Goal: Obtain resource: Download file/media

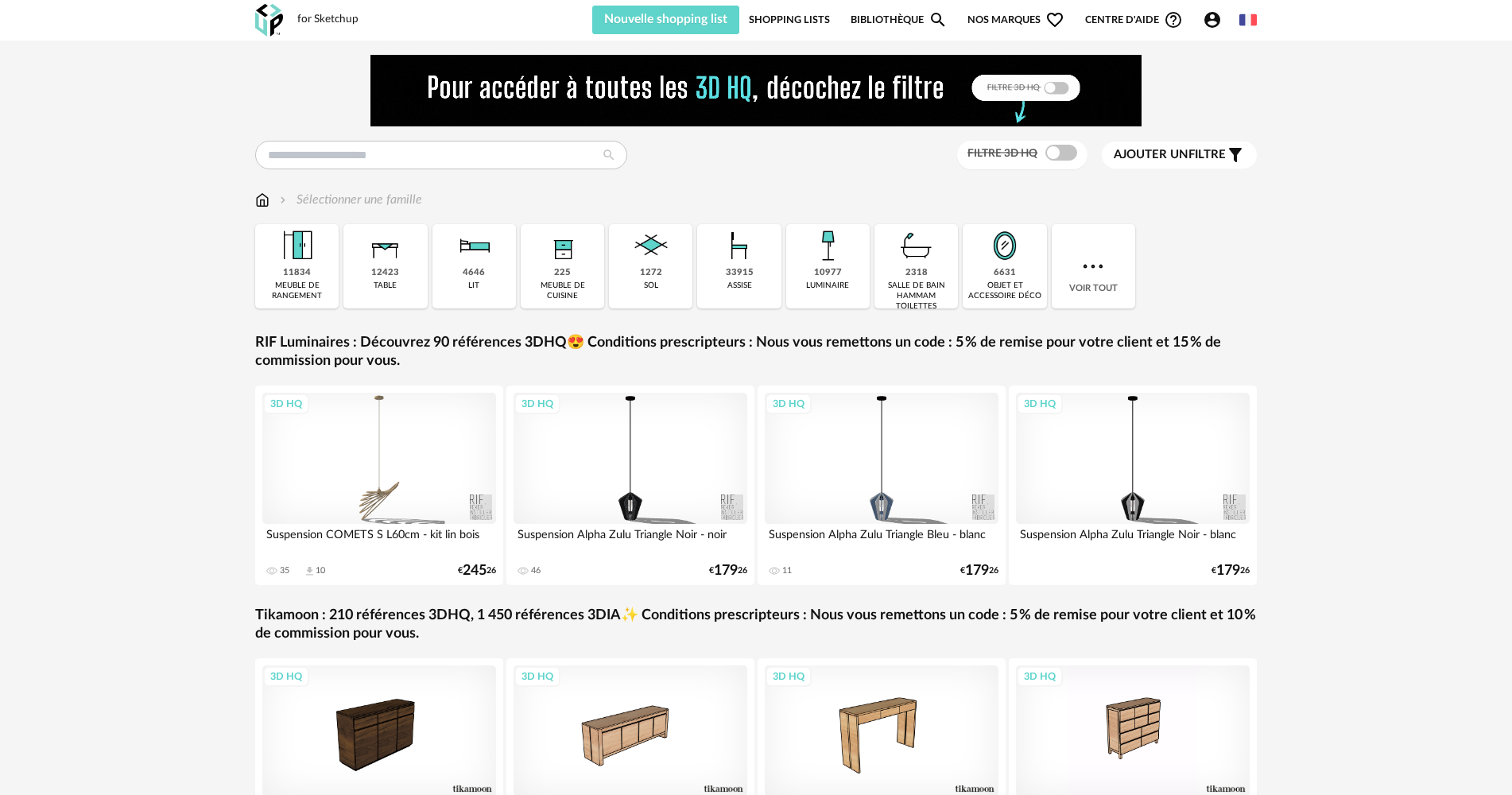
click at [803, 30] on link "Shopping Lists" at bounding box center [789, 19] width 81 height 29
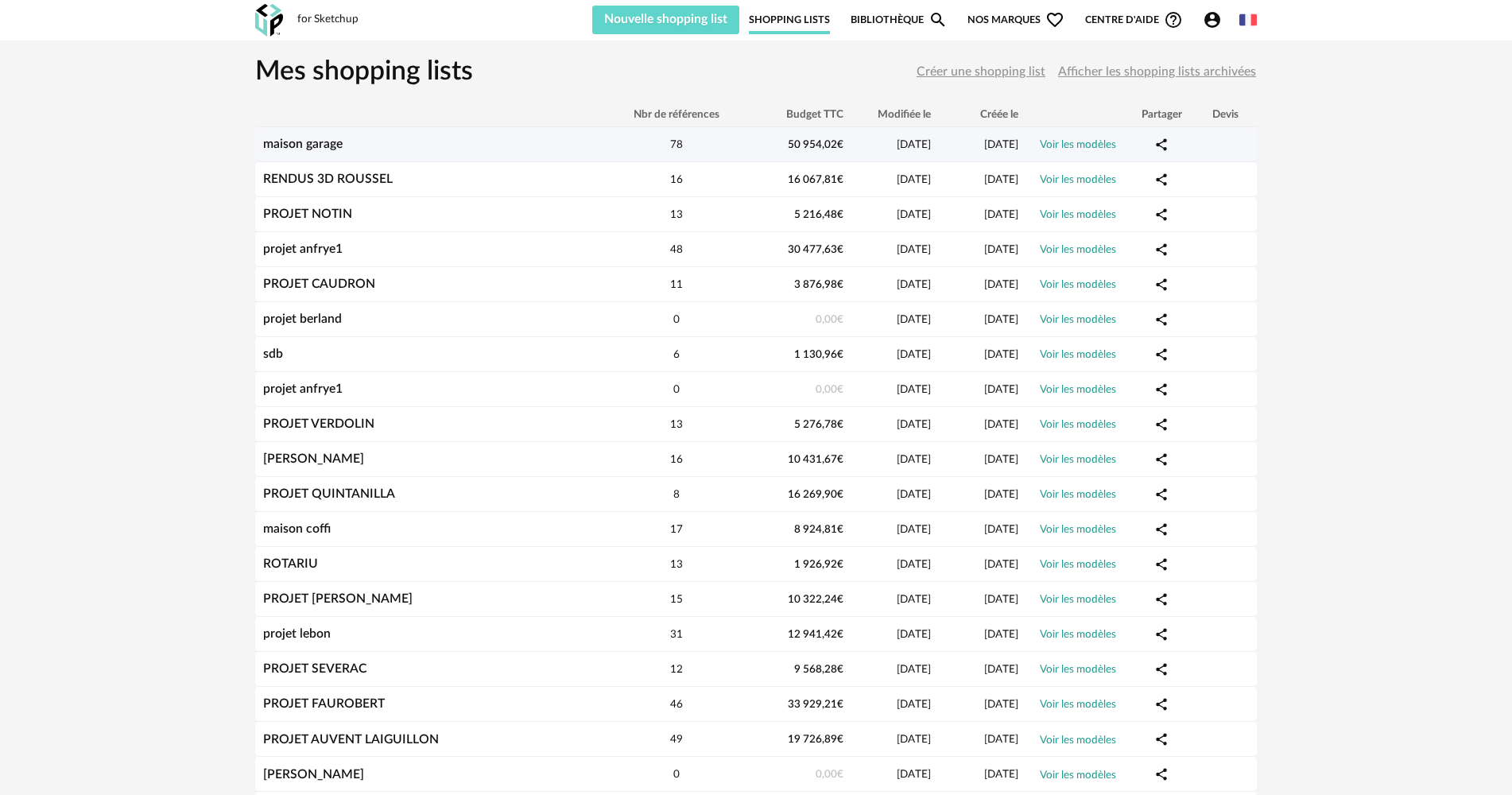
click at [445, 145] on div "maison garage" at bounding box center [430, 144] width 349 height 15
click at [306, 150] on link "maison garage" at bounding box center [303, 144] width 79 height 13
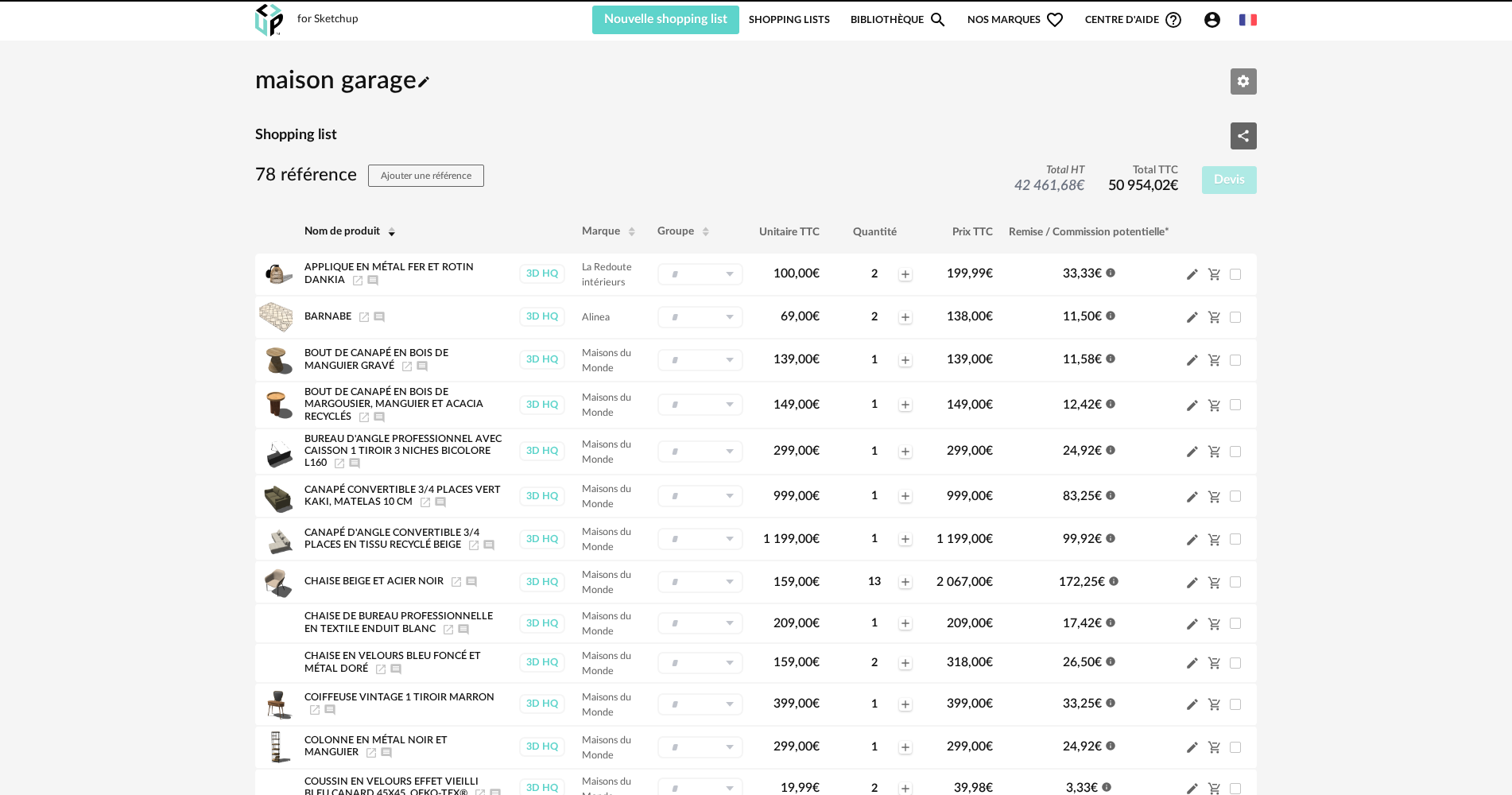
click at [1244, 88] on icon "Editer les paramètres" at bounding box center [1242, 80] width 14 height 14
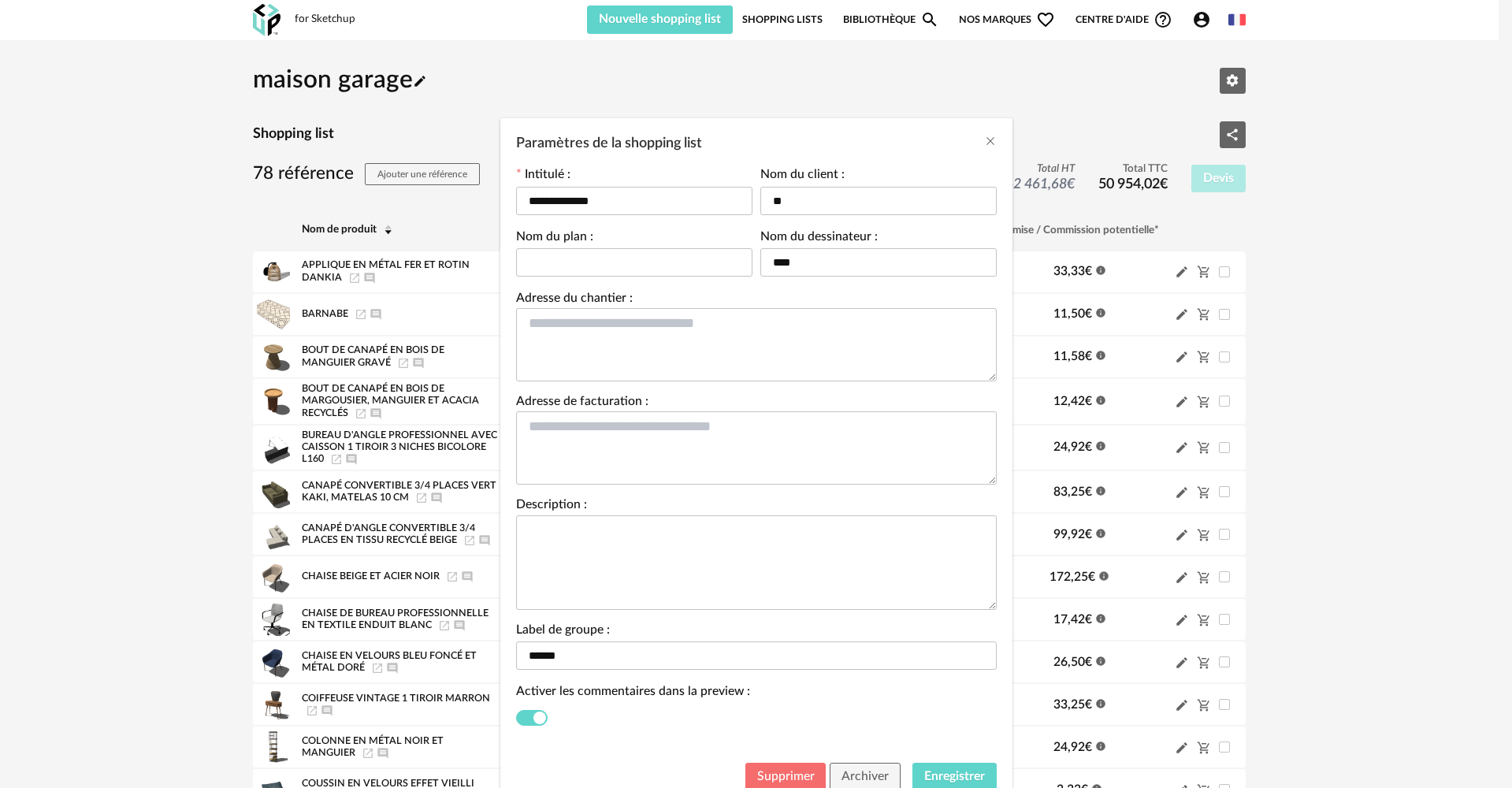
click at [775, 764] on button "Supprimer" at bounding box center [786, 777] width 82 height 28
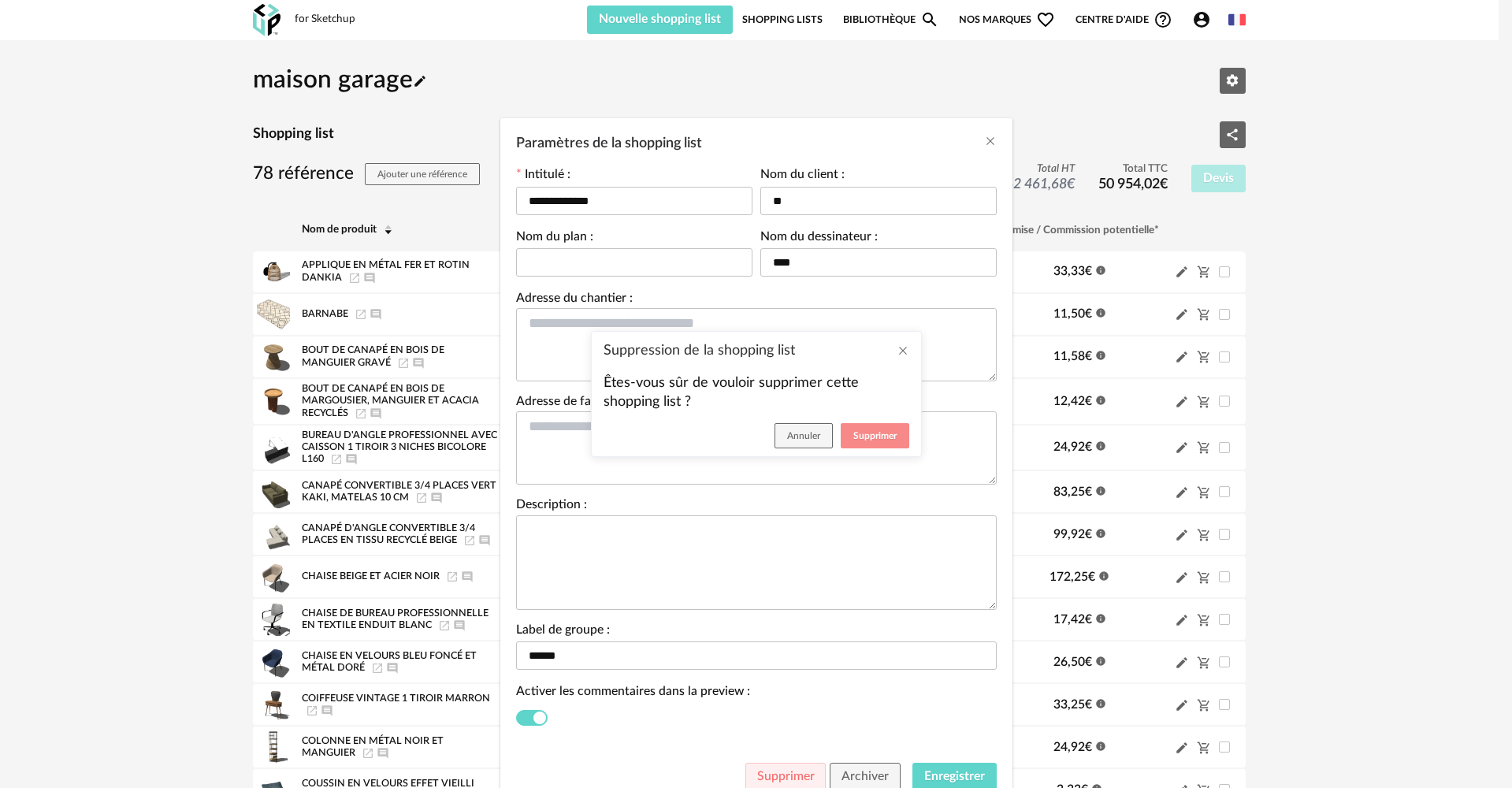
click at [876, 436] on span "Supprimer" at bounding box center [874, 435] width 43 height 9
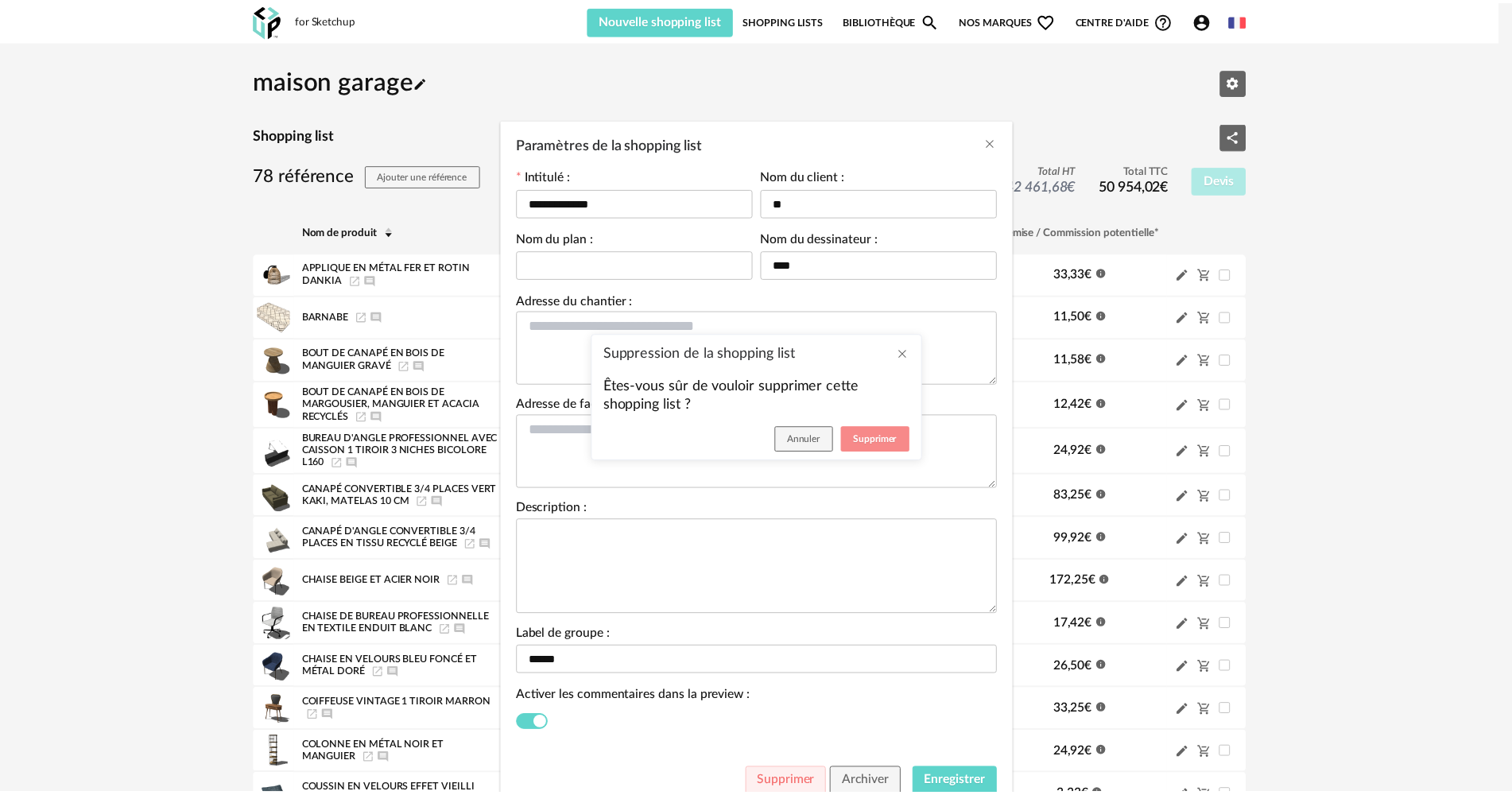
scroll to position [3, 0]
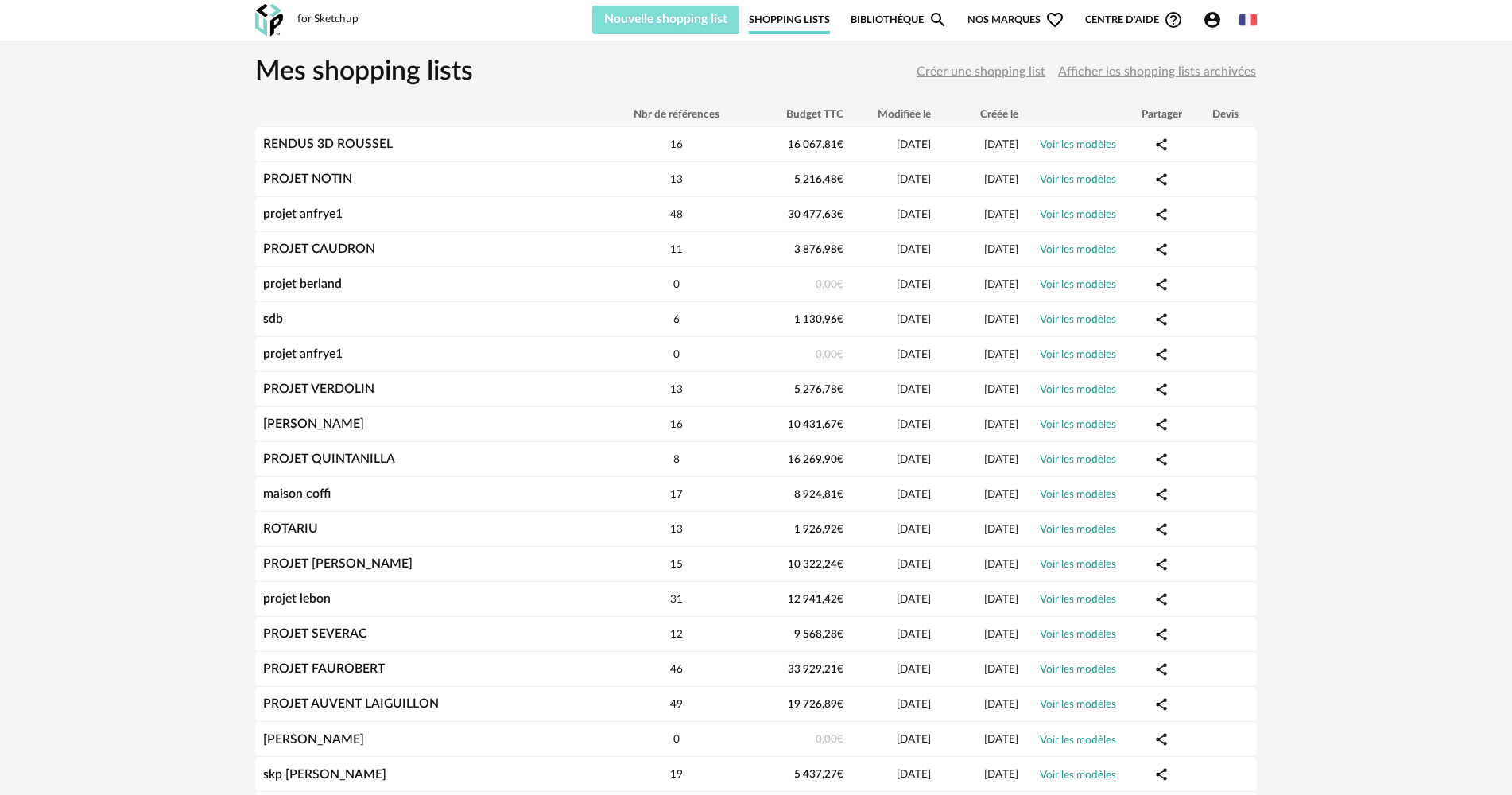
click at [686, 31] on button "Nouvelle shopping list" at bounding box center [665, 19] width 147 height 29
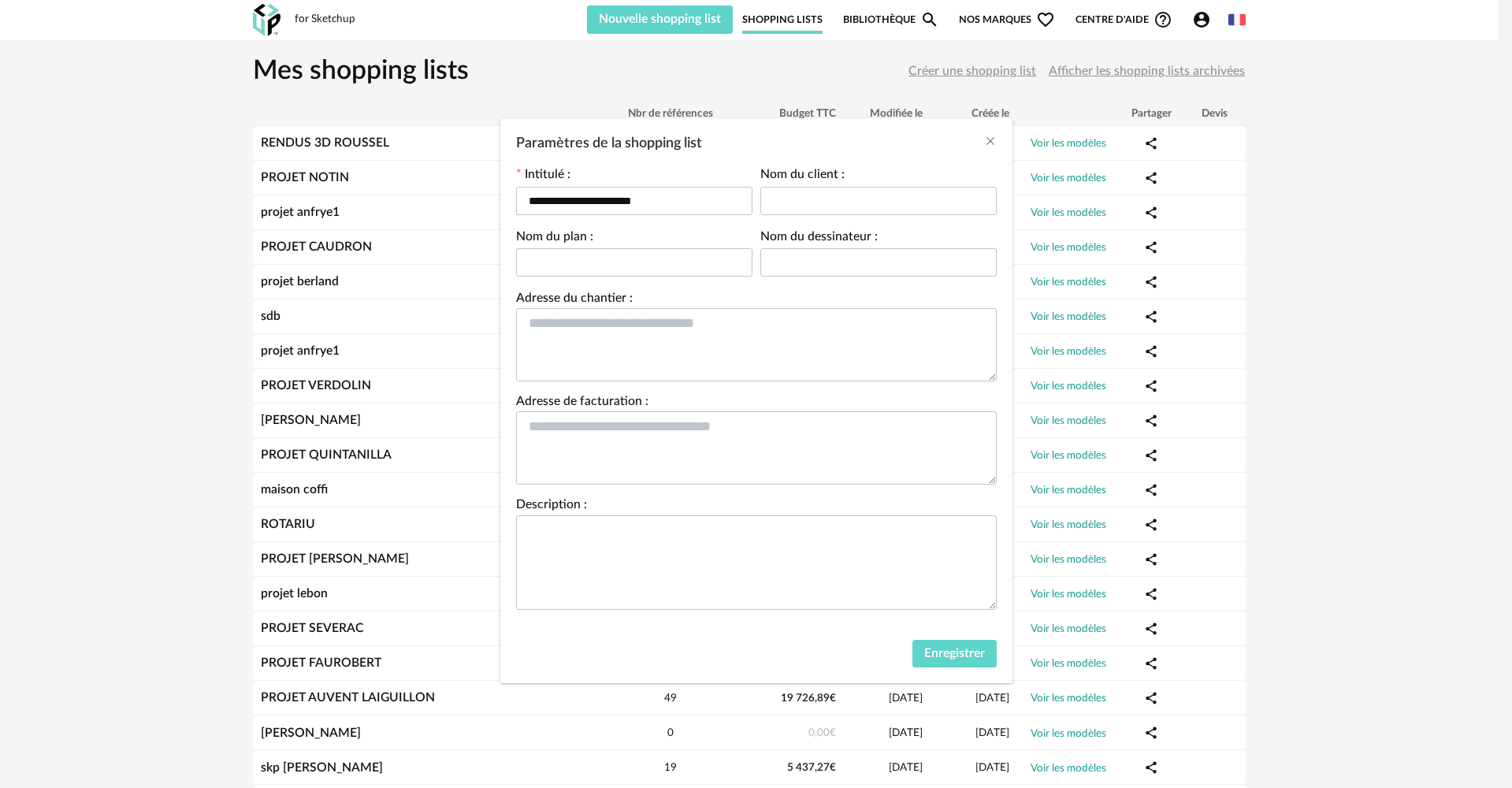
click at [803, 183] on label "Nom du client :" at bounding box center [802, 176] width 84 height 16
click at [803, 194] on input "Paramètres de la shopping list" at bounding box center [878, 201] width 236 height 28
type input "*****"
click at [798, 268] on input "Paramètres de la shopping list" at bounding box center [878, 262] width 236 height 28
type input "***"
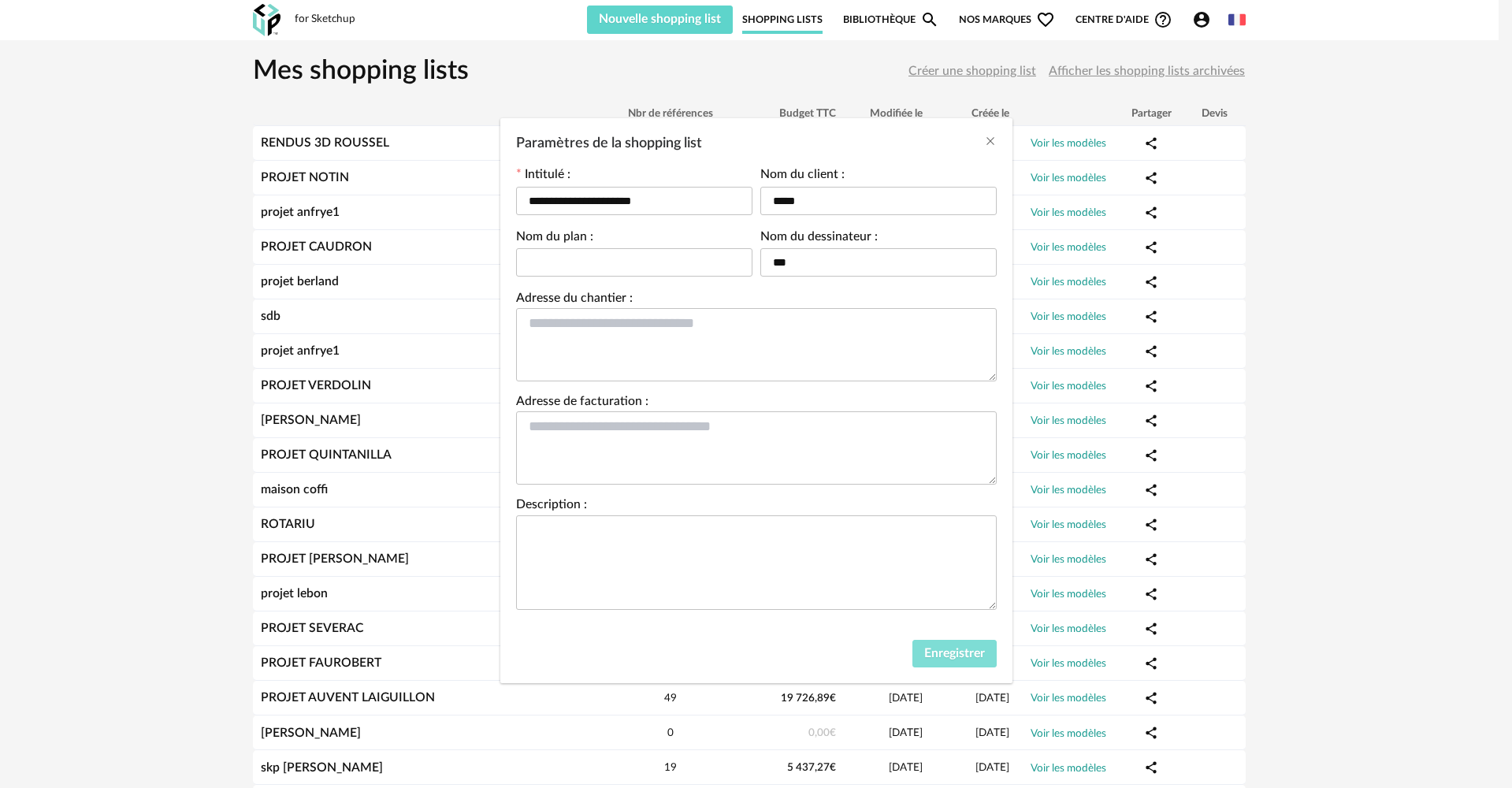
click at [937, 651] on span "Enregistrer" at bounding box center [954, 653] width 60 height 13
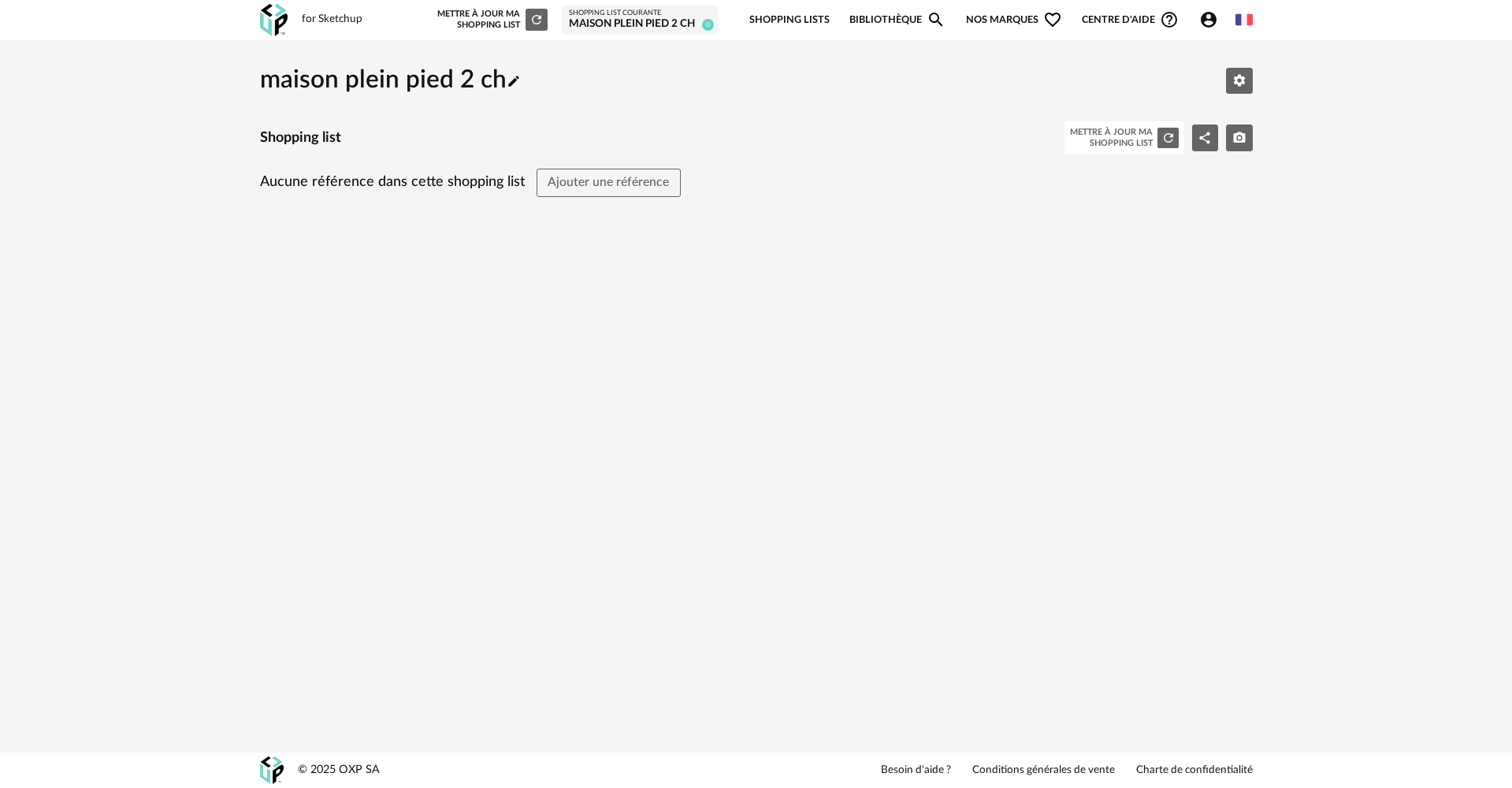
click at [863, 29] on link "Bibliothèque Magnify icon" at bounding box center [897, 20] width 96 height 37
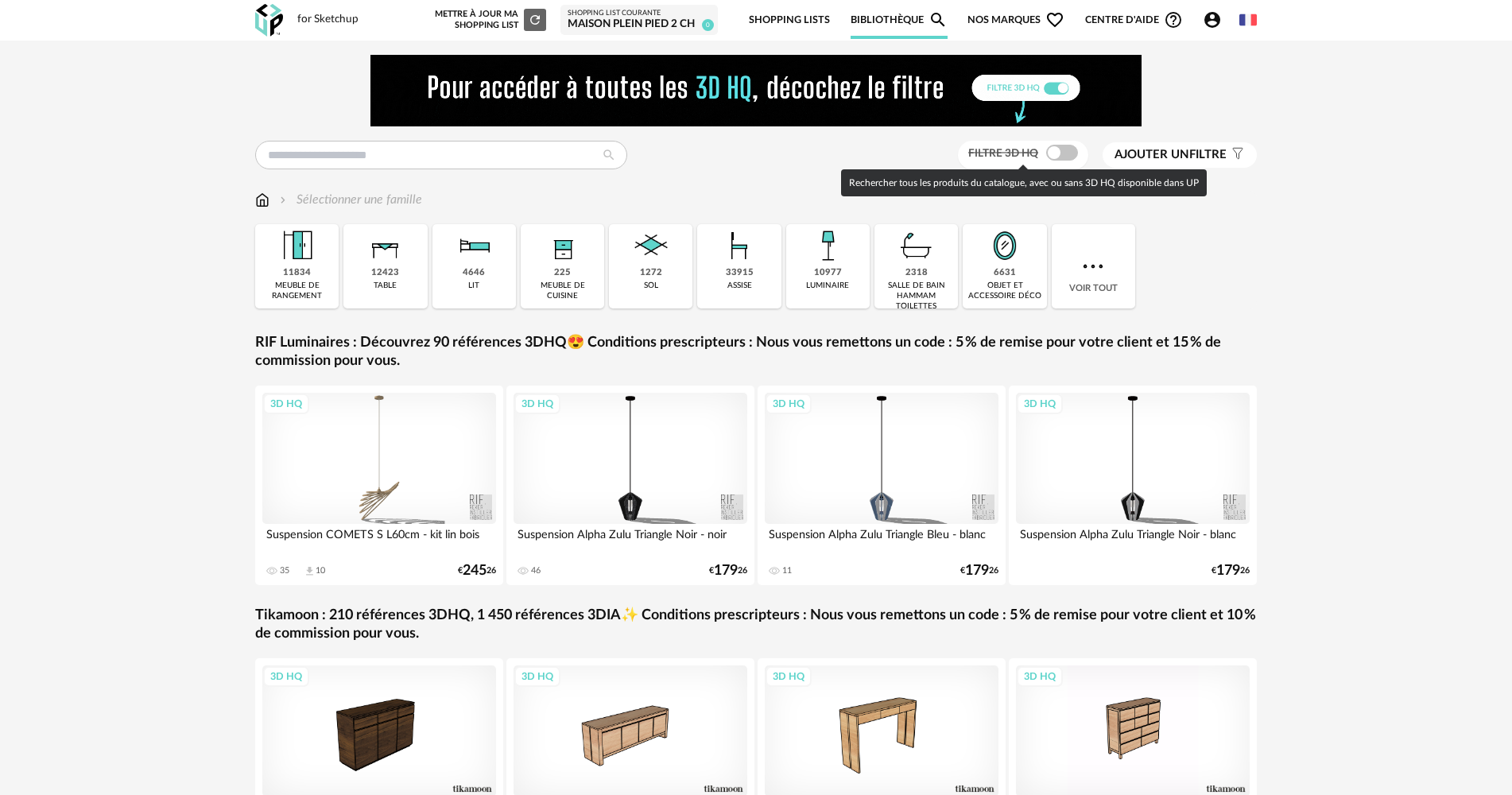
drag, startPoint x: 1058, startPoint y: 157, endPoint x: 913, endPoint y: 225, distance: 160.2
click at [1056, 157] on span at bounding box center [1062, 153] width 31 height 16
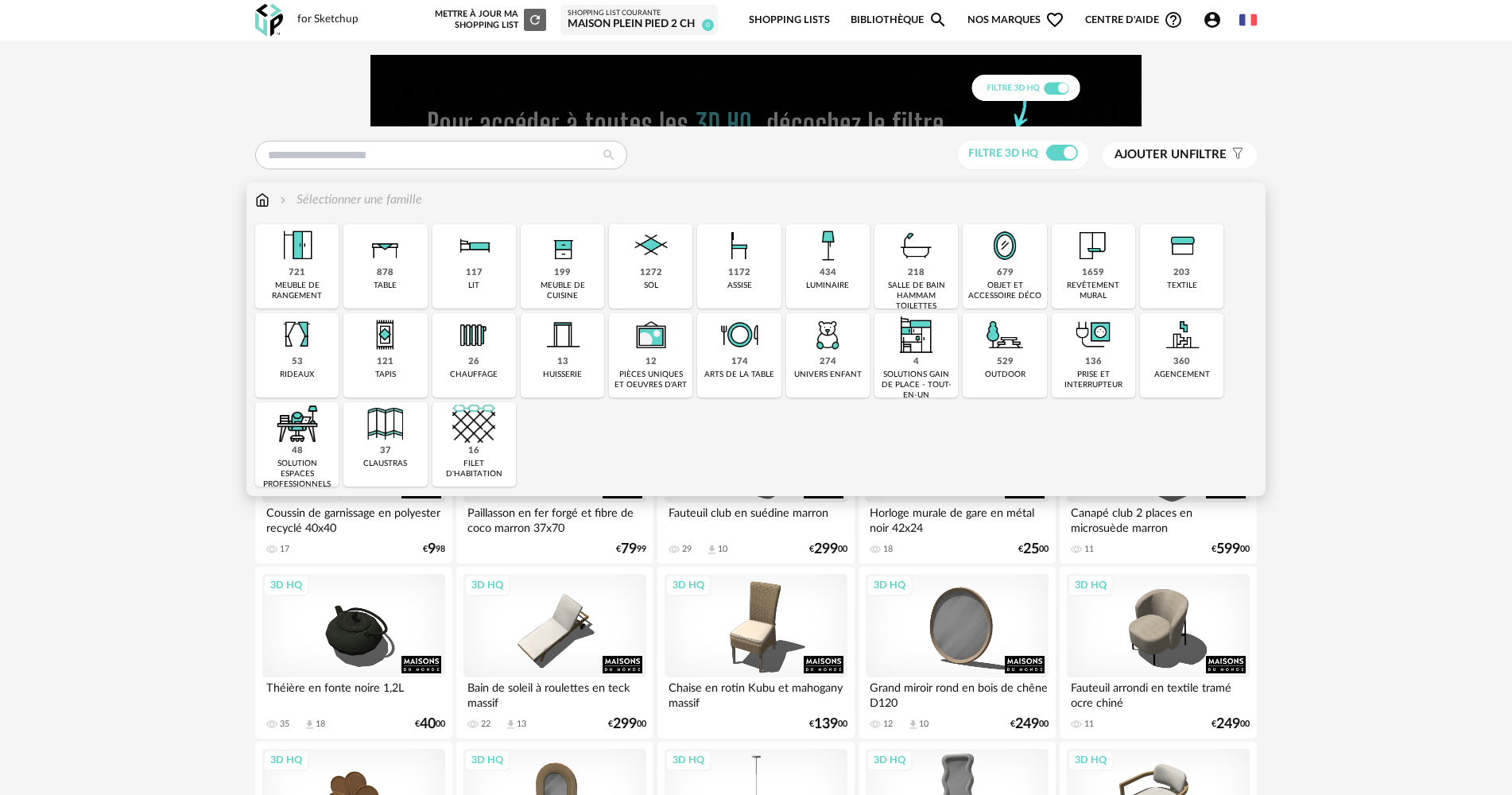
click at [645, 269] on div "1272" at bounding box center [651, 273] width 22 height 12
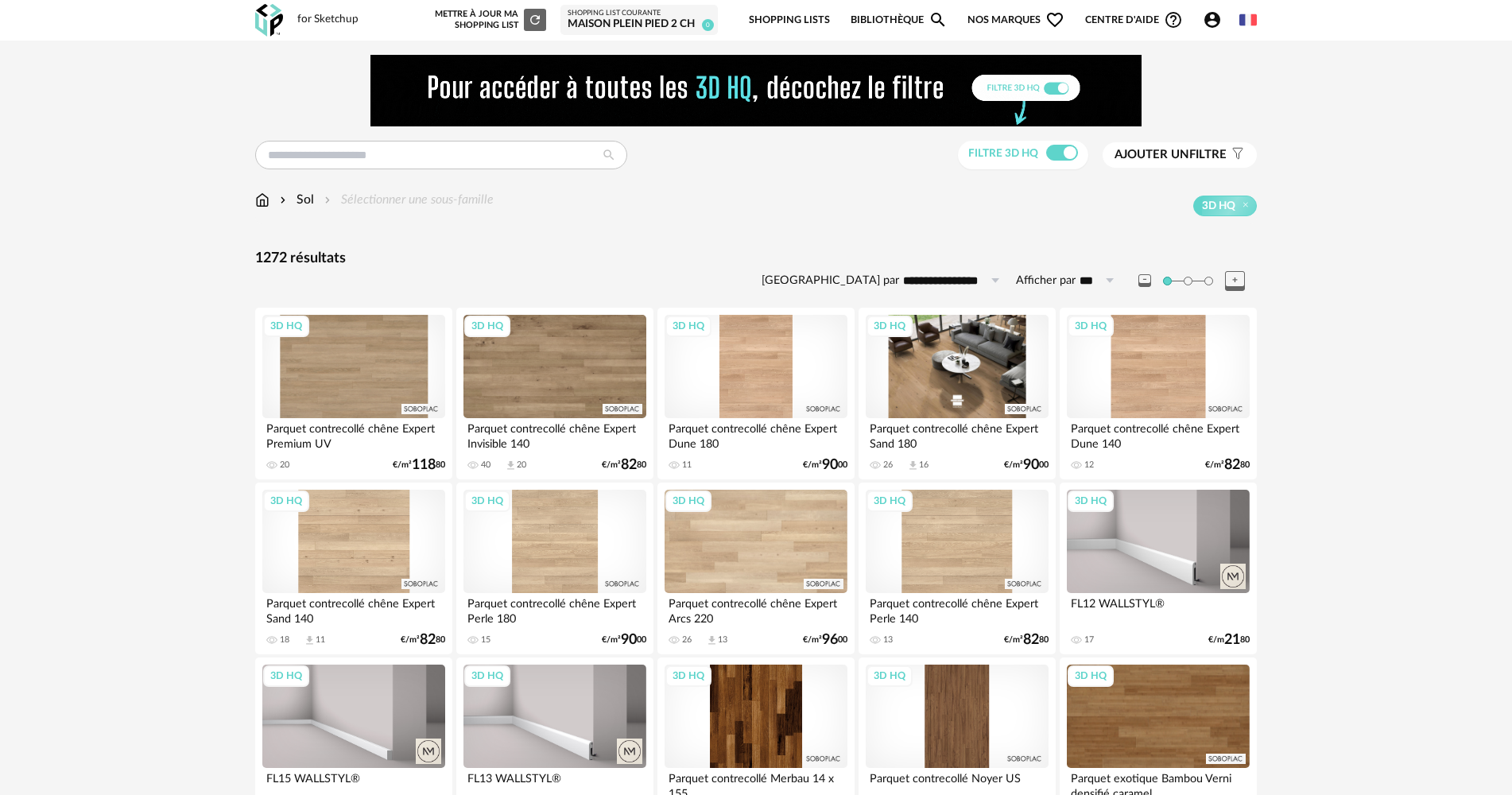
click at [957, 401] on div "3D HQ" at bounding box center [957, 367] width 183 height 104
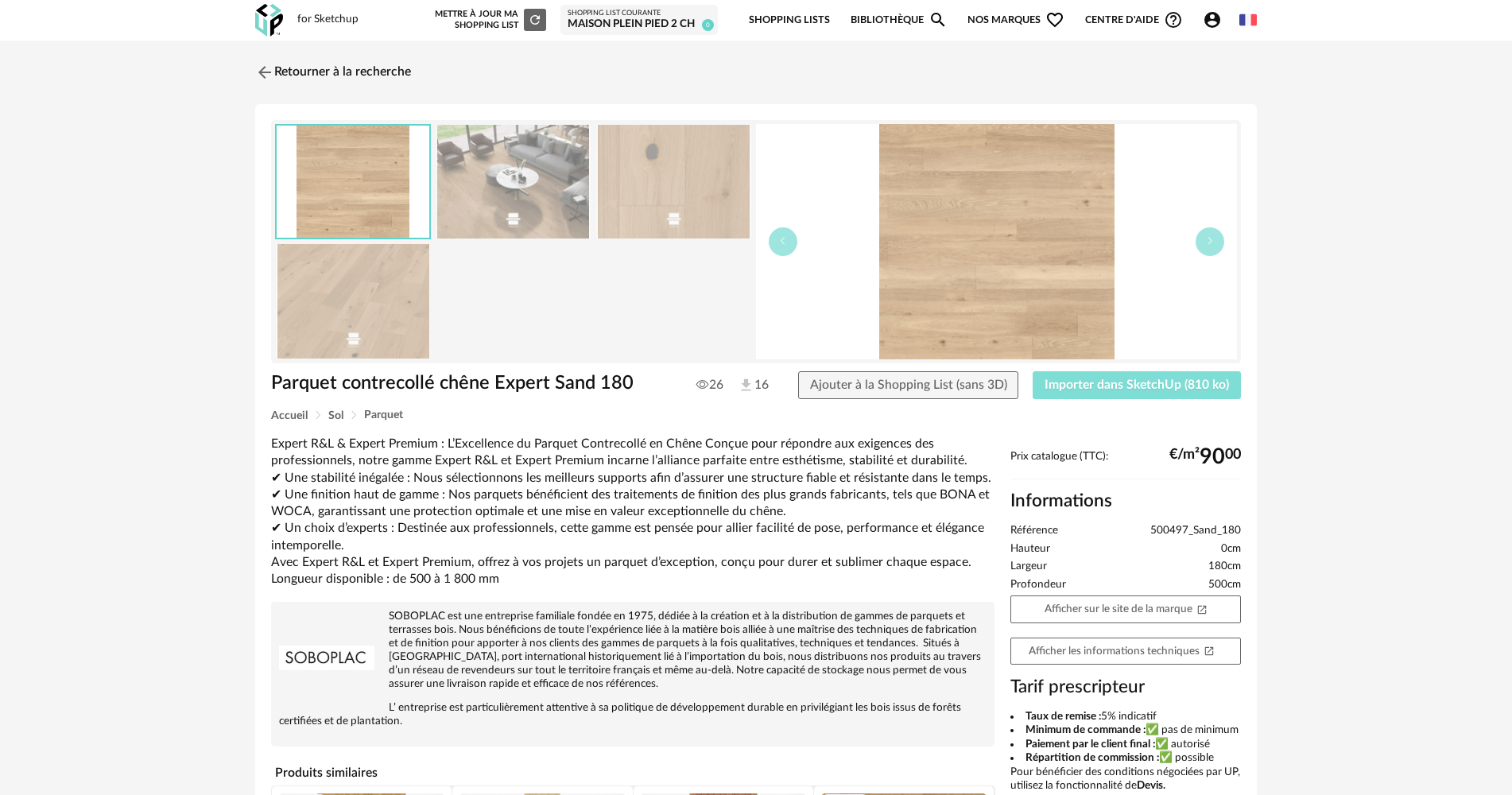
click at [1081, 387] on span "Importer dans SketchUp (810 ko)" at bounding box center [1137, 385] width 185 height 13
click at [267, 69] on img at bounding box center [263, 71] width 23 height 23
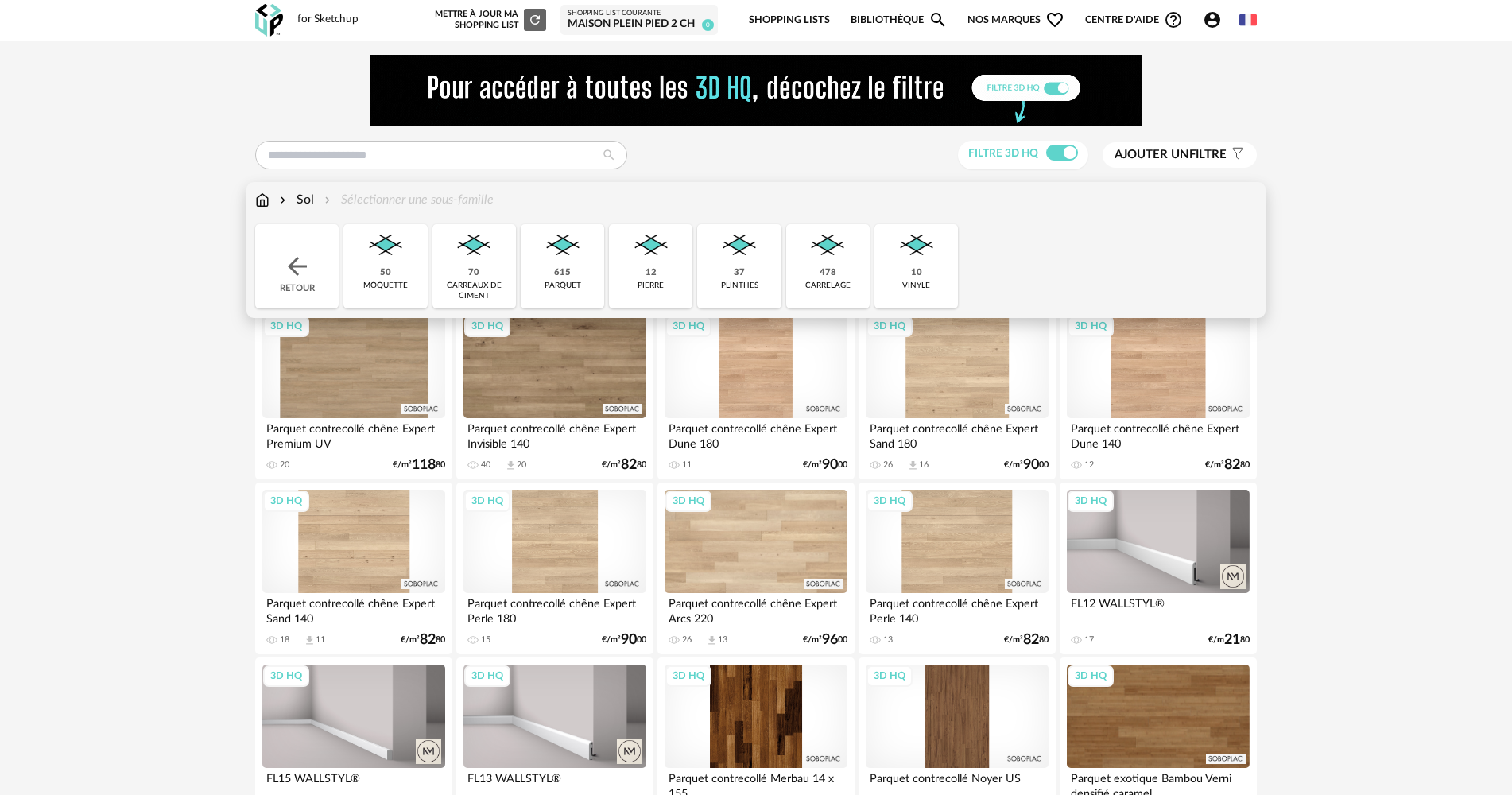
drag, startPoint x: 815, startPoint y: 260, endPoint x: 687, endPoint y: 254, distance: 128.1
click at [815, 259] on img at bounding box center [827, 246] width 43 height 43
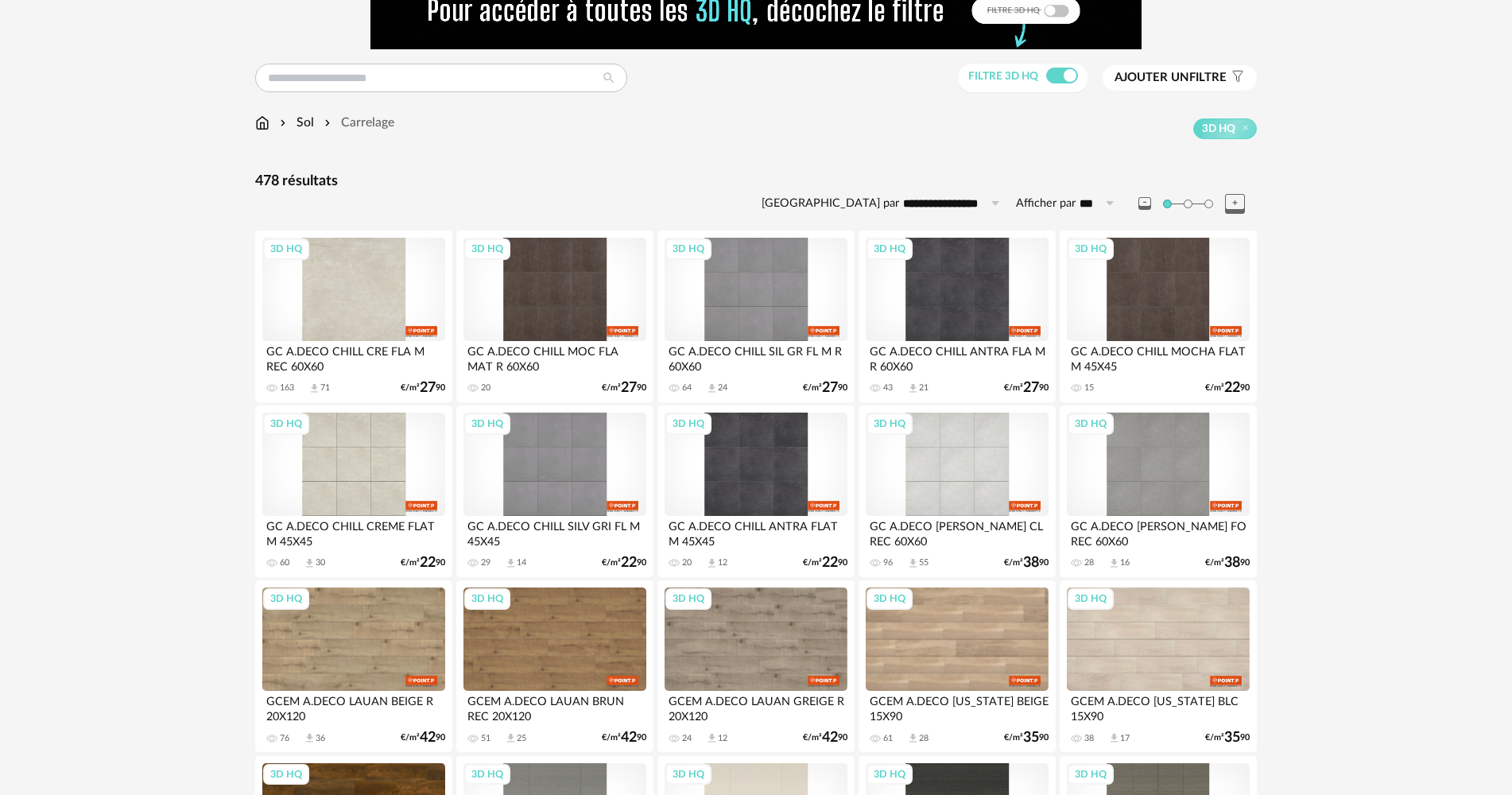
scroll to position [80, 0]
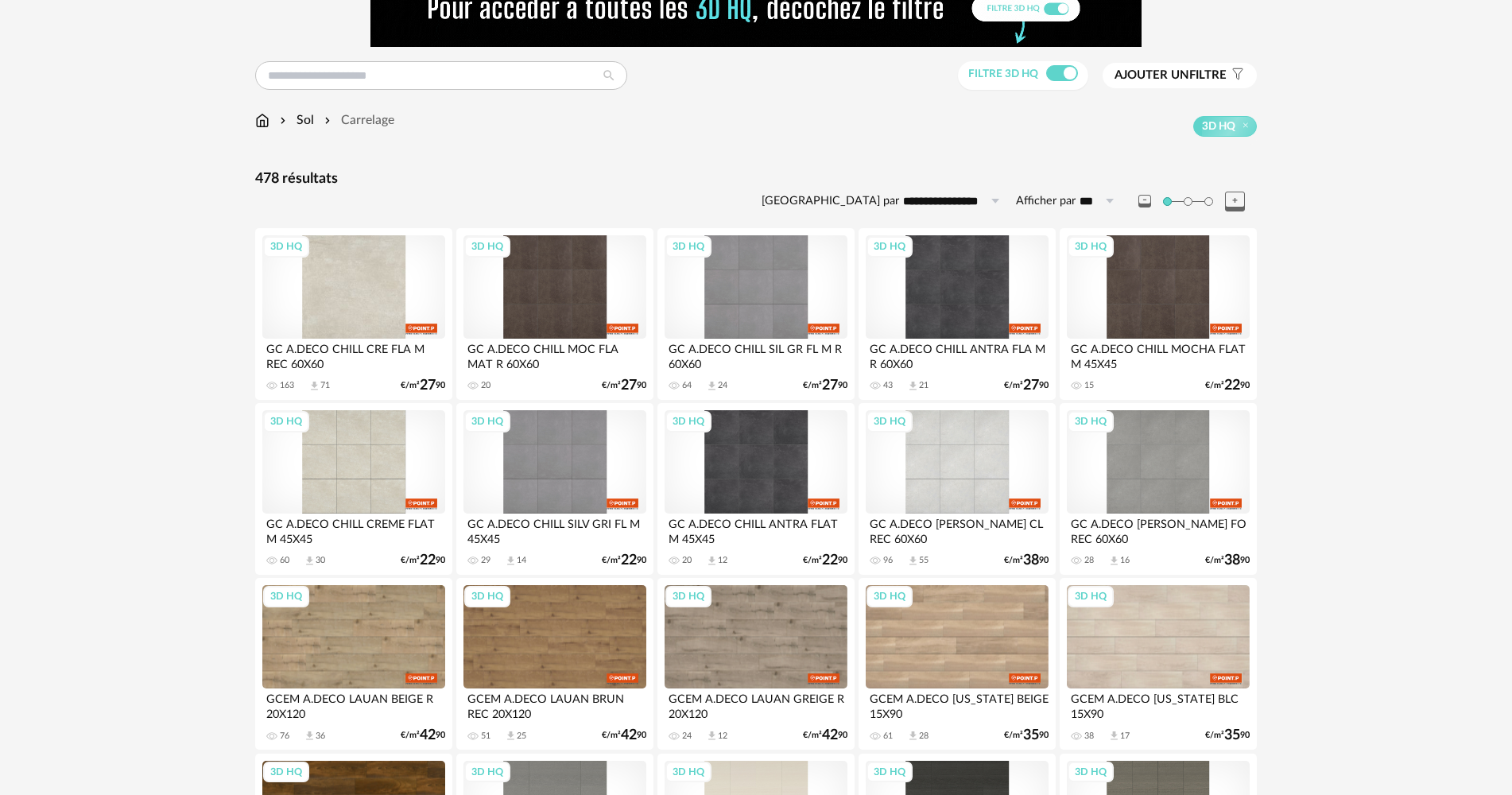
click at [333, 289] on div "3D HQ" at bounding box center [354, 287] width 183 height 104
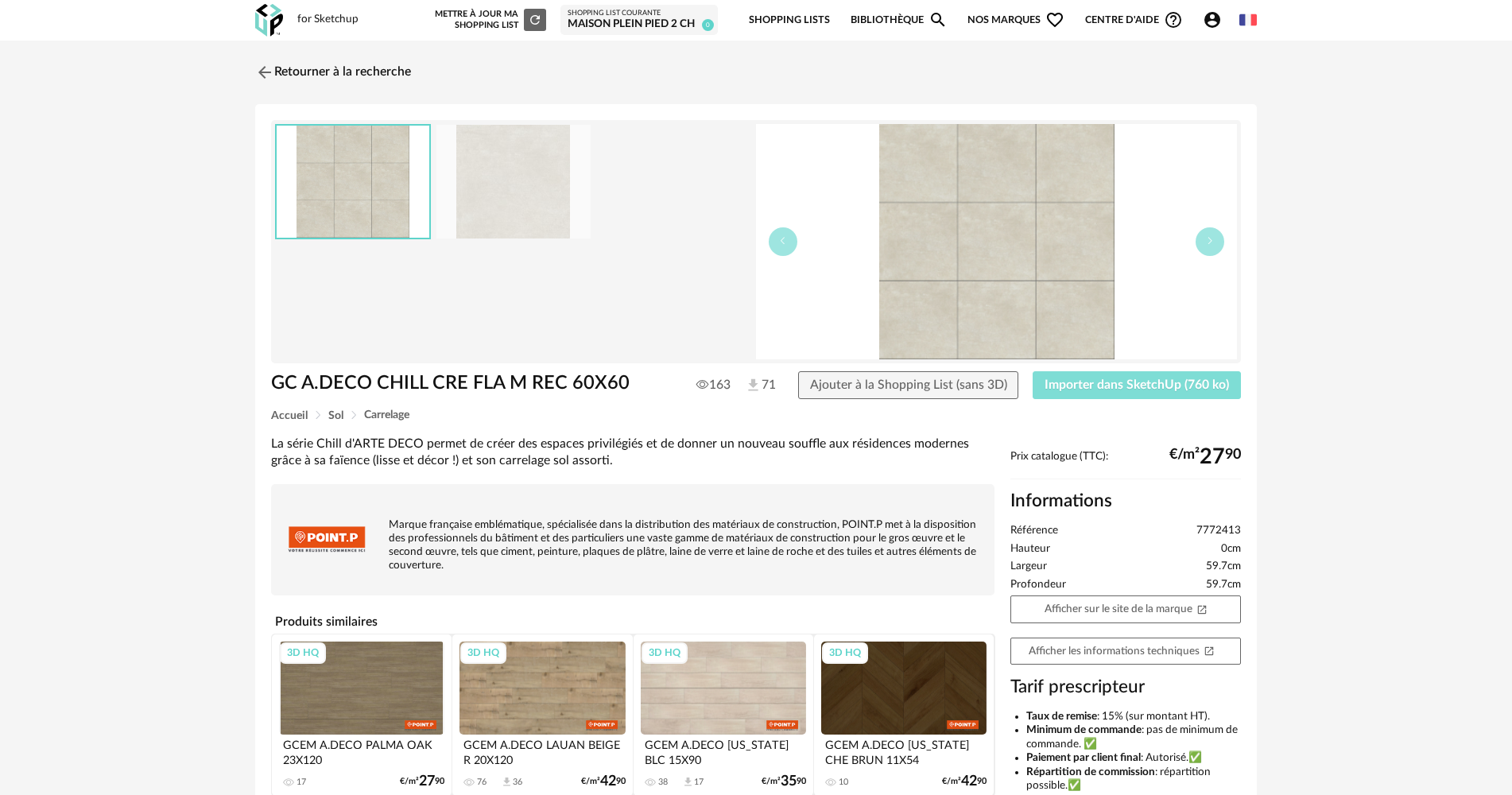
drag, startPoint x: 1097, startPoint y: 385, endPoint x: 940, endPoint y: 382, distance: 157.0
click at [1097, 385] on span "Importer dans SketchUp (760 ko)" at bounding box center [1137, 385] width 185 height 13
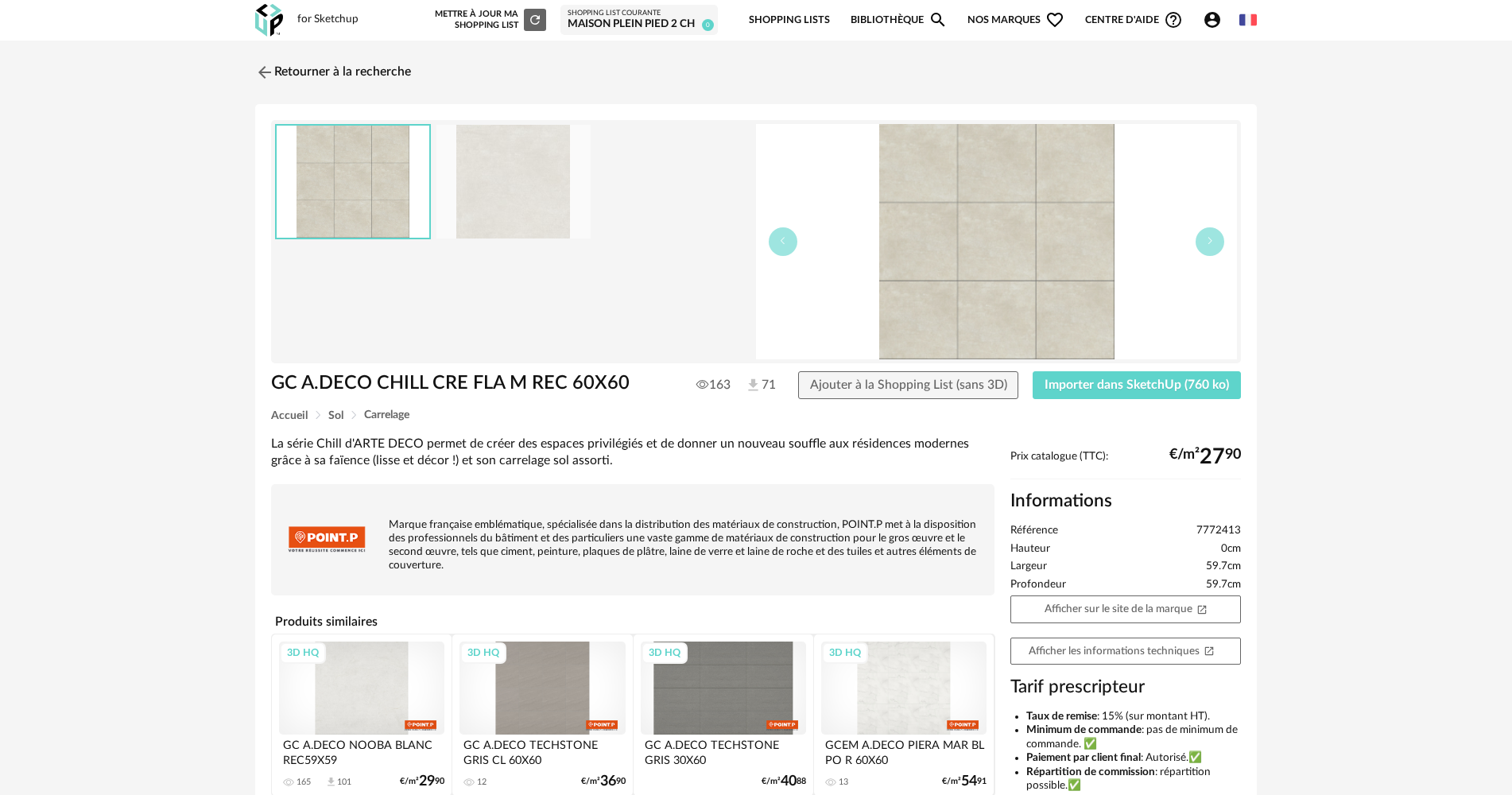
click at [248, 82] on div "Retourner à la recherche GC A.DECO CHILL CRE FLA M REC 60X60 GC A.DECO CHILL CR…" at bounding box center [756, 500] width 1030 height 892
click at [270, 80] on img at bounding box center [263, 71] width 23 height 23
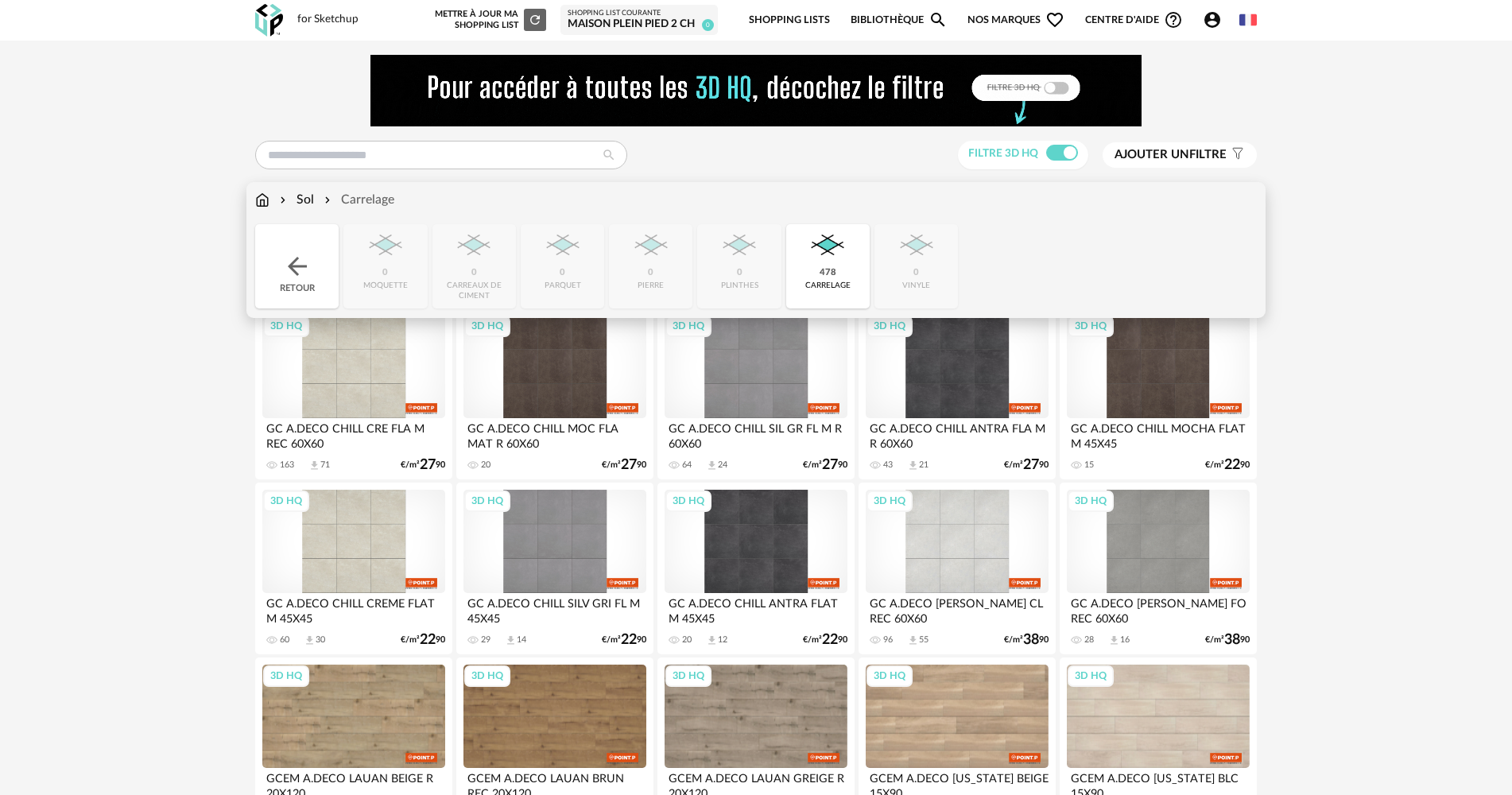
click at [276, 250] on div "Retour" at bounding box center [297, 266] width 83 height 84
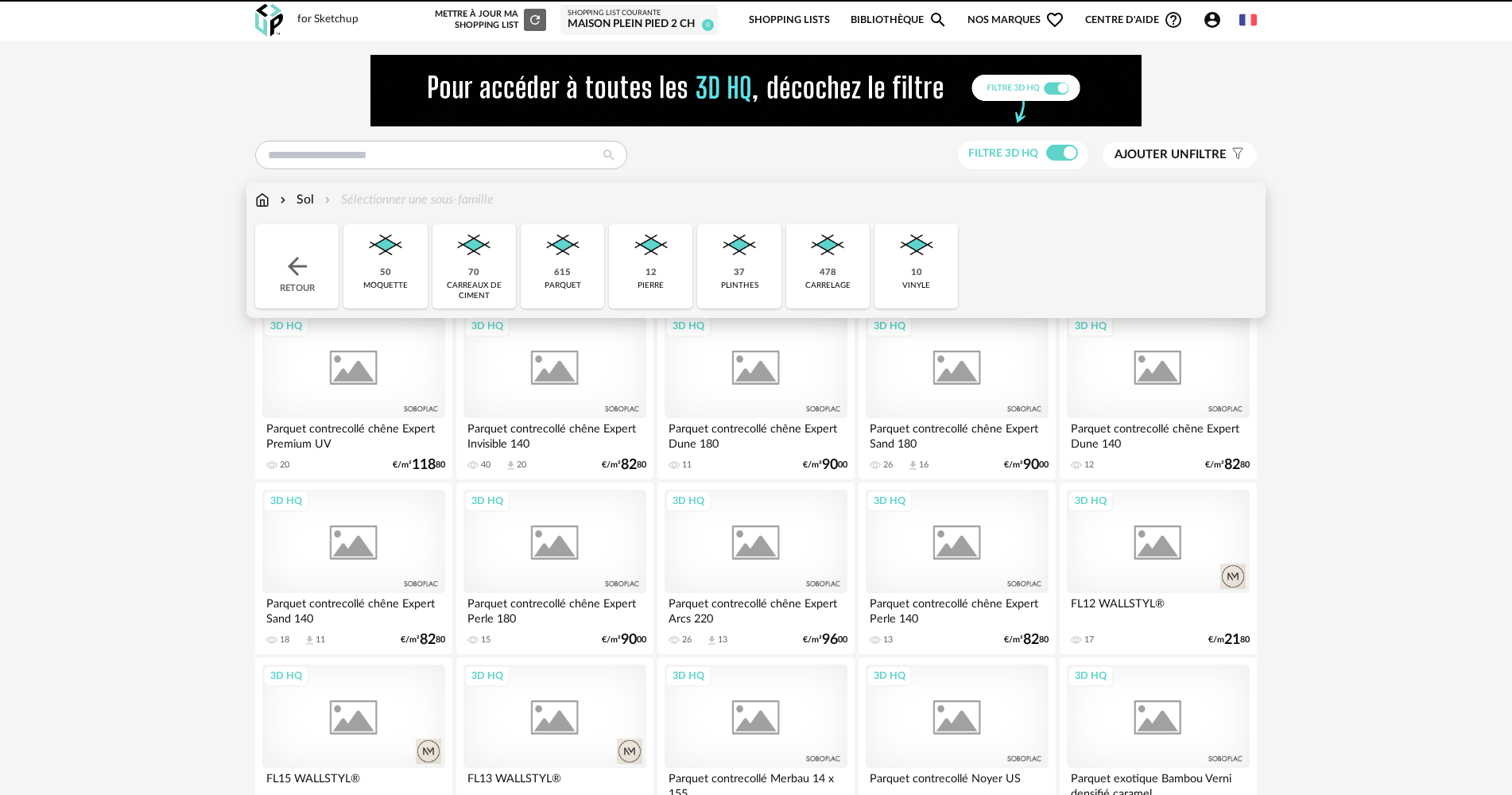
click at [276, 250] on div "Retour" at bounding box center [297, 266] width 83 height 84
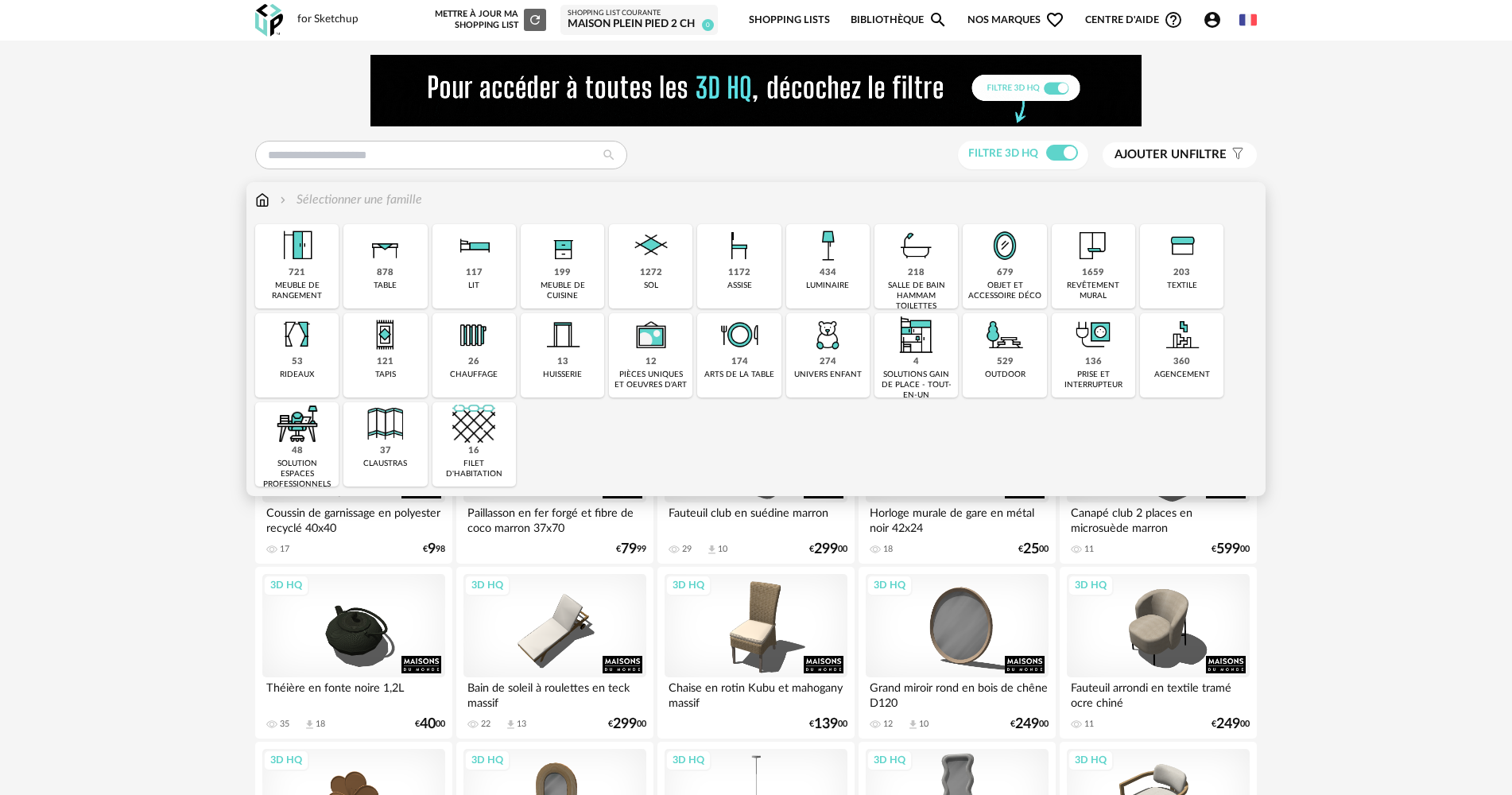
click at [730, 287] on div "assise" at bounding box center [739, 286] width 25 height 10
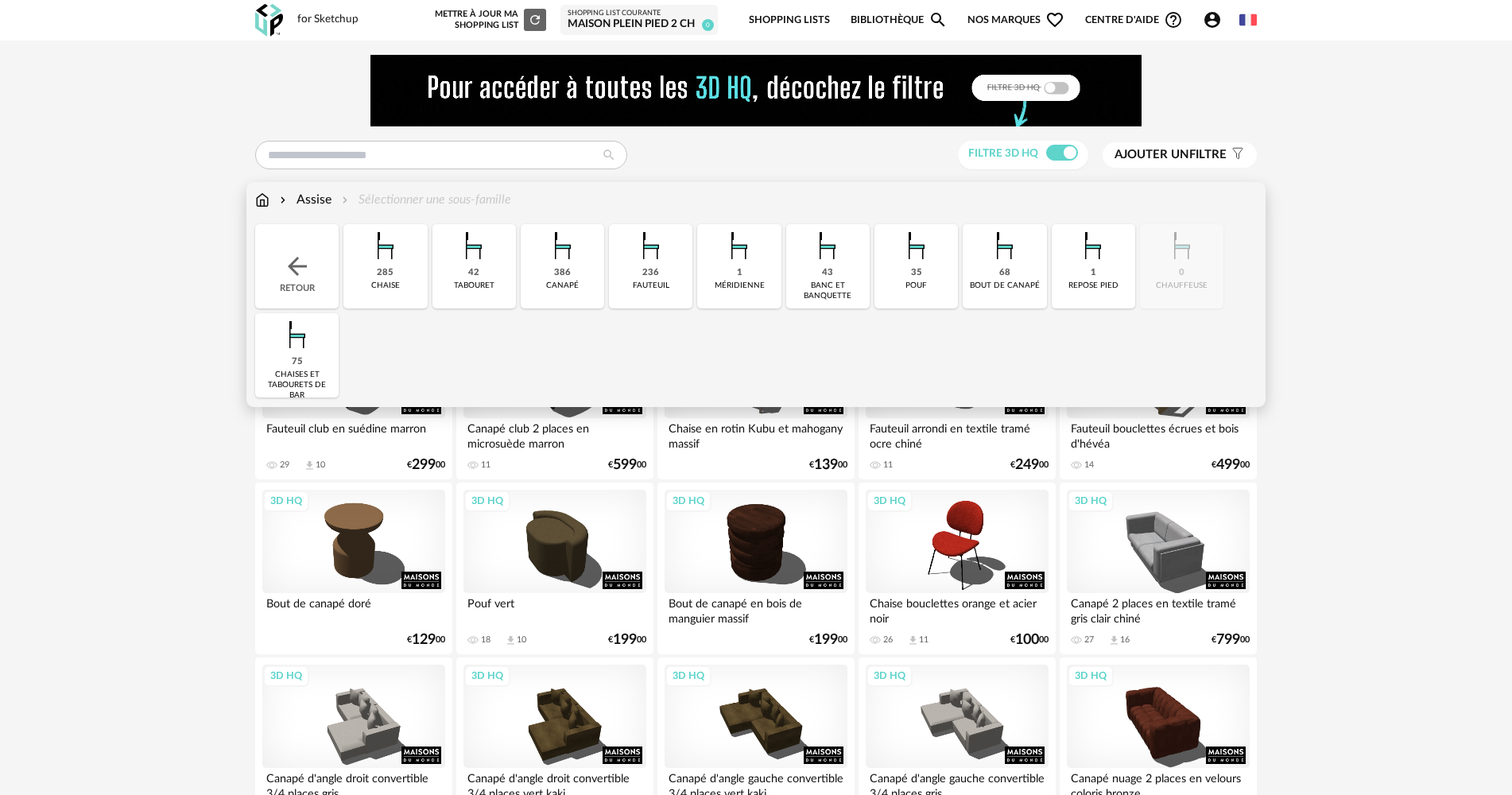
click at [560, 258] on img at bounding box center [563, 246] width 43 height 43
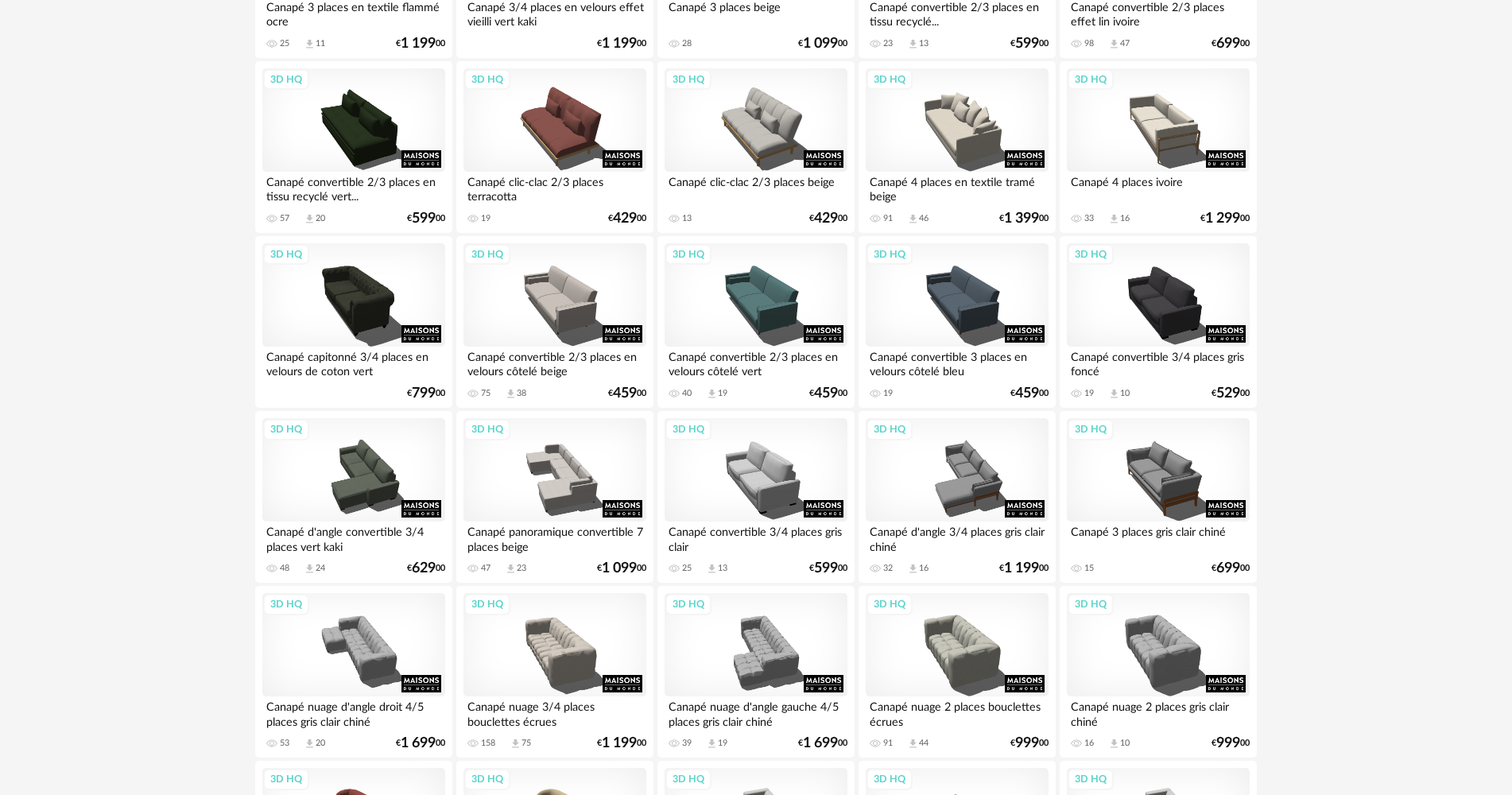
scroll to position [1670, 0]
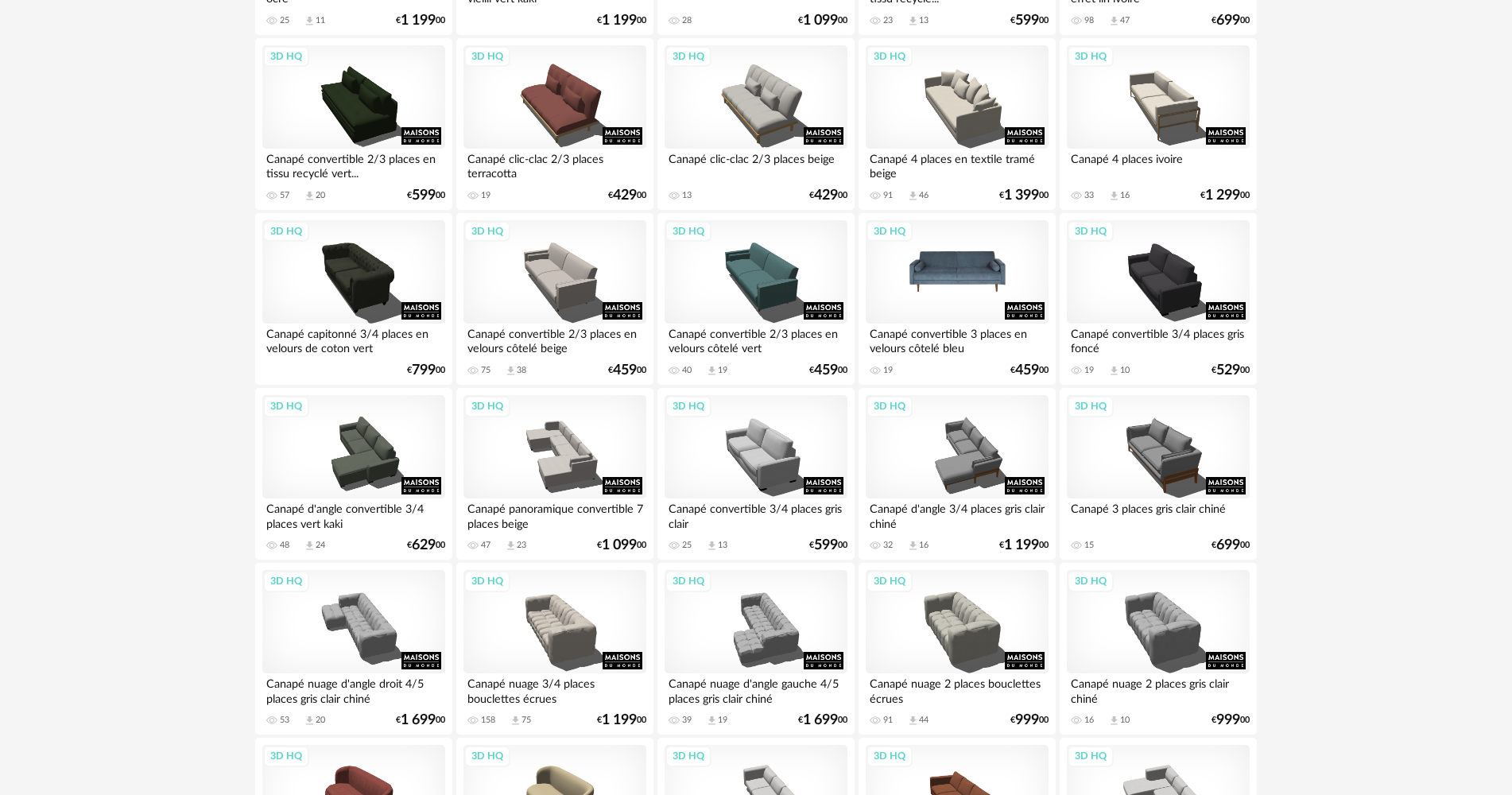
click at [930, 275] on div "3D HQ" at bounding box center [957, 272] width 183 height 104
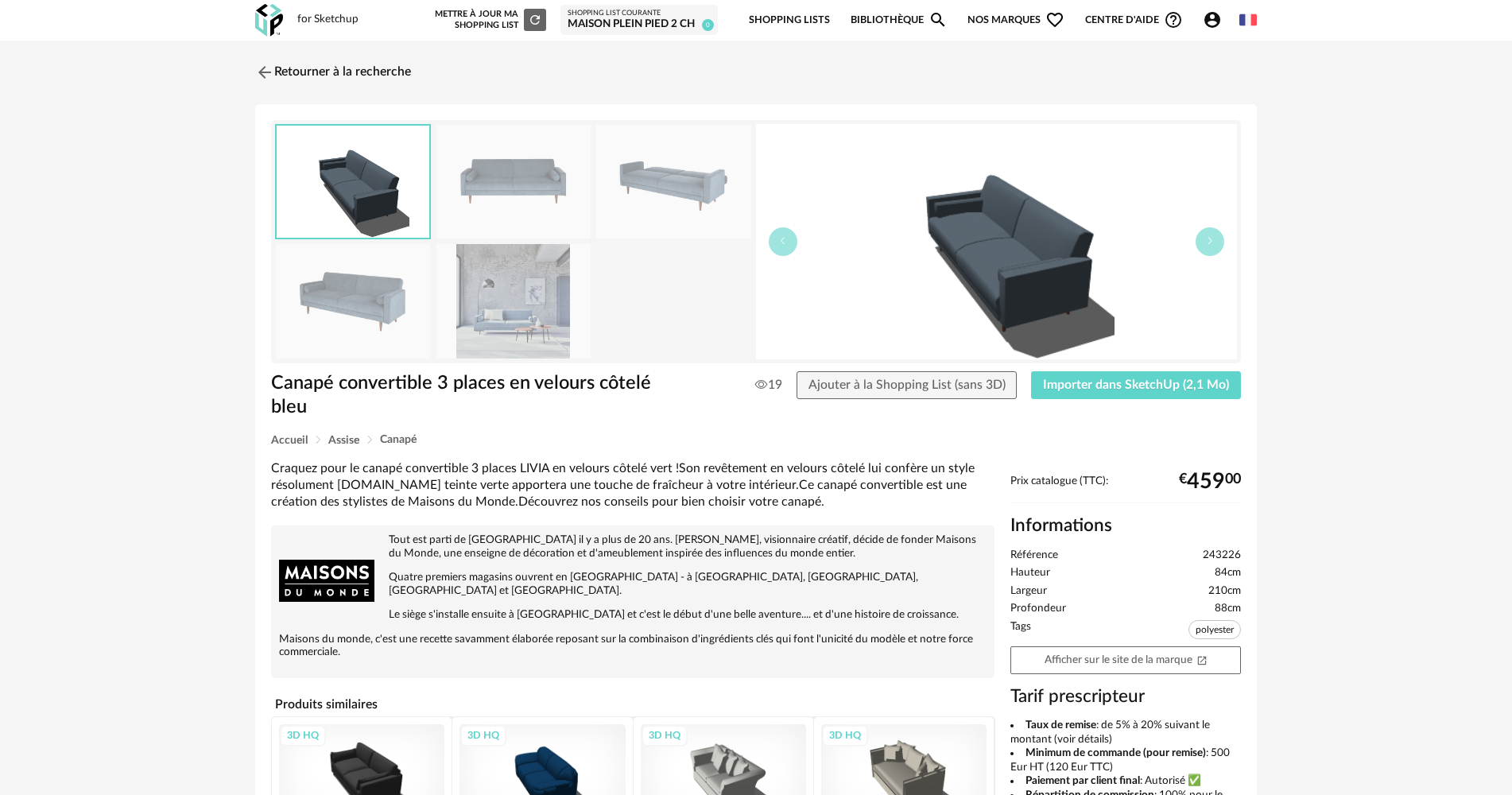
click at [1105, 403] on div "Canapé convertible 3 places en velours côtelé bleu 19 Ajouter à la Shopping Lis…" at bounding box center [756, 403] width 986 height 63
click at [1087, 394] on button "Importer dans SketchUp (2,1 Mo)" at bounding box center [1136, 385] width 210 height 29
click at [300, 66] on link "Retourner à la recherche" at bounding box center [329, 72] width 156 height 35
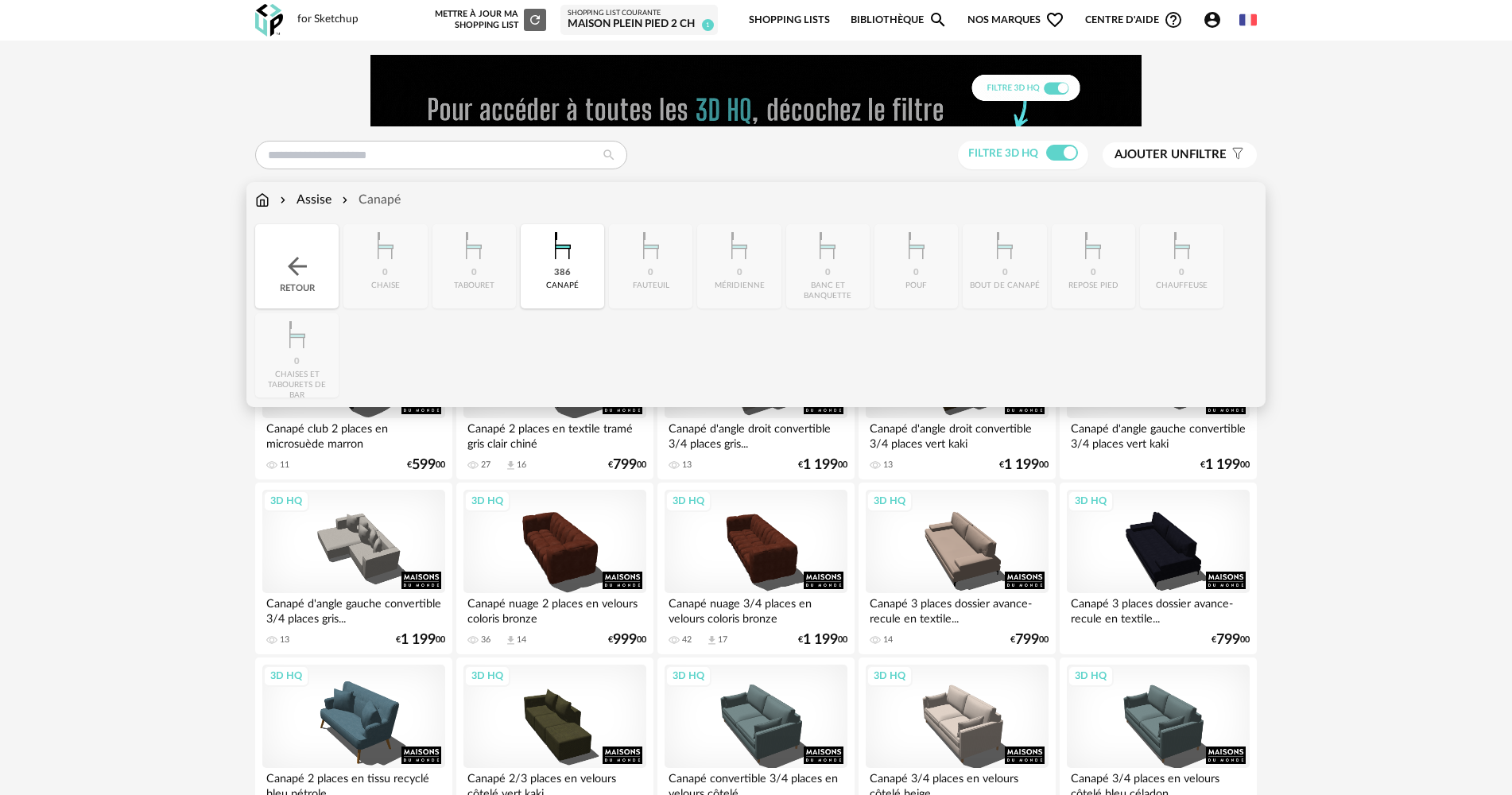
click at [288, 254] on img at bounding box center [297, 266] width 29 height 29
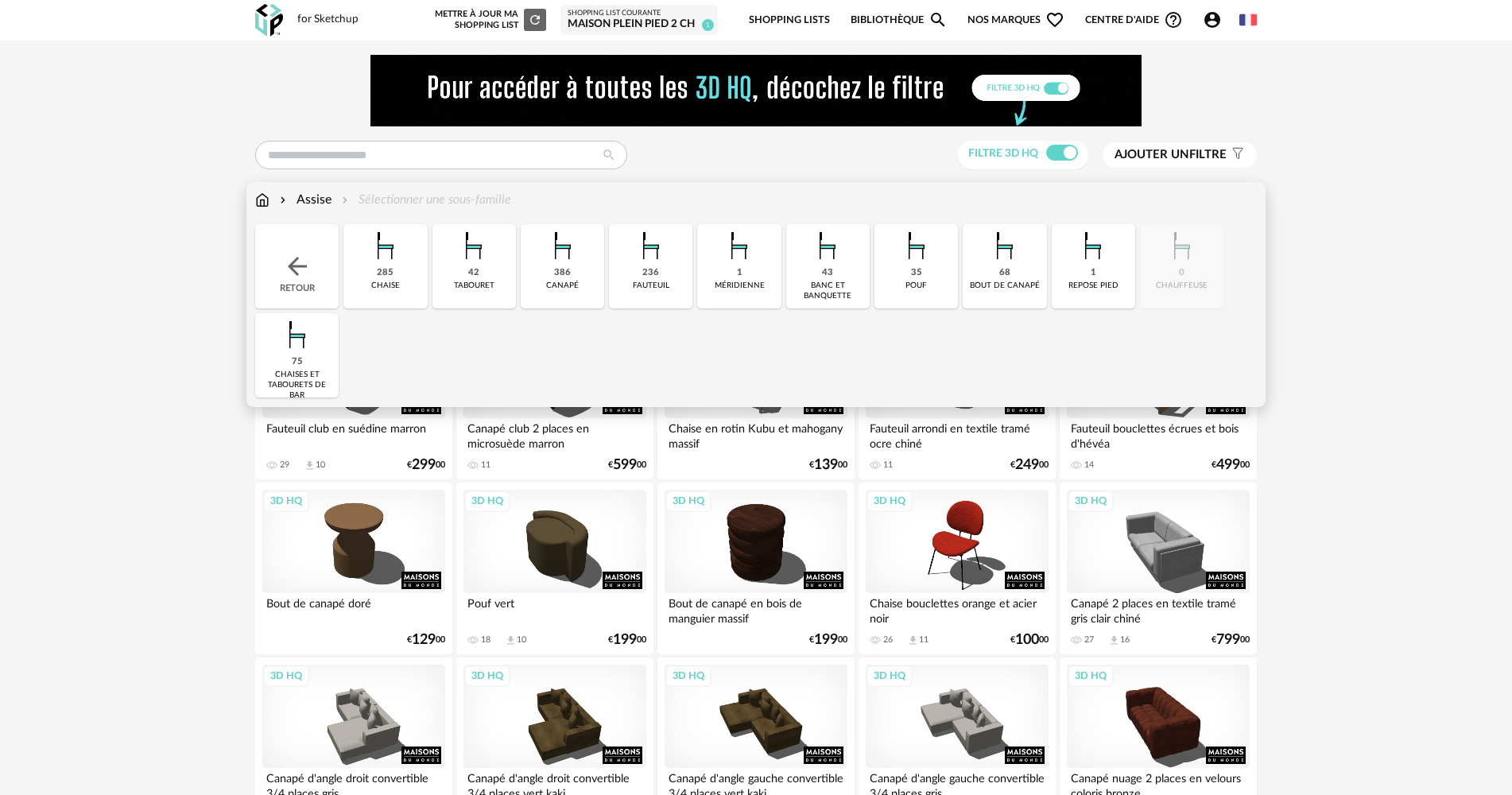
click at [315, 263] on div "Retour" at bounding box center [297, 266] width 83 height 84
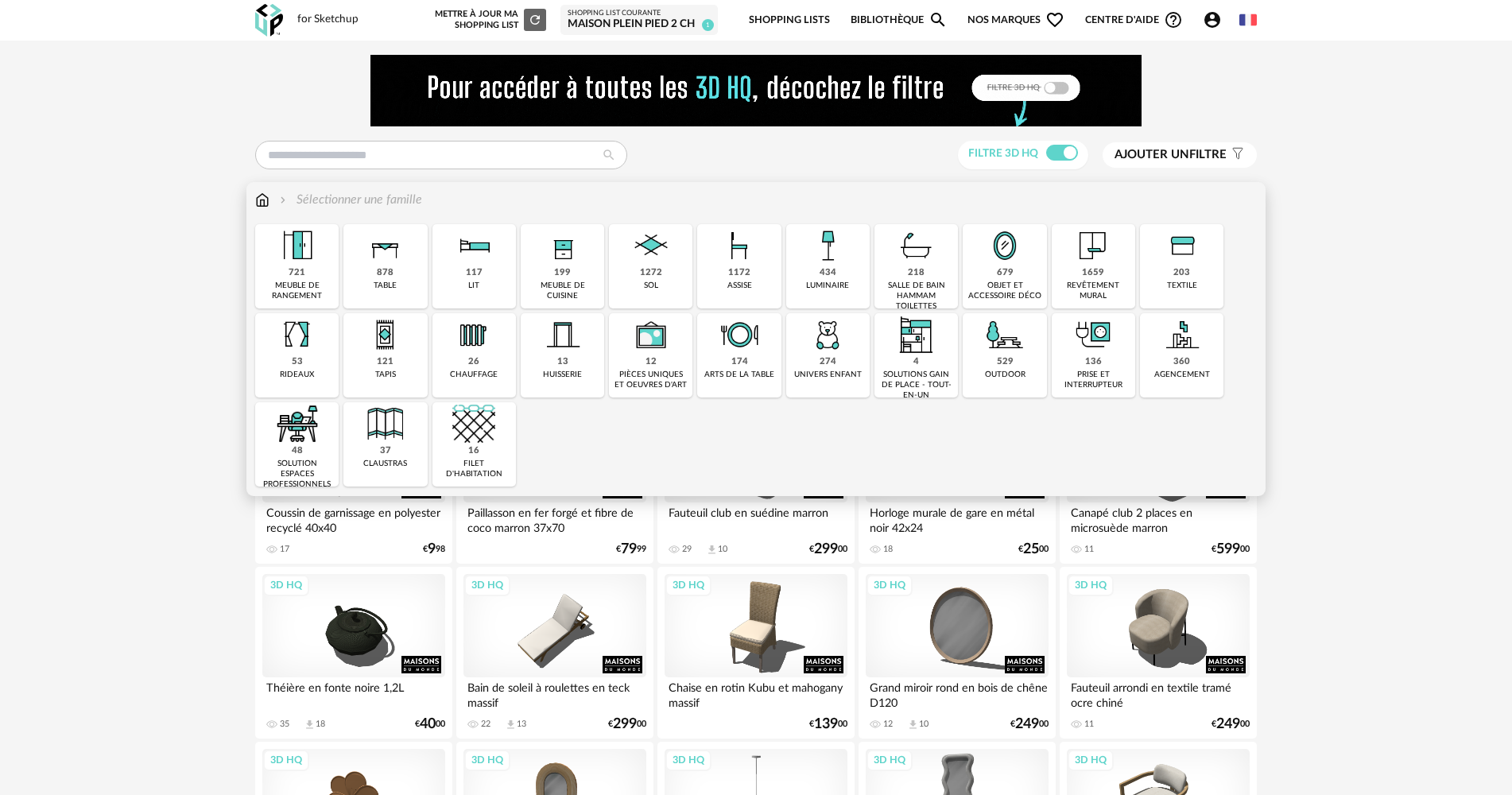
click at [321, 262] on div "721 meuble de rangement" at bounding box center [297, 266] width 83 height 84
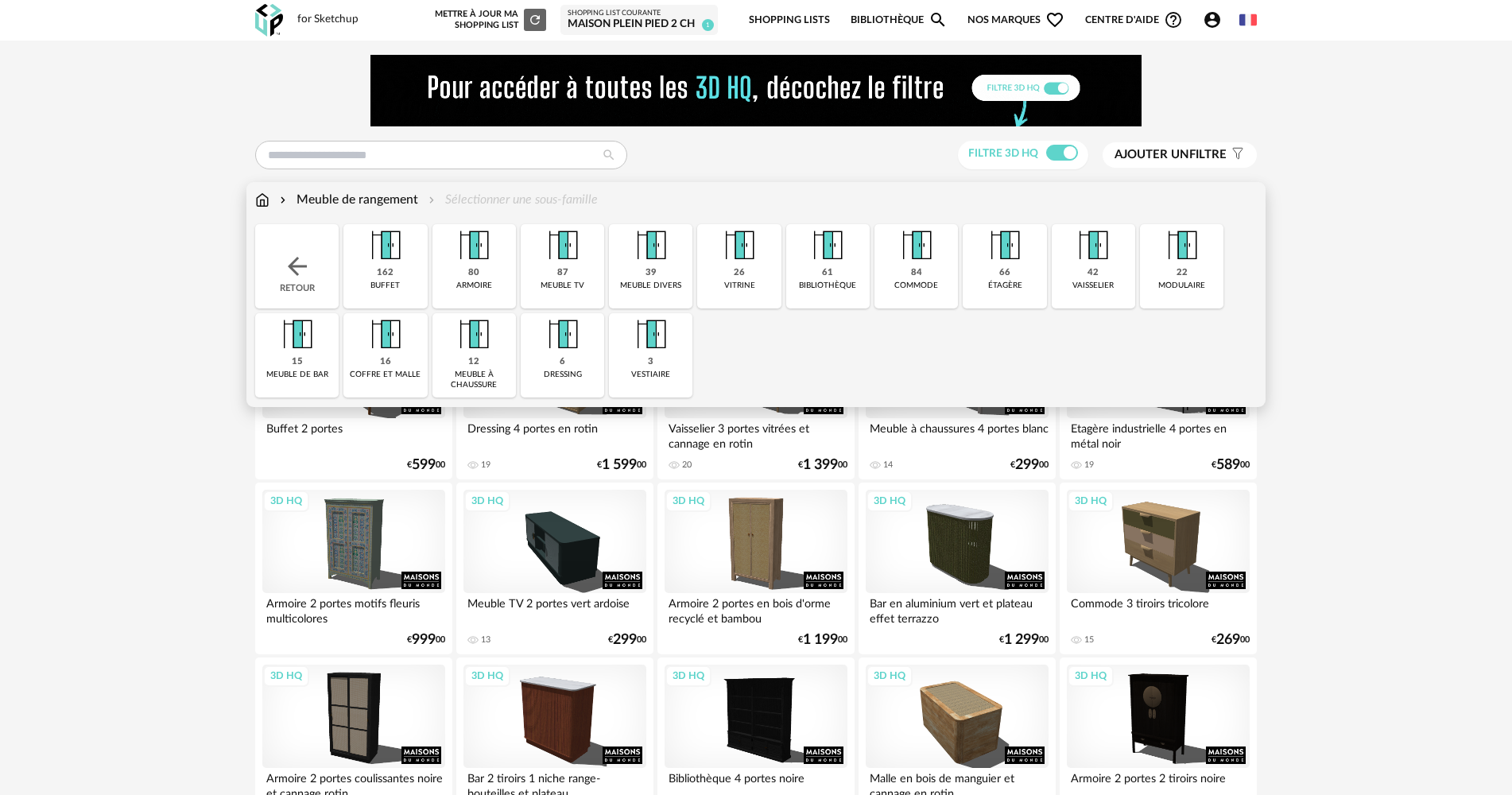
click at [564, 275] on div "87" at bounding box center [563, 273] width 11 height 12
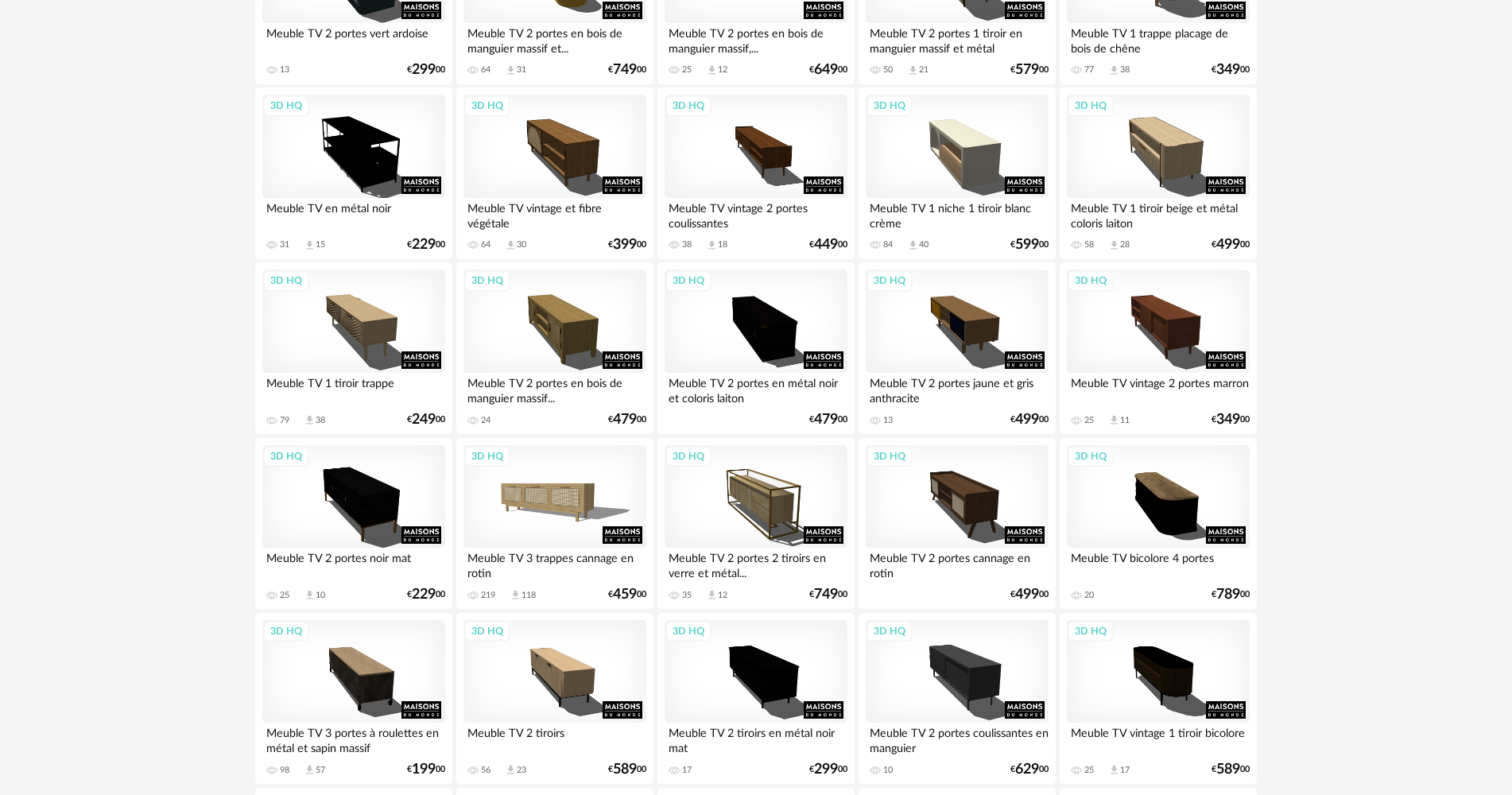
scroll to position [398, 0]
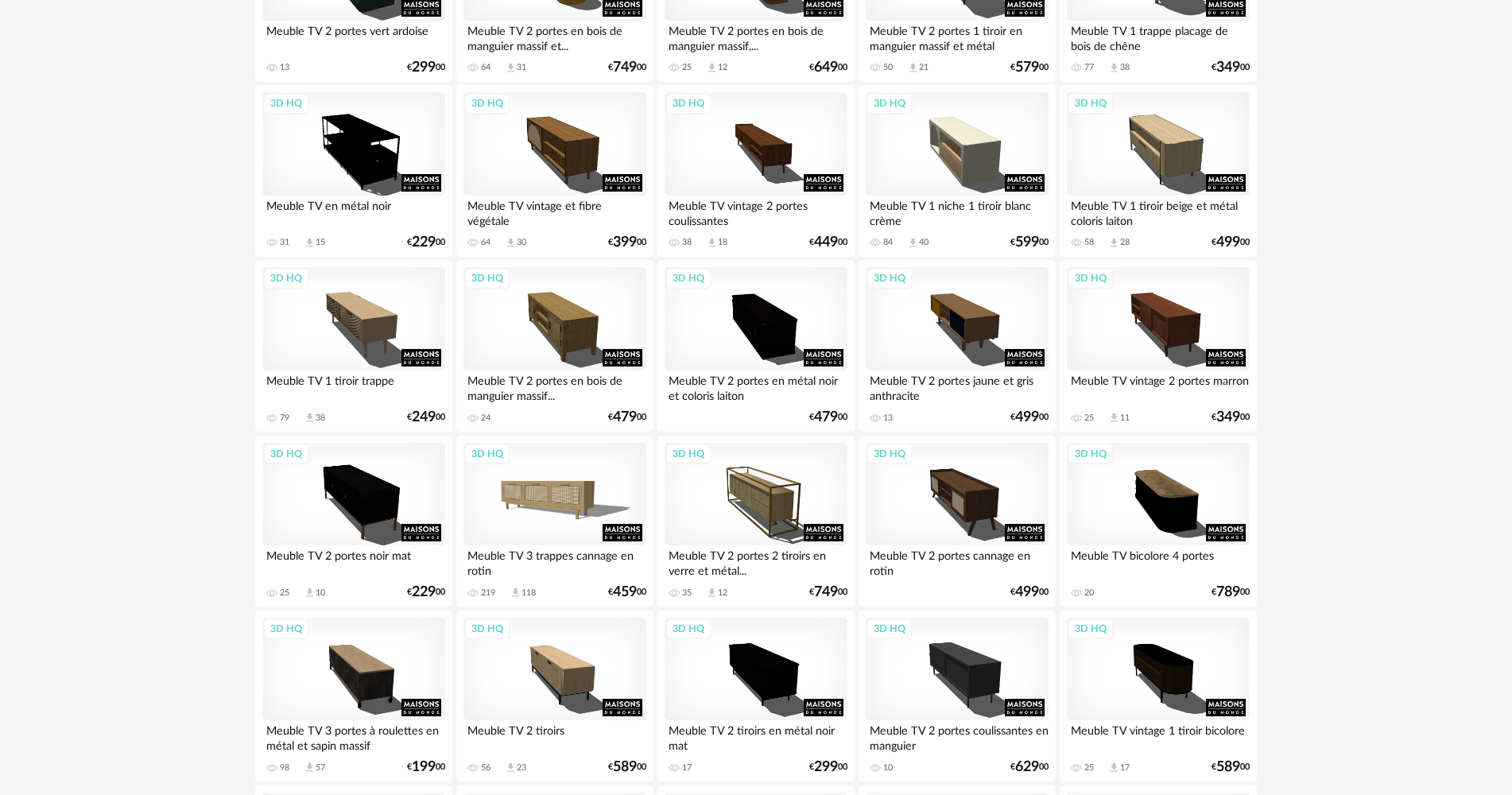
click at [355, 198] on div "Meuble TV en métal noir" at bounding box center [354, 212] width 183 height 31
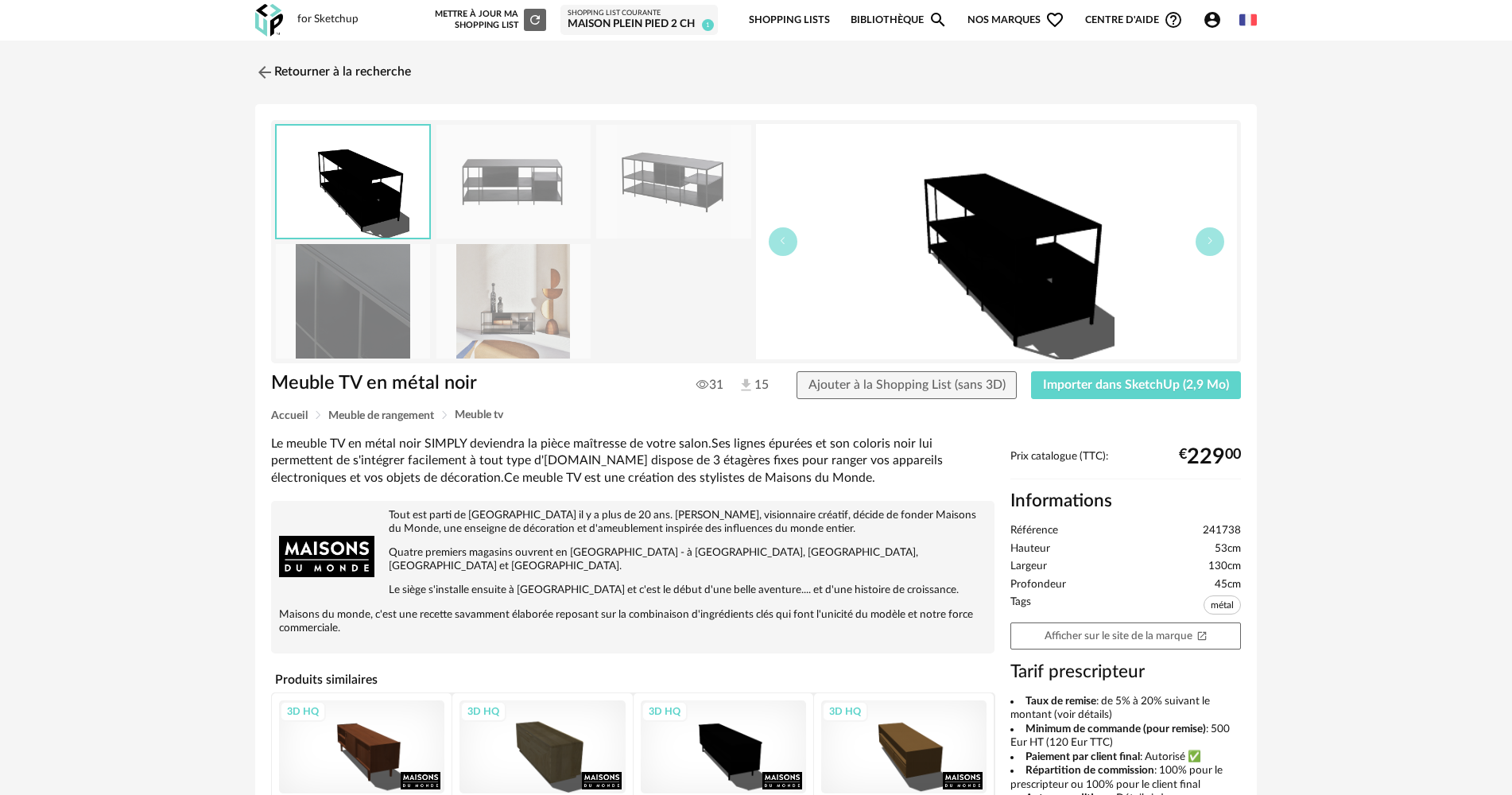
click at [1079, 407] on div "Meuble TV en métal noir 31 15 Ajouter à la Shopping List (sans 3D) Importer dan…" at bounding box center [756, 391] width 986 height 39
drag, startPoint x: 1078, startPoint y: 391, endPoint x: 1031, endPoint y: 389, distance: 47.0
click at [1077, 389] on button "Importer dans SketchUp (2,9 Mo)" at bounding box center [1136, 385] width 210 height 29
click at [270, 76] on img at bounding box center [263, 71] width 23 height 23
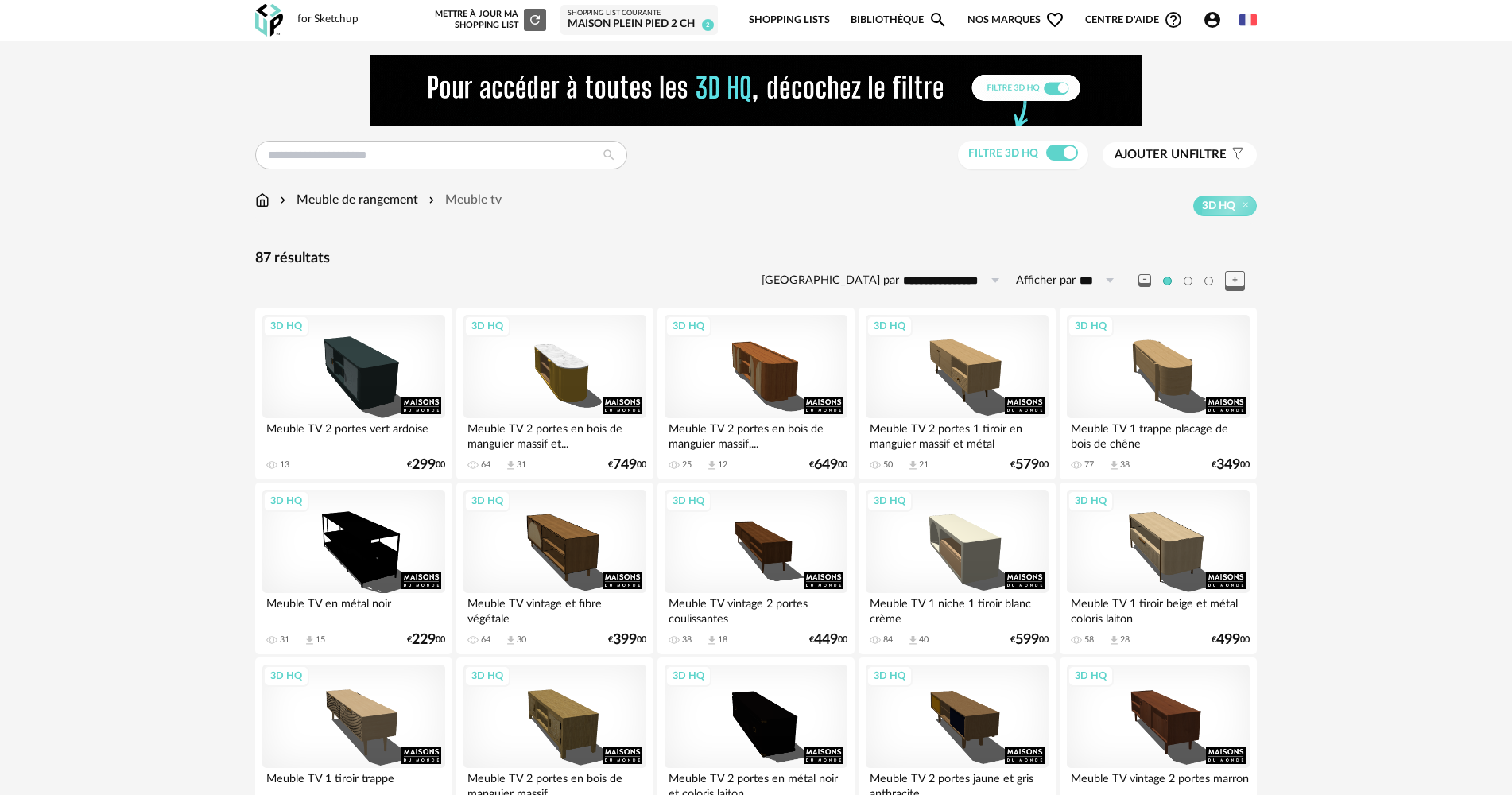
drag, startPoint x: 198, startPoint y: 229, endPoint x: 209, endPoint y: 230, distance: 11.0
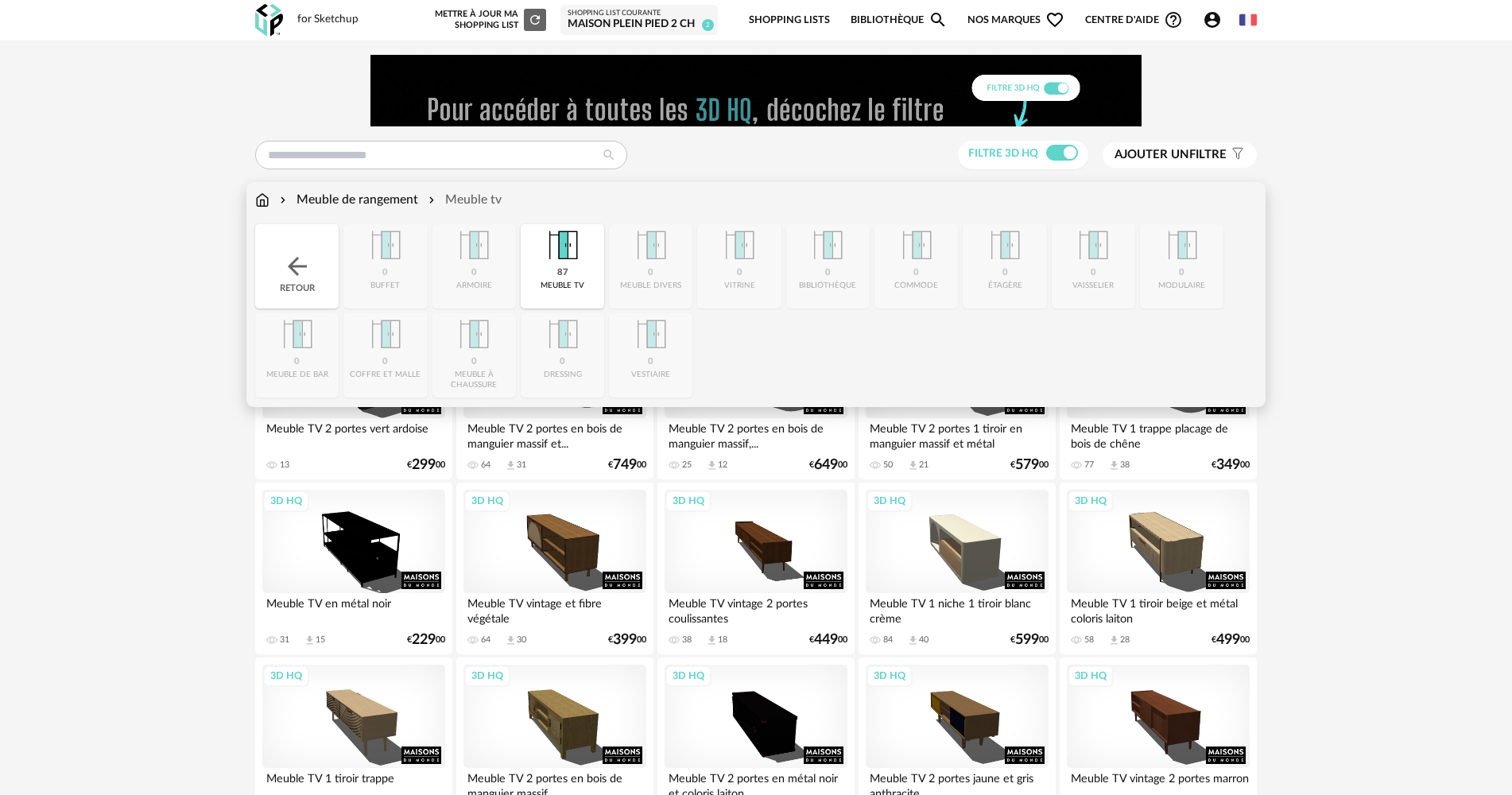
click at [294, 259] on img at bounding box center [297, 266] width 29 height 29
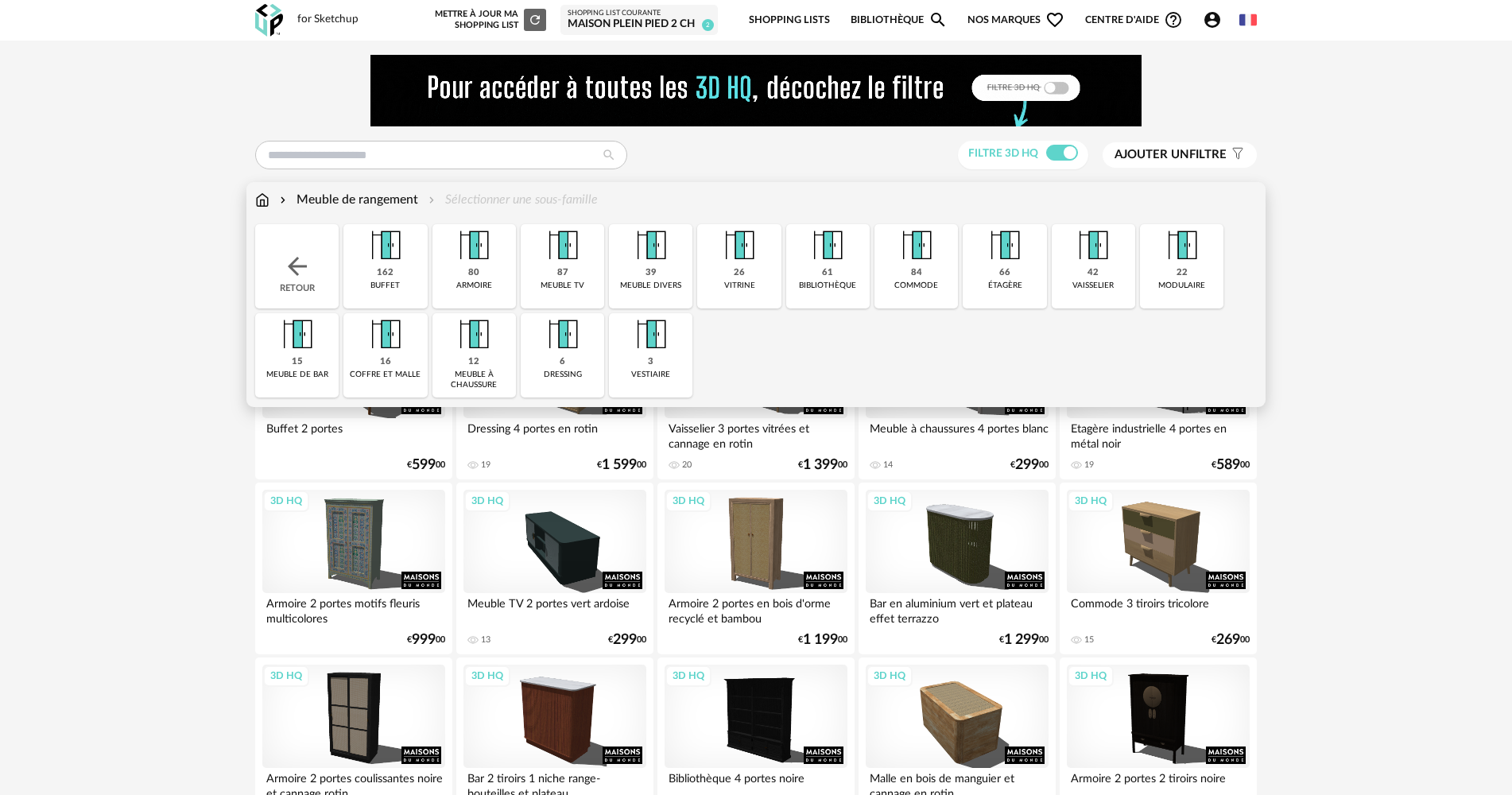
click at [287, 246] on div "Retour" at bounding box center [297, 266] width 83 height 84
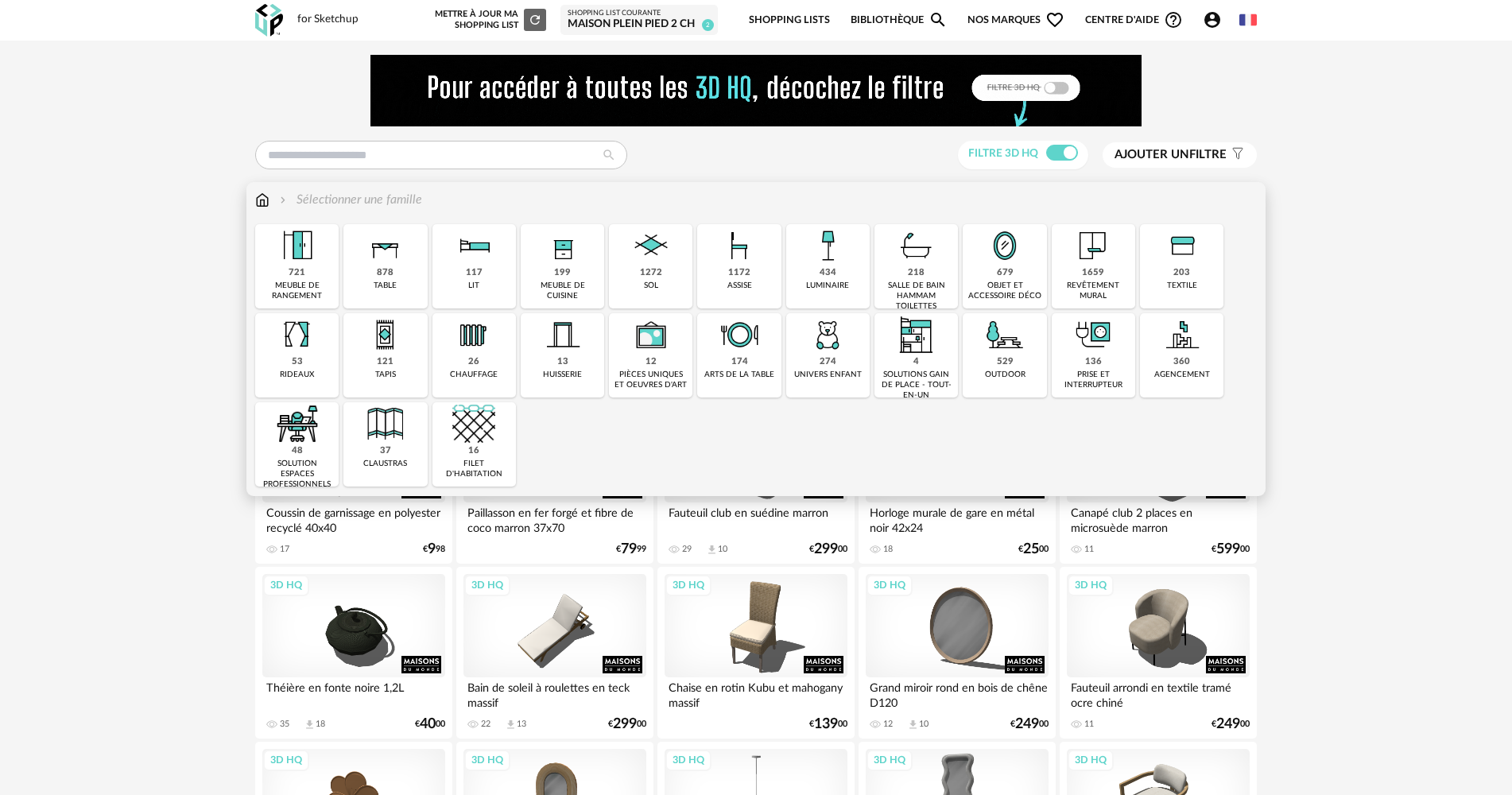
click at [1162, 278] on div "203 textile" at bounding box center [1181, 266] width 83 height 84
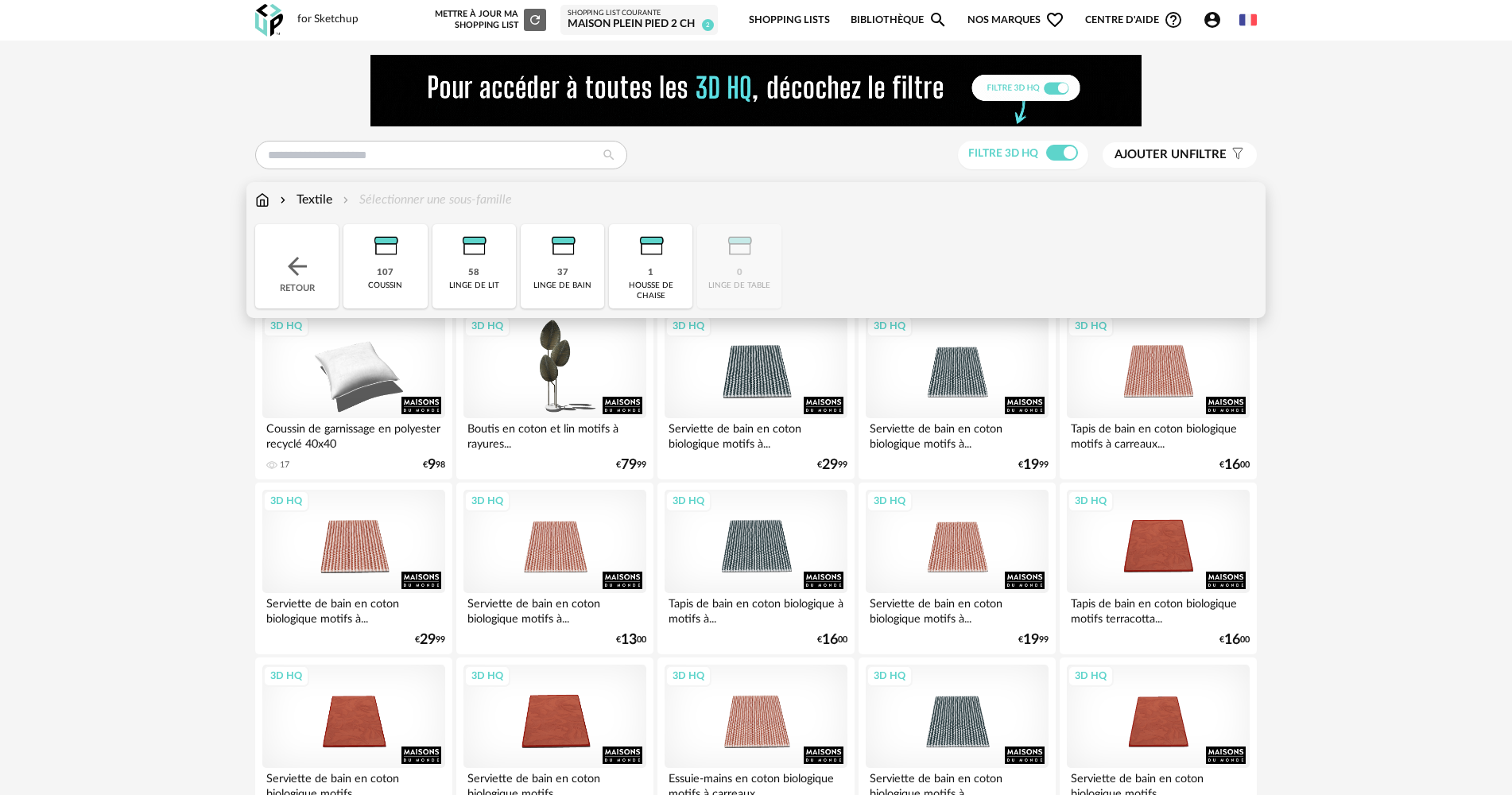
click at [396, 287] on div "coussin" at bounding box center [384, 286] width 34 height 10
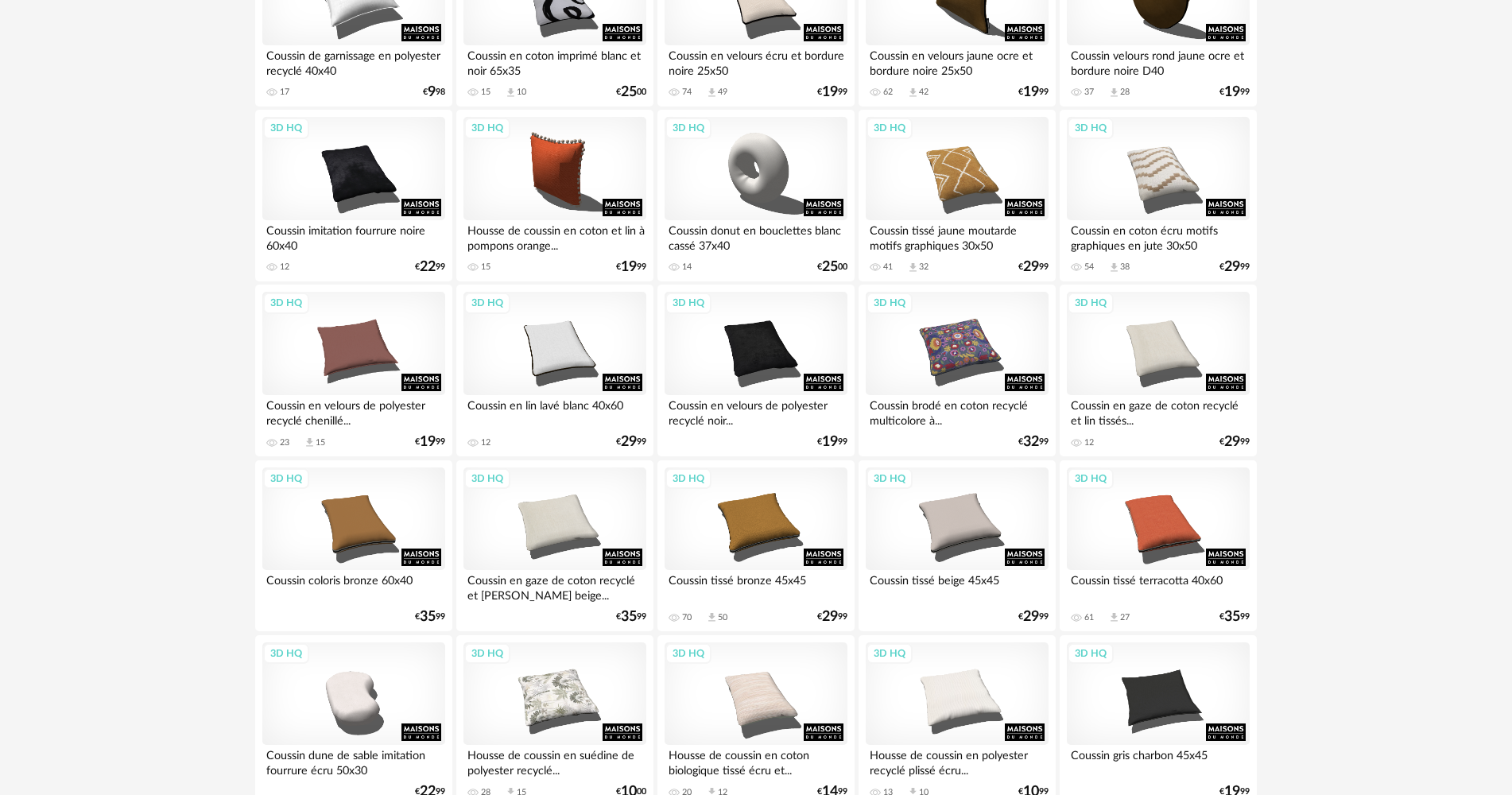
scroll to position [477, 0]
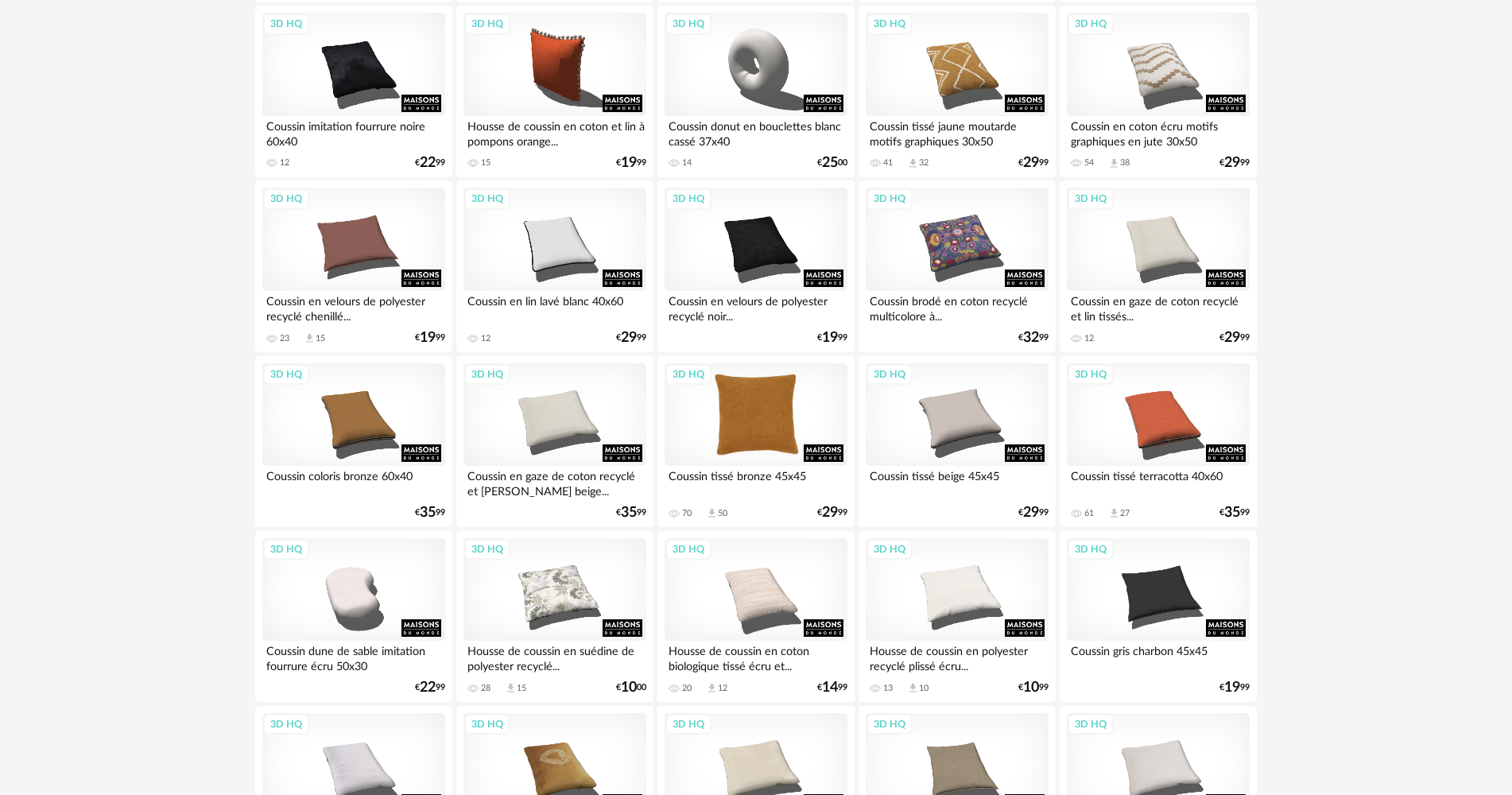
click at [782, 440] on div "3D HQ" at bounding box center [756, 415] width 183 height 104
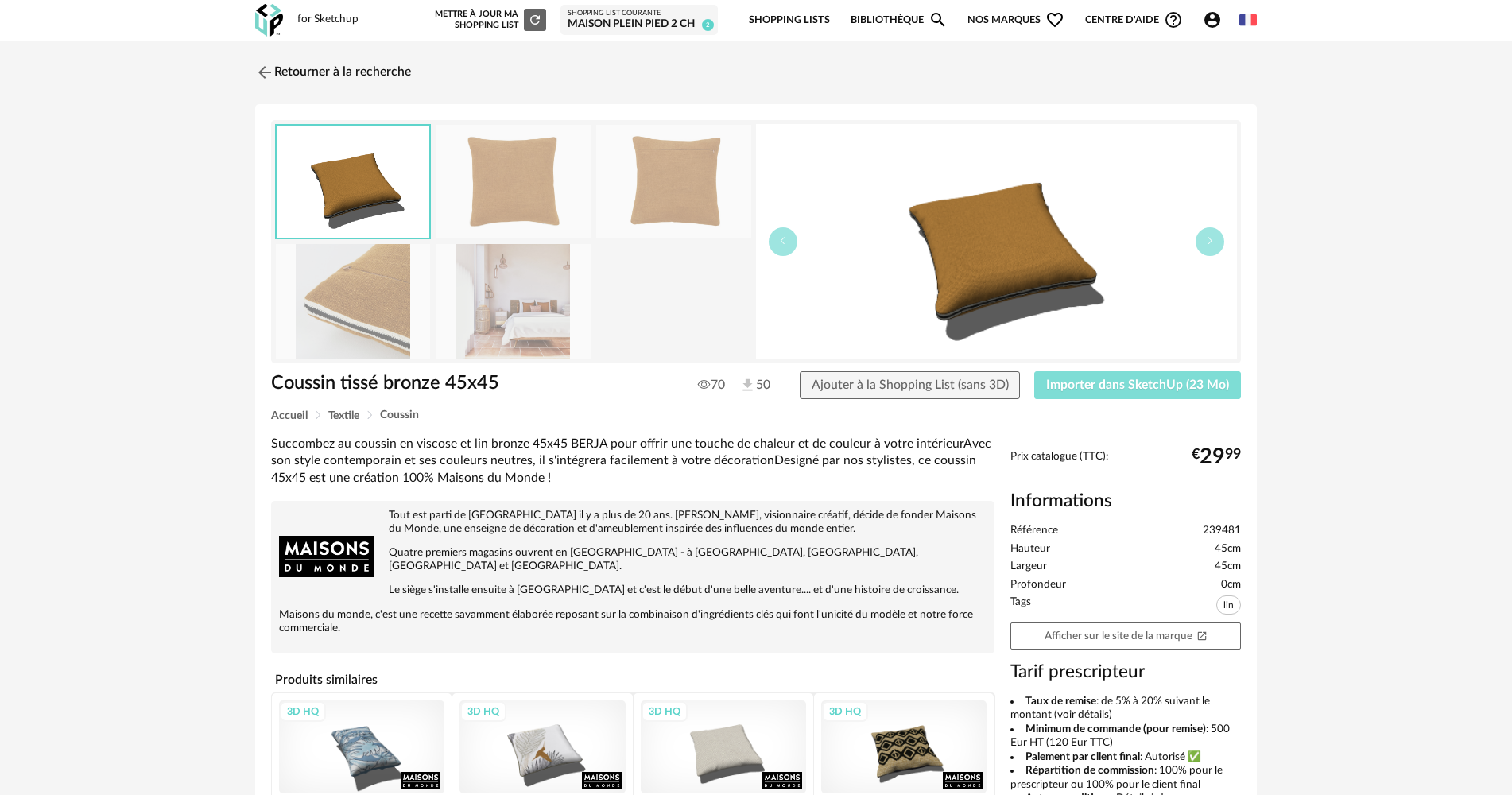
click at [1162, 391] on button "Importer dans SketchUp (23 Mo)" at bounding box center [1138, 385] width 207 height 29
click at [350, 83] on link "Retourner à la recherche" at bounding box center [329, 72] width 156 height 35
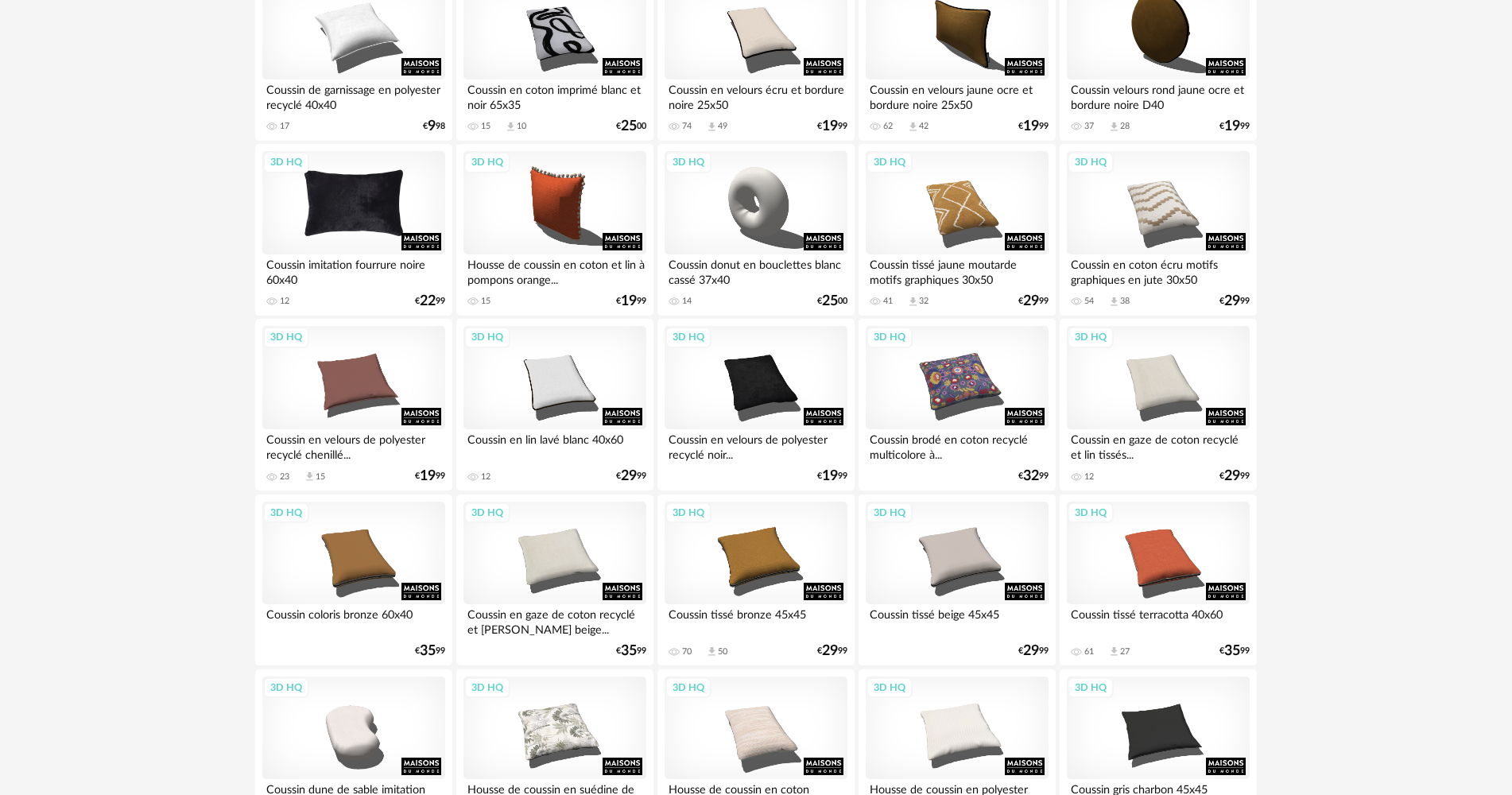
scroll to position [372, 0]
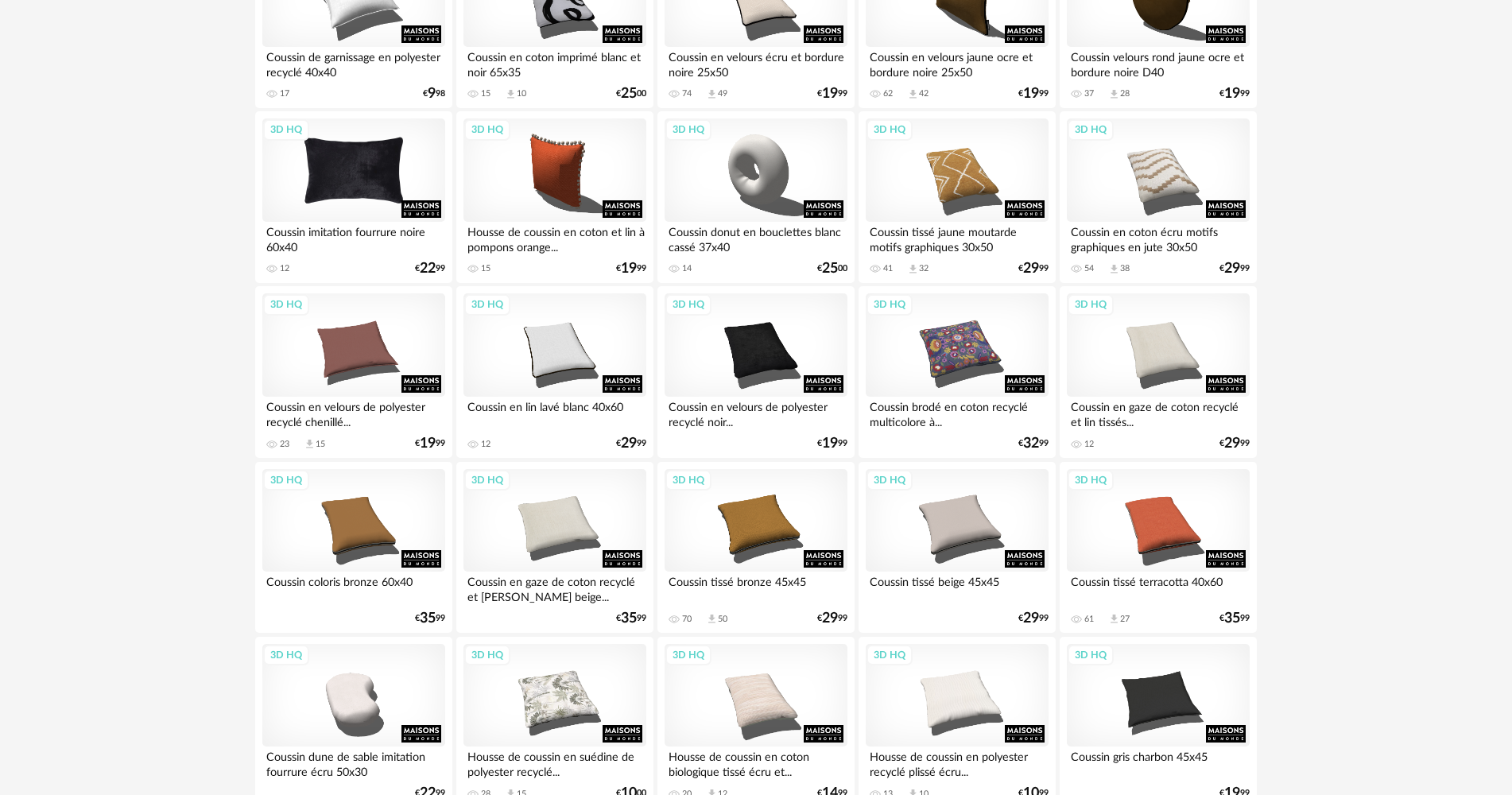
click at [353, 202] on div "3D HQ" at bounding box center [354, 170] width 183 height 104
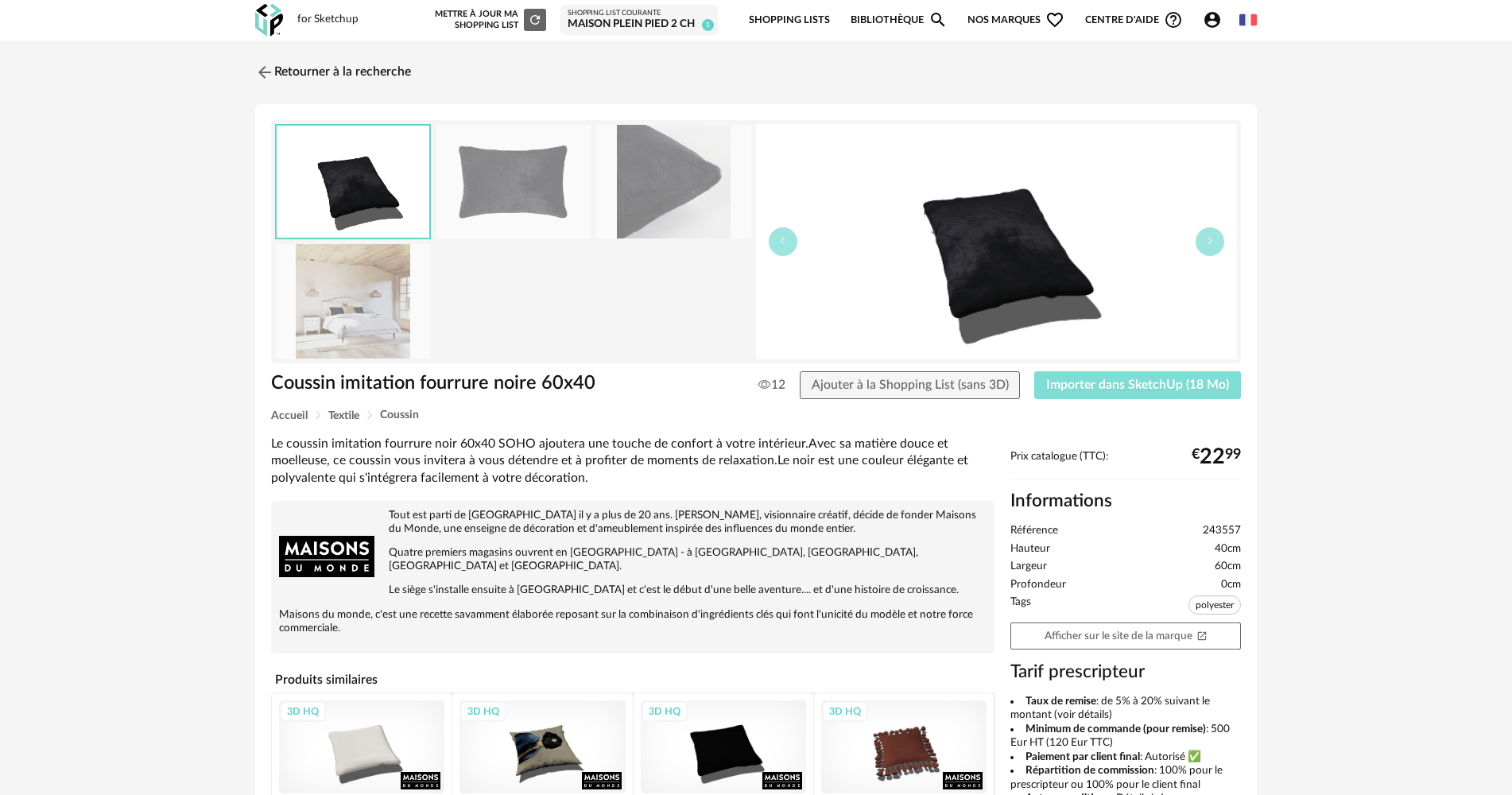
click at [1066, 376] on button "Importer dans SketchUp (18 Mo)" at bounding box center [1138, 385] width 207 height 29
click at [295, 67] on link "Retourner à la recherche" at bounding box center [329, 72] width 156 height 35
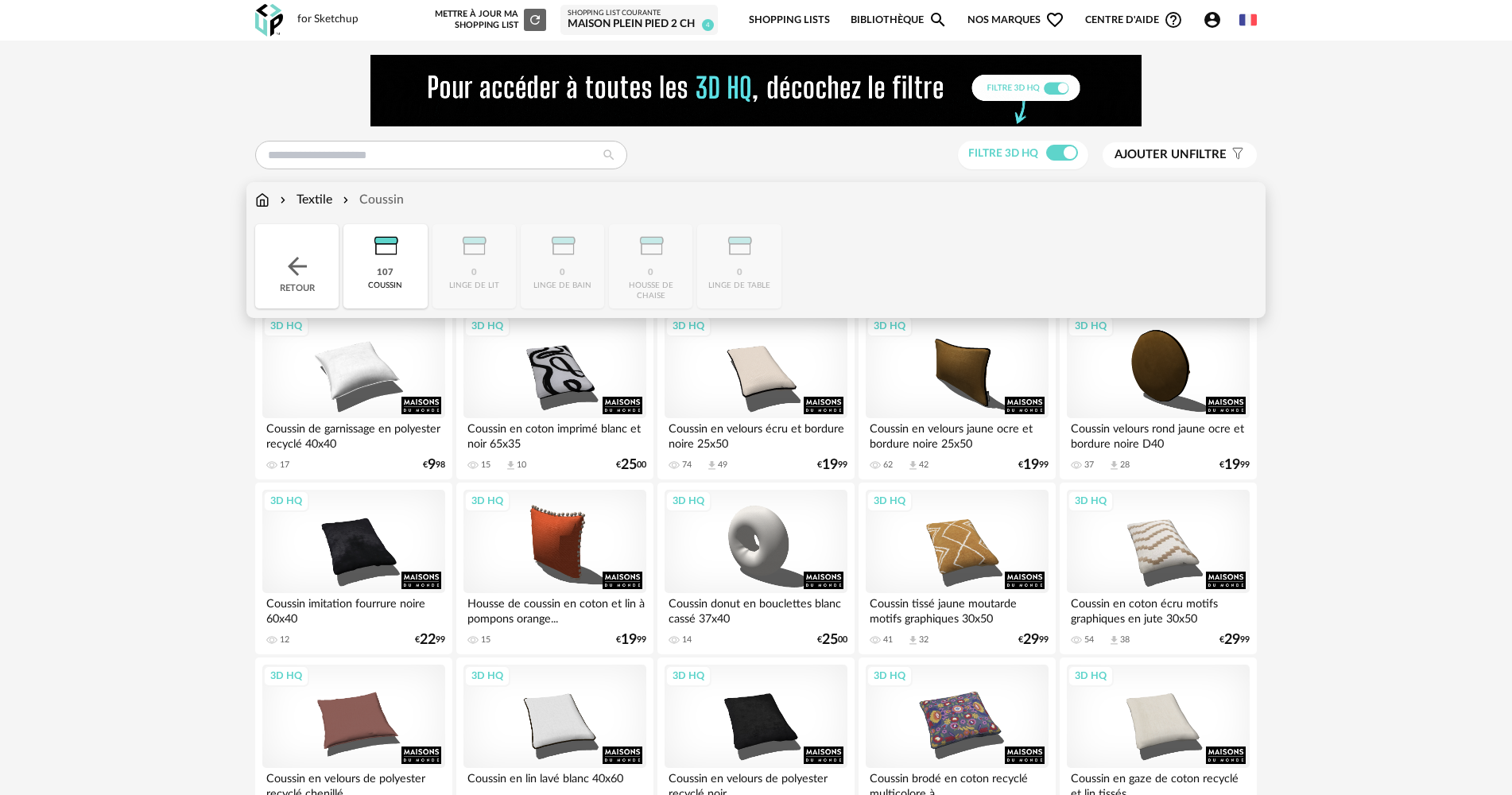
click at [312, 242] on div "Retour" at bounding box center [297, 266] width 83 height 84
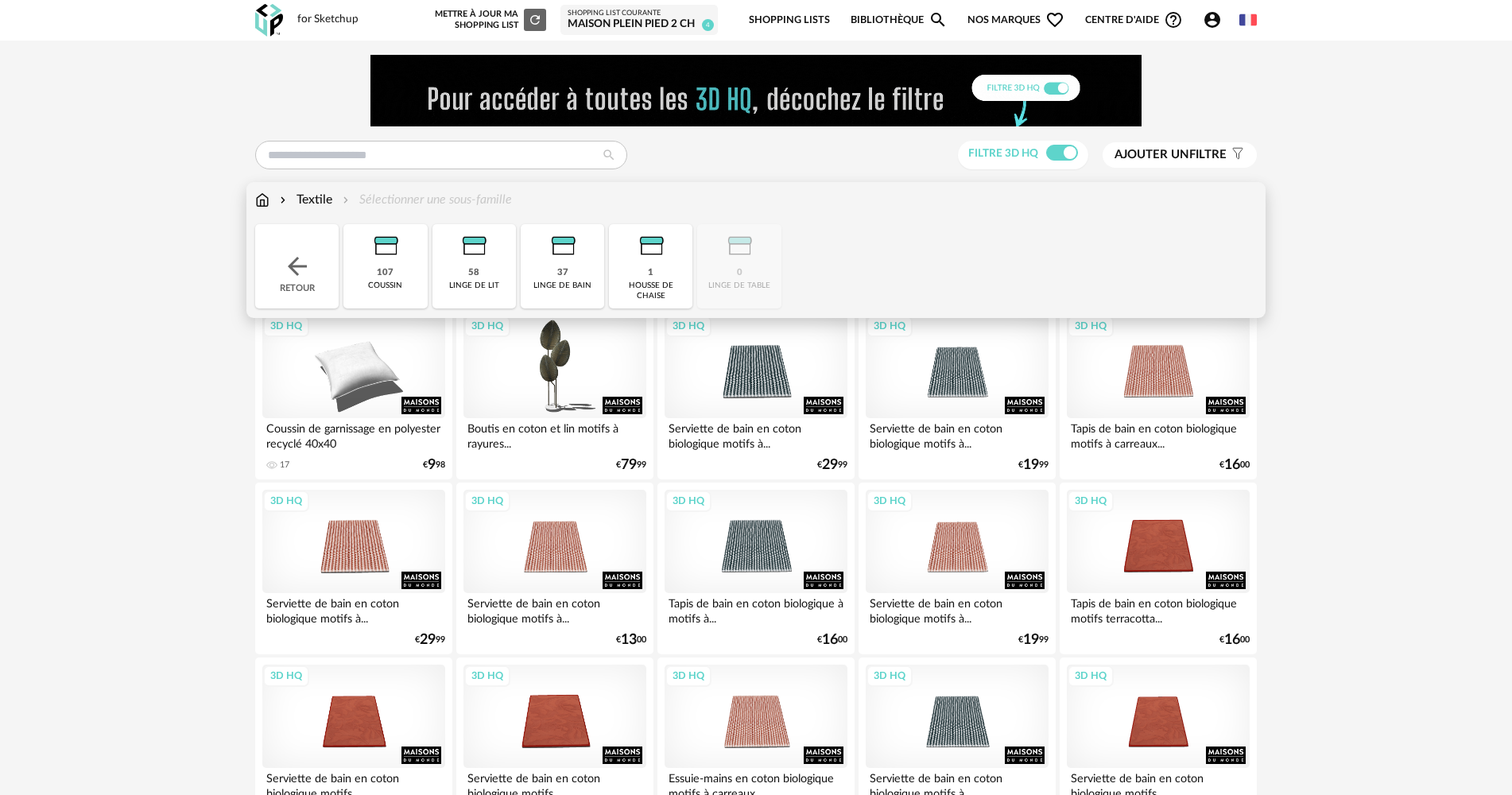
click at [312, 242] on div "Retour" at bounding box center [297, 266] width 83 height 84
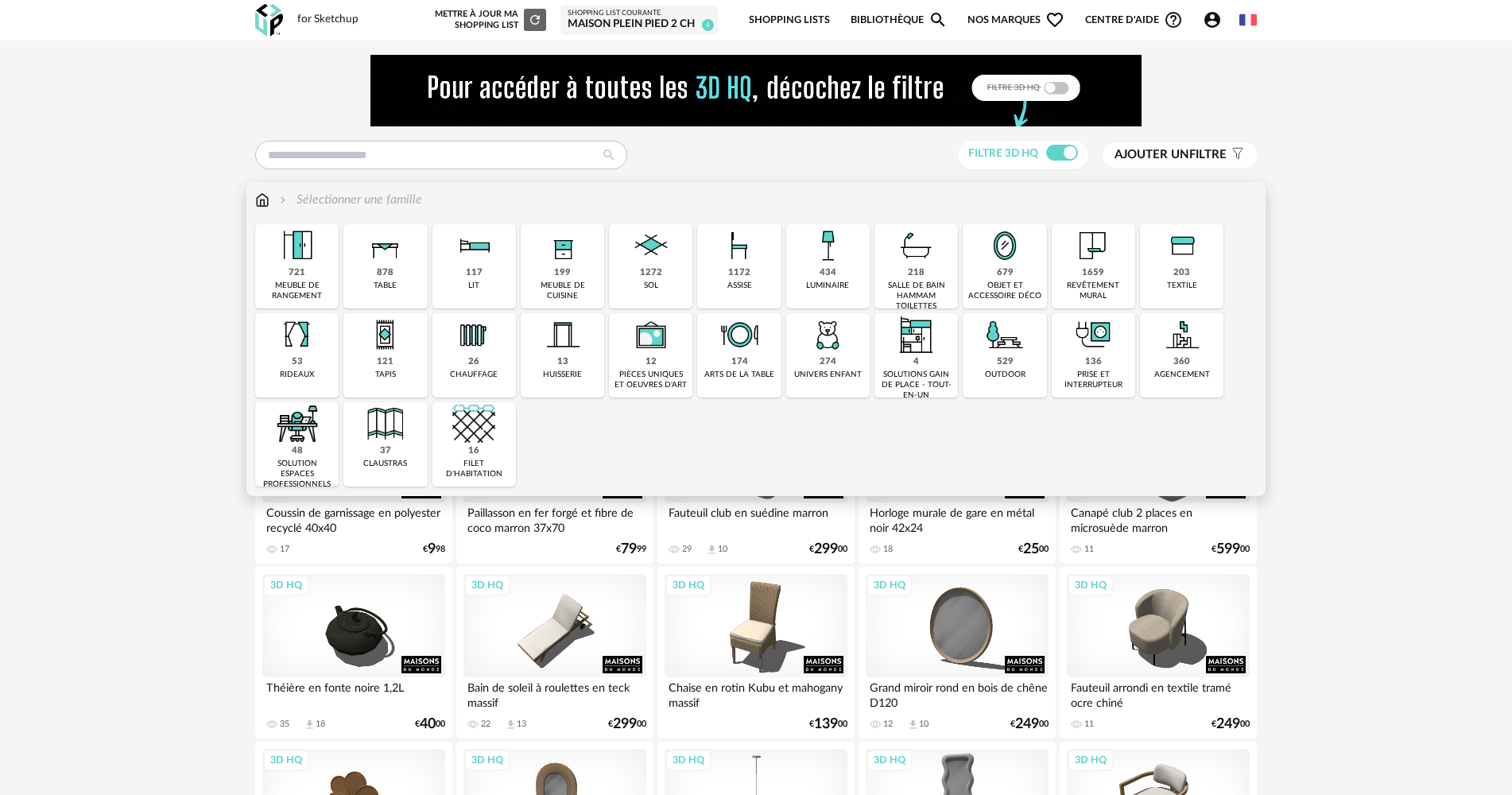
click at [400, 339] on img at bounding box center [385, 335] width 43 height 43
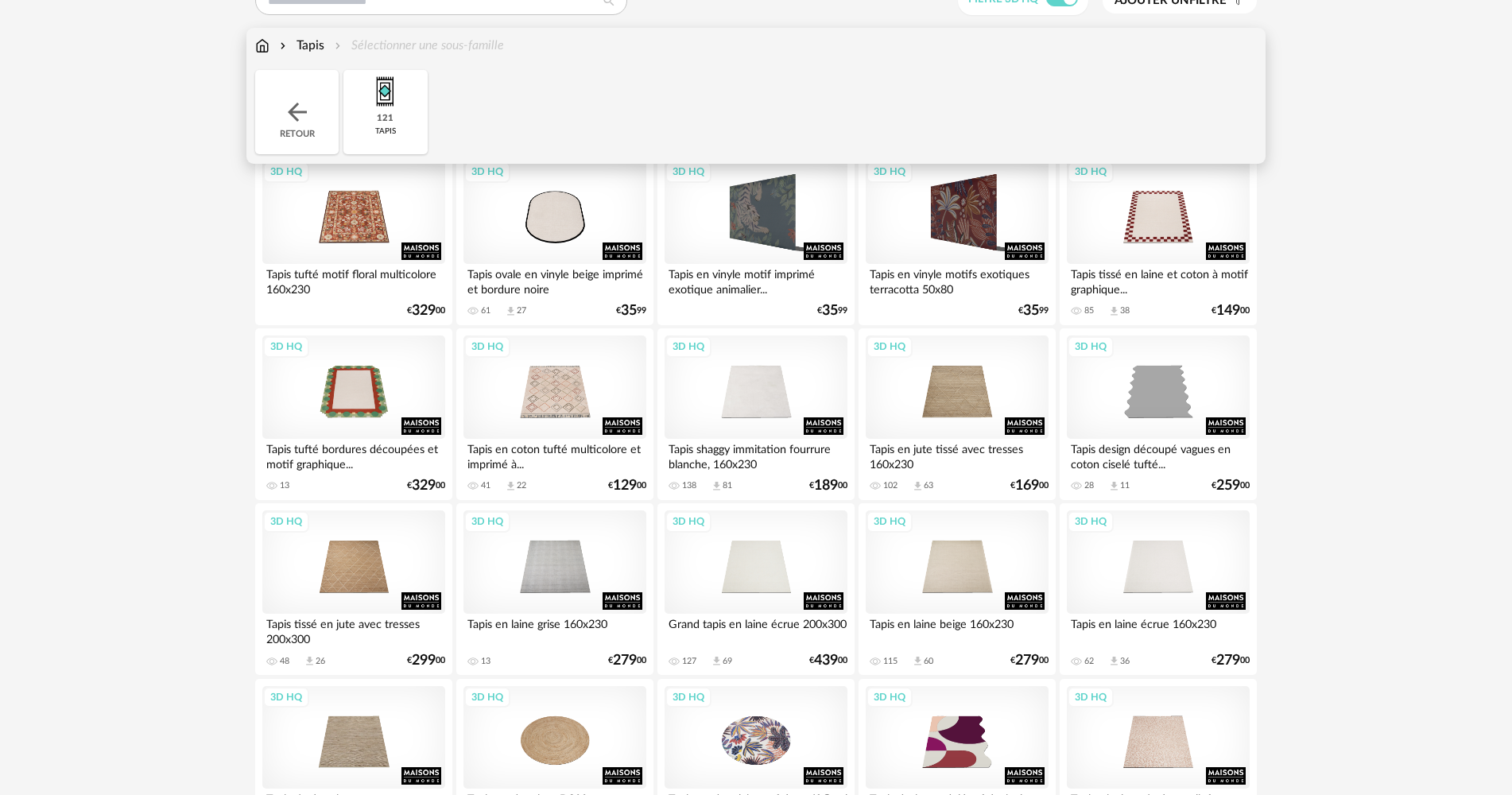
scroll to position [159, 0]
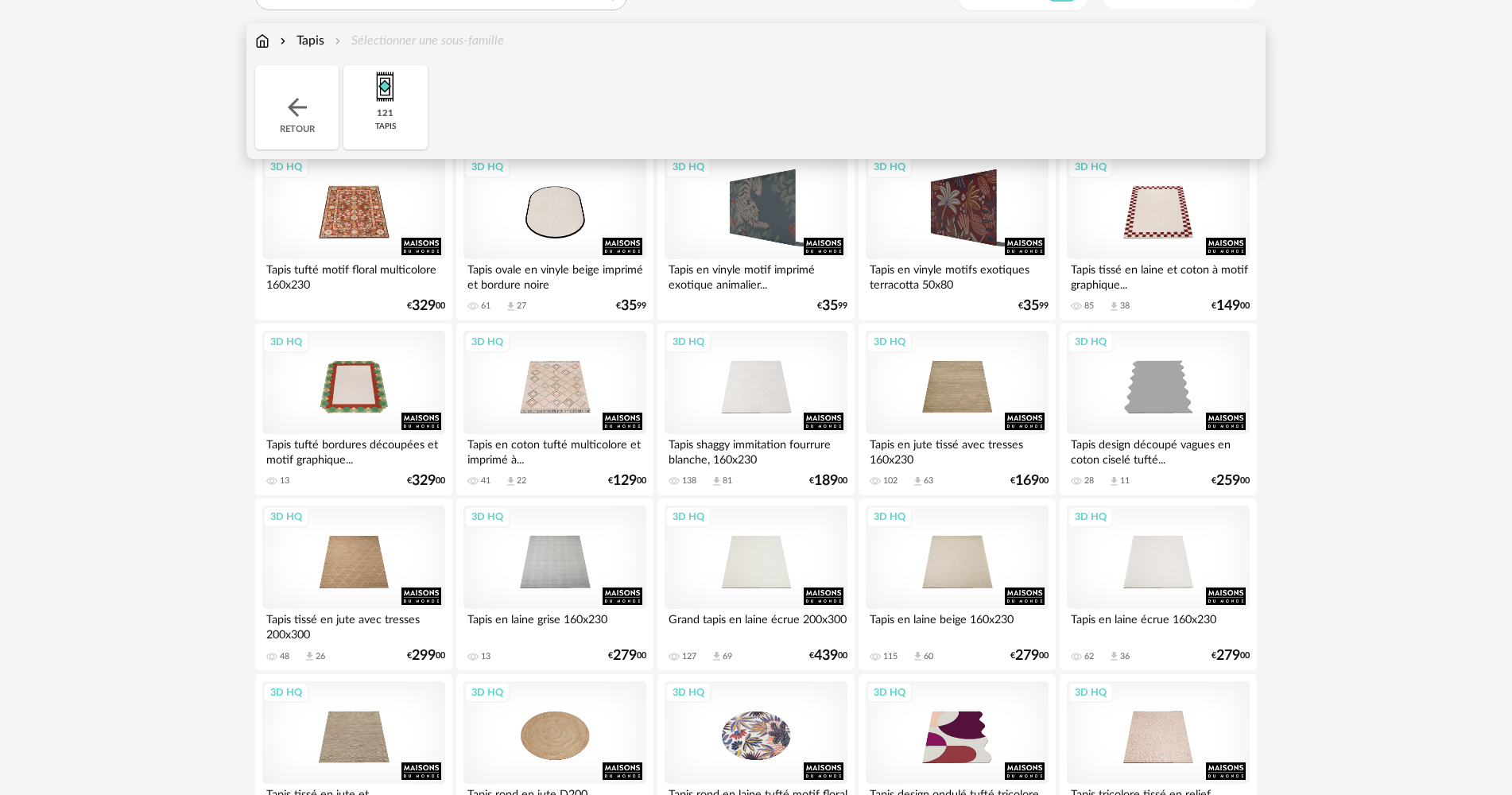
click at [363, 238] on div "3D HQ" at bounding box center [354, 208] width 183 height 104
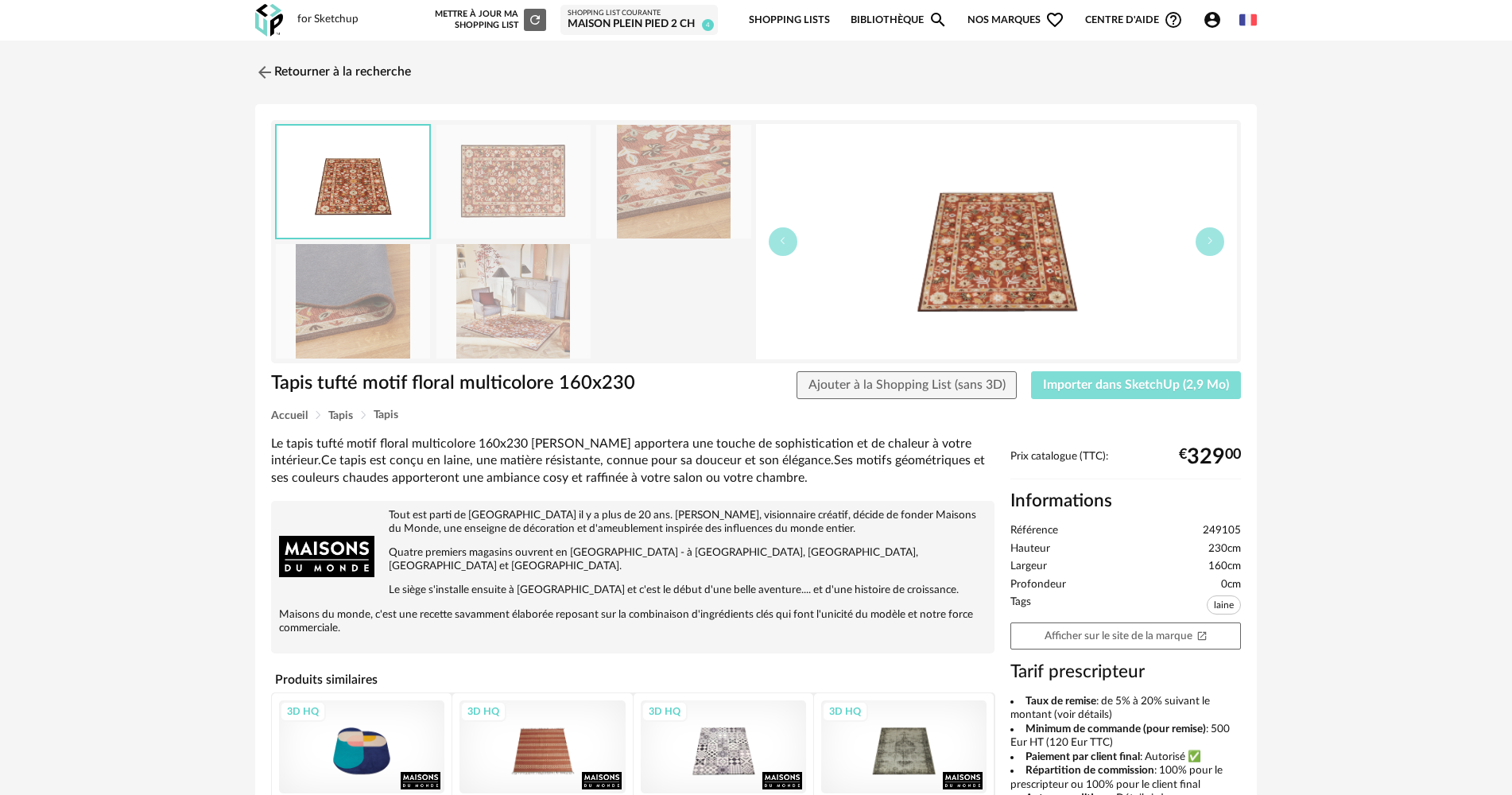
click at [1069, 380] on span "Importer dans SketchUp (2,9 Mo)" at bounding box center [1135, 385] width 186 height 13
click at [265, 66] on img at bounding box center [263, 71] width 23 height 23
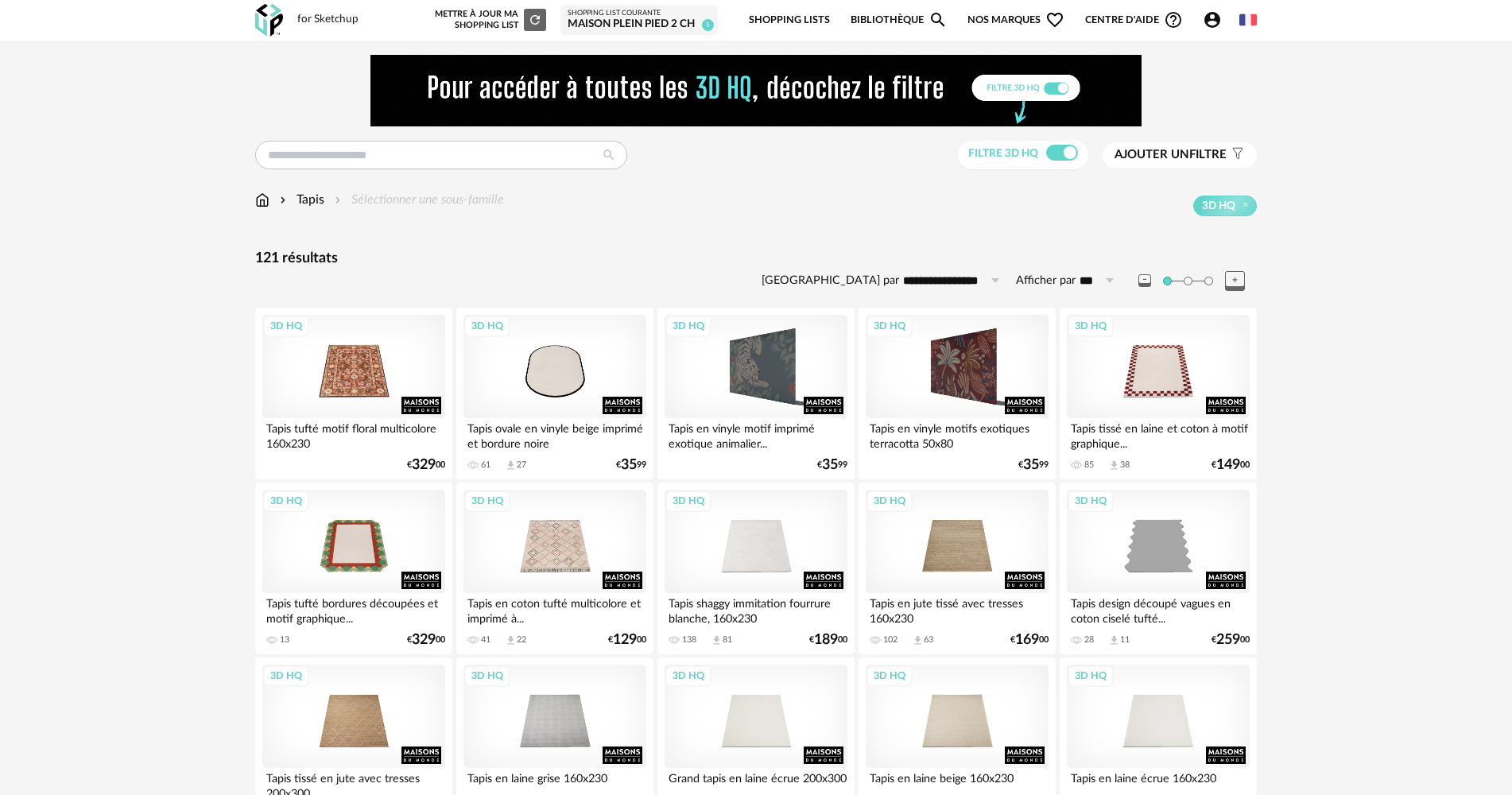
scroll to position [159, 0]
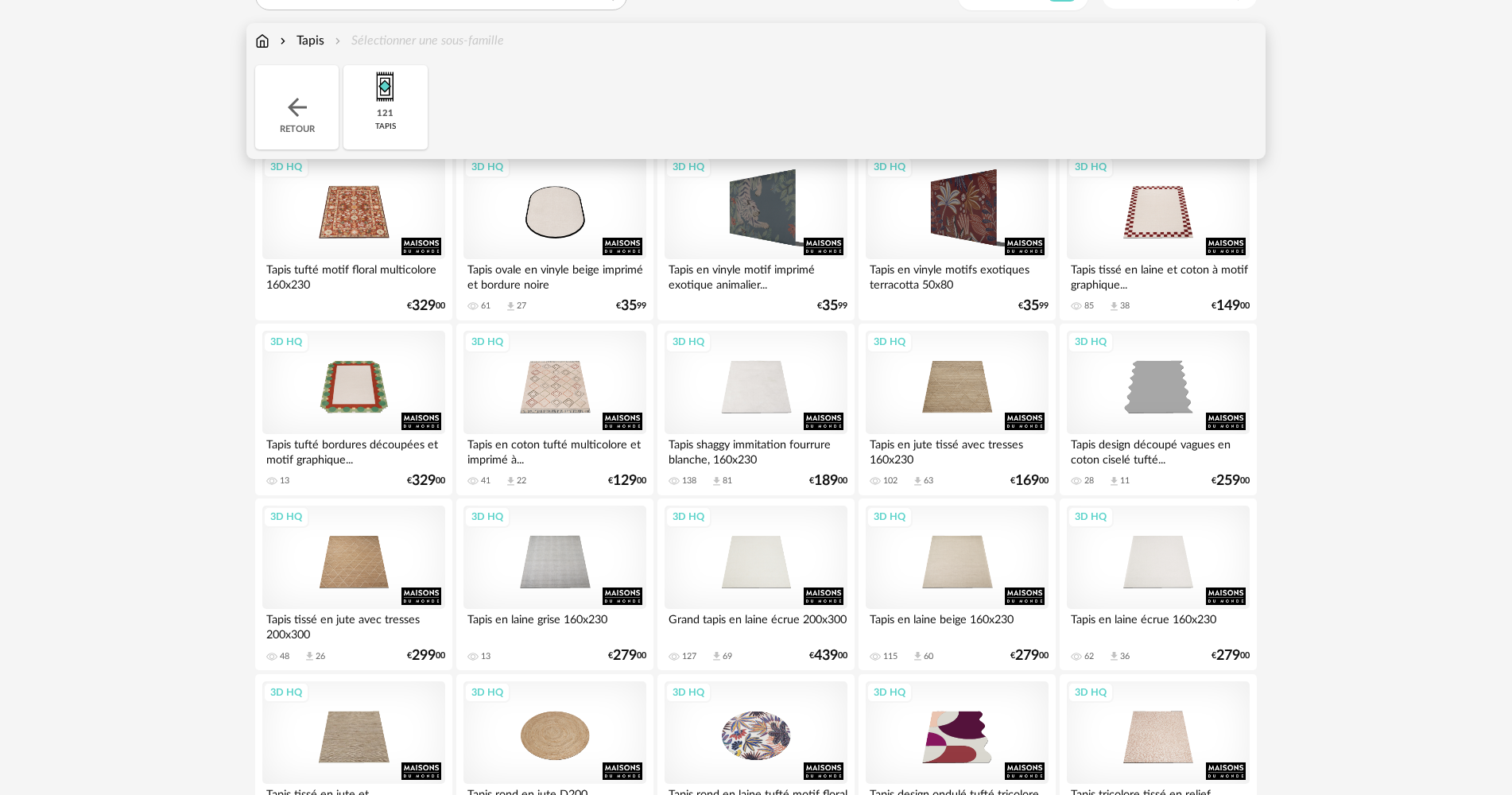
click at [305, 105] on img at bounding box center [297, 107] width 29 height 29
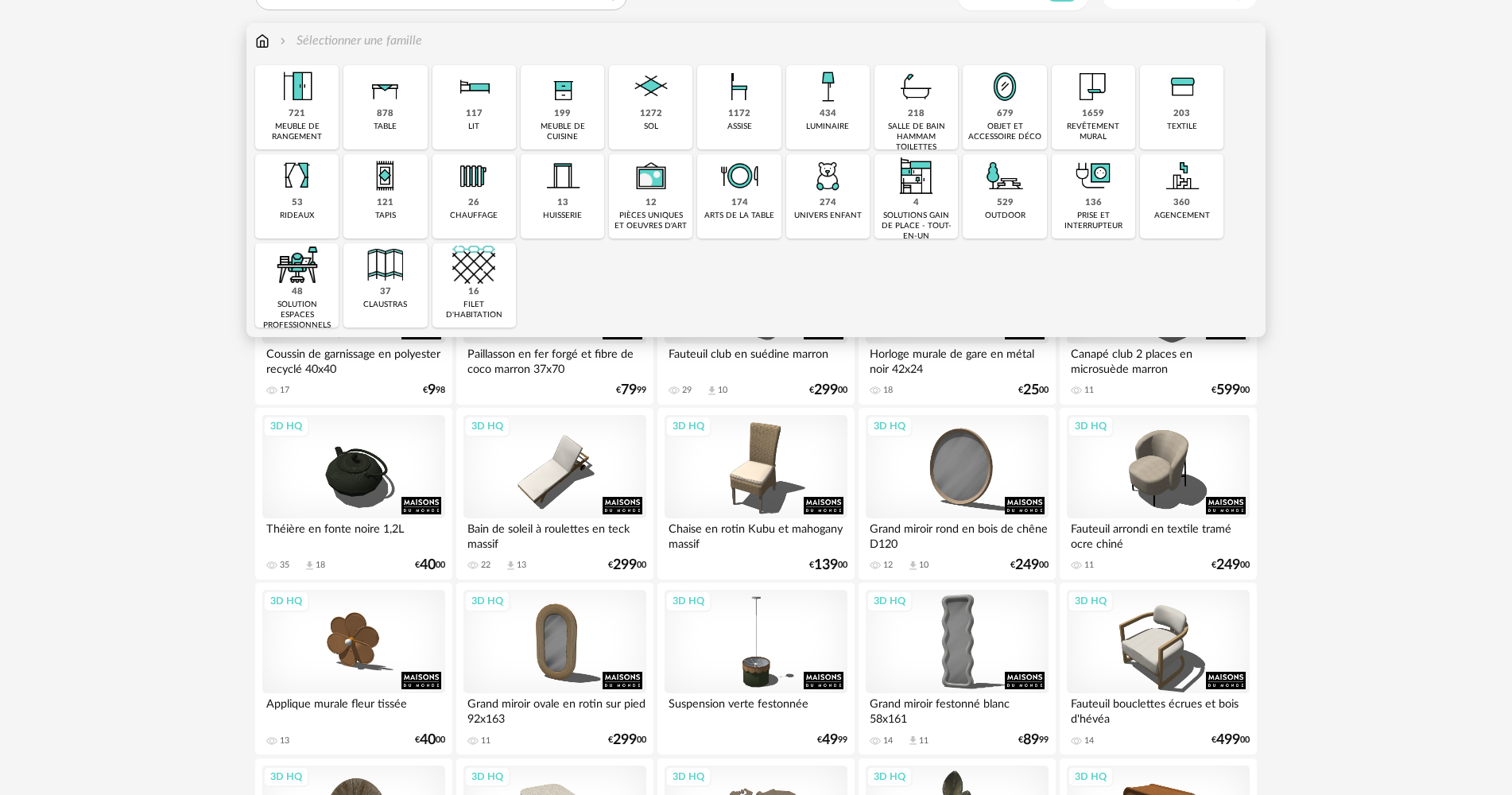
click at [410, 128] on div "878 table" at bounding box center [385, 107] width 83 height 84
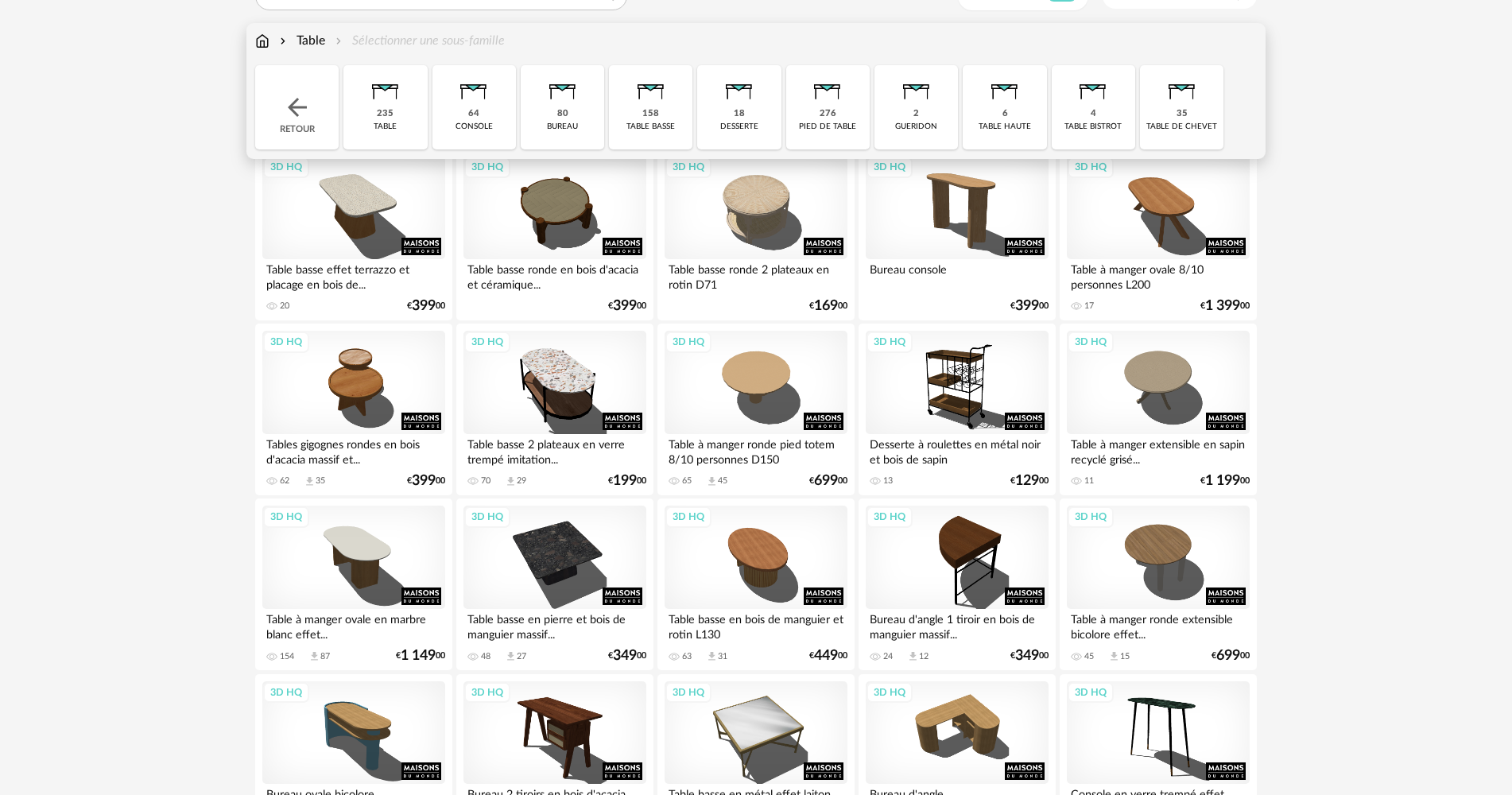
click at [623, 139] on div "158 table basse" at bounding box center [651, 107] width 83 height 84
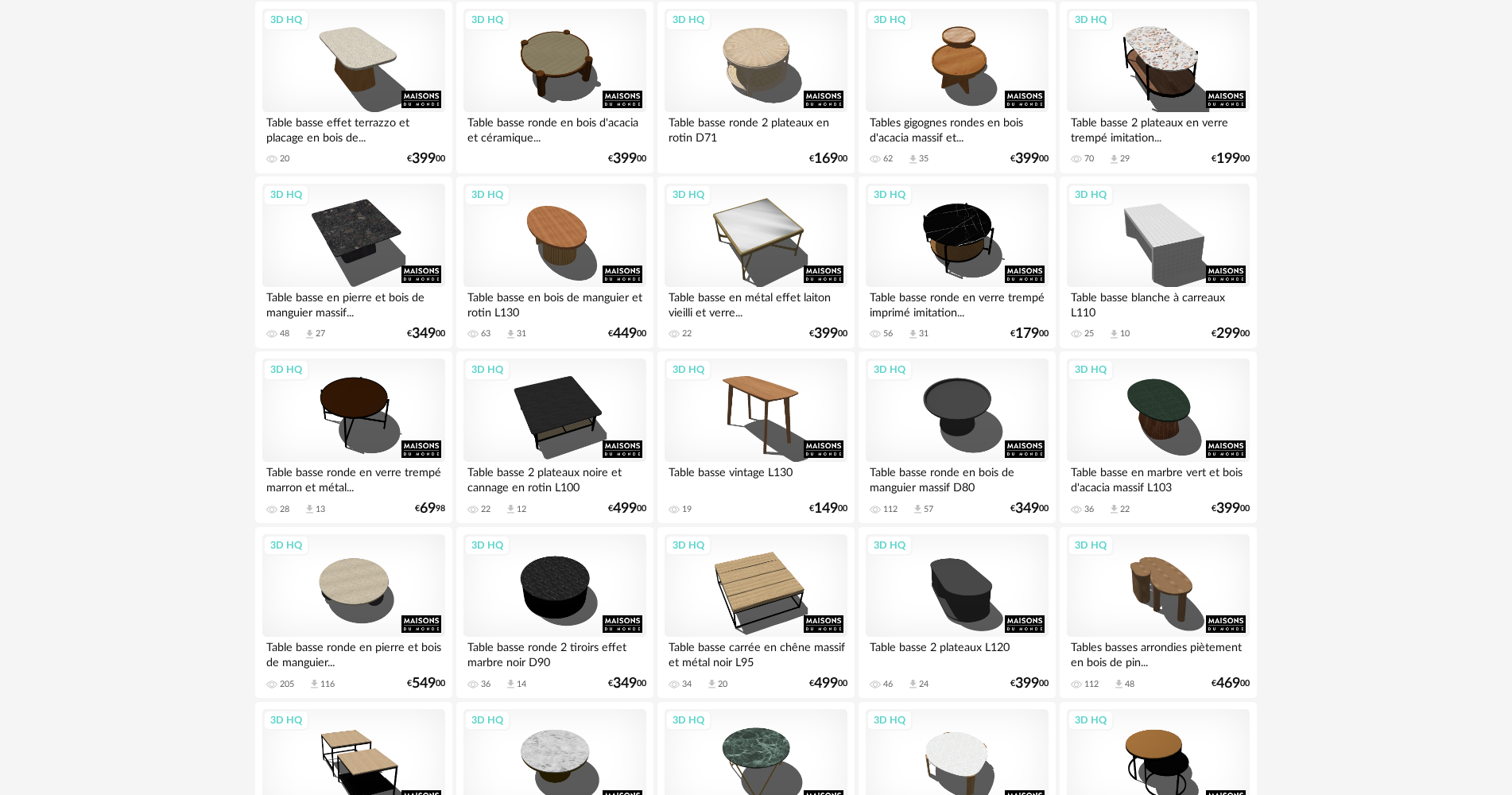
scroll to position [318, 0]
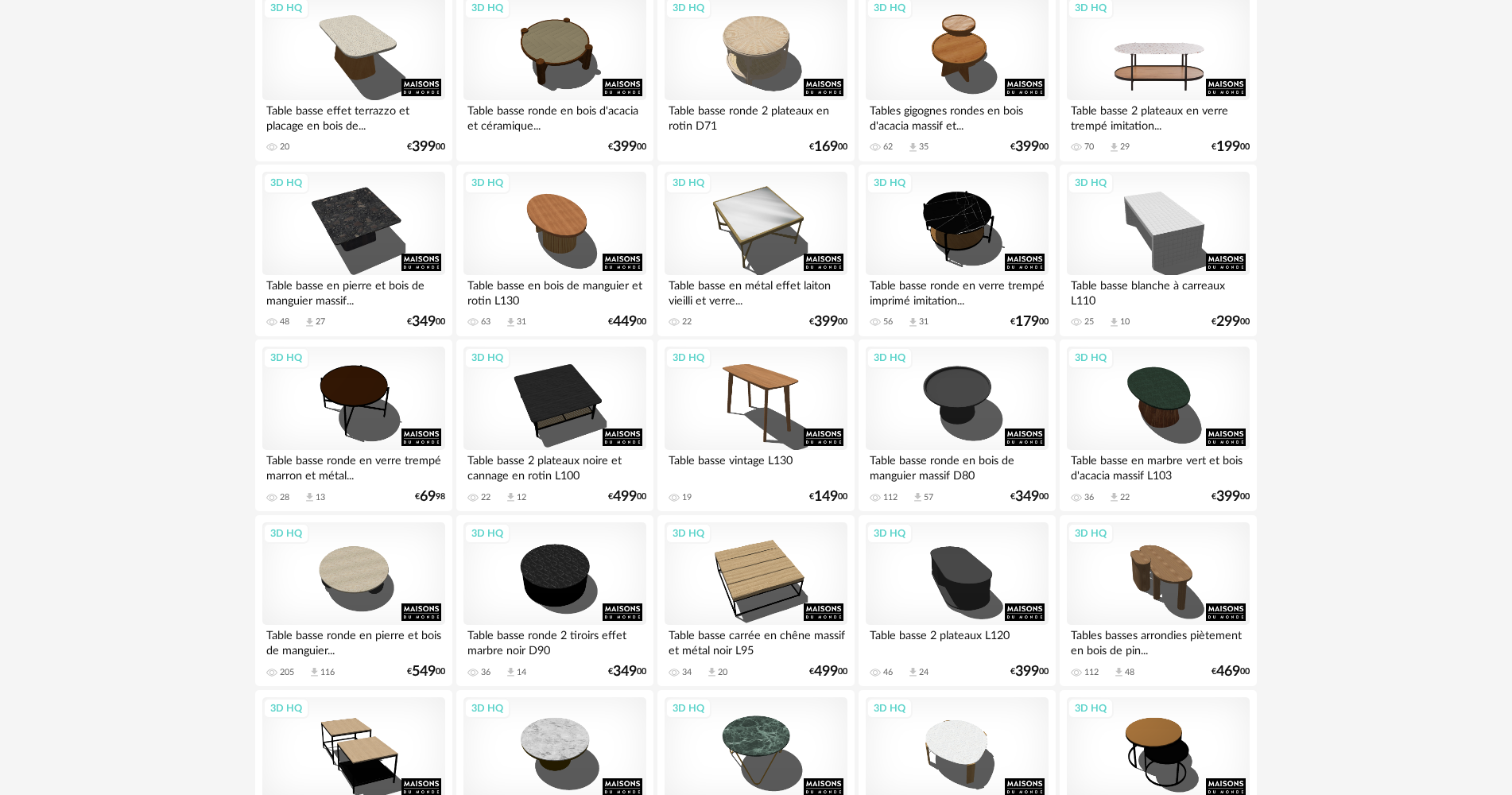
click at [1184, 54] on div "3D HQ" at bounding box center [1158, 49] width 183 height 104
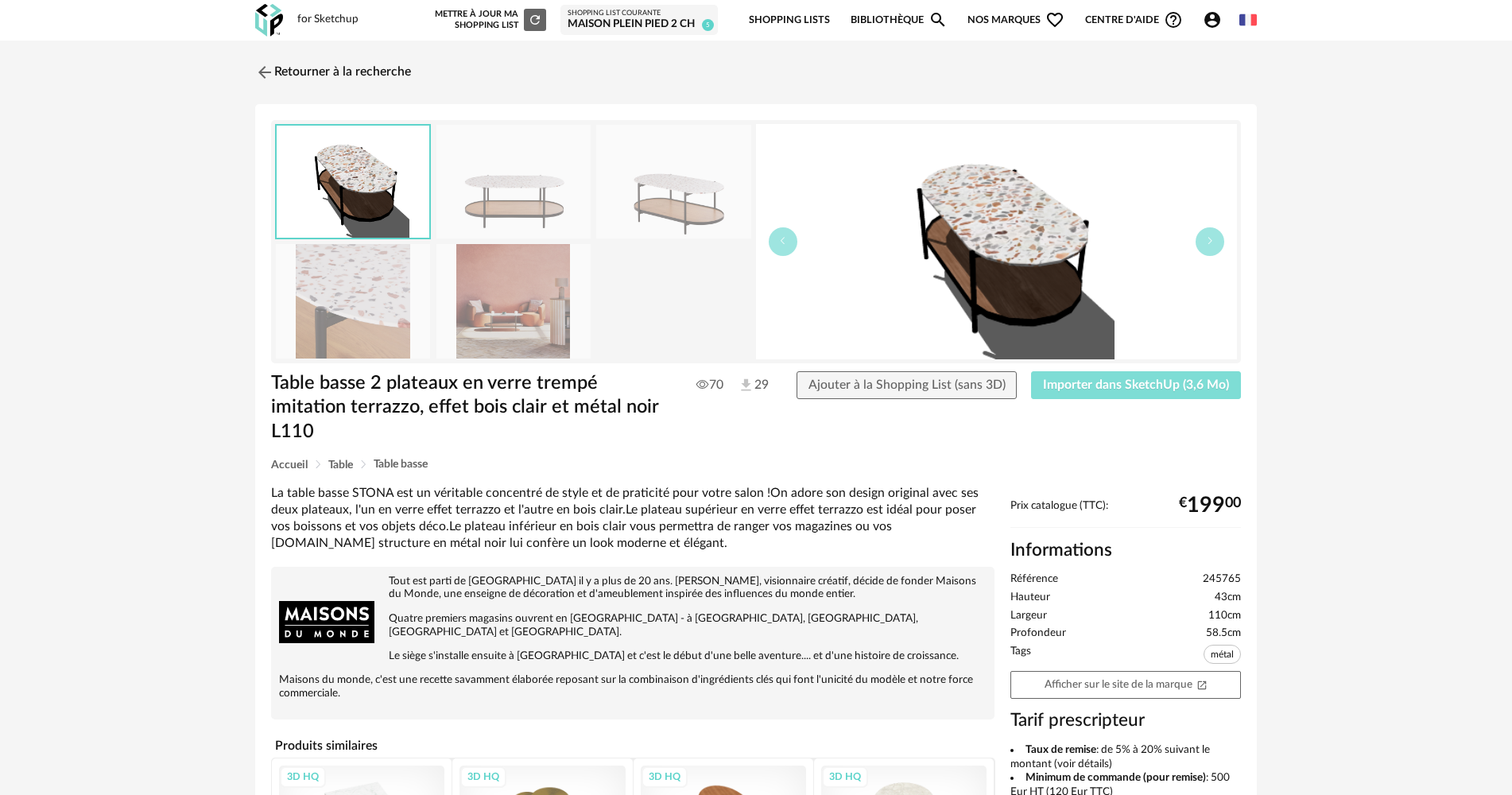
click at [1111, 389] on span "Importer dans SketchUp (3,6 Mo)" at bounding box center [1135, 385] width 186 height 13
click at [293, 71] on link "Retourner à la recherche" at bounding box center [329, 72] width 156 height 35
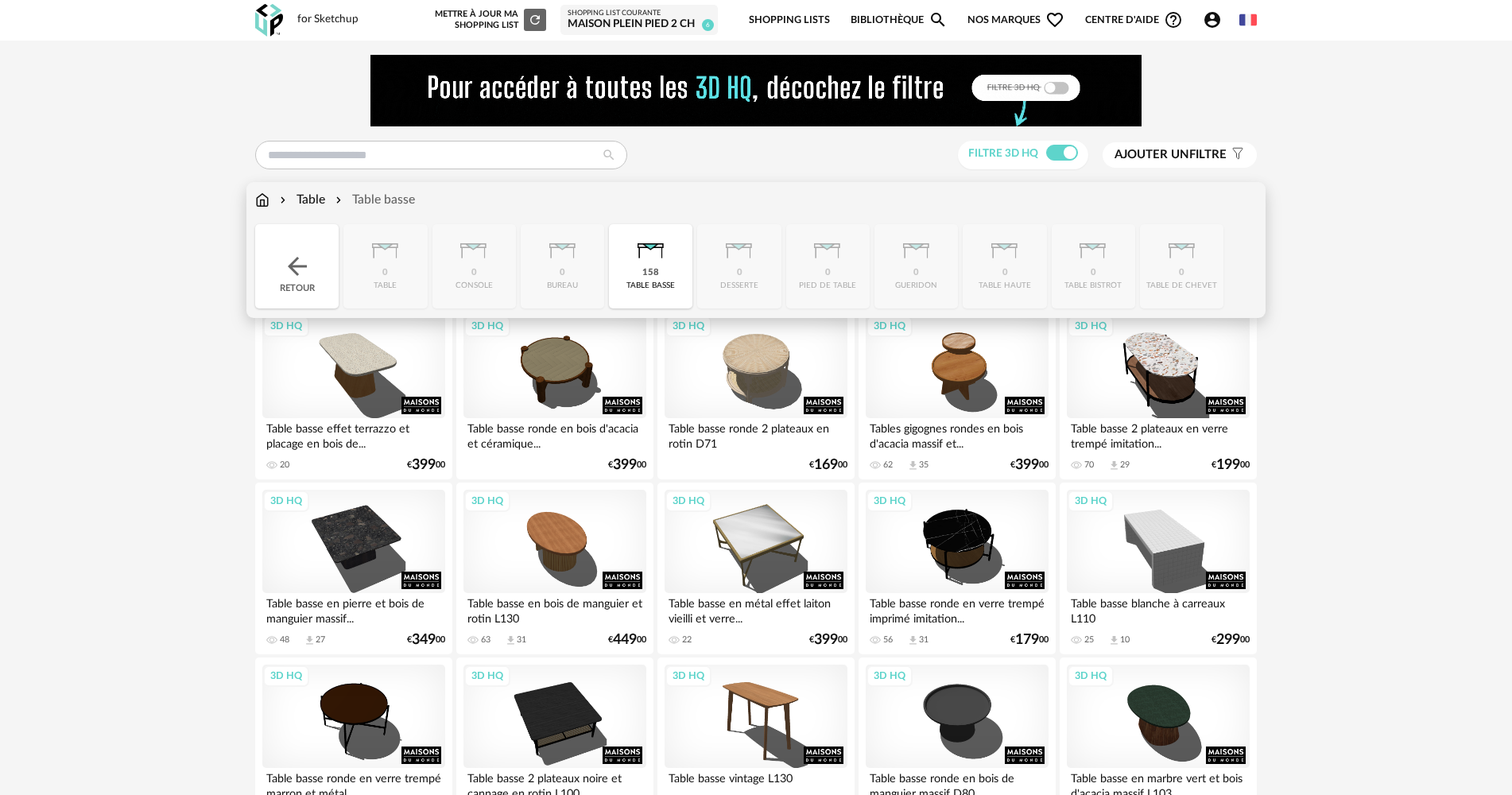
click at [291, 247] on div "Retour" at bounding box center [297, 266] width 83 height 84
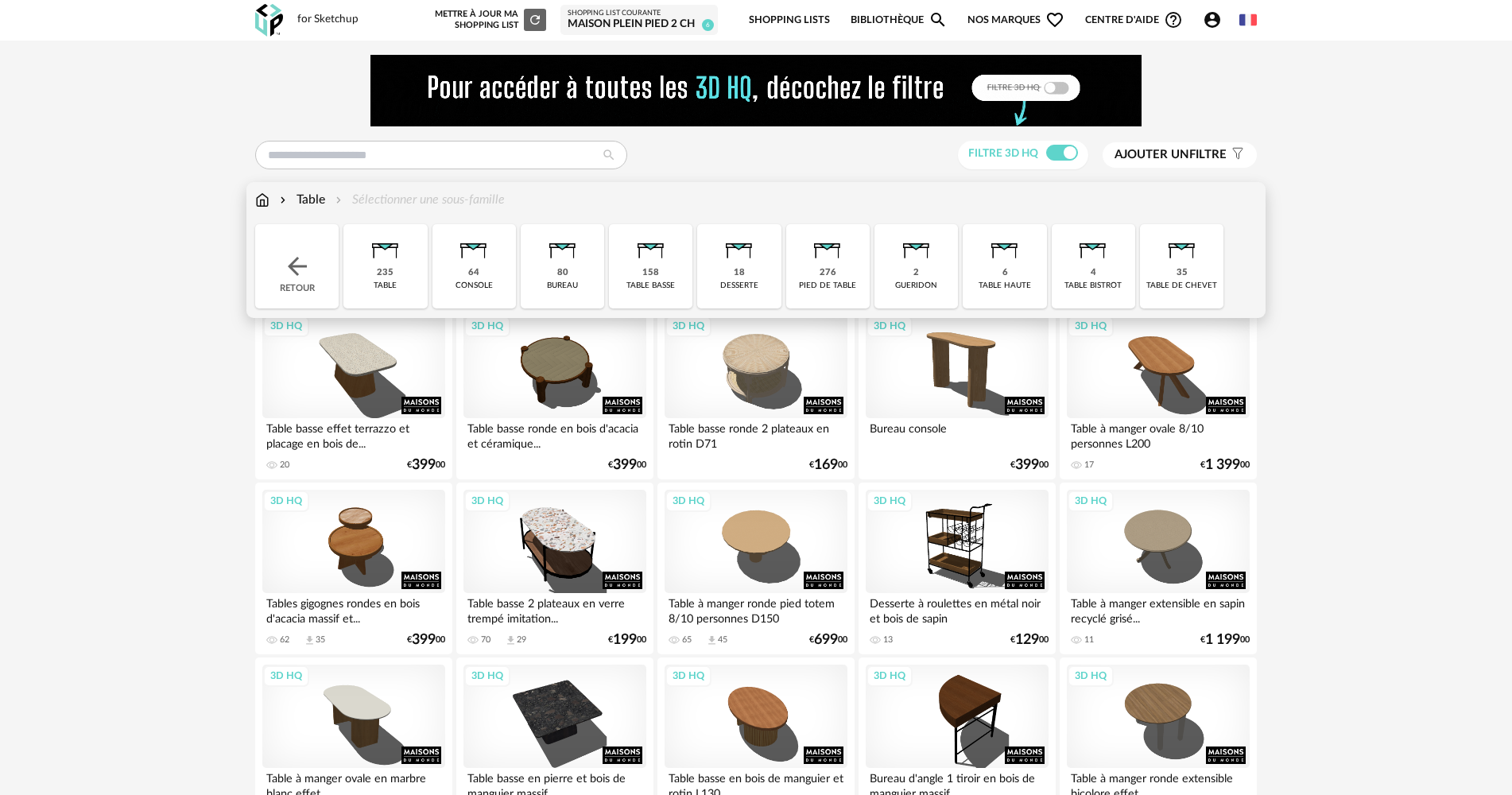
click at [291, 255] on img at bounding box center [297, 266] width 29 height 29
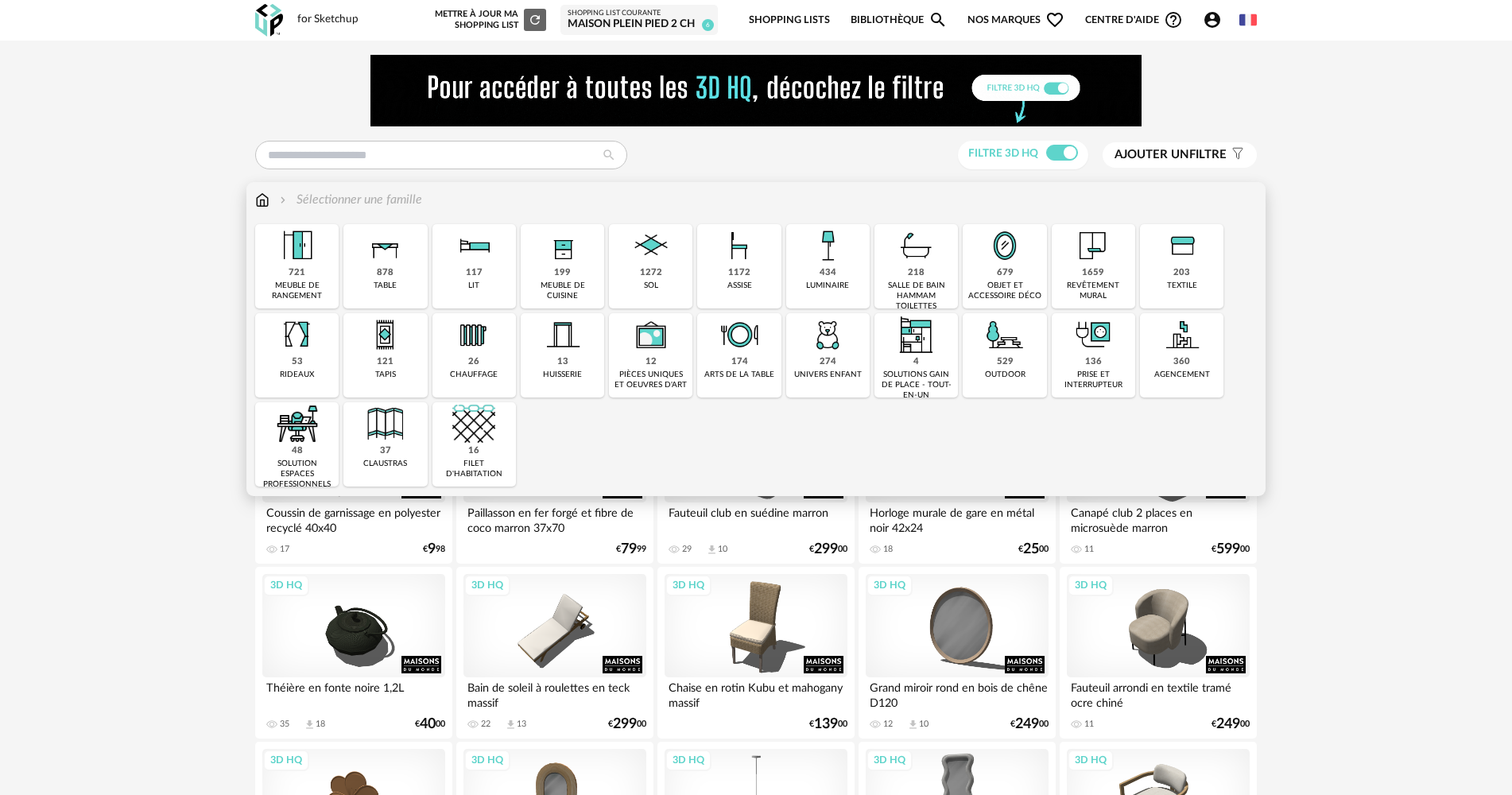
click at [732, 275] on div "1172" at bounding box center [739, 273] width 22 height 12
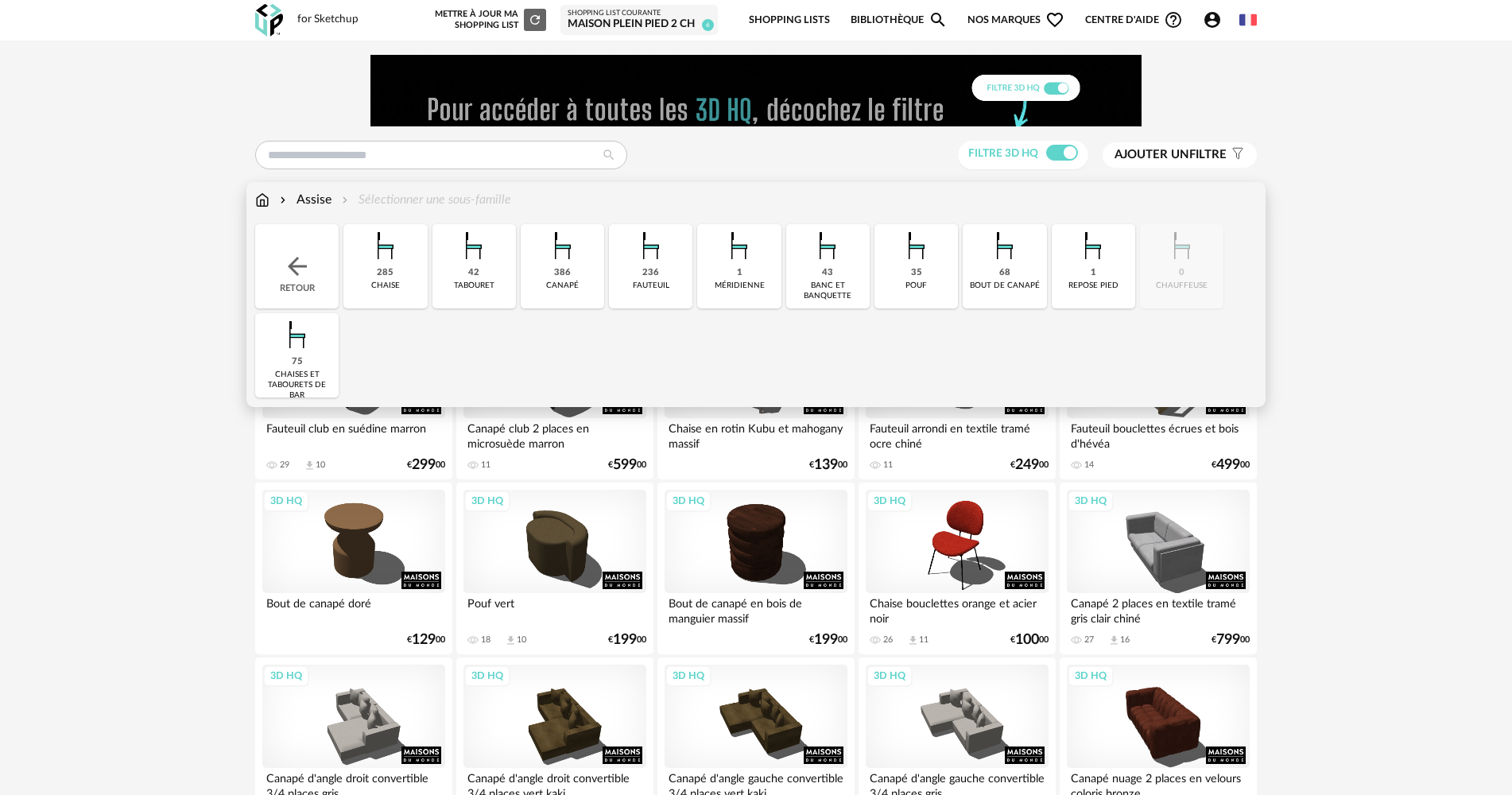
click at [656, 274] on div "236" at bounding box center [651, 273] width 17 height 12
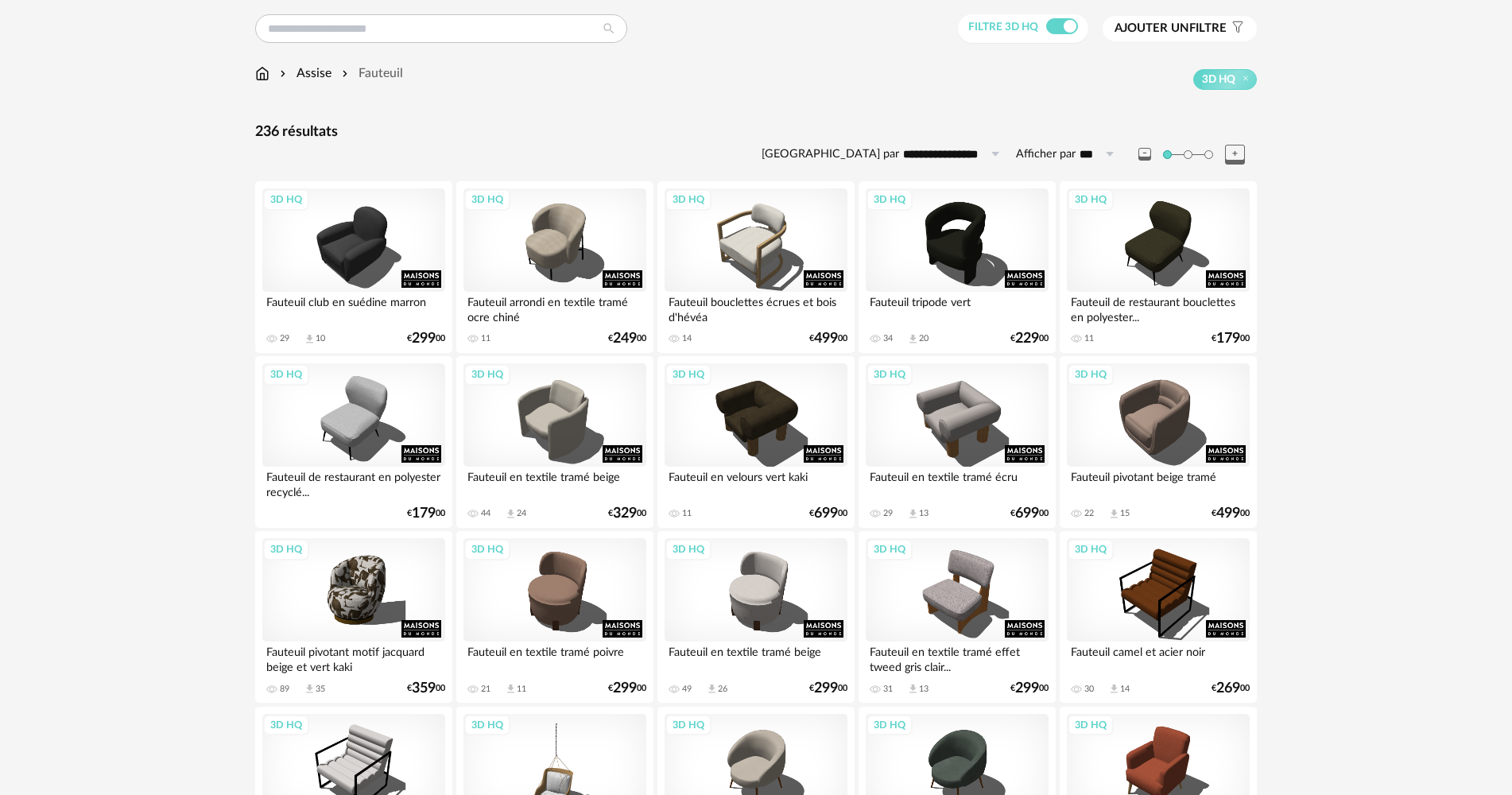
scroll to position [159, 0]
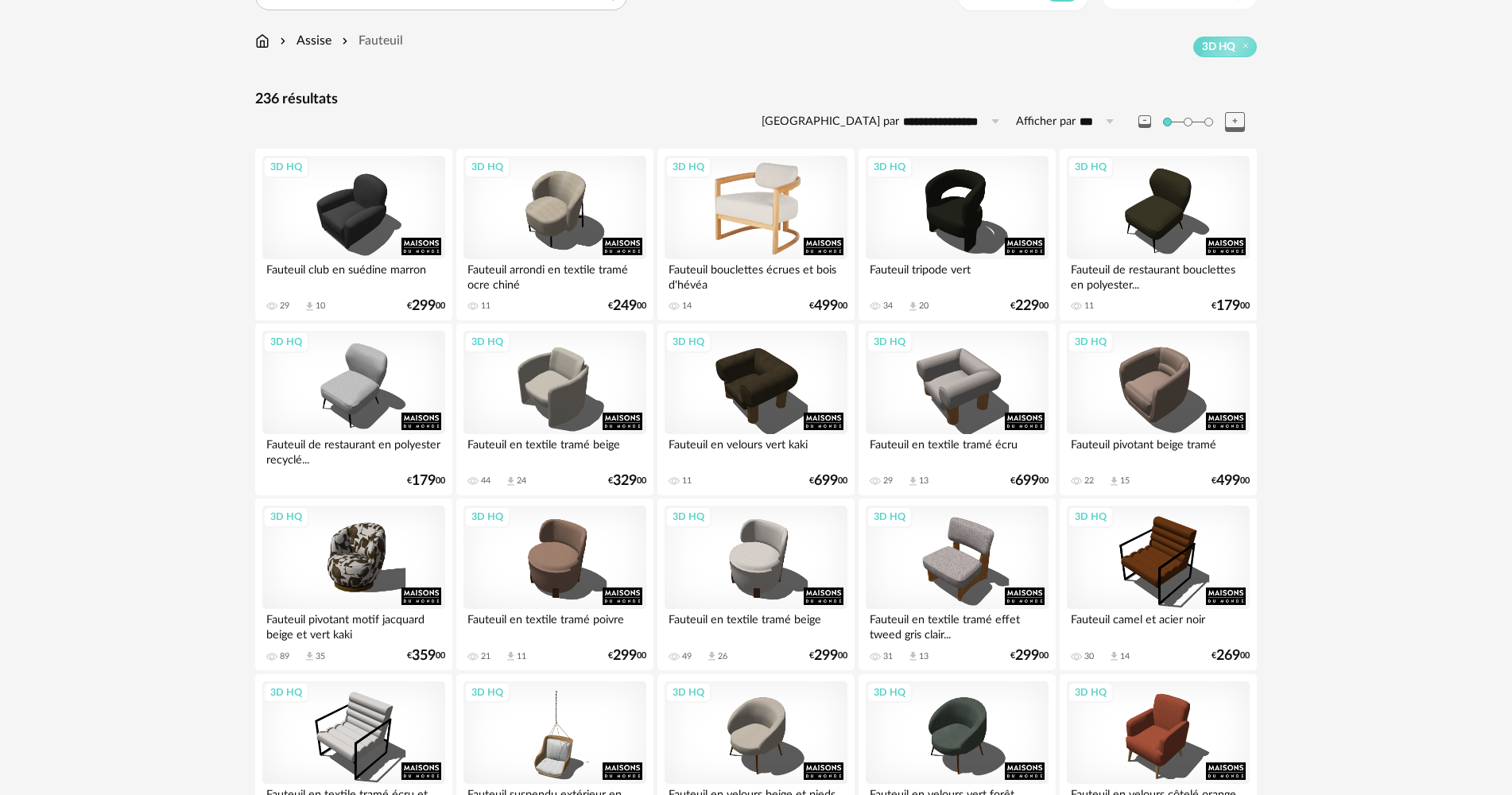
click at [739, 240] on div "3D HQ" at bounding box center [756, 208] width 183 height 104
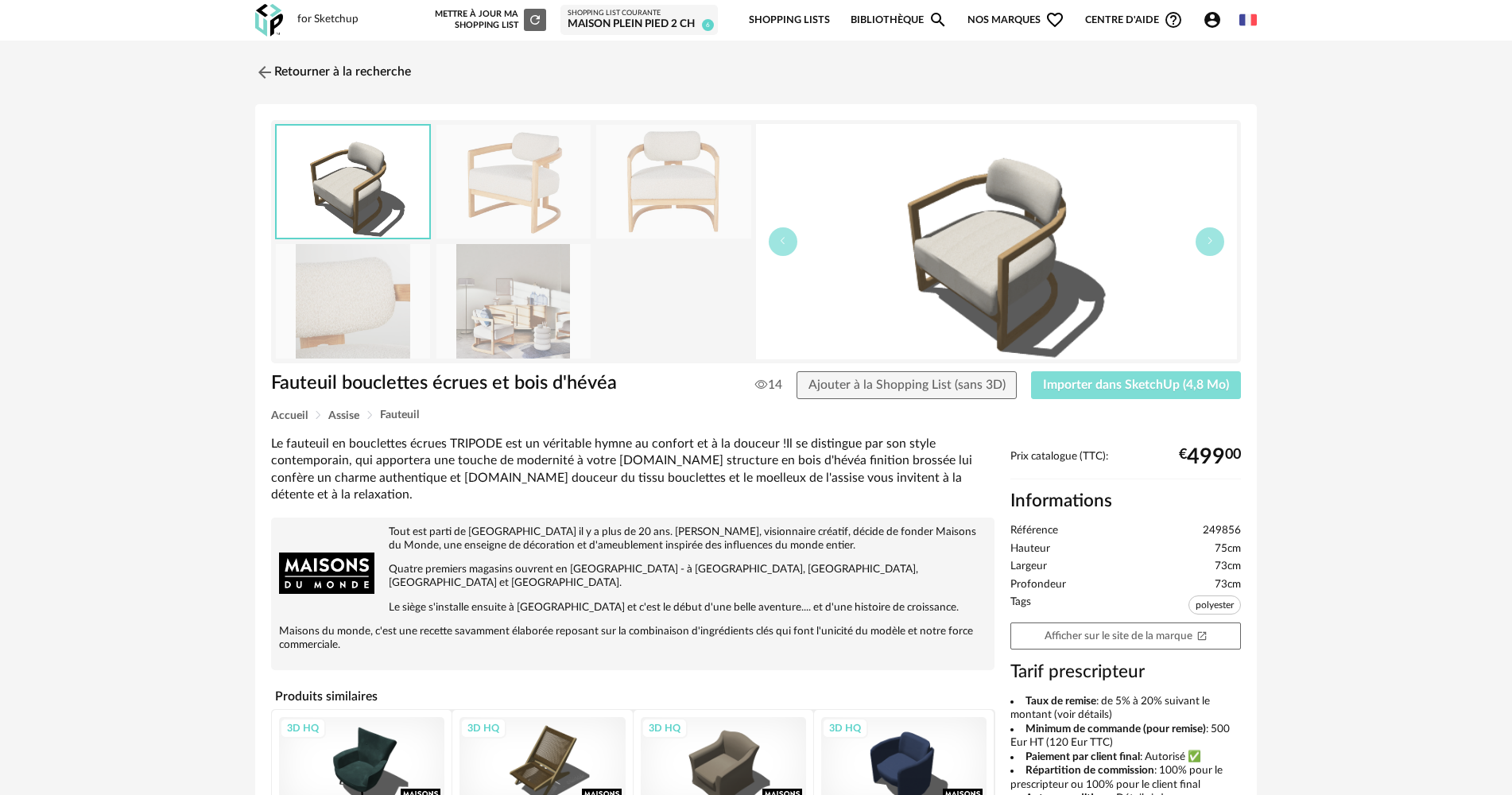
click at [1142, 379] on span "Importer dans SketchUp (4,8 Mo)" at bounding box center [1135, 385] width 186 height 13
click at [261, 80] on img at bounding box center [263, 71] width 23 height 23
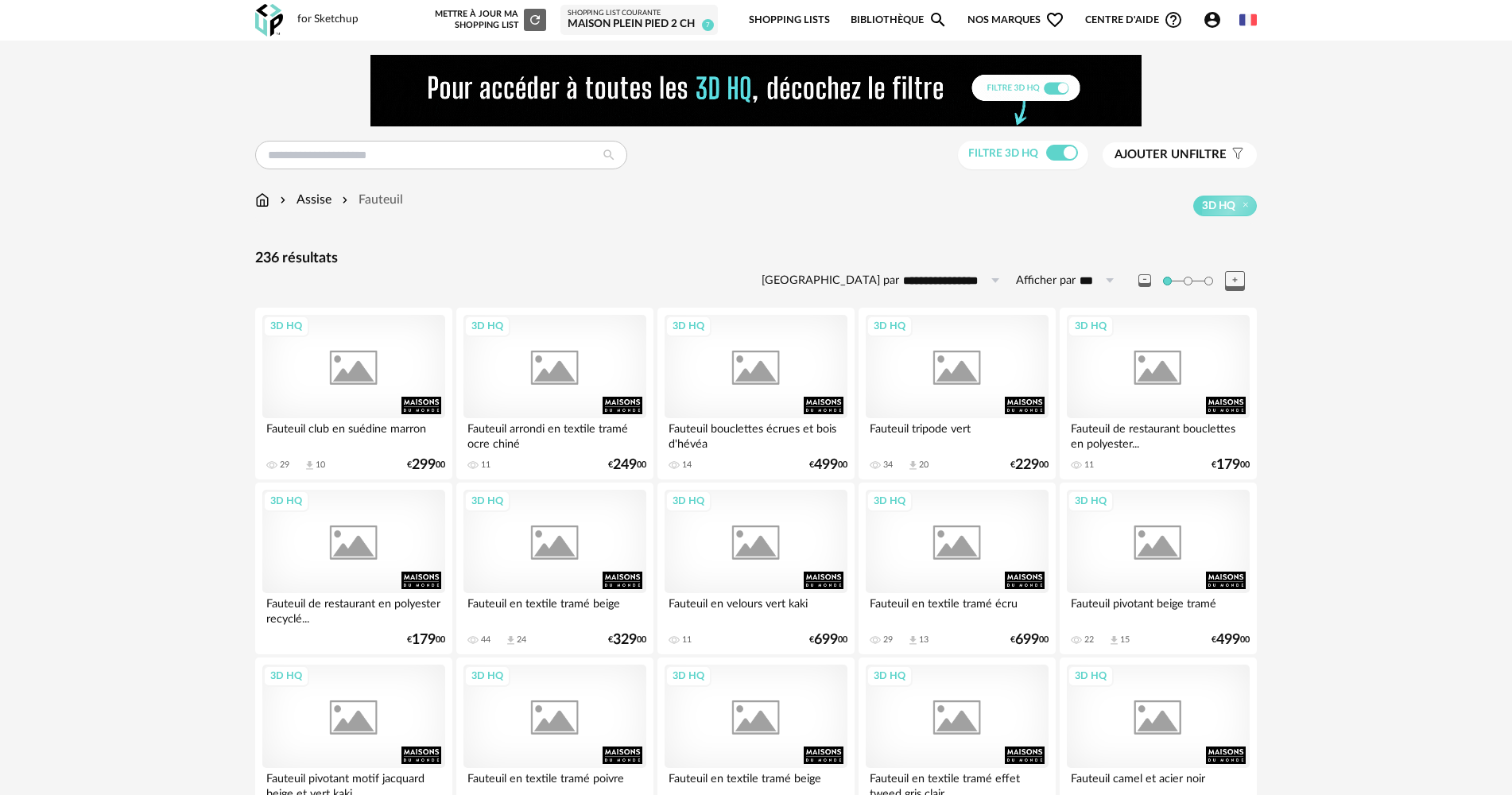
scroll to position [159, 0]
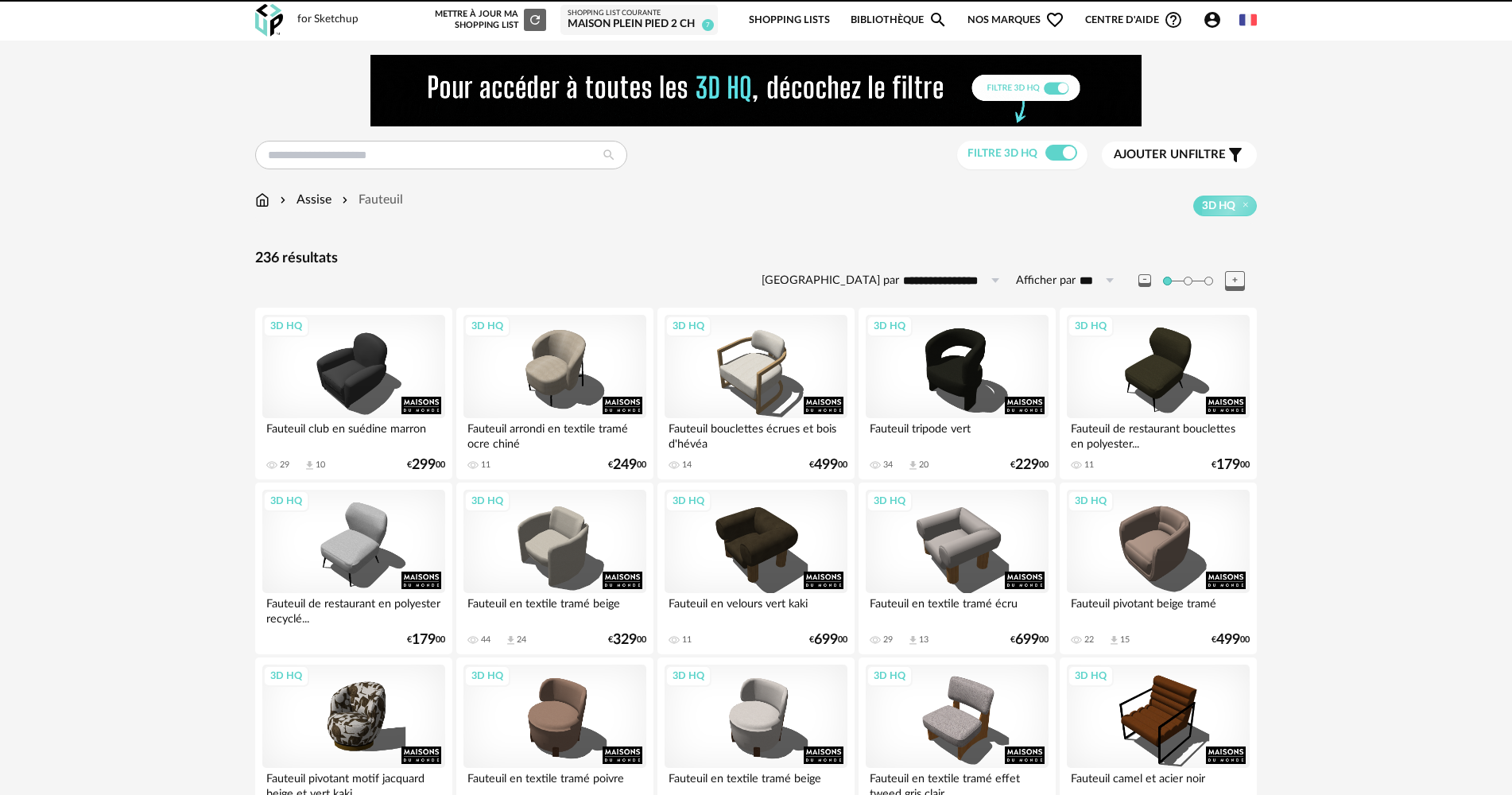
click at [261, 196] on img at bounding box center [262, 200] width 14 height 18
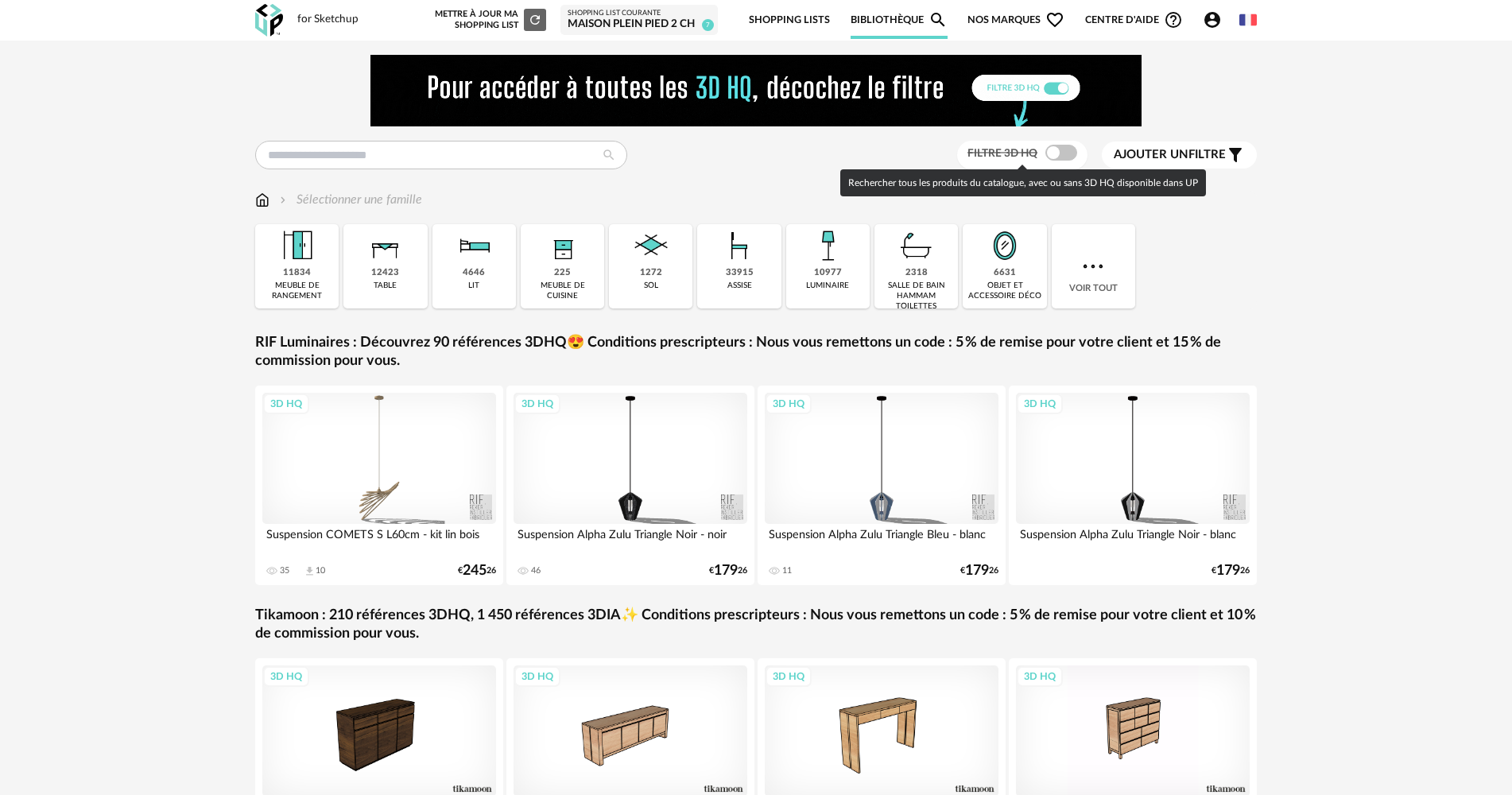
click at [1060, 156] on span at bounding box center [1061, 153] width 31 height 16
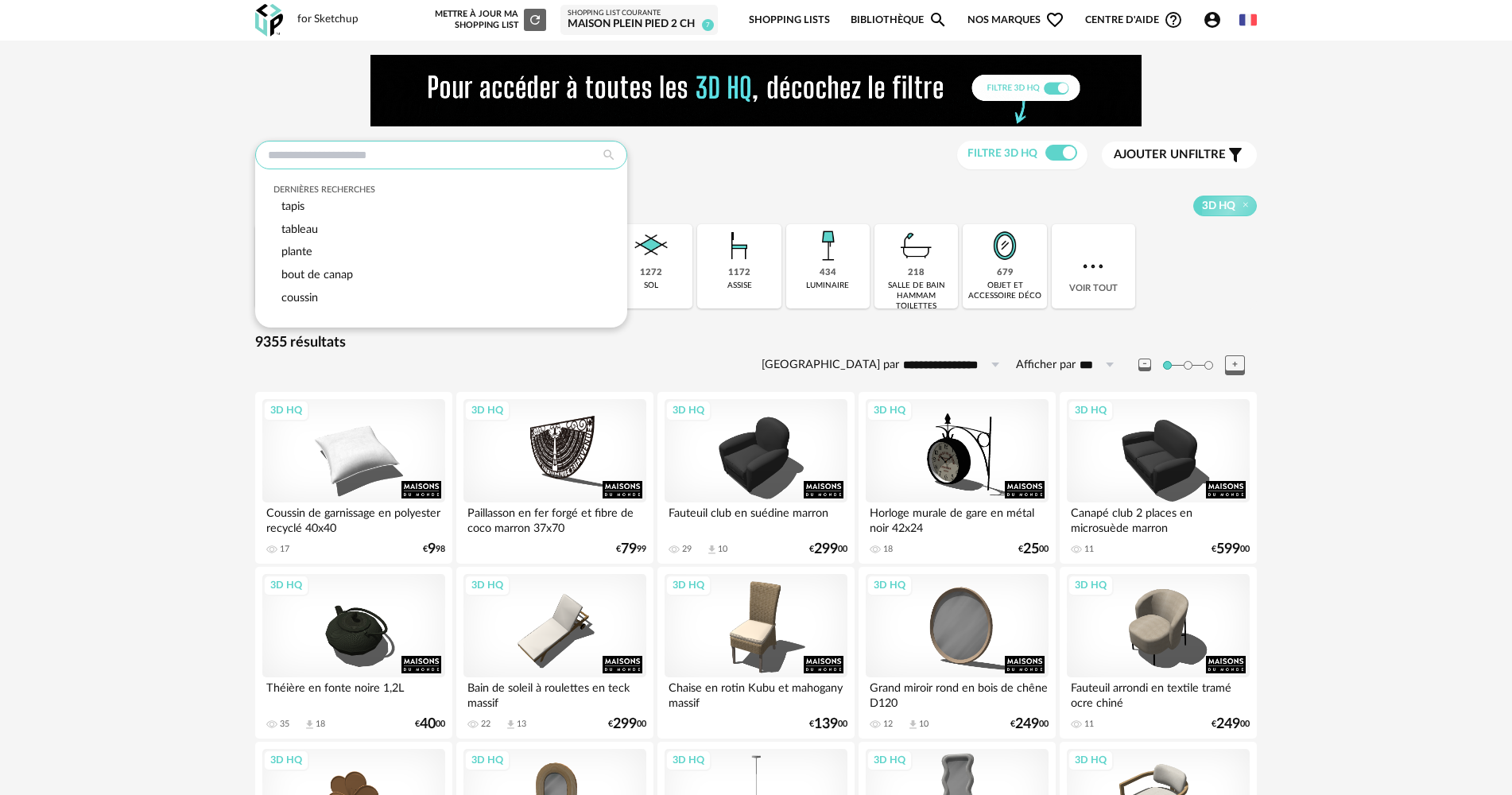
click at [472, 157] on input "text" at bounding box center [441, 154] width 372 height 29
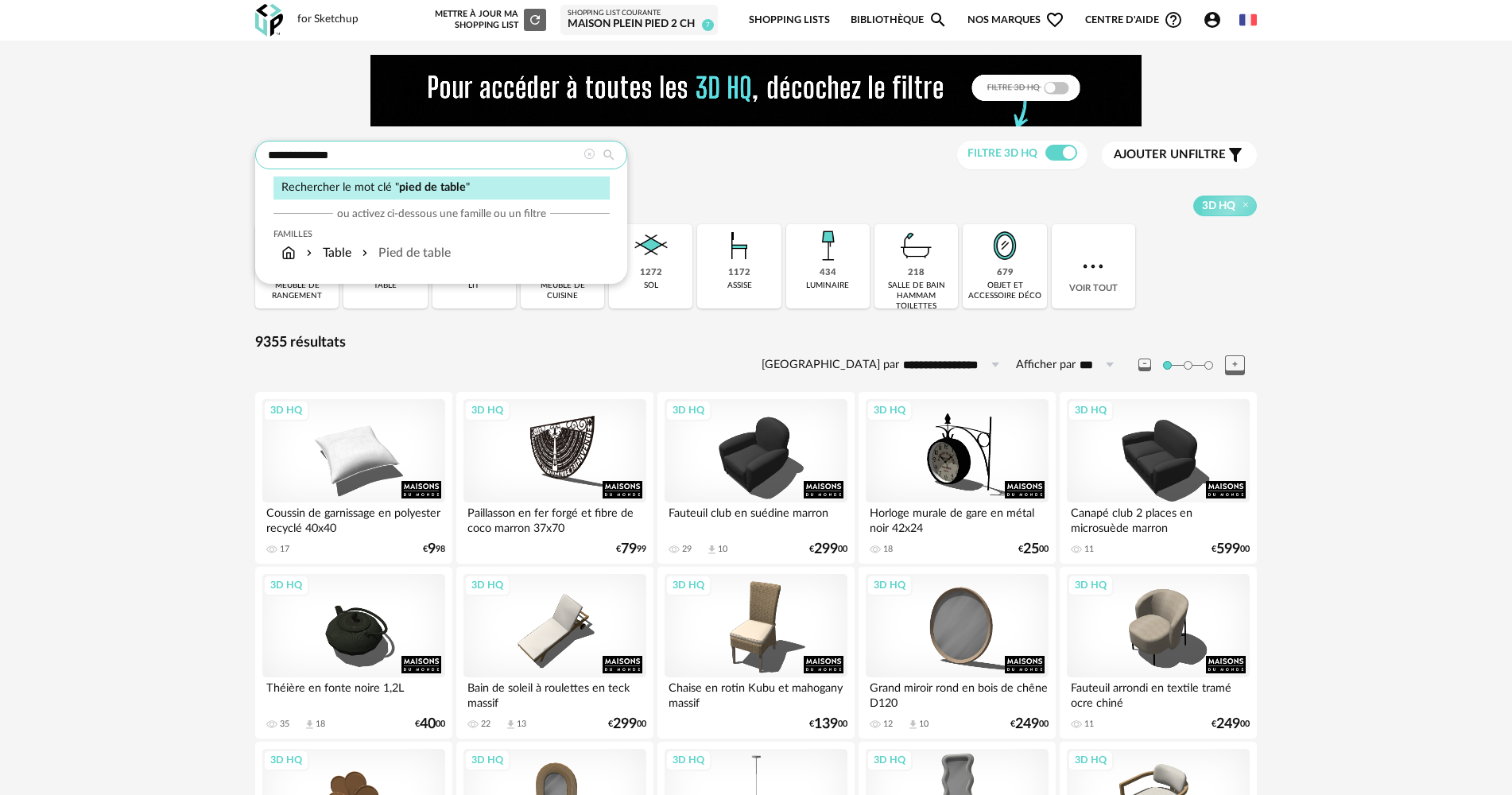
type input "**********"
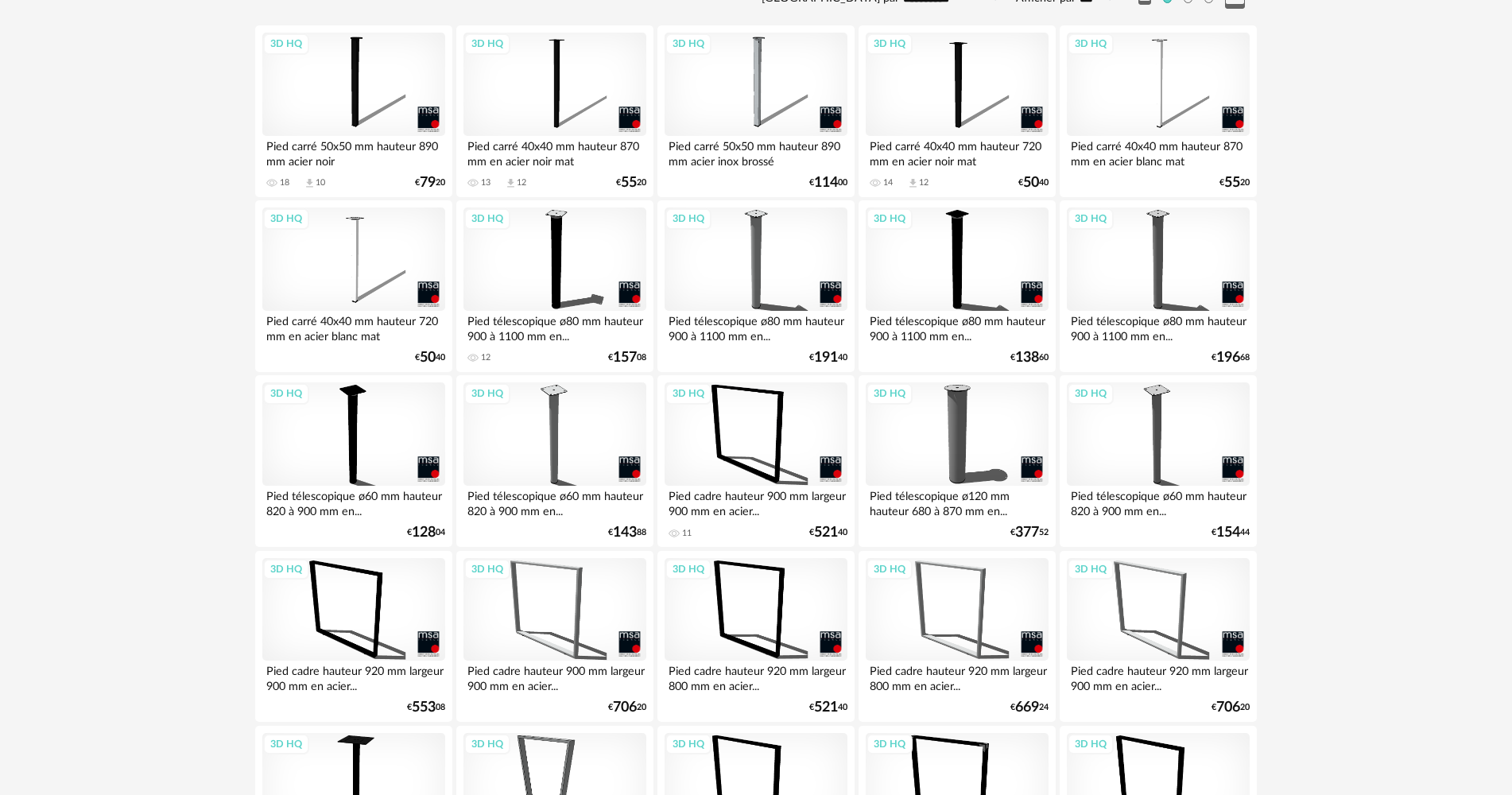
scroll to position [318, 0]
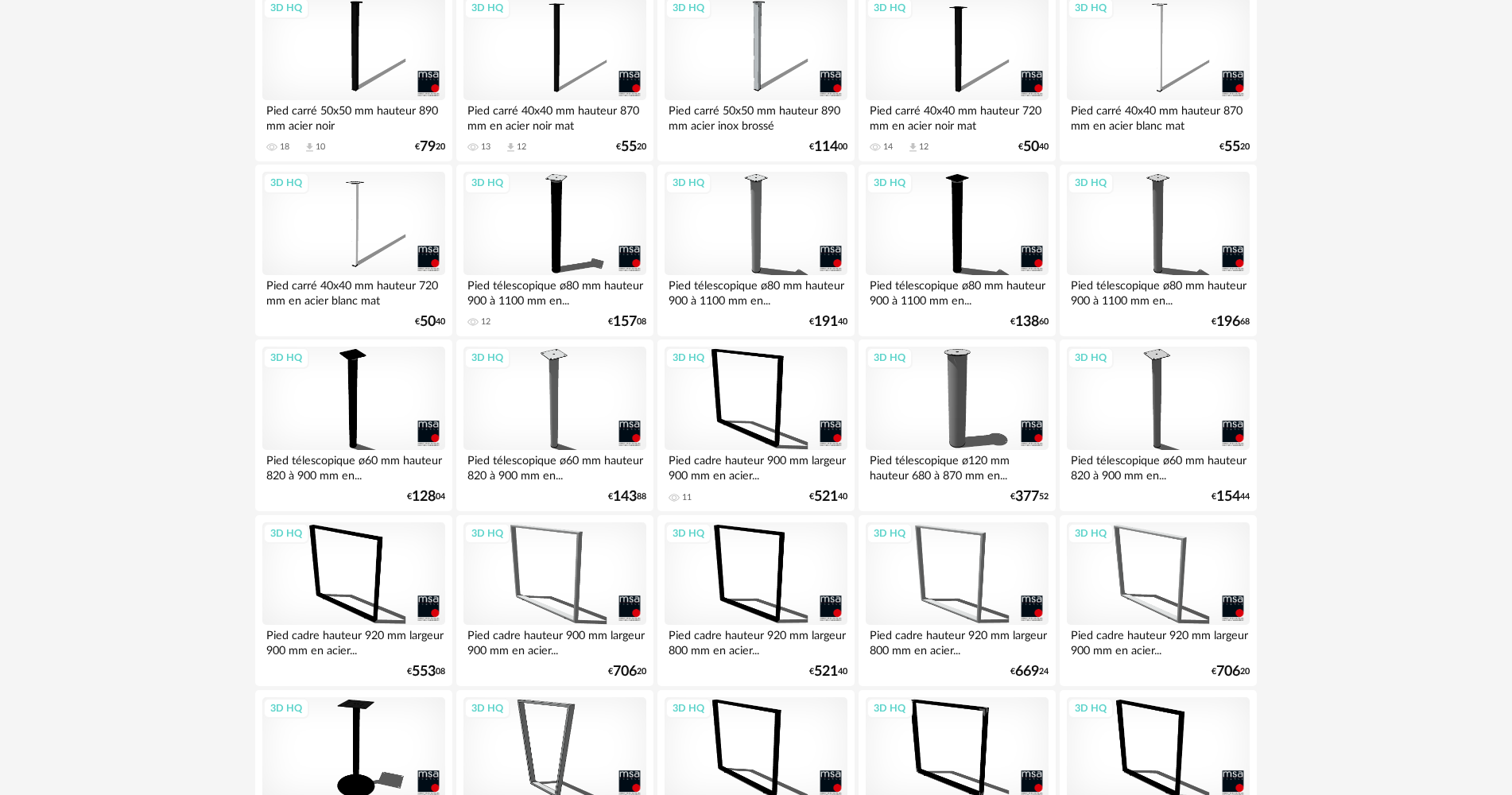
click at [747, 406] on div "3D HQ" at bounding box center [756, 398] width 183 height 104
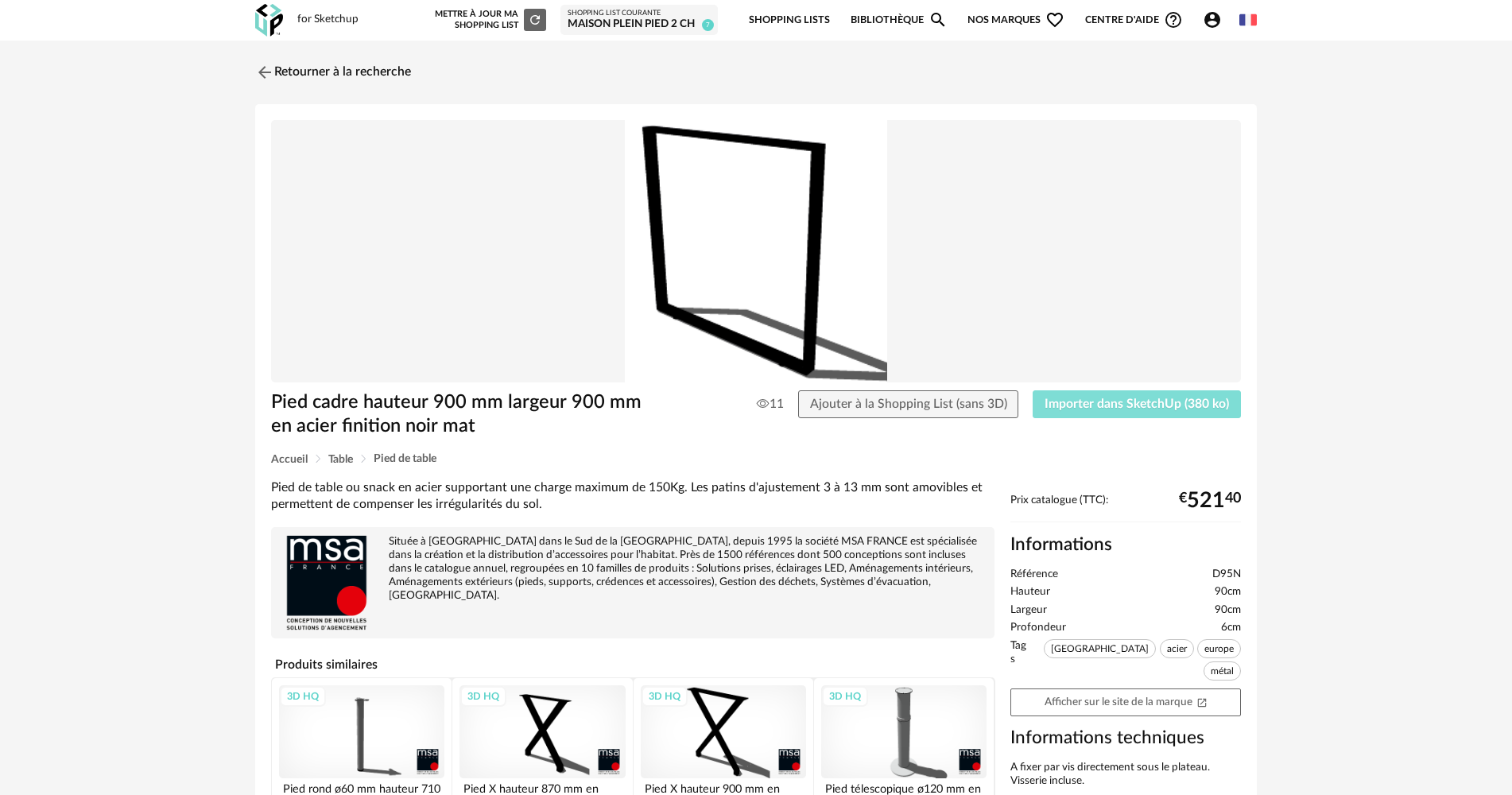
click at [1086, 405] on span "Importer dans SketchUp (380 ko)" at bounding box center [1137, 404] width 185 height 13
click at [281, 85] on link "Retourner à la recherche" at bounding box center [329, 72] width 156 height 35
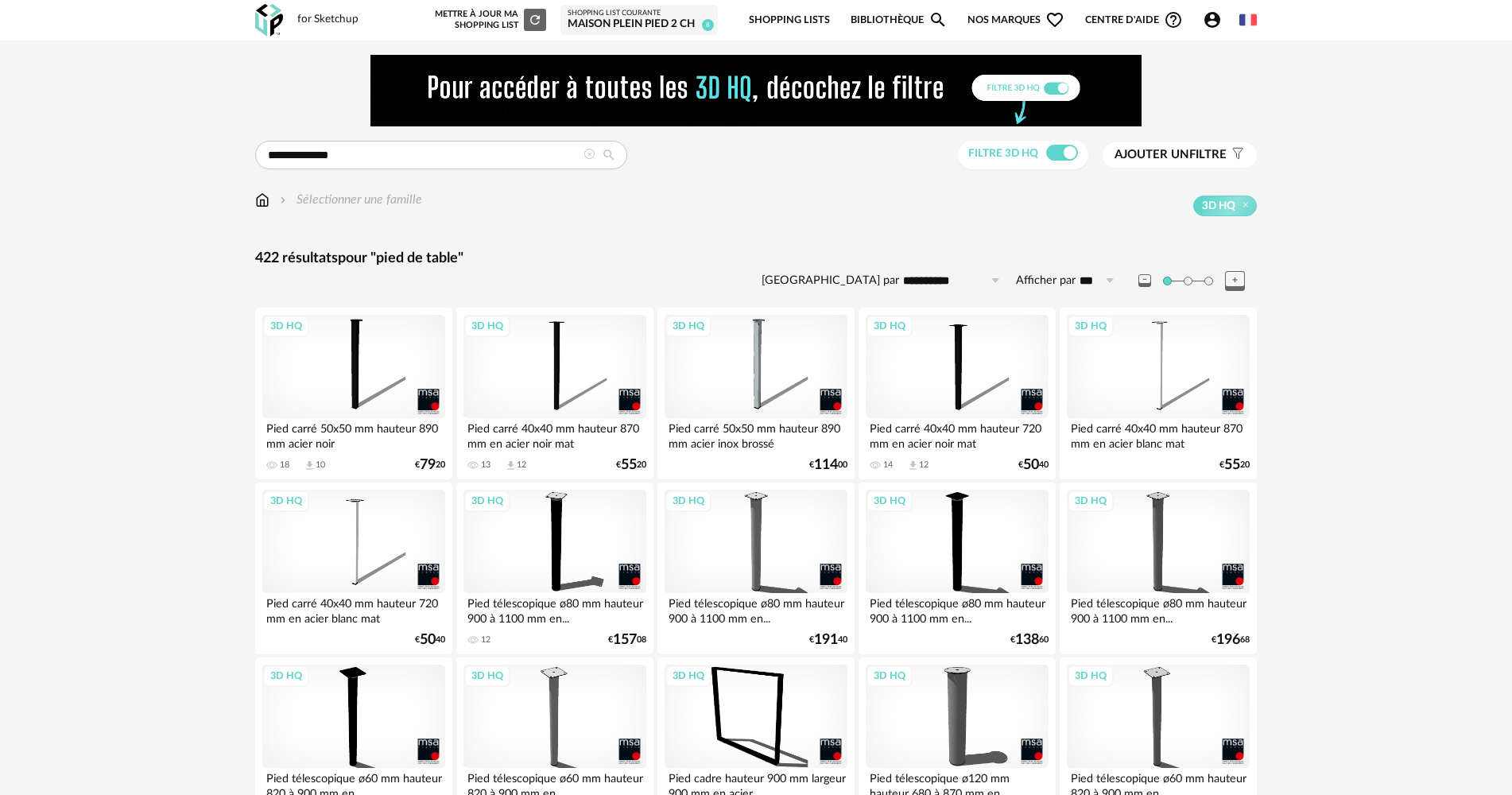
click at [618, 156] on icon at bounding box center [608, 154] width 29 height 14
click at [588, 154] on icon at bounding box center [589, 154] width 11 height 11
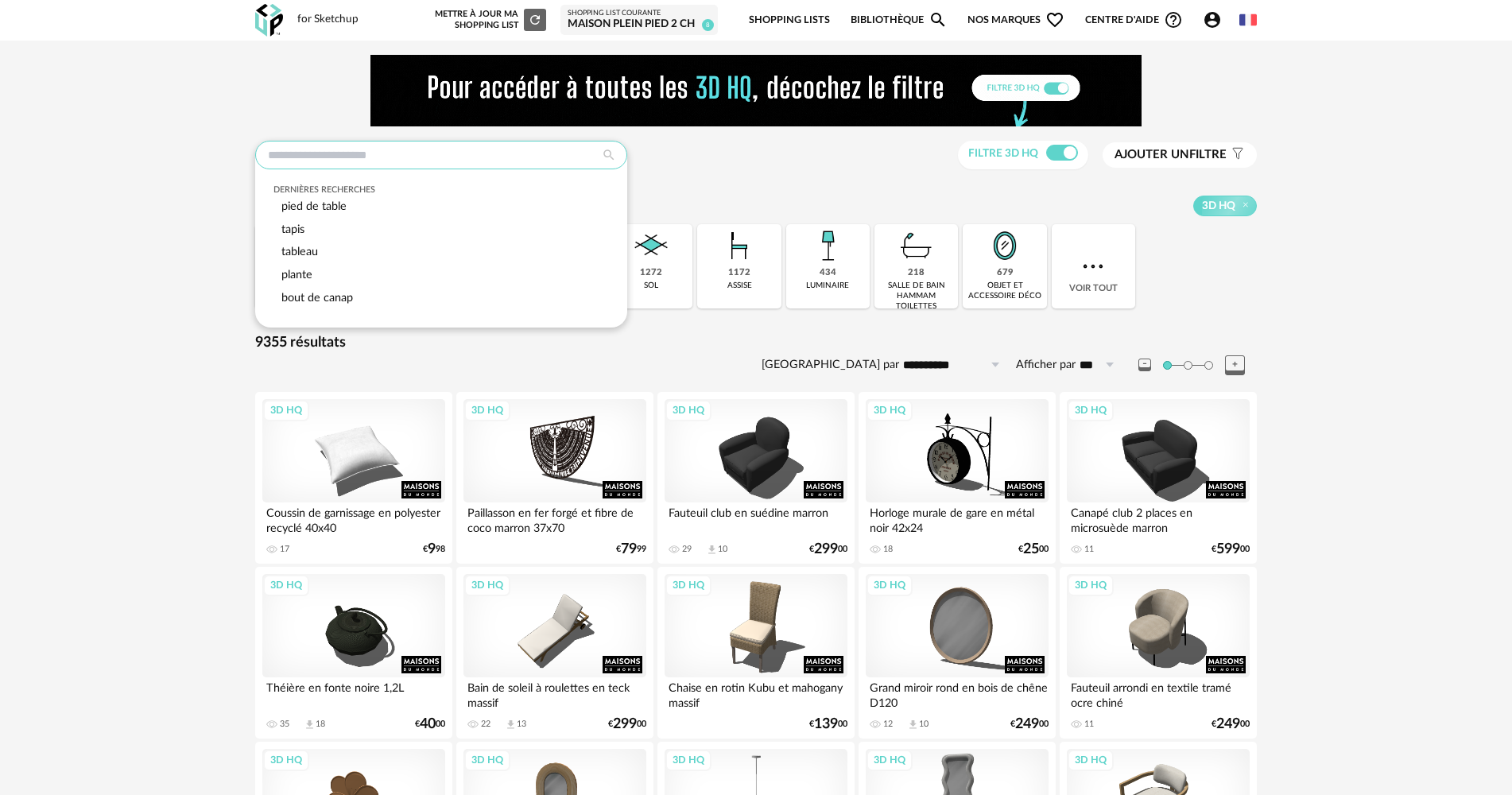
click at [363, 165] on input "text" at bounding box center [441, 154] width 372 height 29
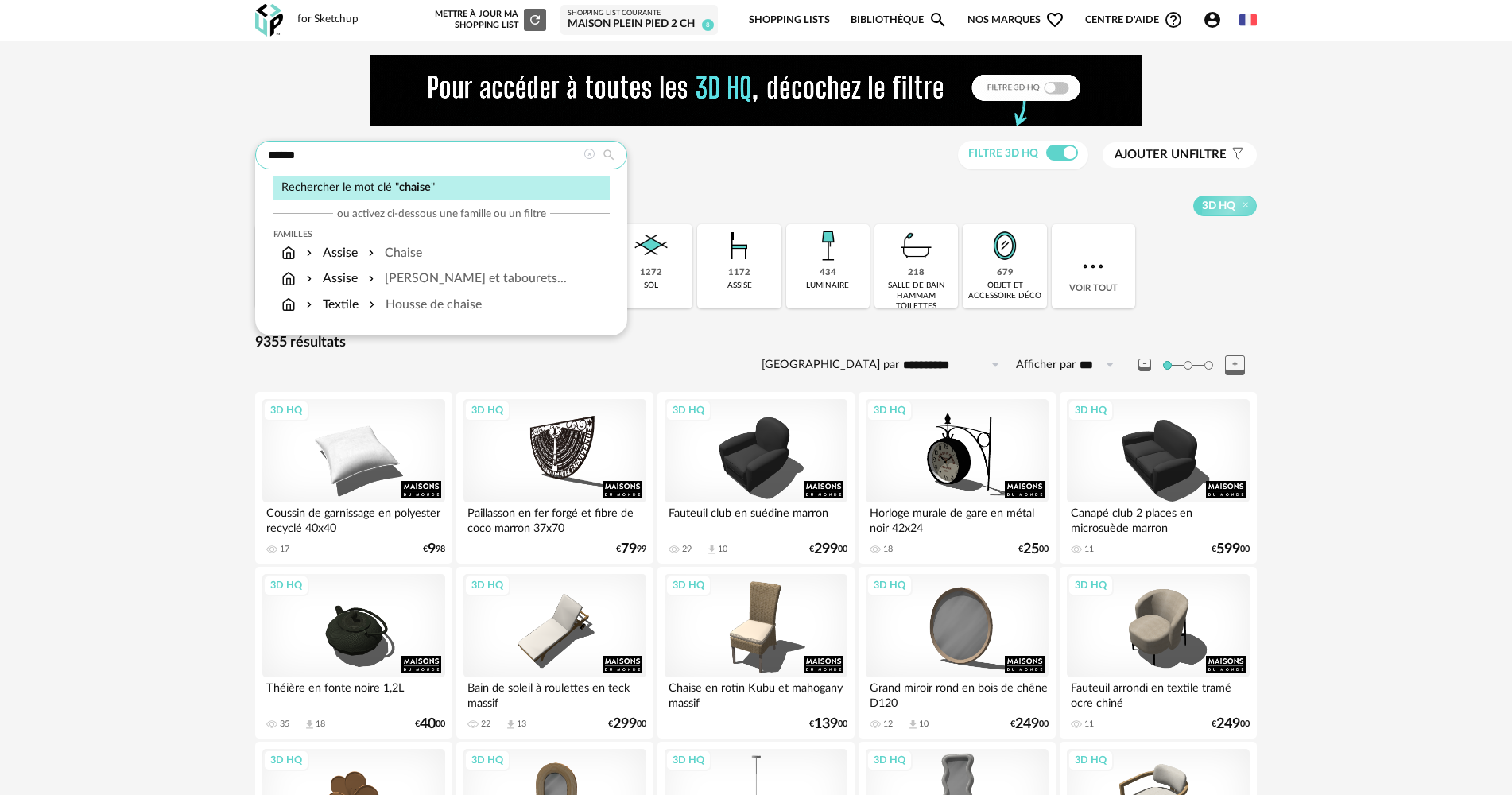
type input "******"
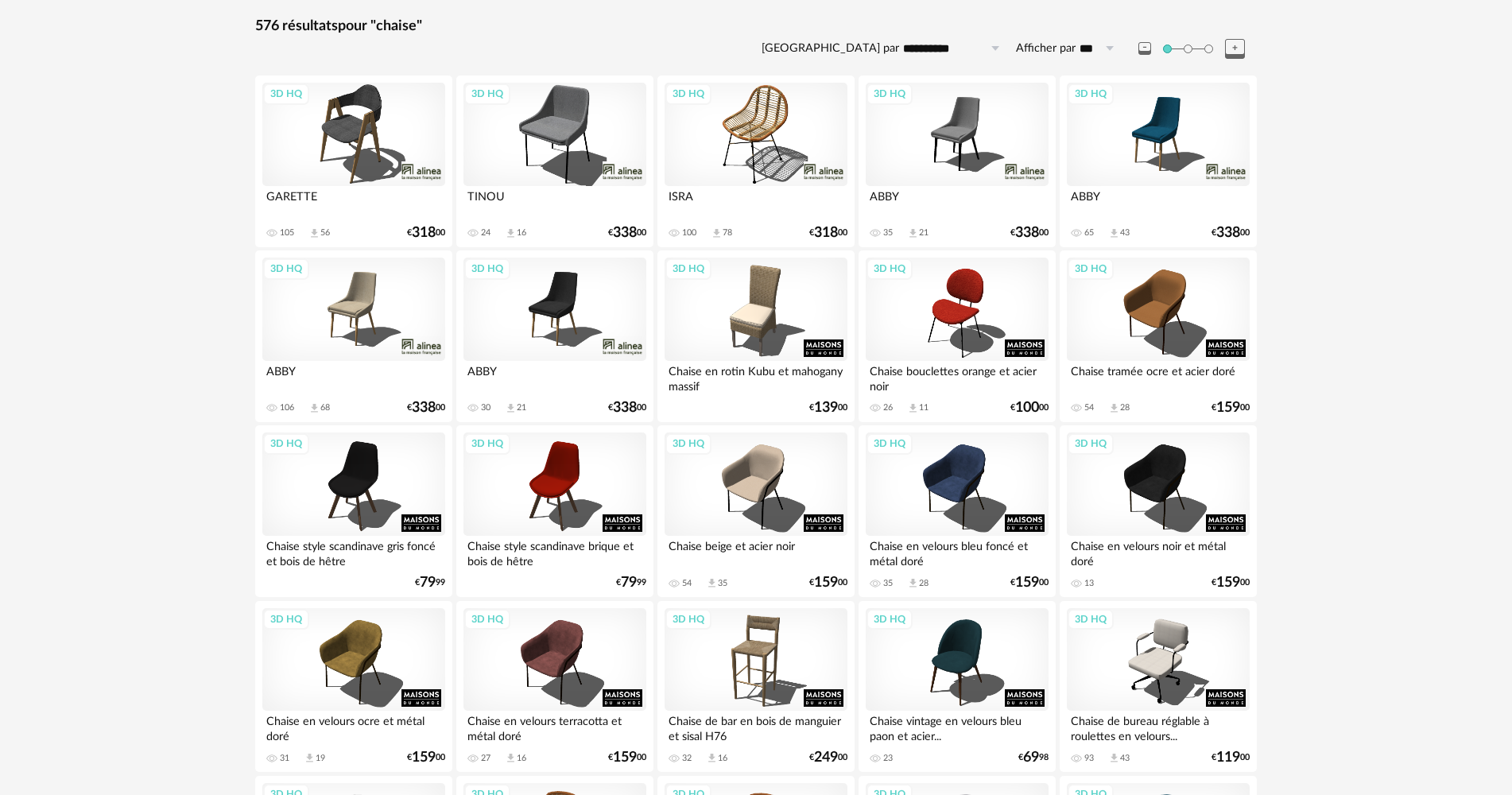
scroll to position [238, 0]
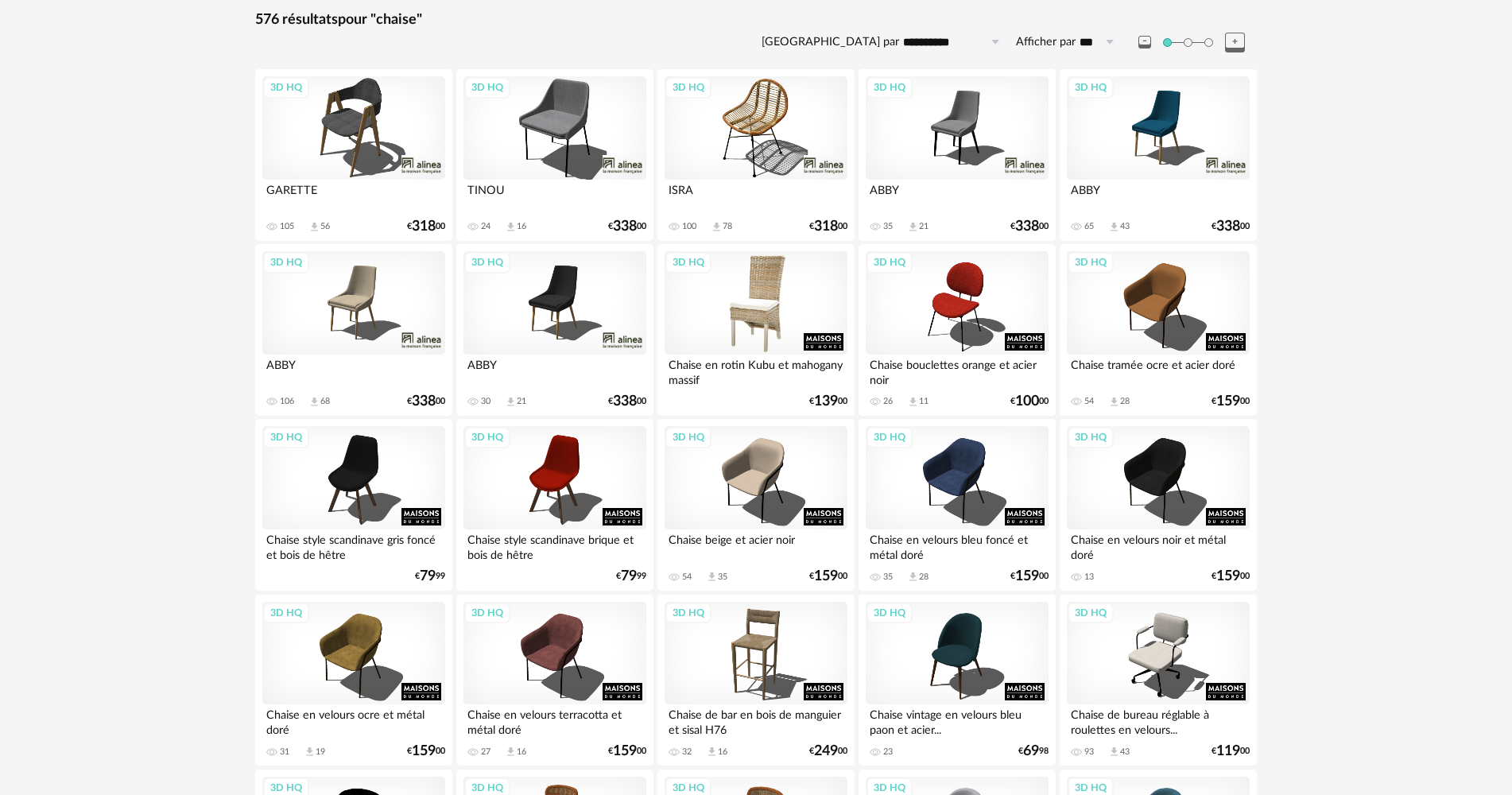
click at [735, 310] on div "3D HQ" at bounding box center [756, 303] width 183 height 104
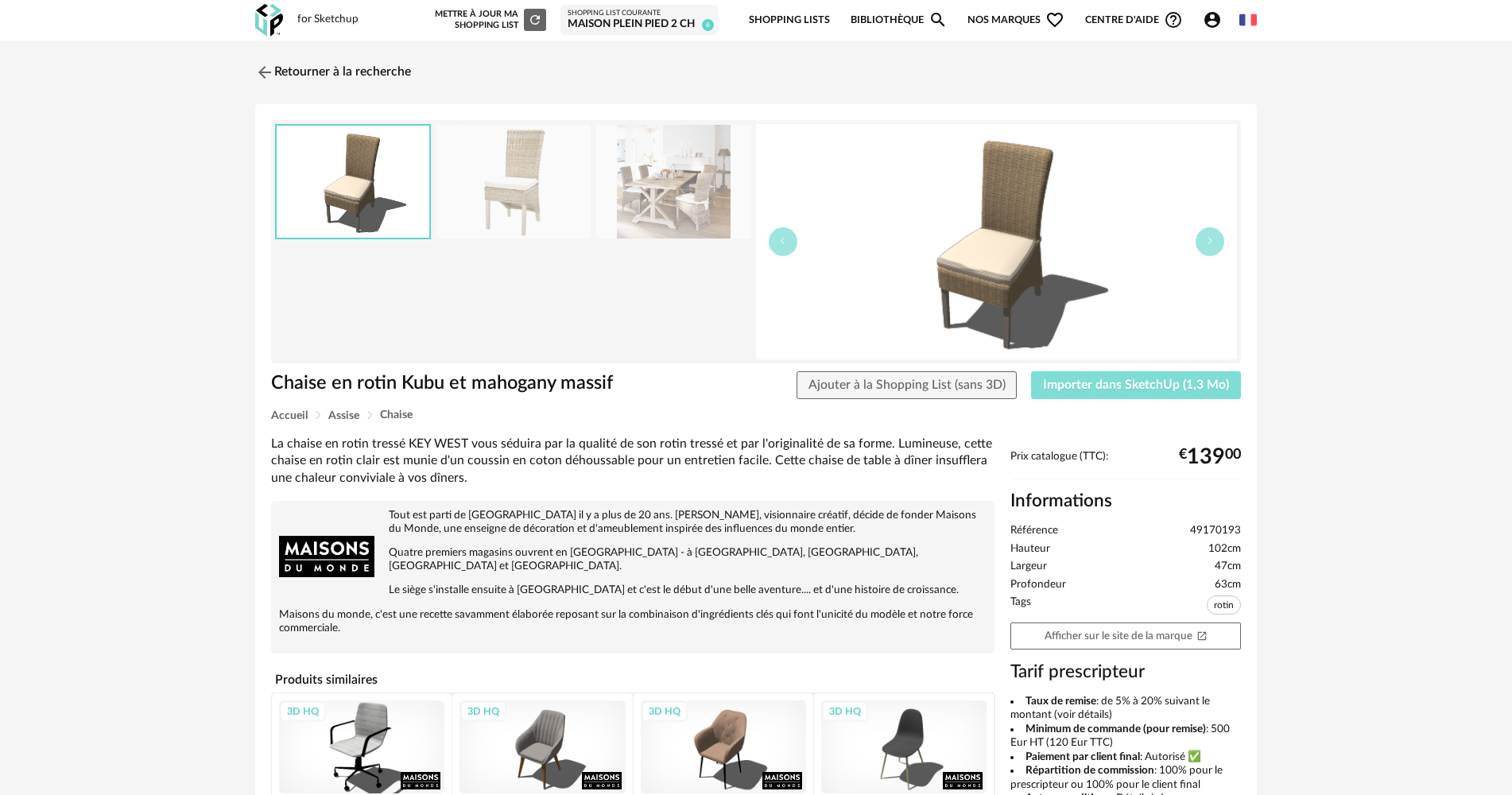
click at [1077, 389] on span "Importer dans SketchUp (1,3 Mo)" at bounding box center [1135, 385] width 186 height 13
click at [270, 72] on img at bounding box center [263, 71] width 23 height 23
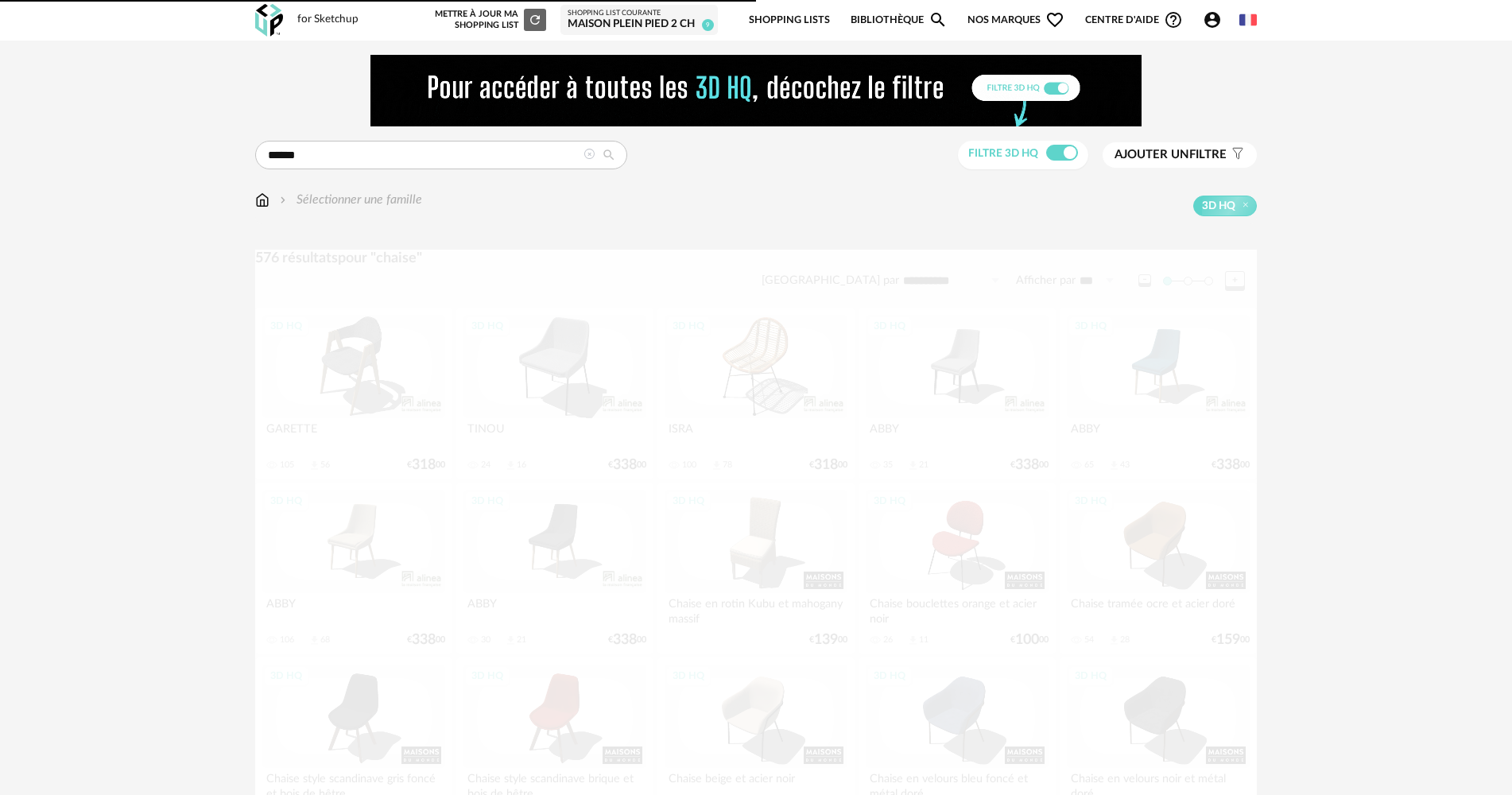
scroll to position [238, 0]
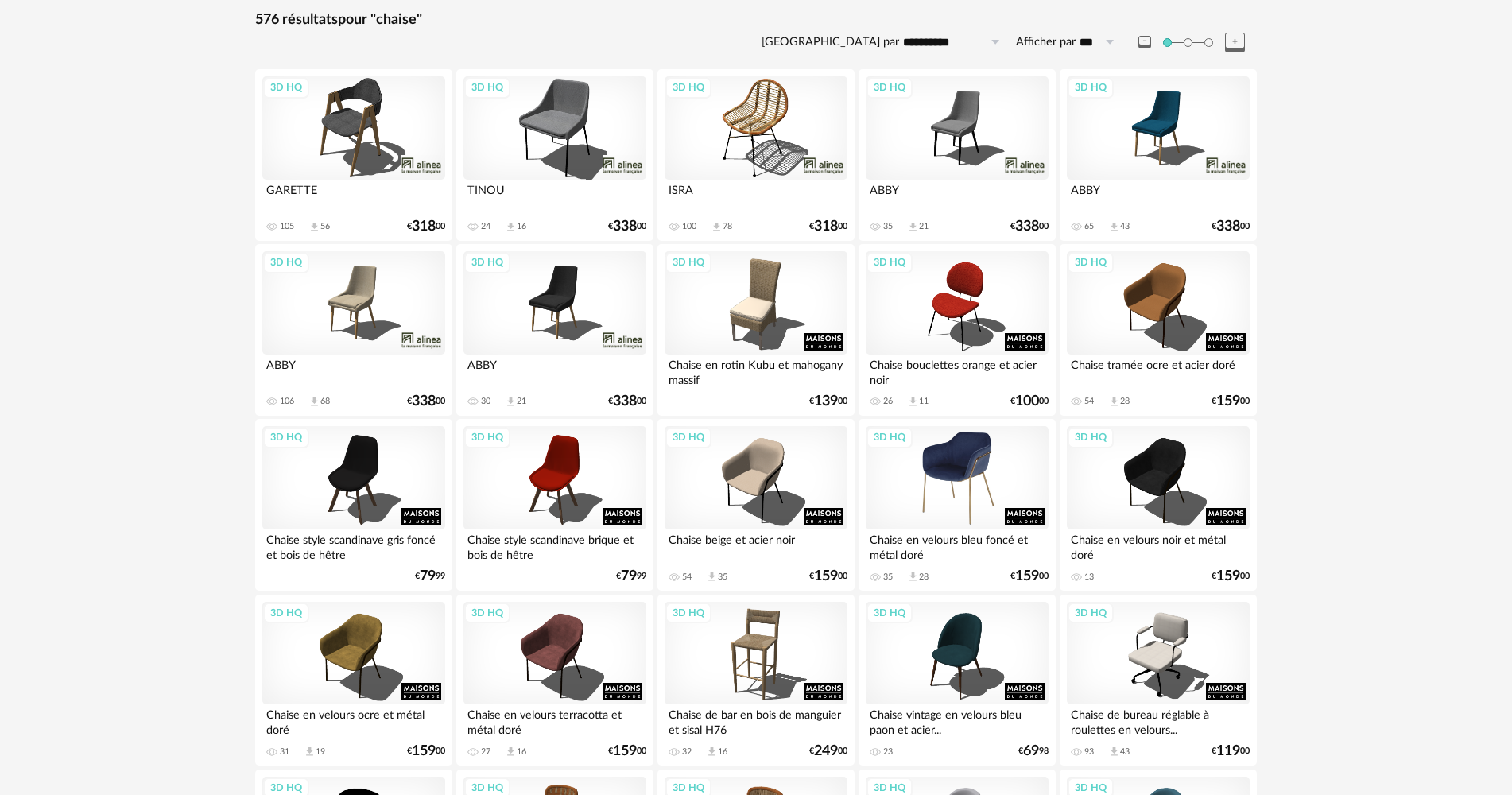
click at [914, 462] on div "3D HQ" at bounding box center [957, 478] width 183 height 104
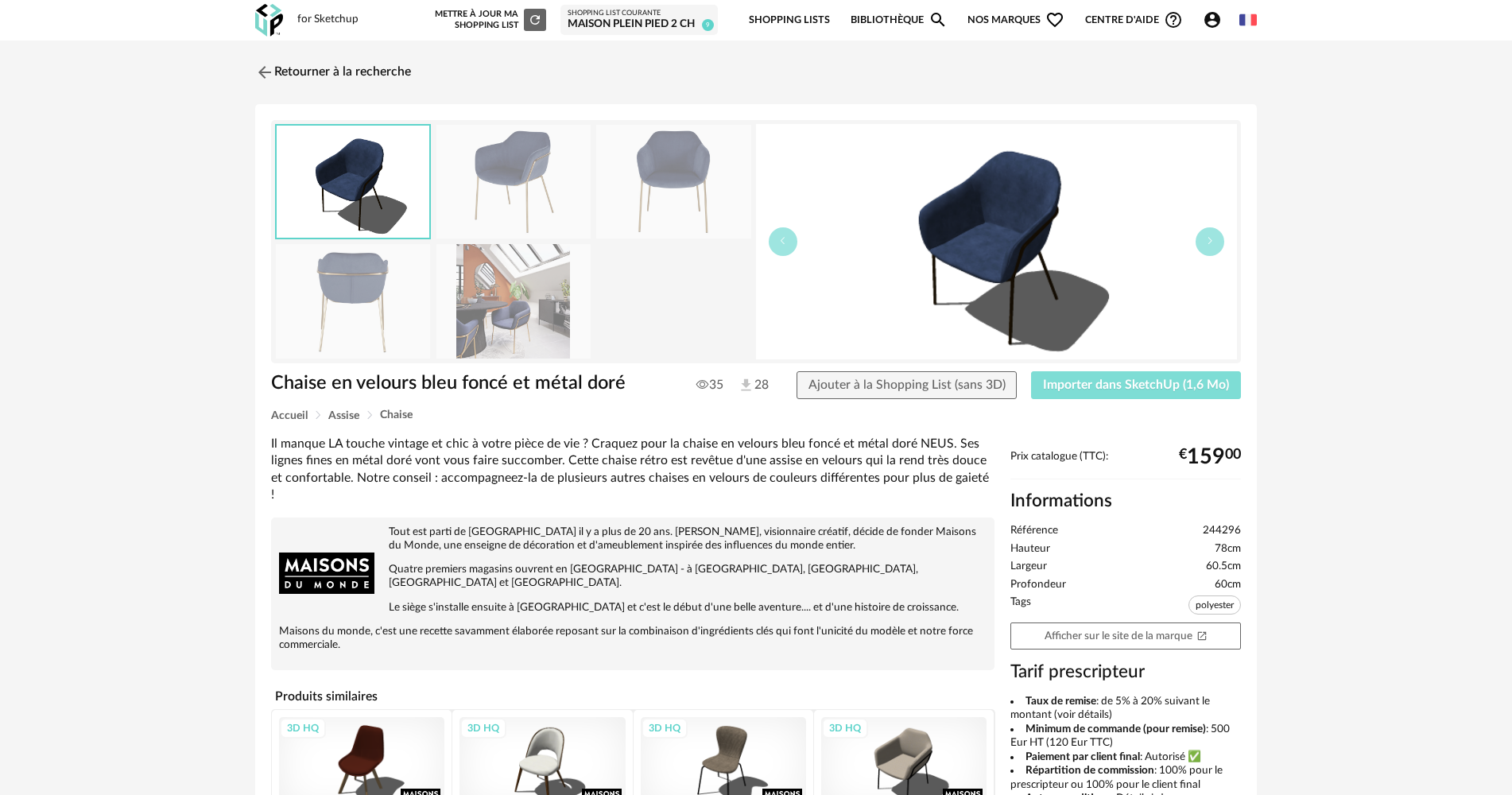
click at [1082, 394] on button "Importer dans SketchUp (1,6 Mo)" at bounding box center [1136, 385] width 210 height 29
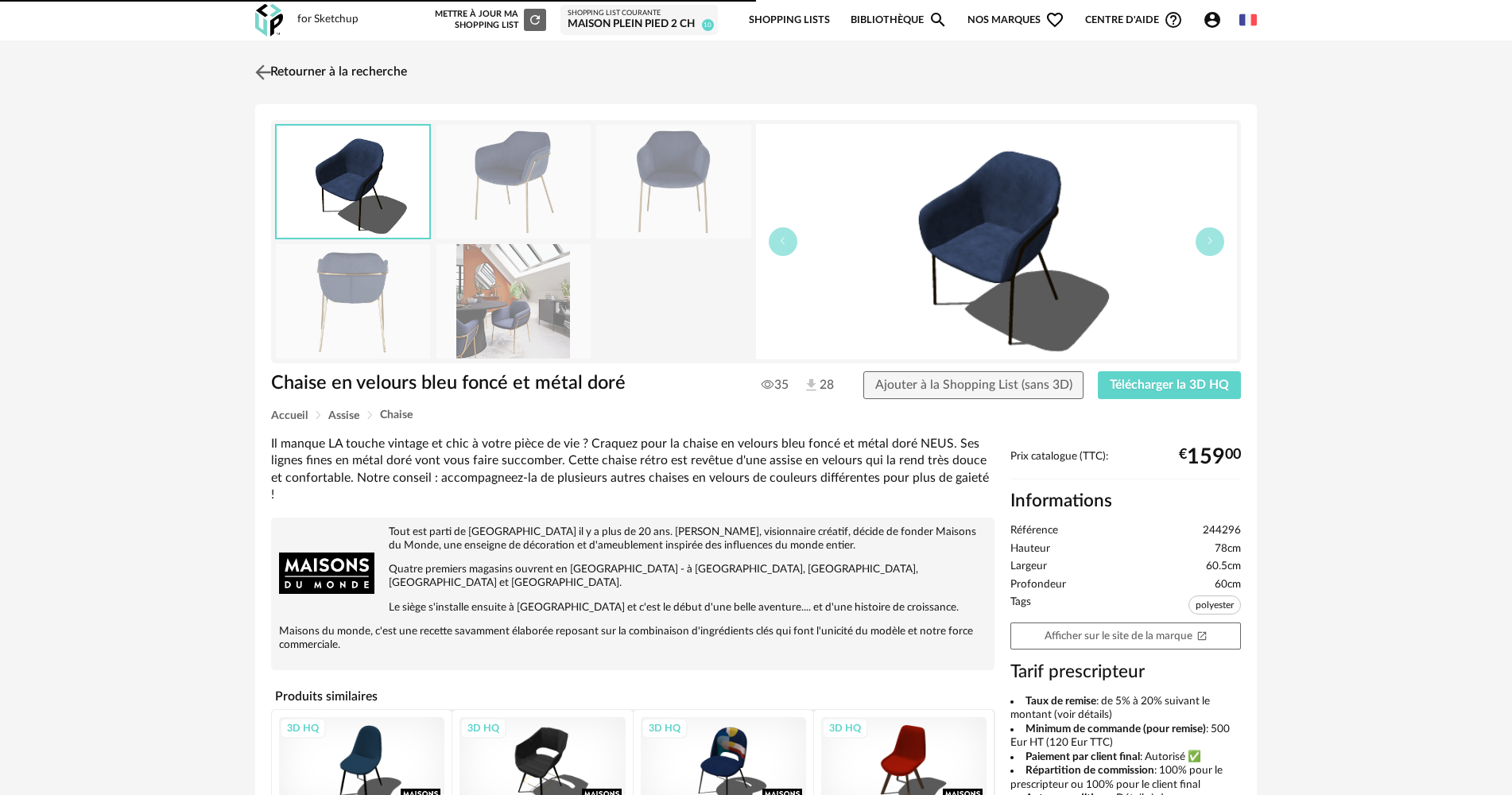
click at [298, 87] on link "Retourner à la recherche" at bounding box center [329, 72] width 156 height 35
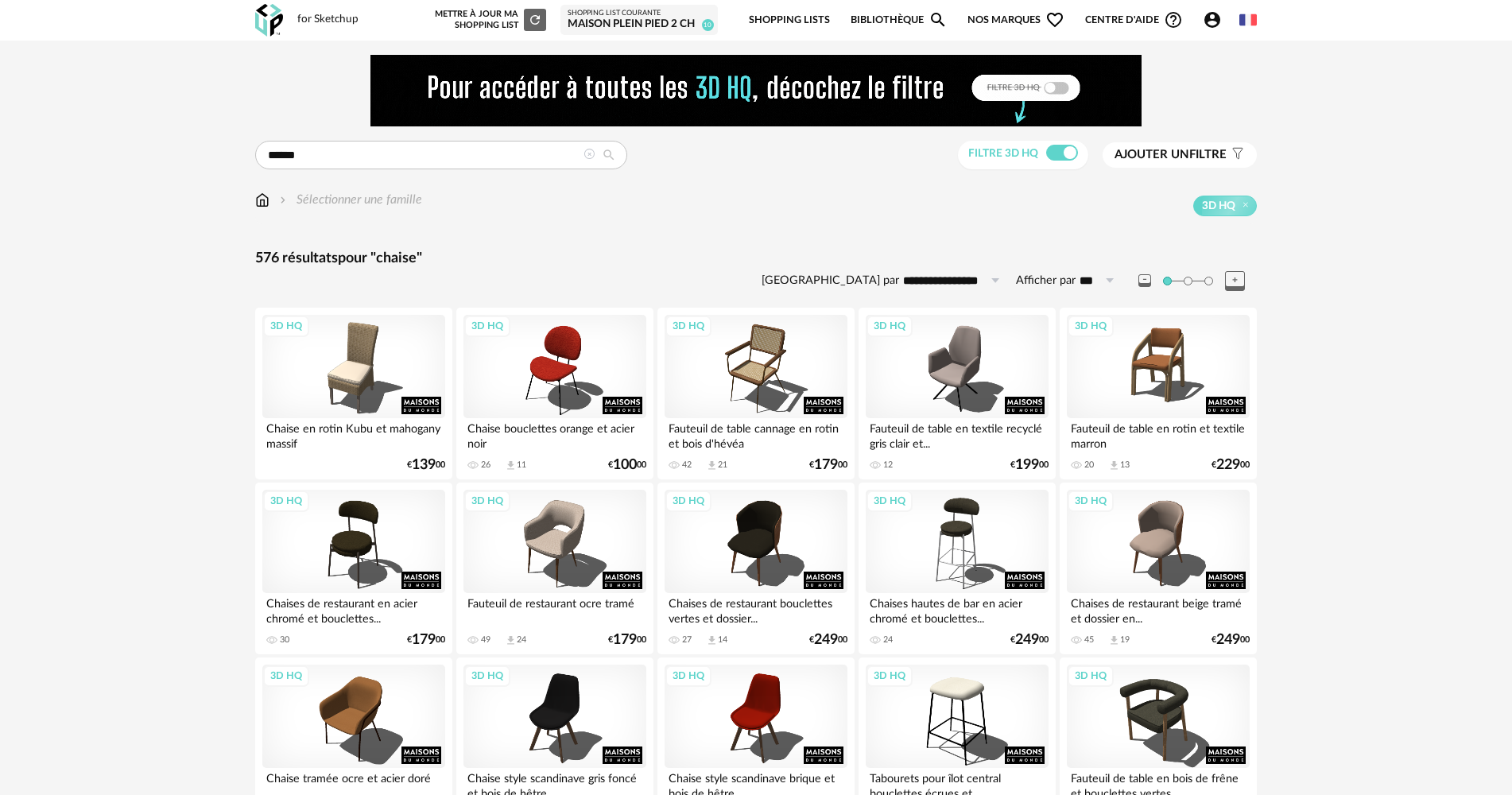
click at [270, 20] on img at bounding box center [269, 19] width 28 height 32
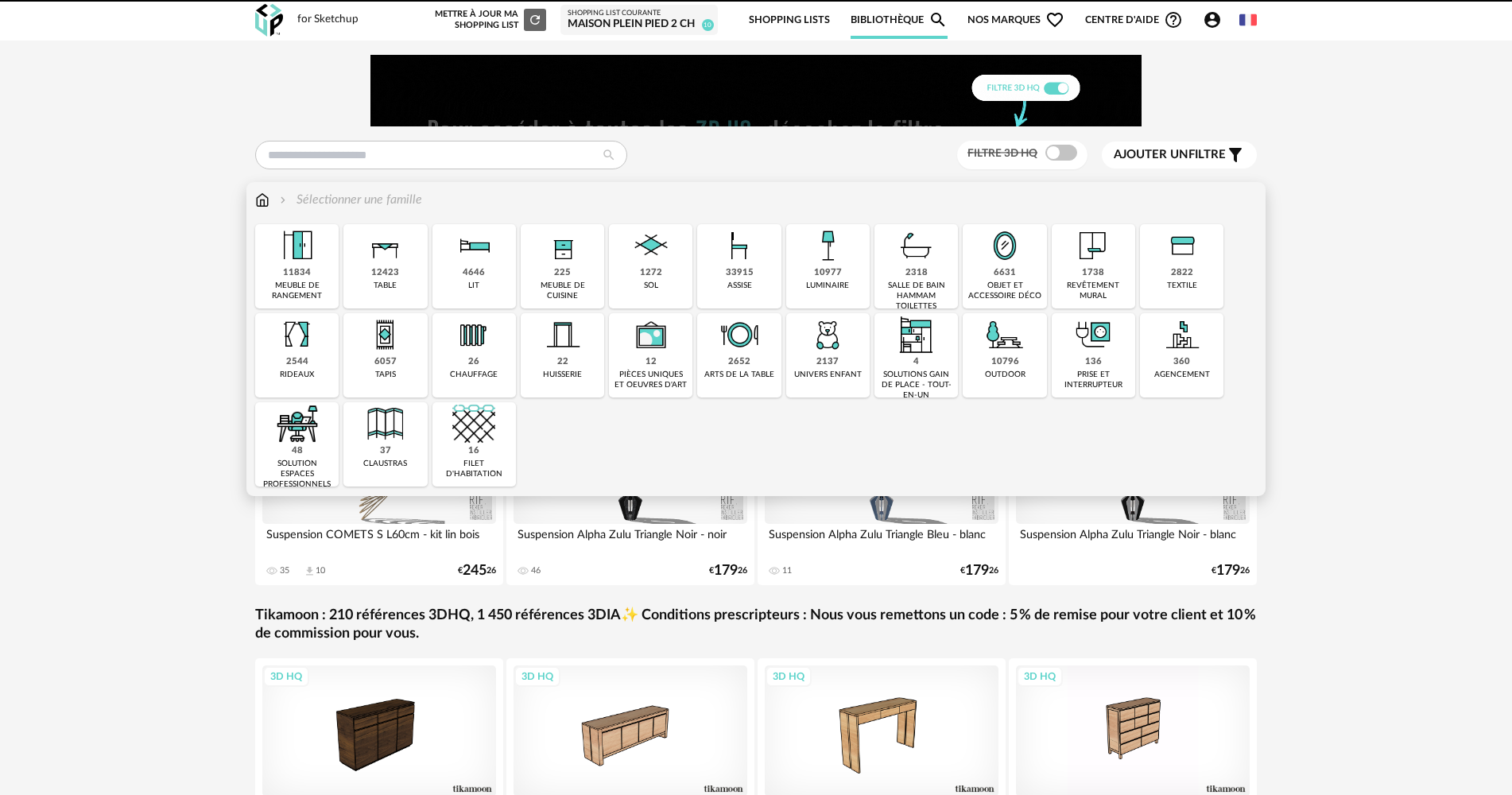
click at [554, 269] on div "225 meuble de cuisine" at bounding box center [562, 266] width 83 height 84
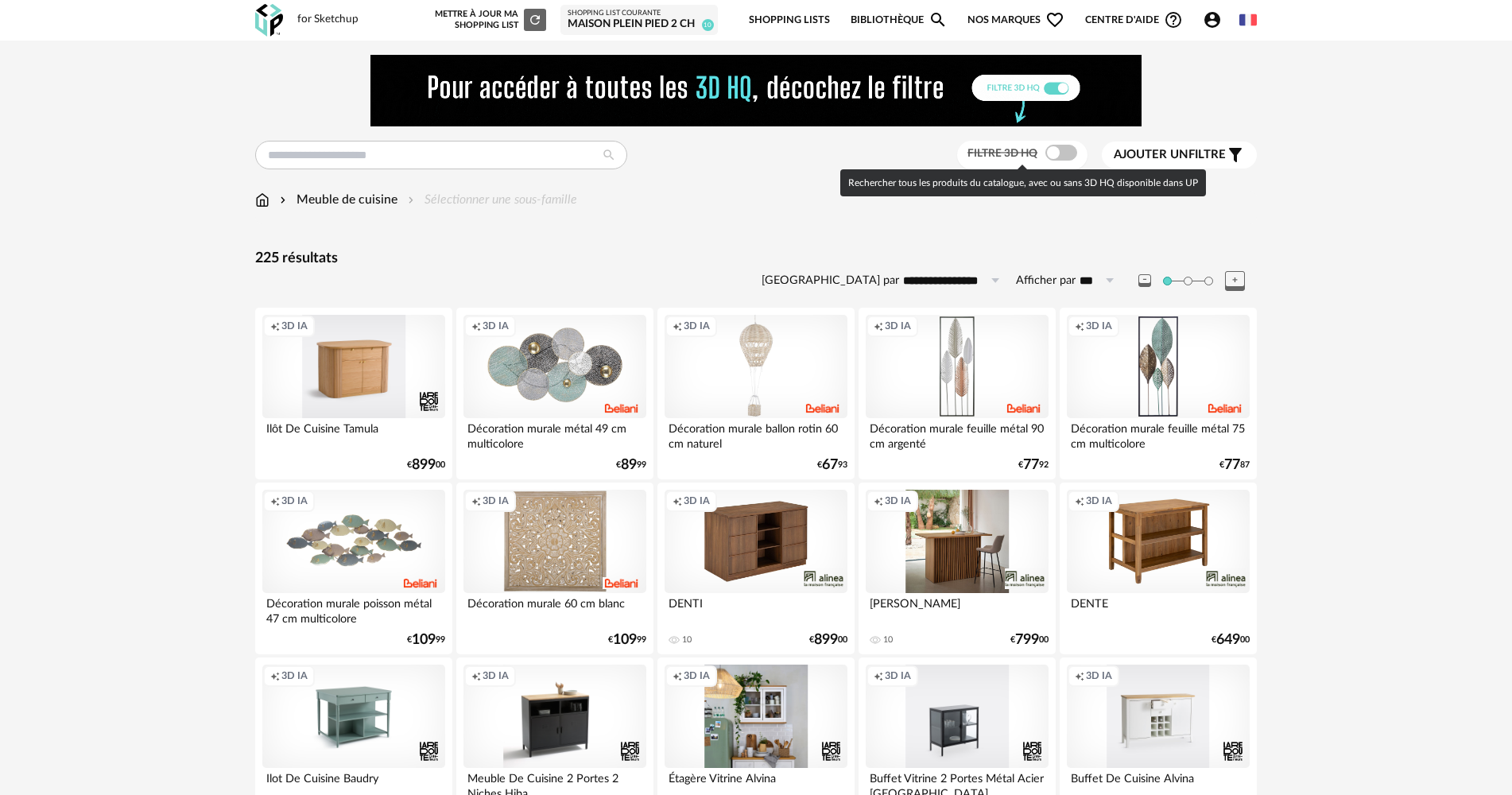
click at [1051, 154] on span at bounding box center [1061, 153] width 31 height 16
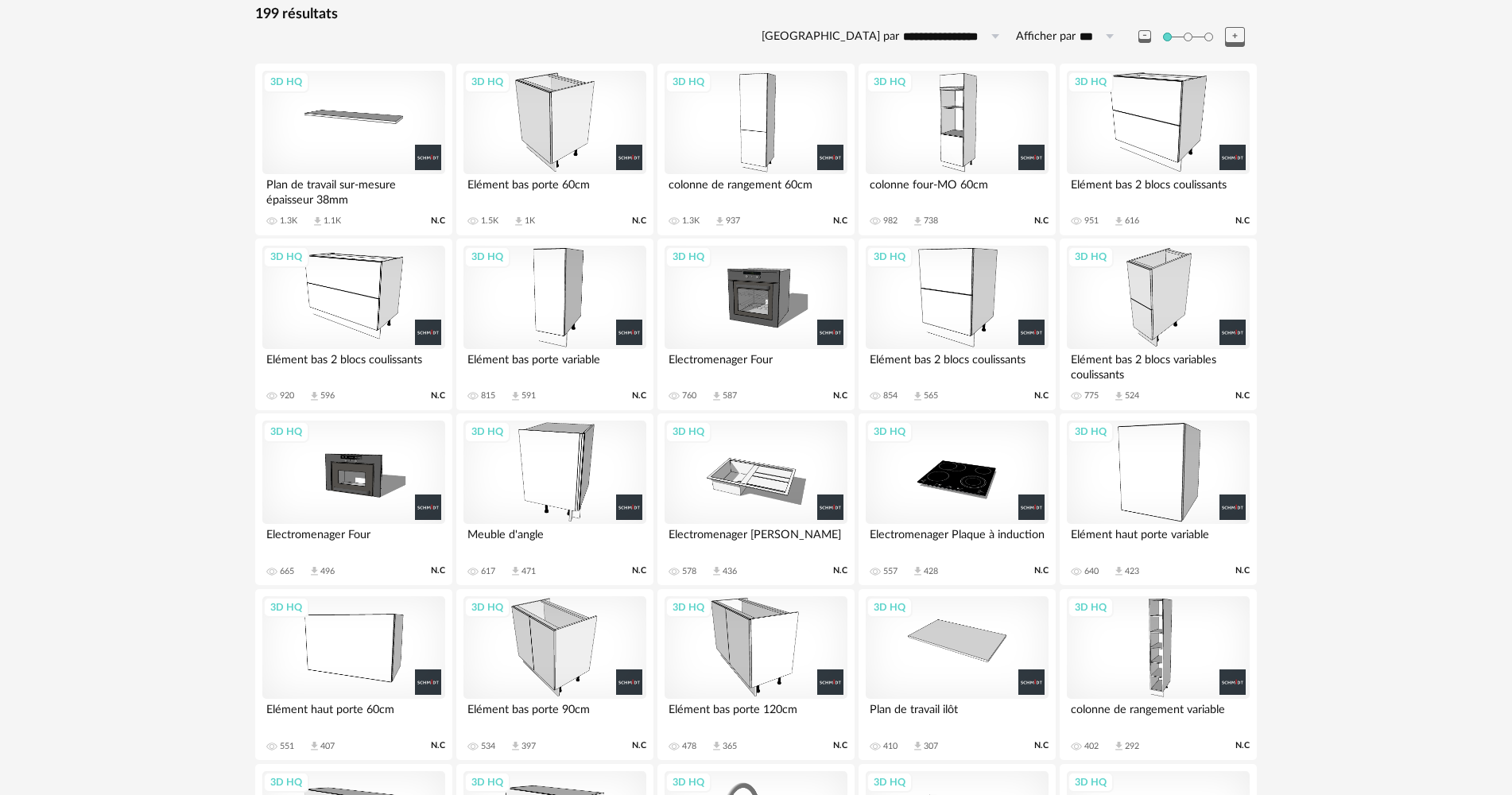
scroll to position [238, 0]
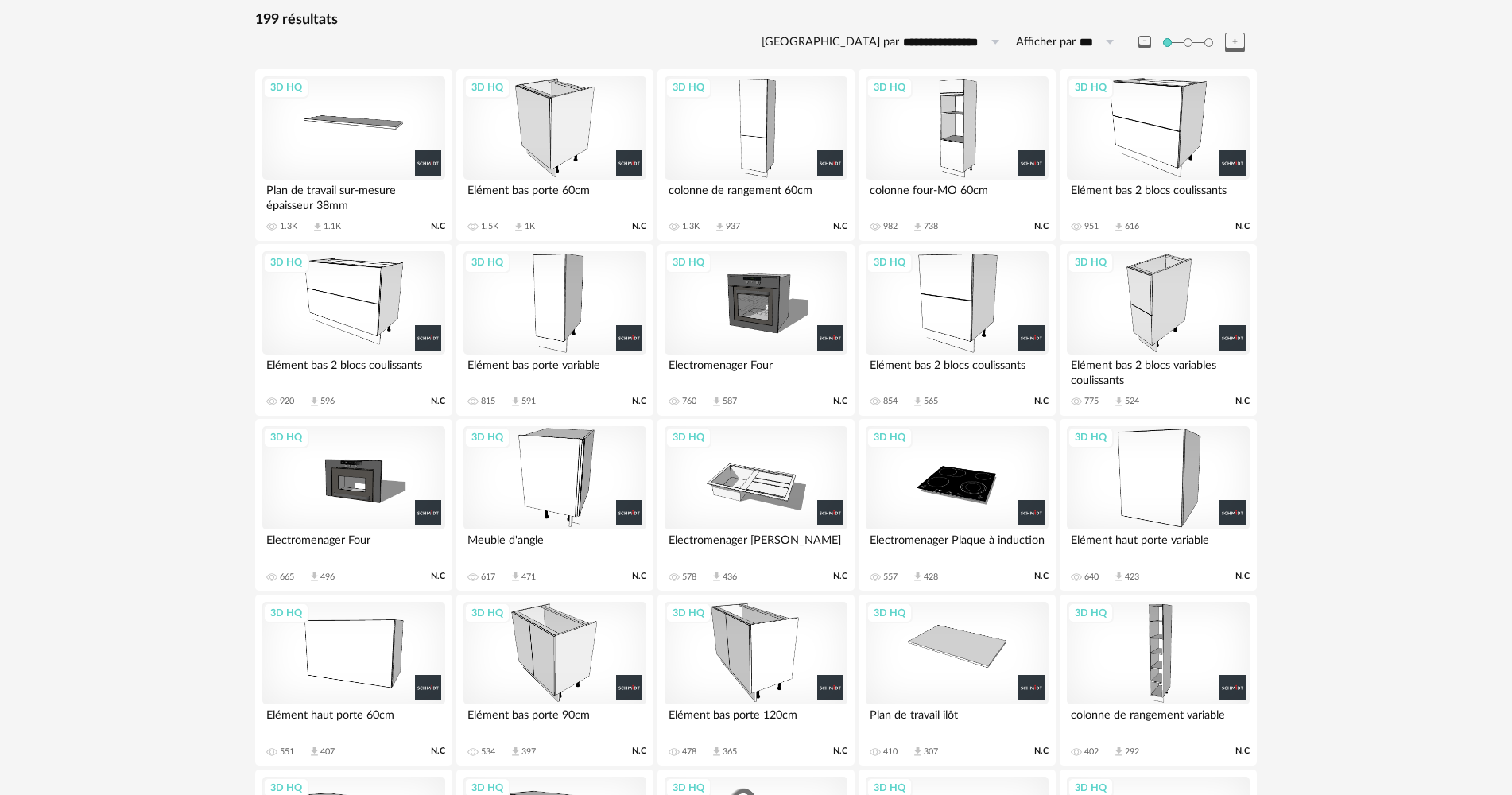
click at [360, 310] on div "3D HQ" at bounding box center [354, 303] width 183 height 104
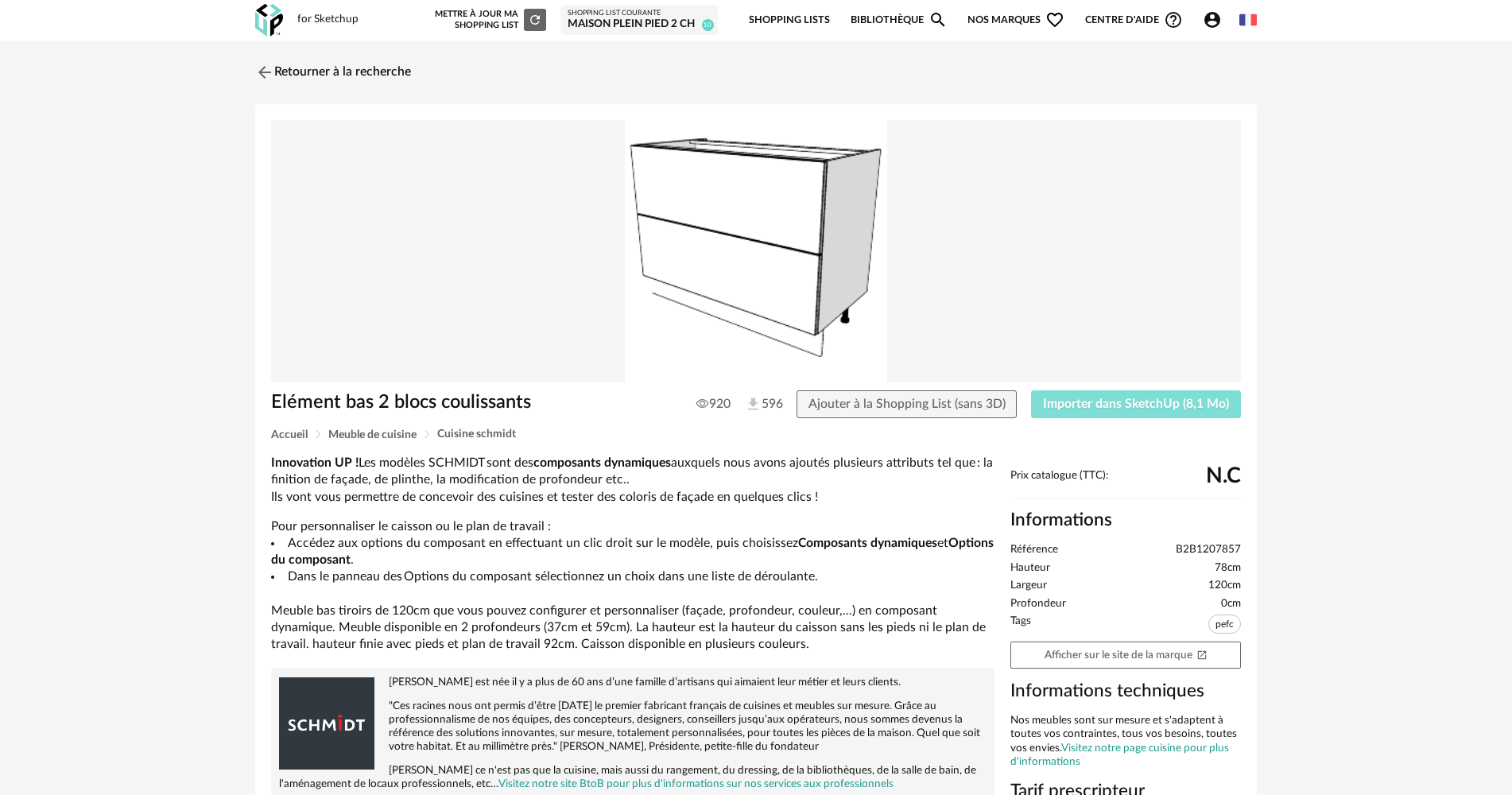
click at [1055, 399] on span "Importer dans SketchUp (8,1 Mo)" at bounding box center [1135, 404] width 186 height 13
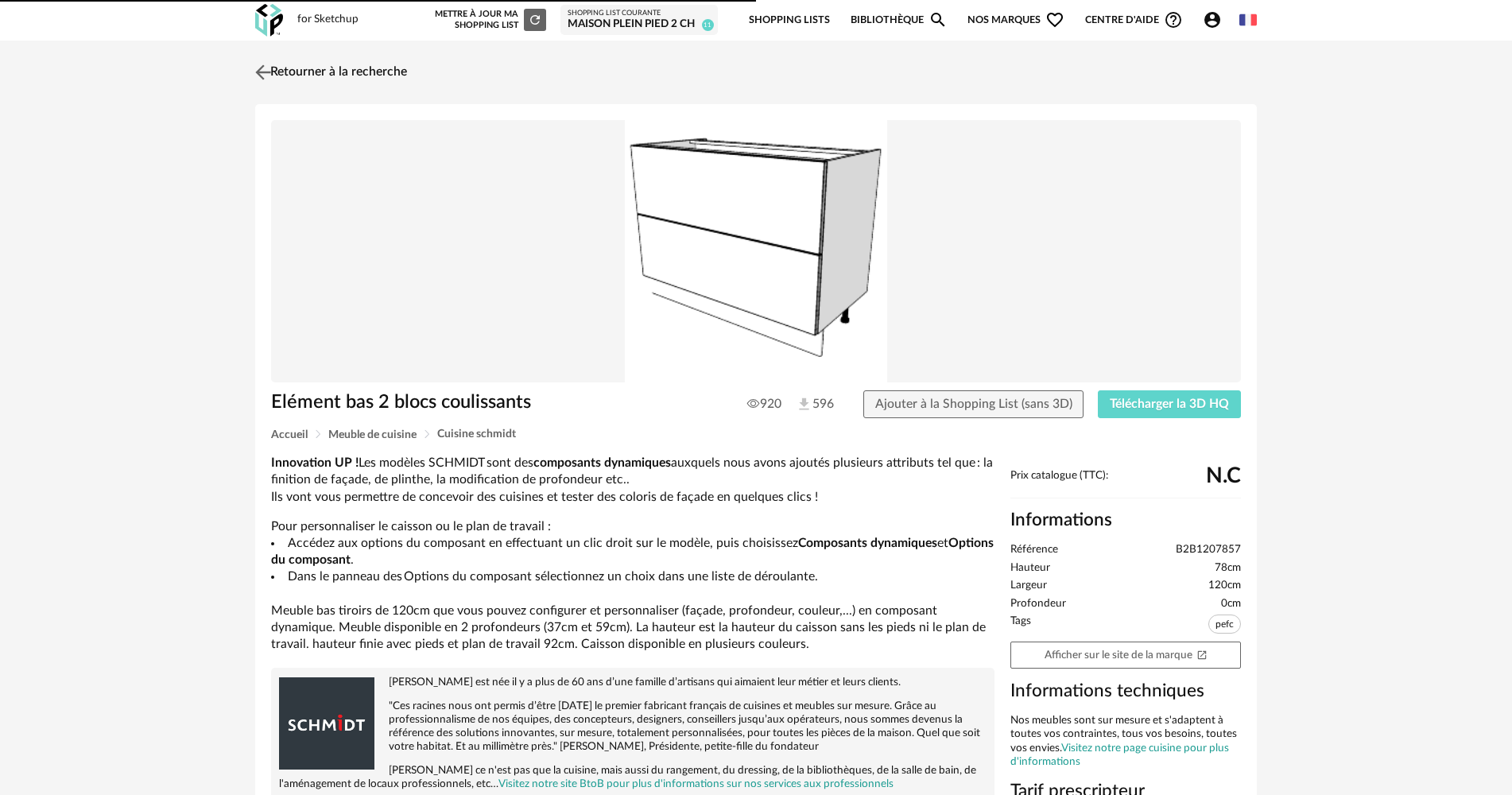
click at [278, 73] on link "Retourner à la recherche" at bounding box center [329, 72] width 156 height 35
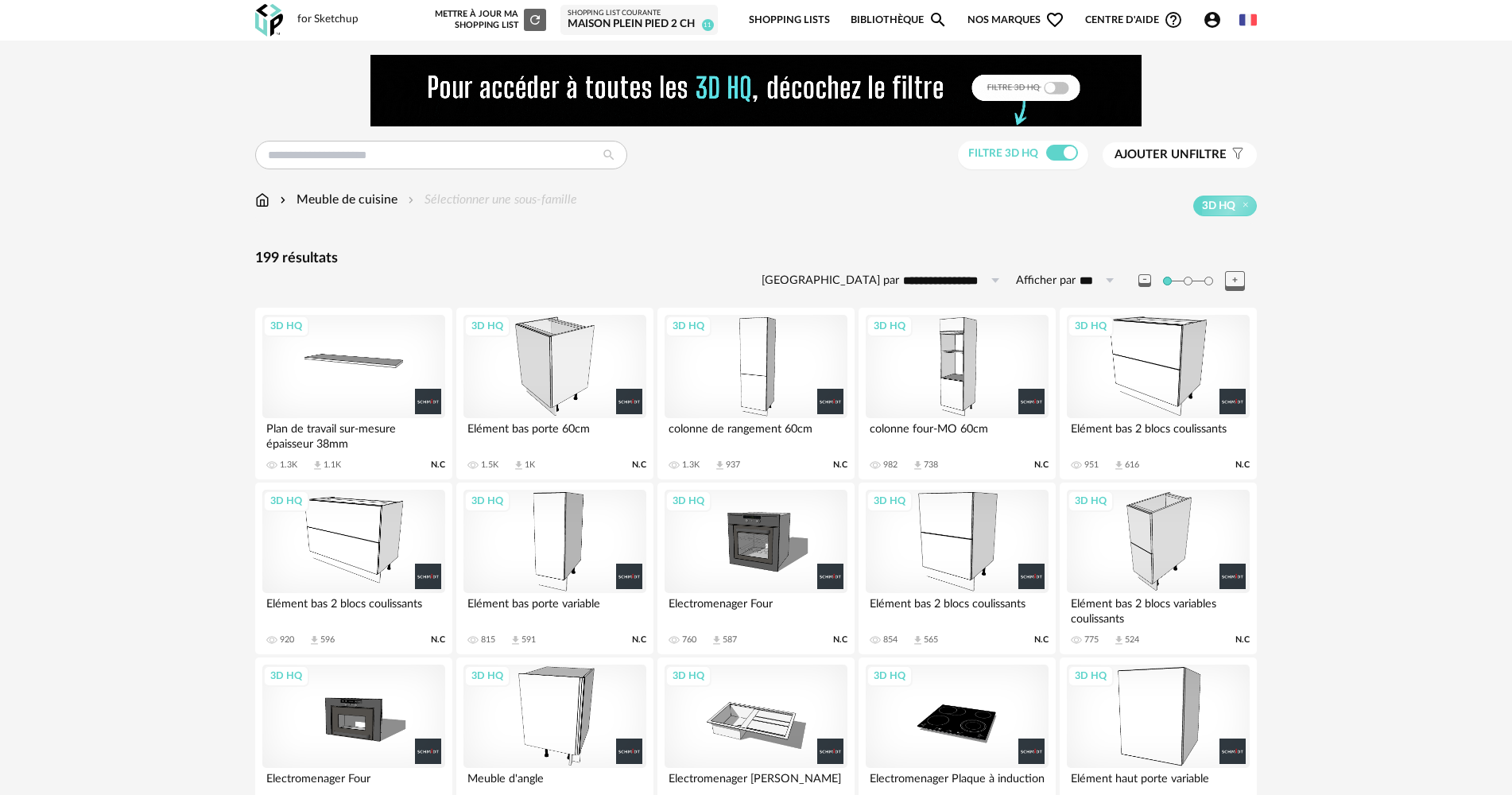
click at [356, 361] on div "3D HQ" at bounding box center [354, 367] width 183 height 104
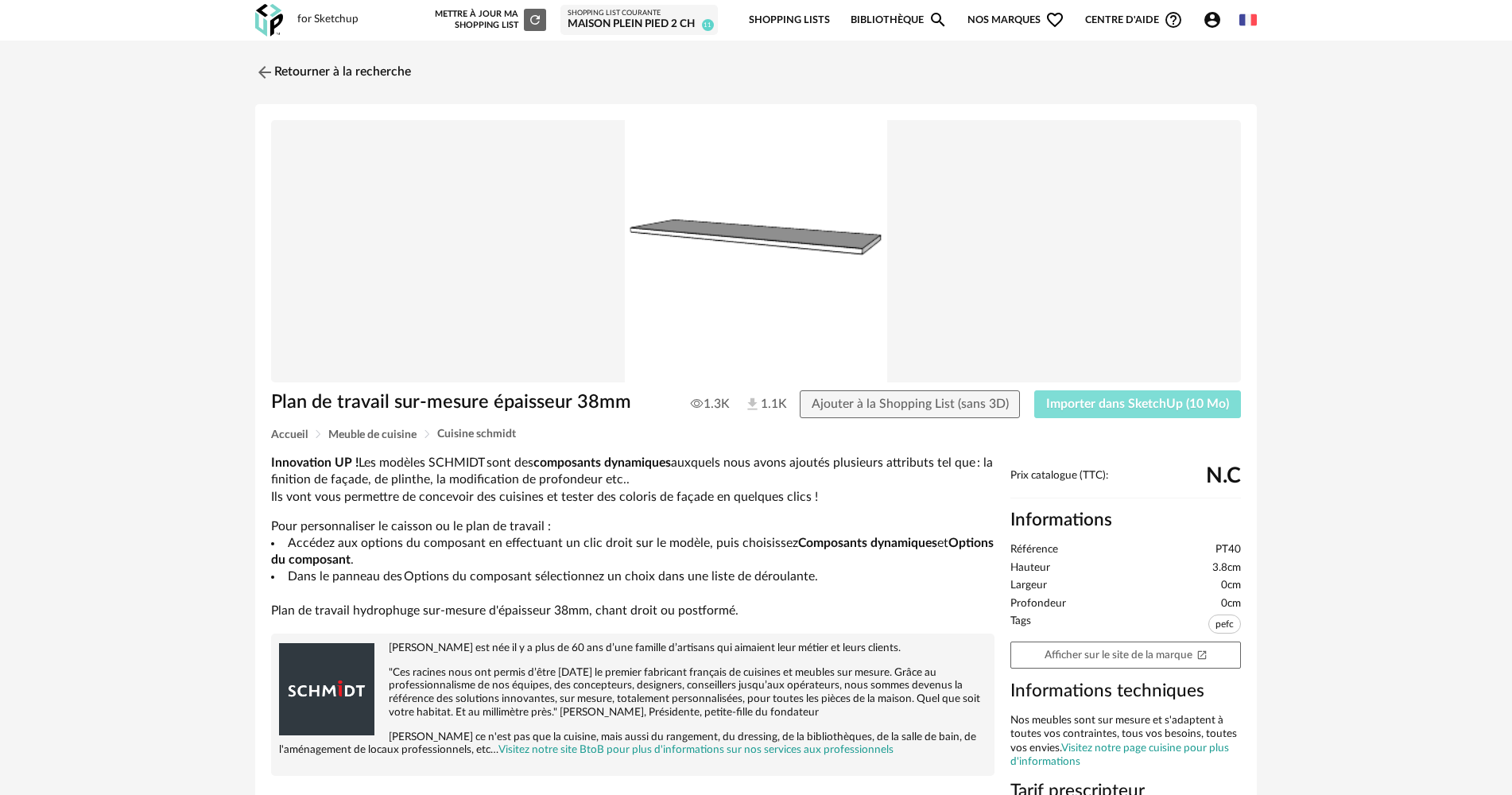
click at [1060, 400] on span "Importer dans SketchUp (10 Mo)" at bounding box center [1138, 404] width 183 height 13
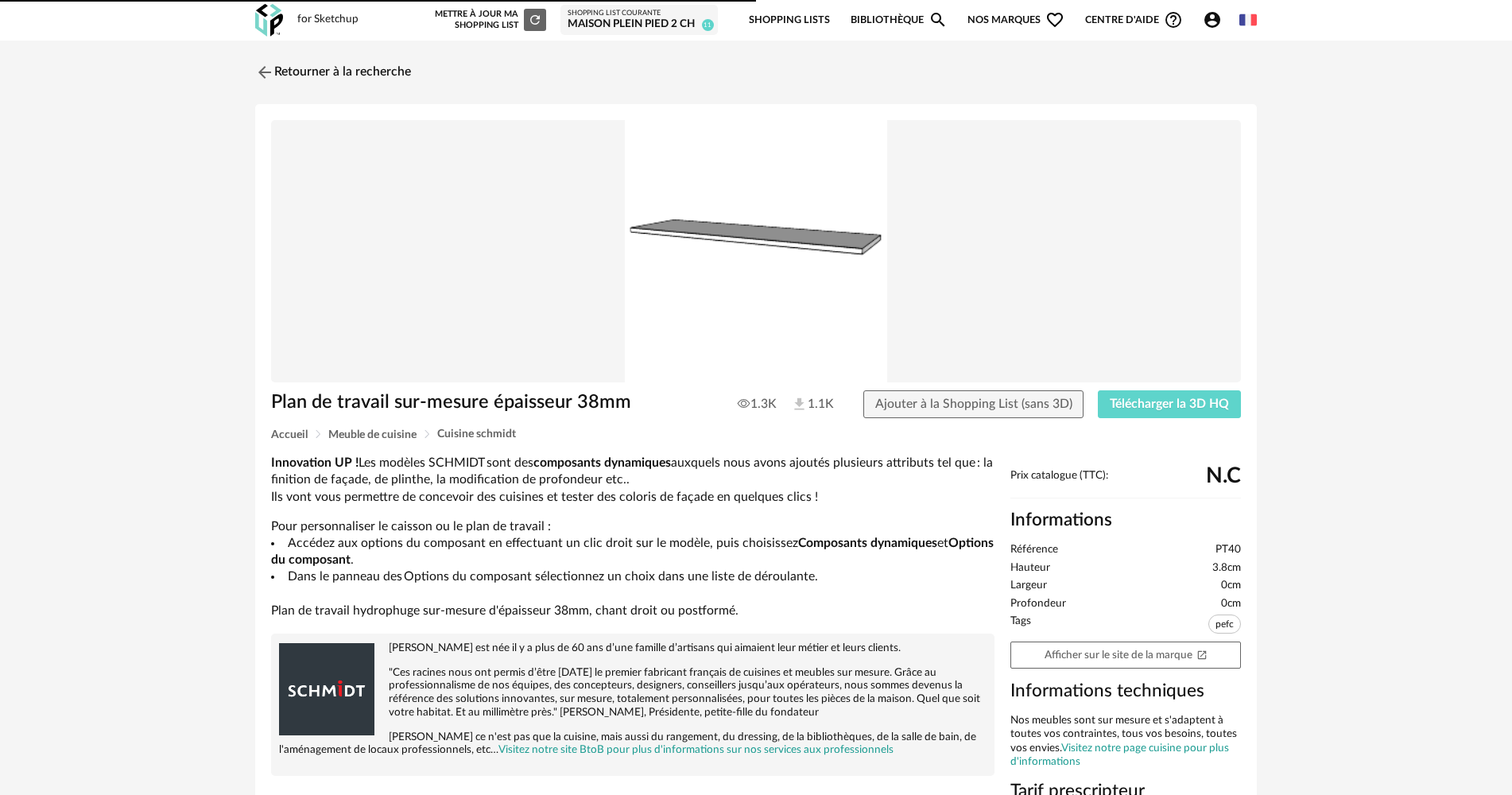
click at [277, 32] on img at bounding box center [269, 19] width 28 height 32
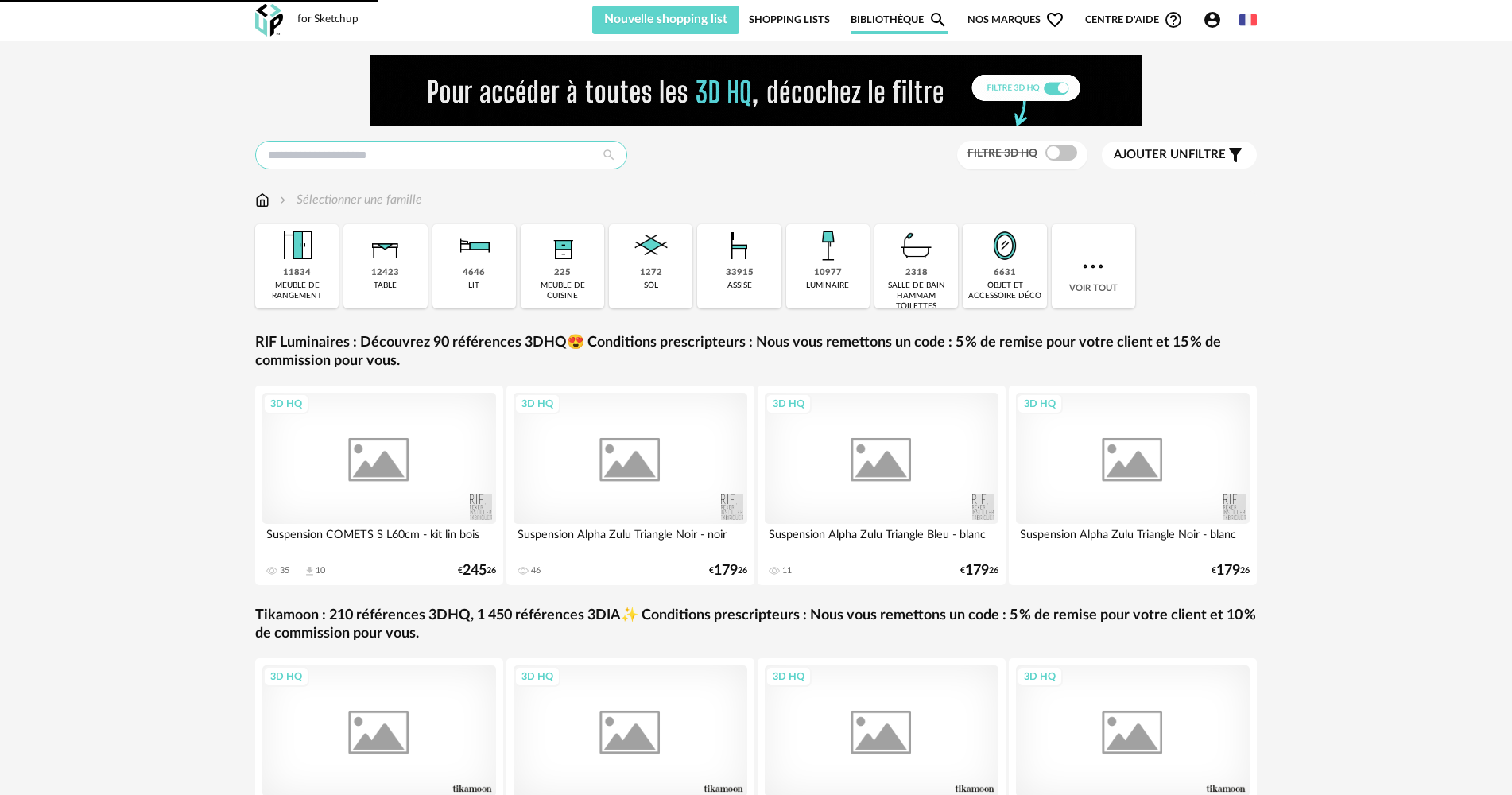
click at [348, 161] on input "text" at bounding box center [441, 154] width 372 height 29
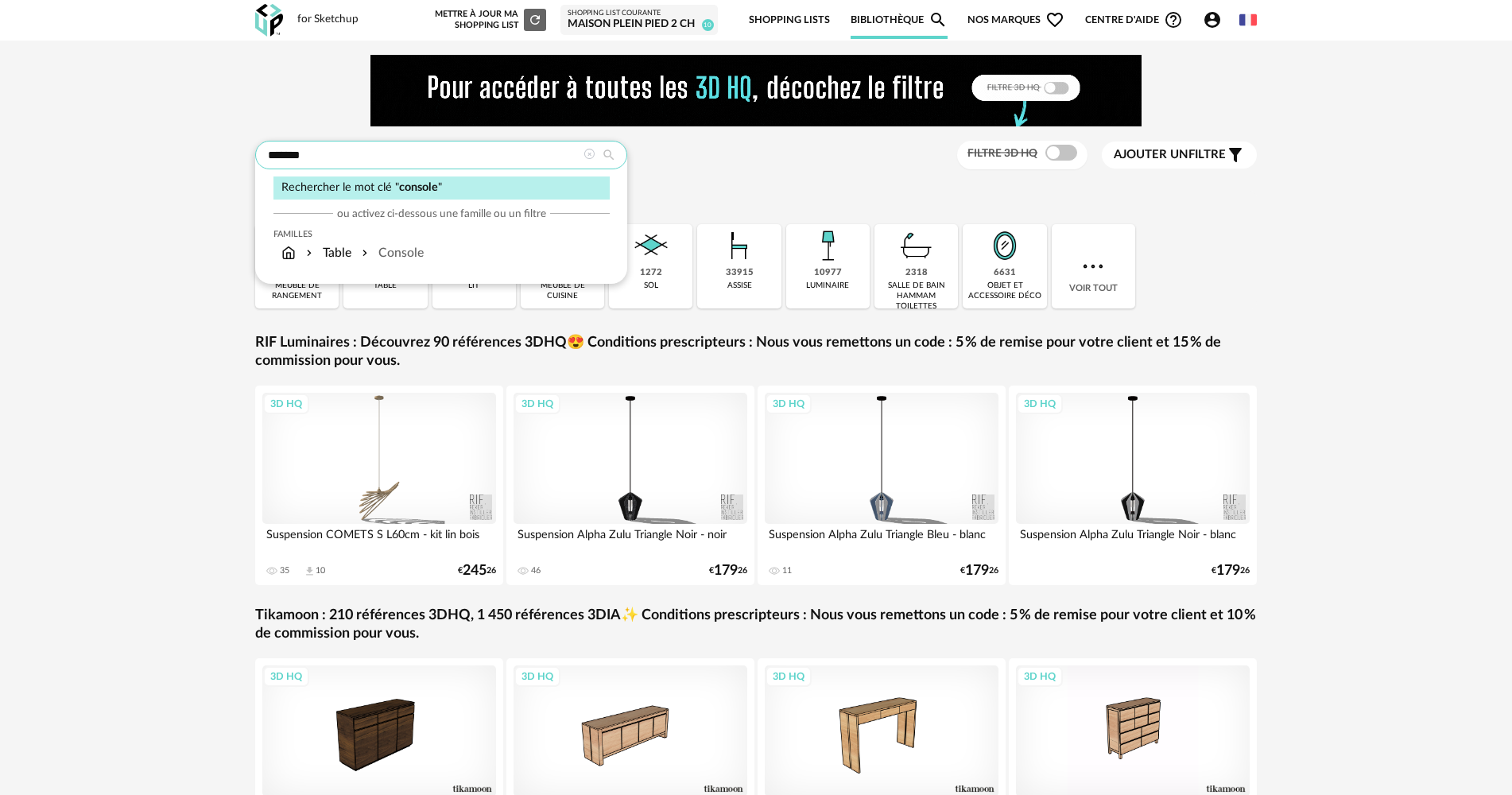
type input "*******"
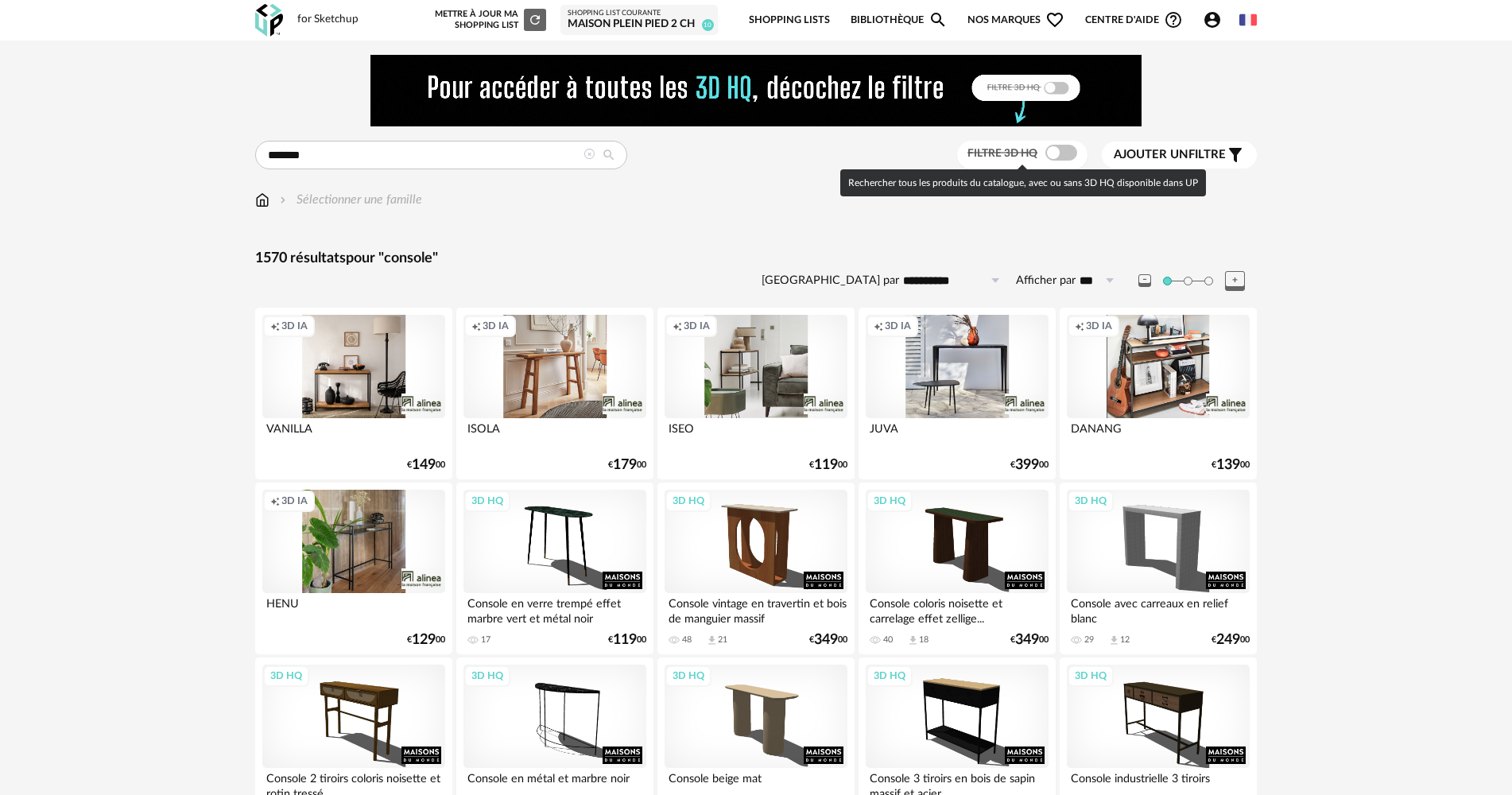
click at [1048, 156] on span at bounding box center [1061, 153] width 31 height 16
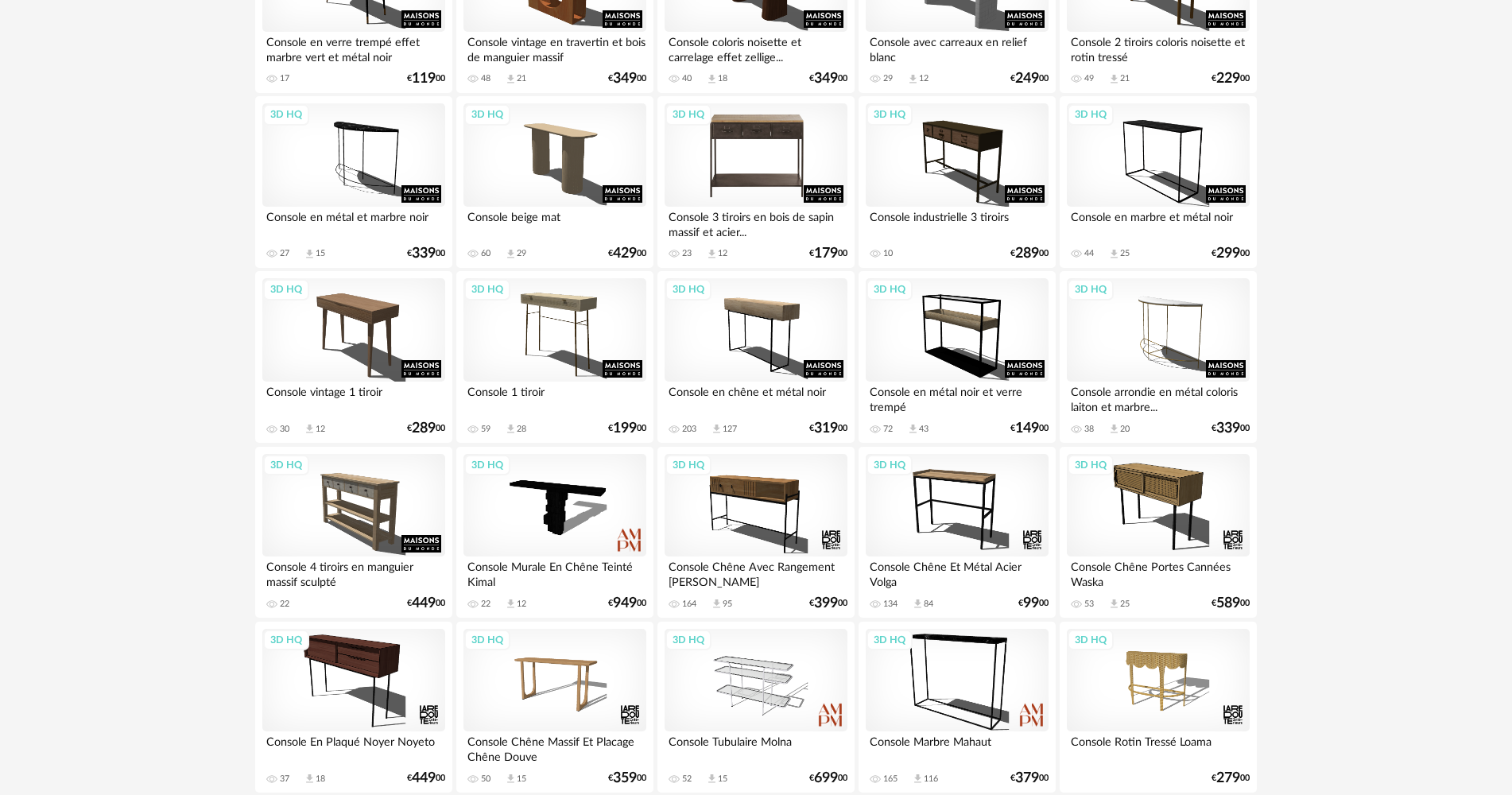
scroll to position [238, 0]
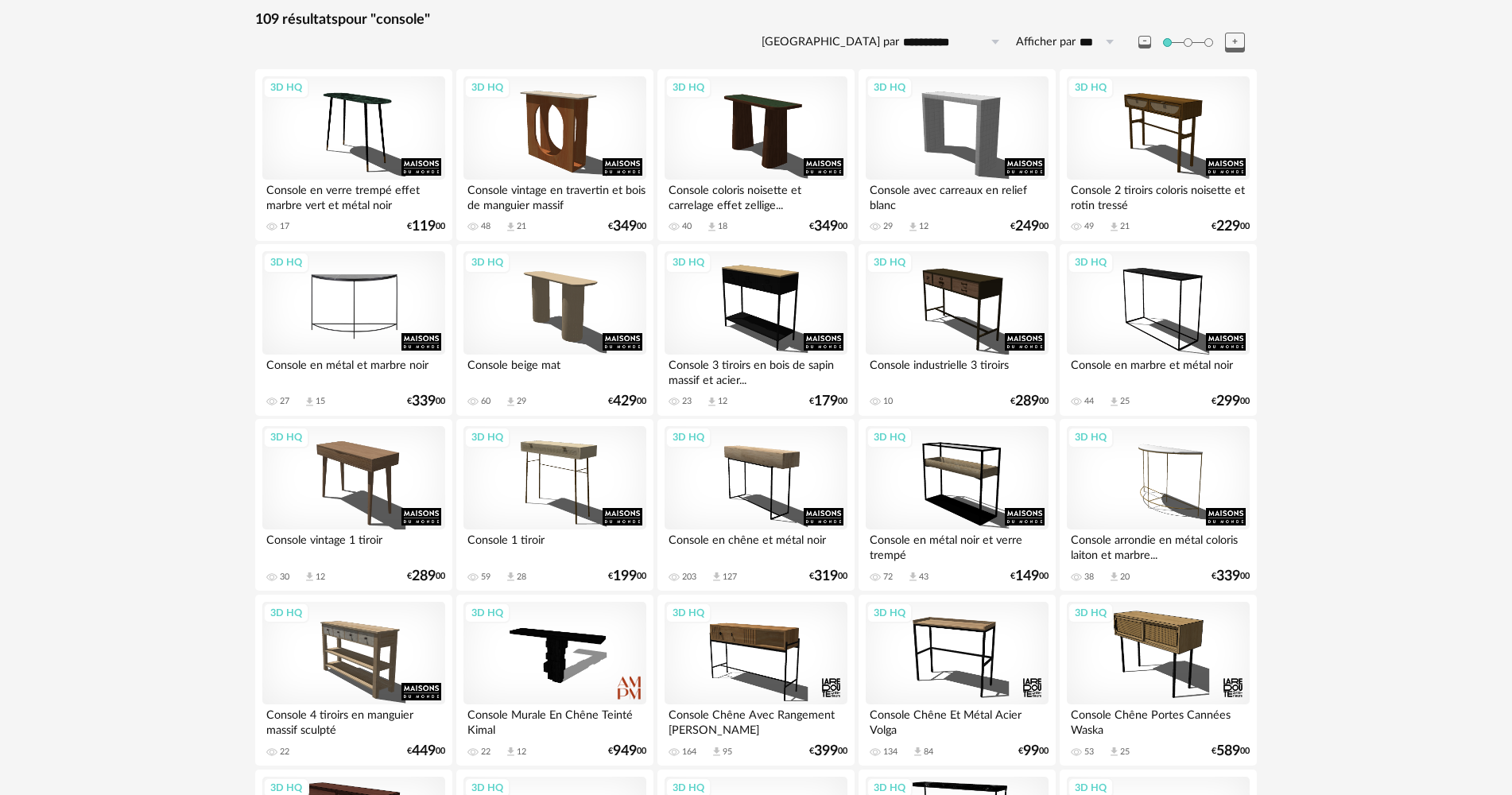
click at [367, 251] on div "3D HQ Console en métal et marbre noir 27 Download icon 15 € 339 00" at bounding box center [353, 330] width 197 height 172
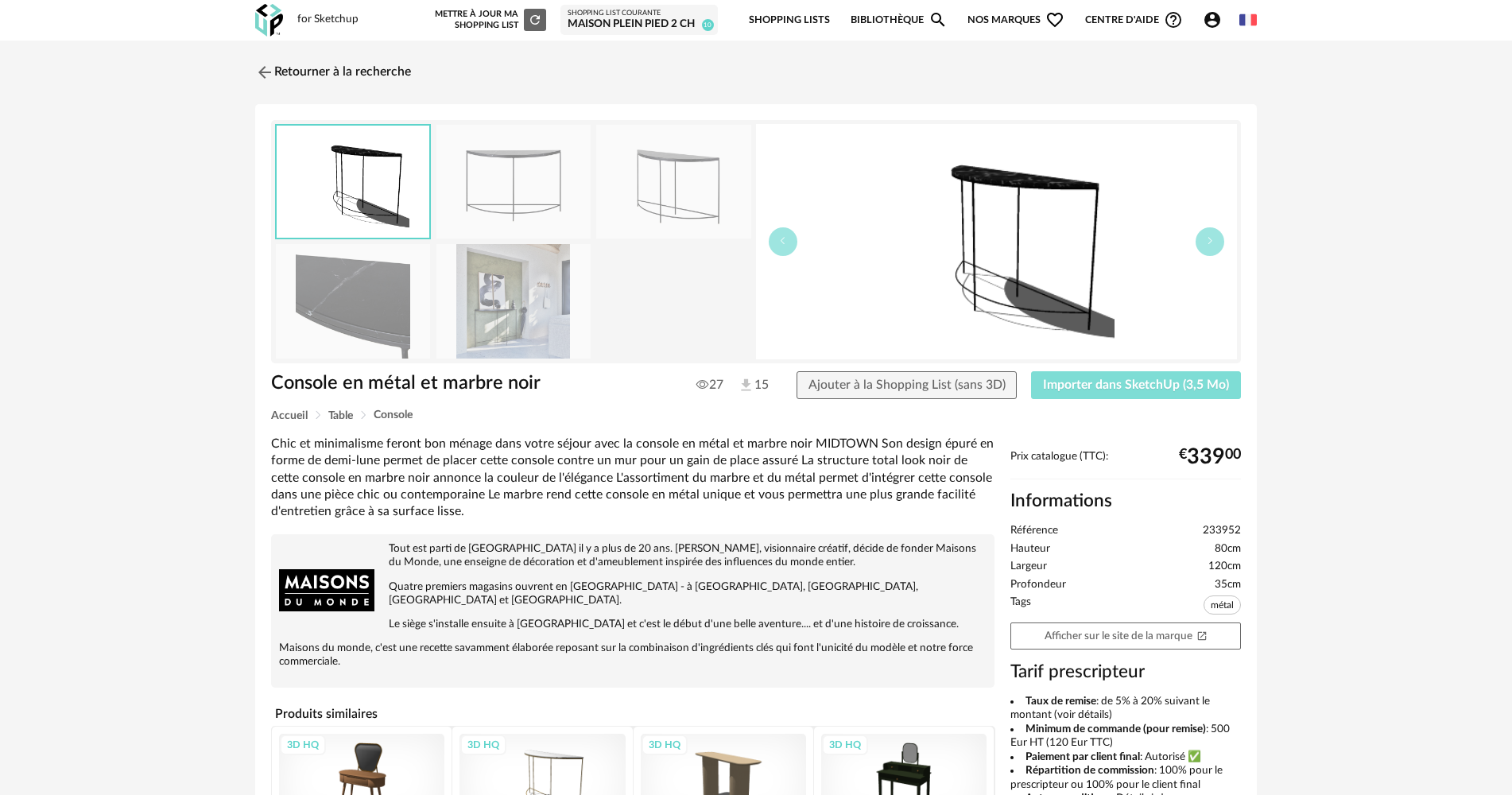
click at [1055, 374] on button "Importer dans SketchUp (3,5 Mo)" at bounding box center [1136, 385] width 210 height 29
click at [265, 80] on img at bounding box center [264, 72] width 19 height 19
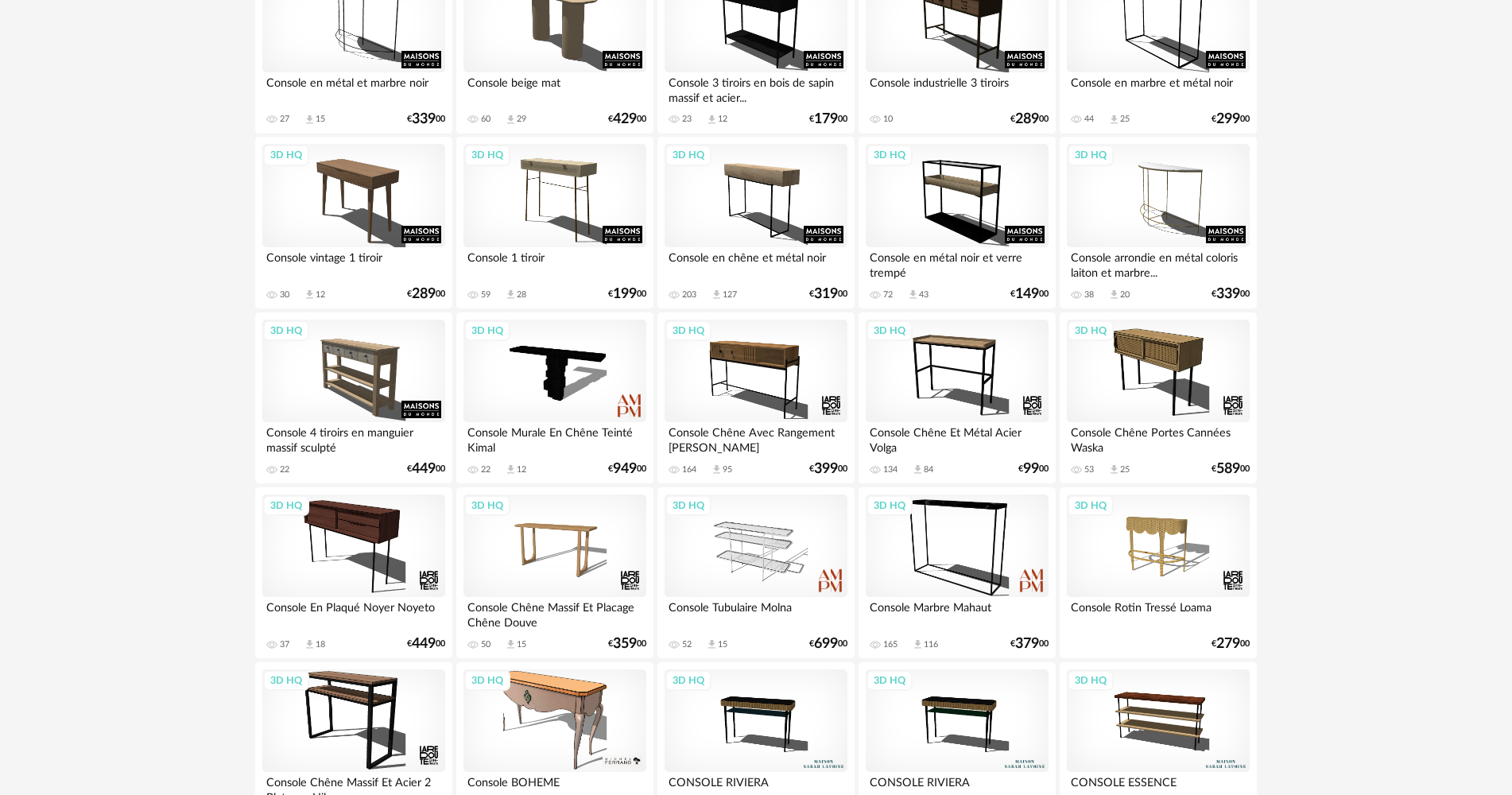
scroll to position [477, 0]
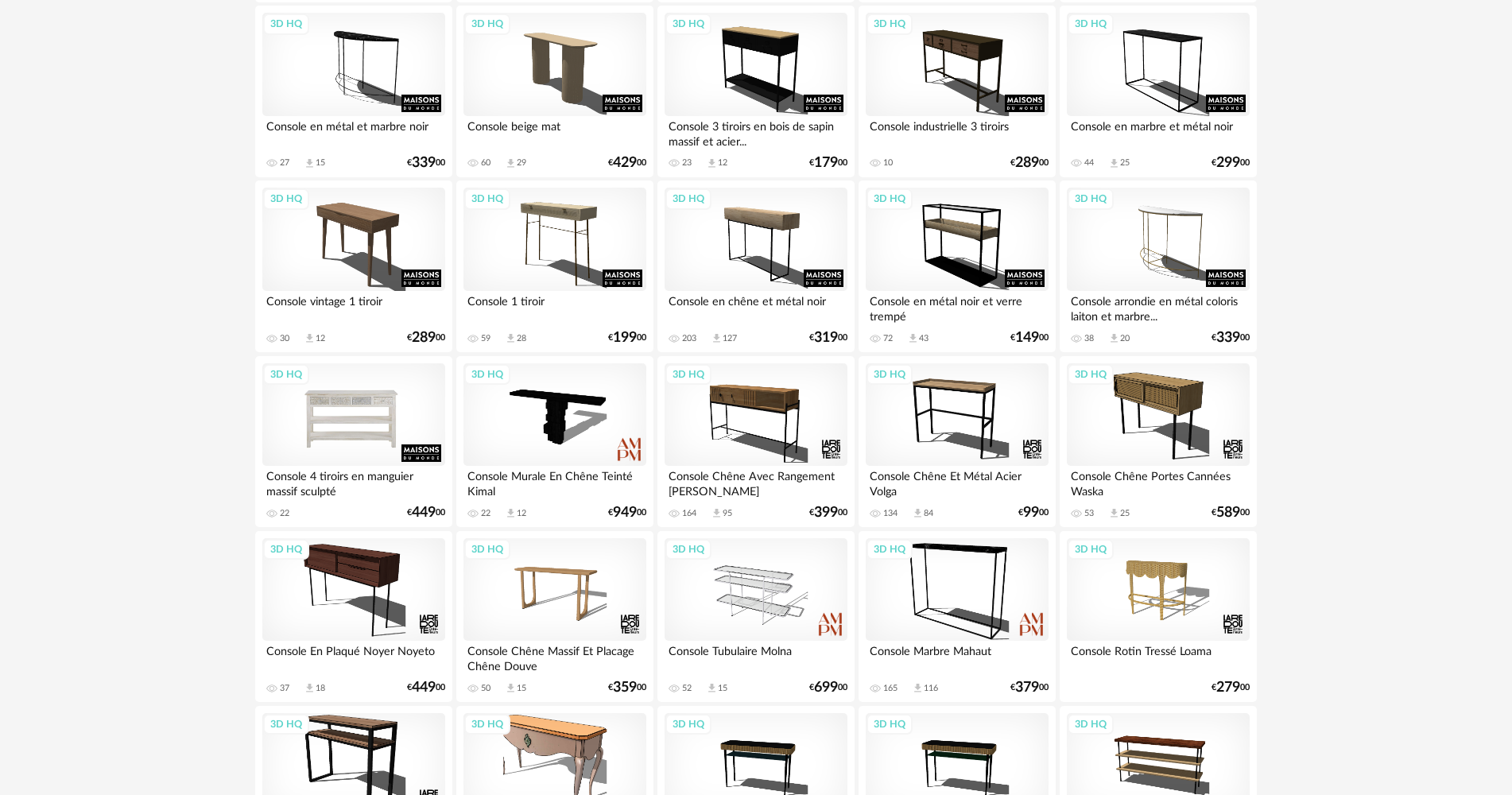
click at [348, 392] on div "3D HQ" at bounding box center [354, 415] width 183 height 104
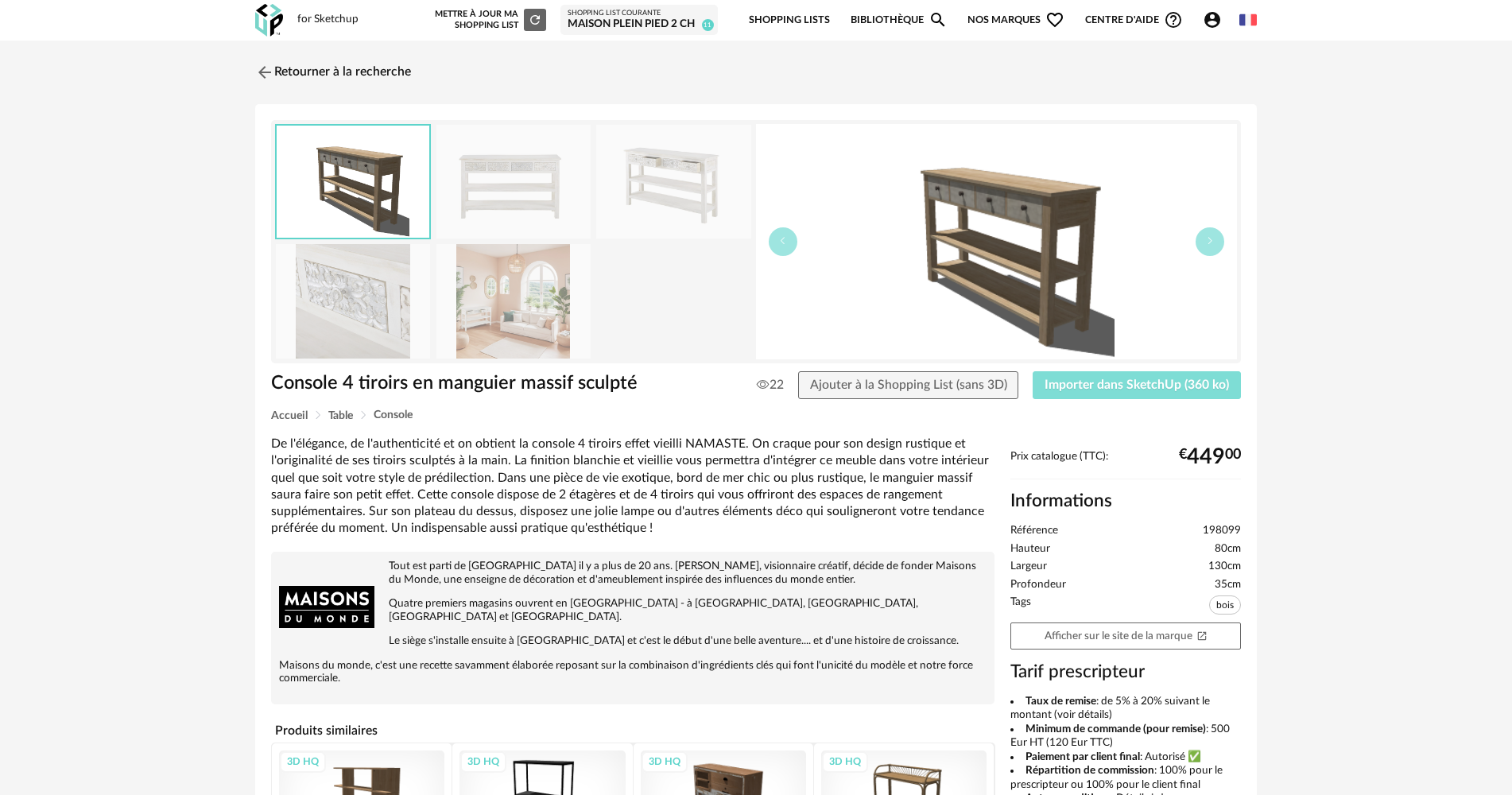
click at [1068, 398] on button "Importer dans SketchUp (360 ko)" at bounding box center [1136, 385] width 208 height 29
click at [292, 72] on link "Retourner à la recherche" at bounding box center [329, 72] width 156 height 35
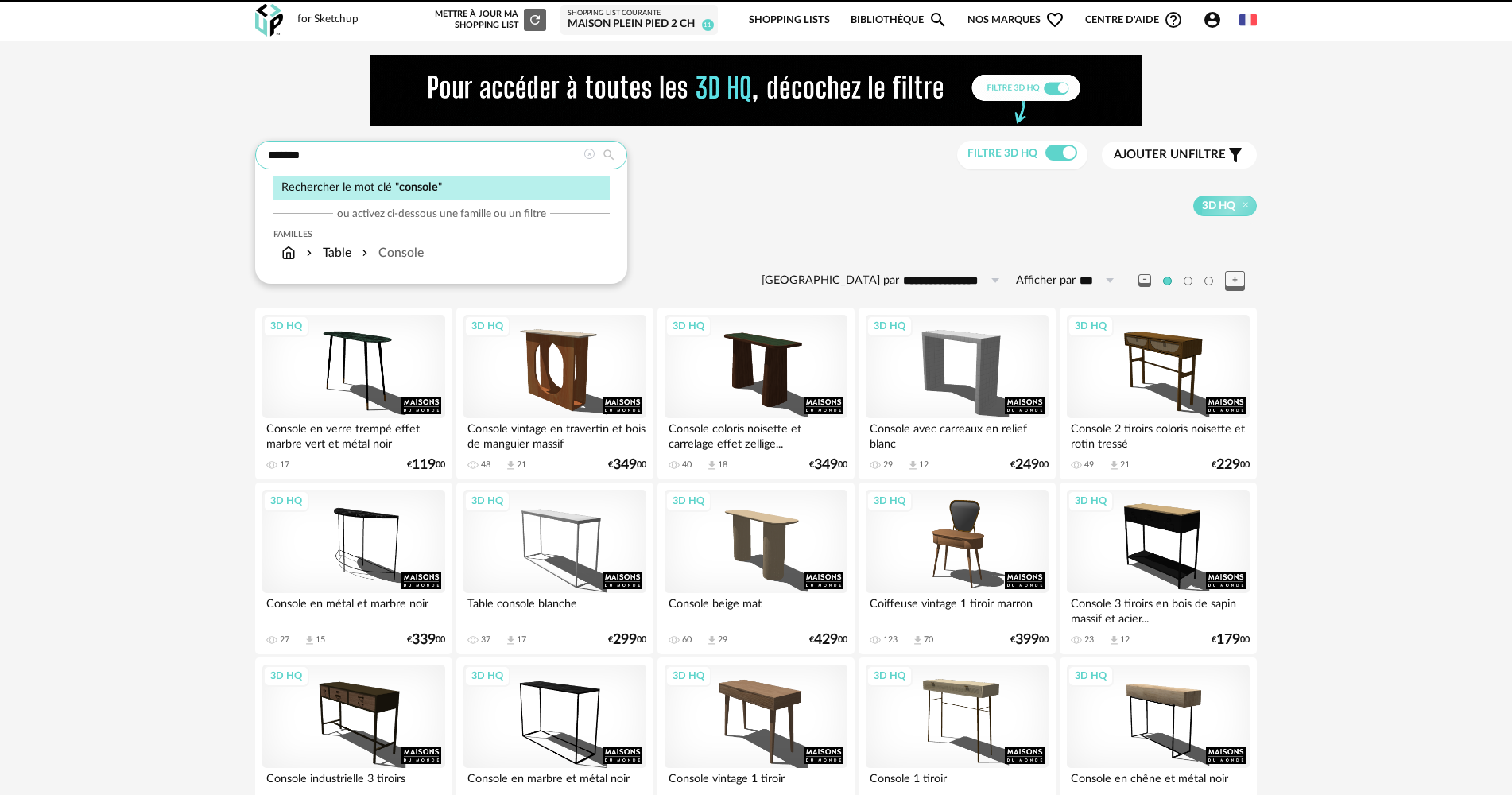
click at [307, 149] on input "*******" at bounding box center [441, 154] width 372 height 29
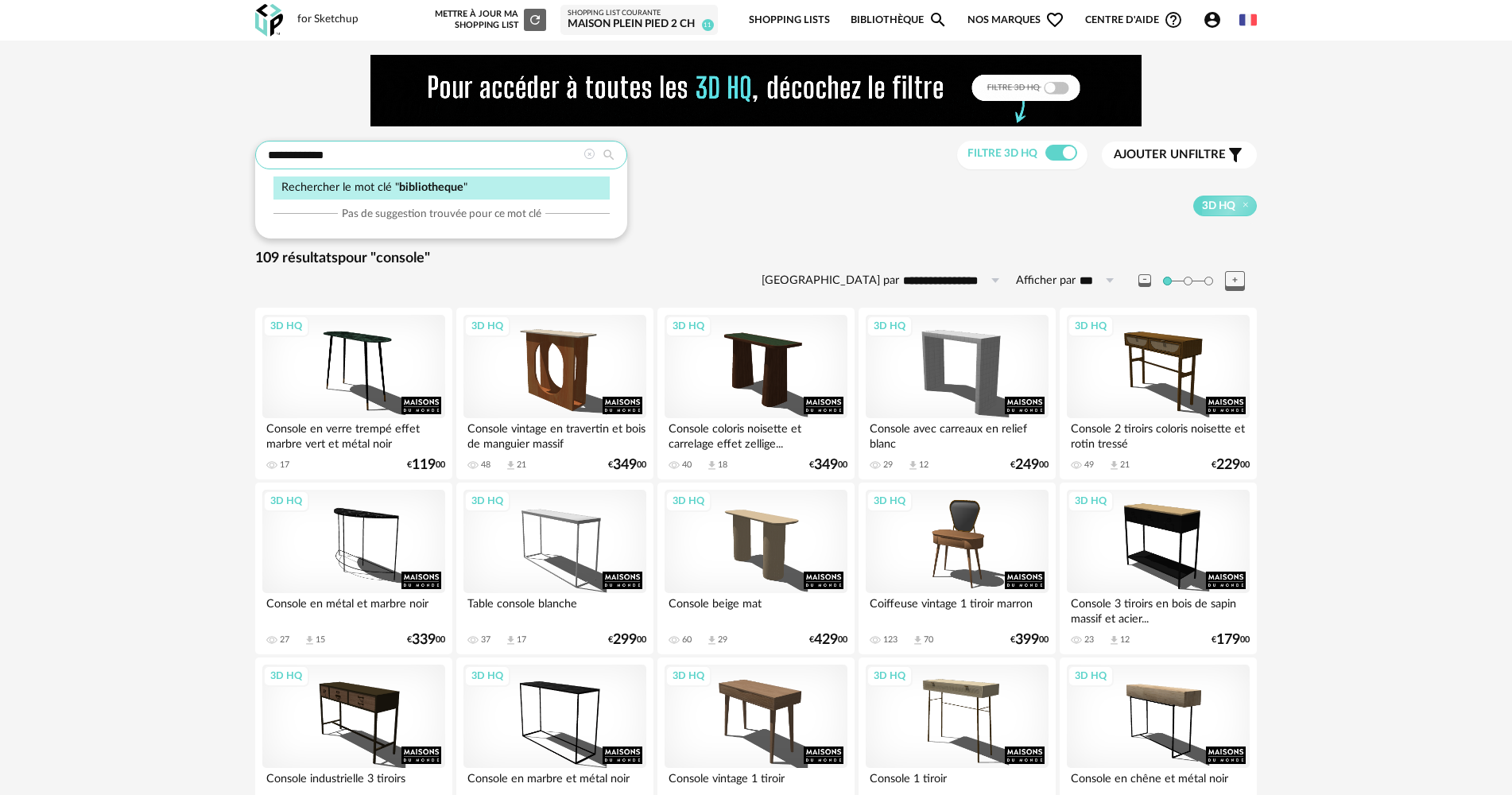
type input "**********"
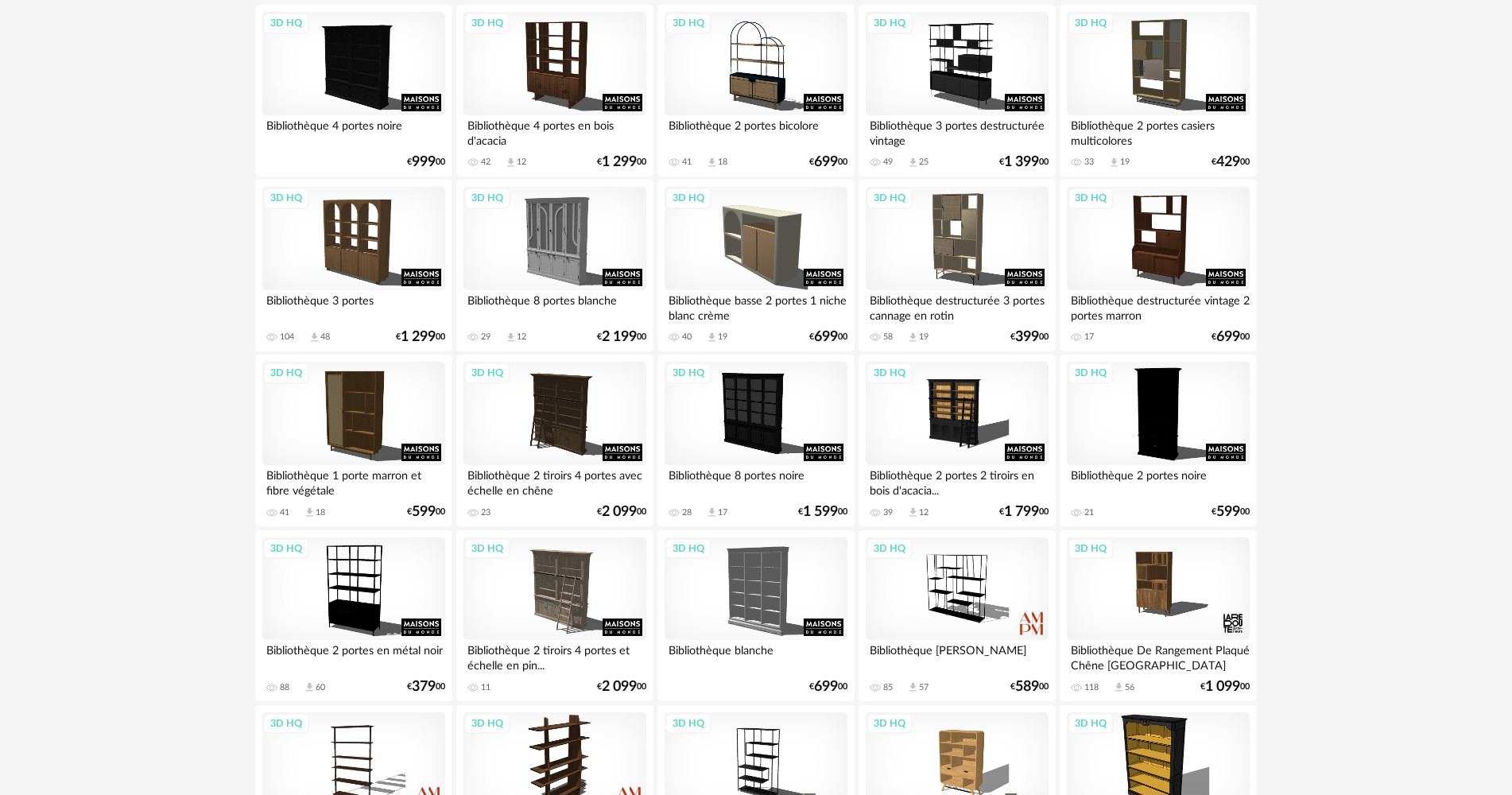
scroll to position [318, 0]
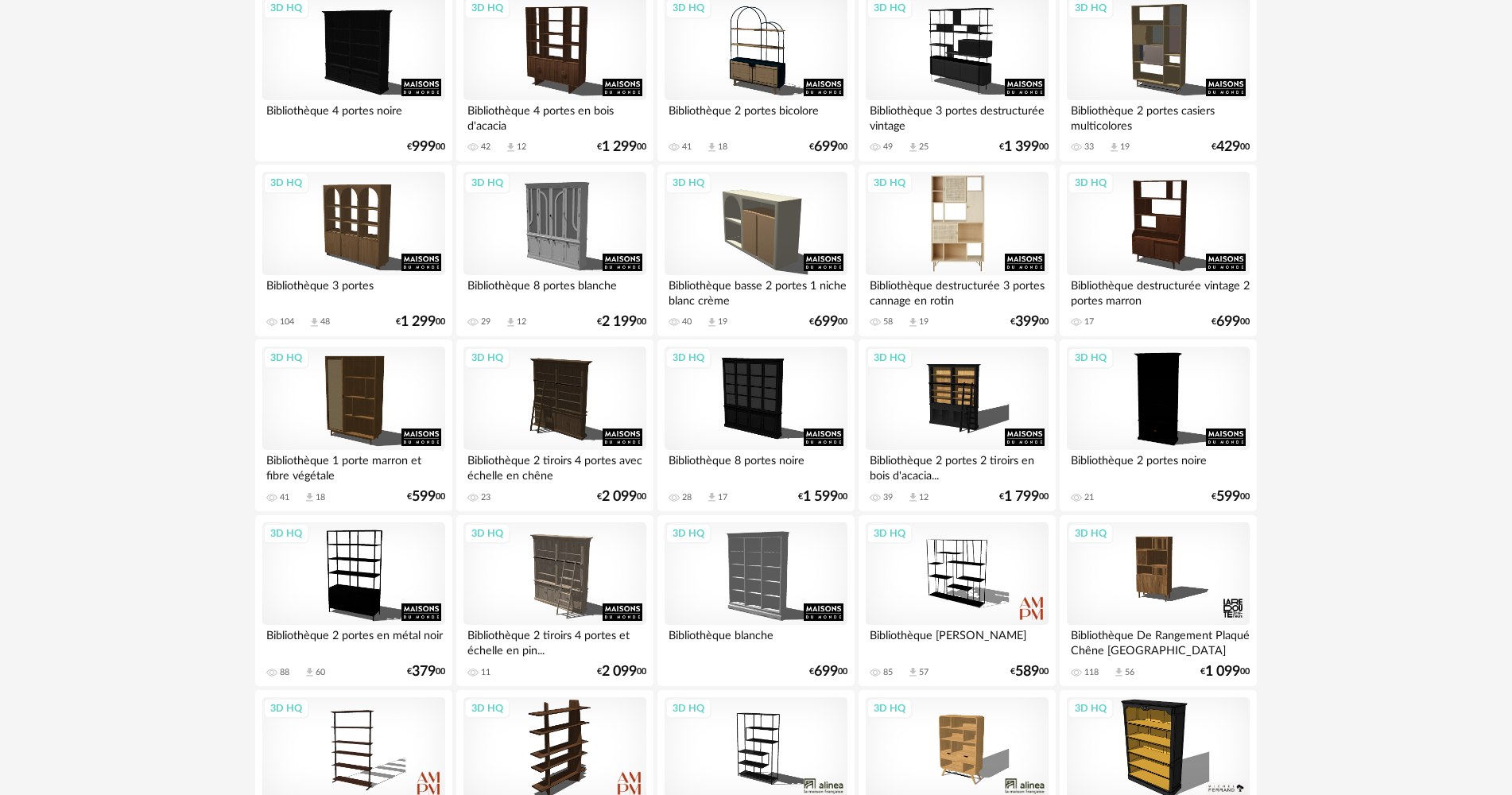
click at [974, 223] on div "3D HQ" at bounding box center [957, 224] width 183 height 104
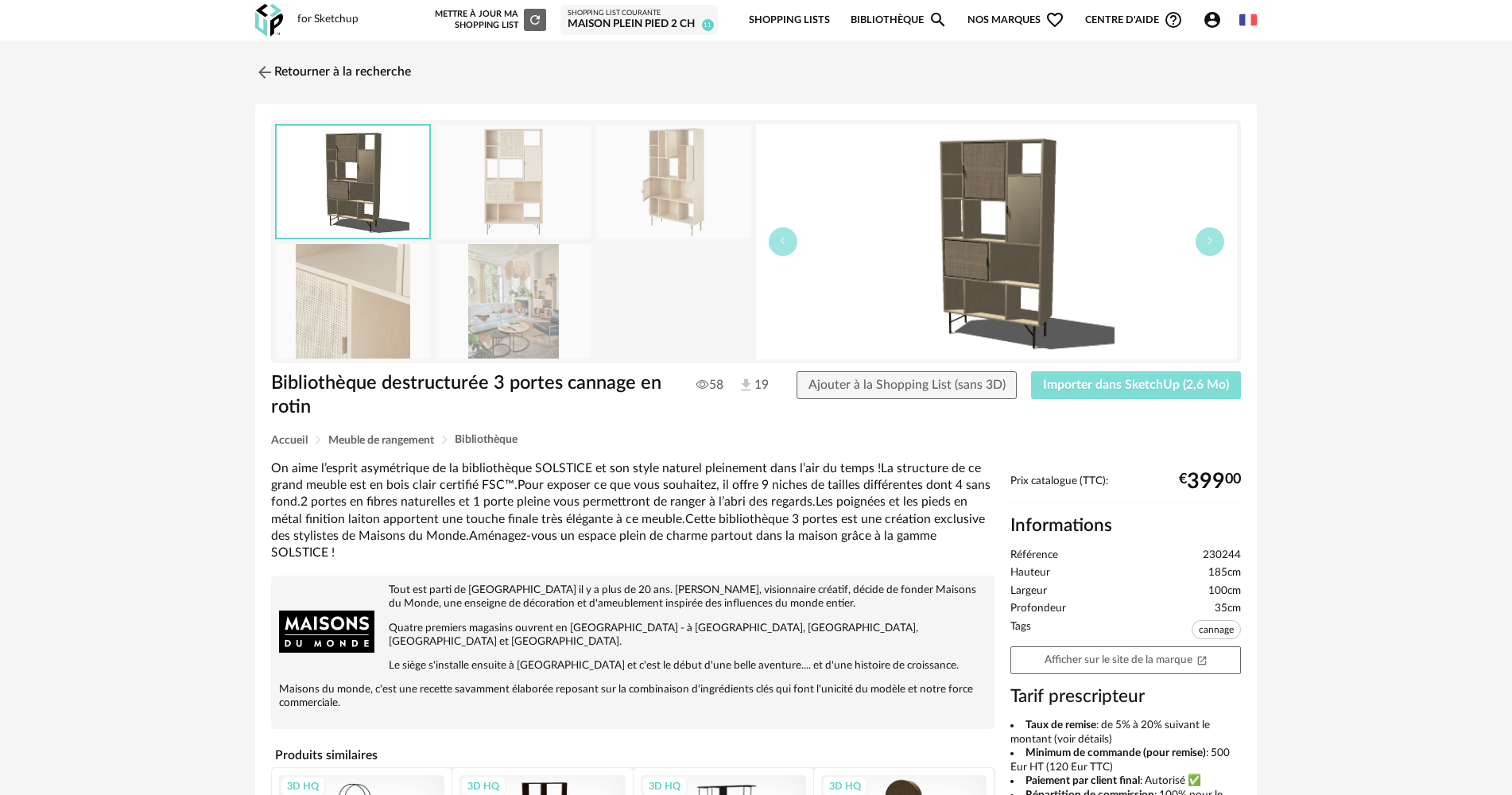
click at [1151, 381] on span "Importer dans SketchUp (2,6 Mo)" at bounding box center [1135, 385] width 186 height 13
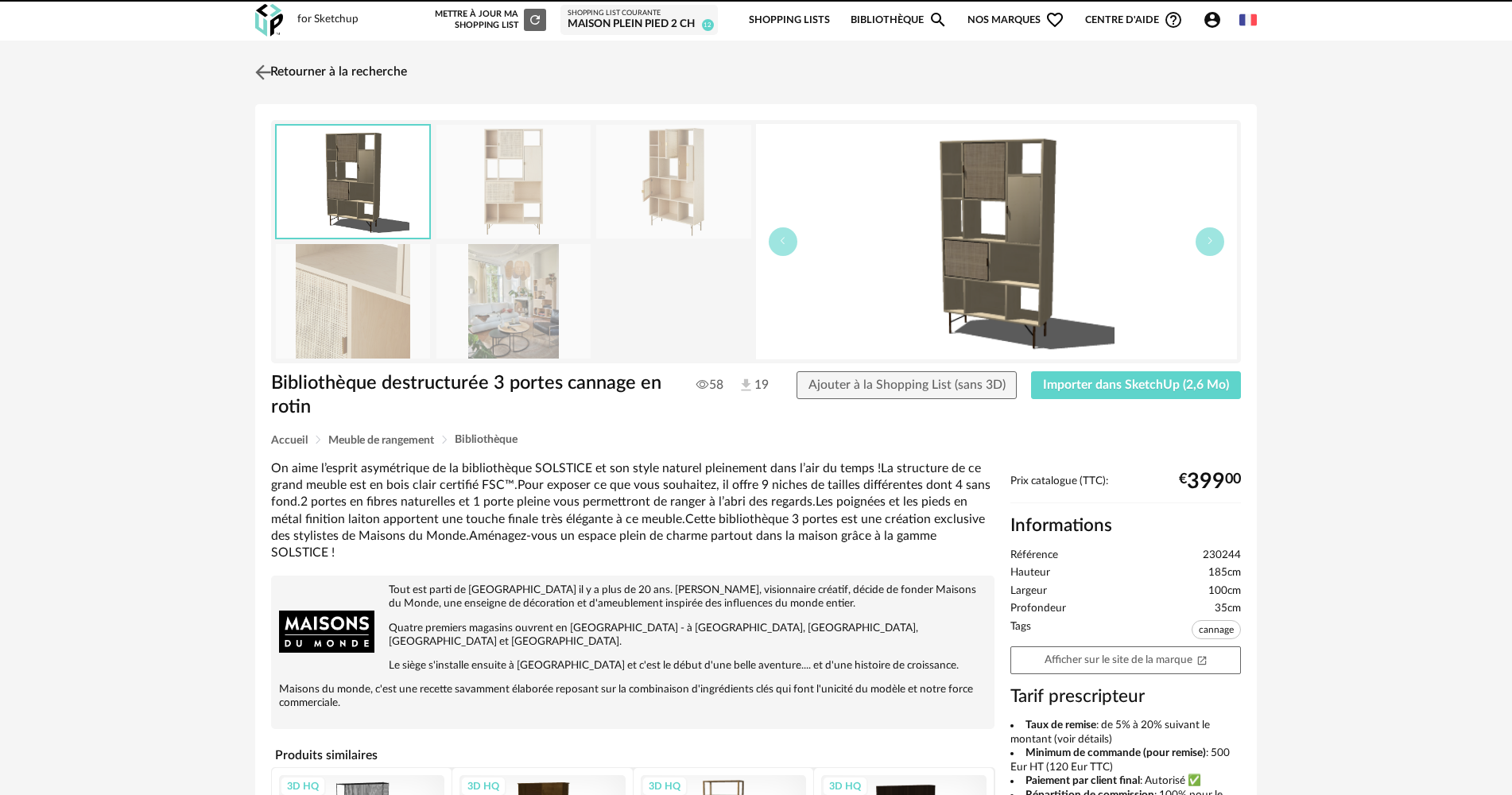
click at [290, 68] on link "Retourner à la recherche" at bounding box center [329, 72] width 156 height 35
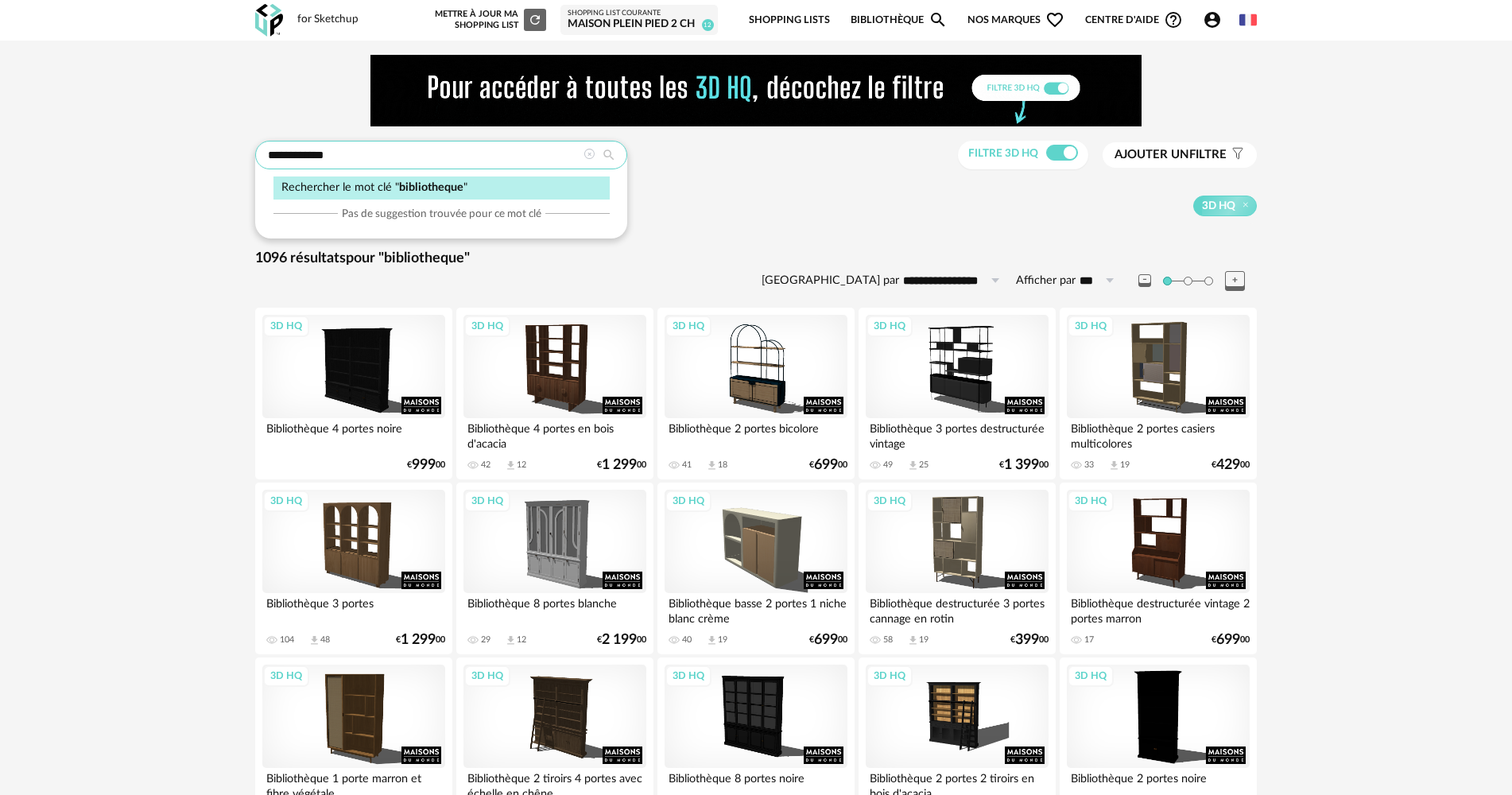
click at [335, 162] on input "**********" at bounding box center [441, 154] width 372 height 29
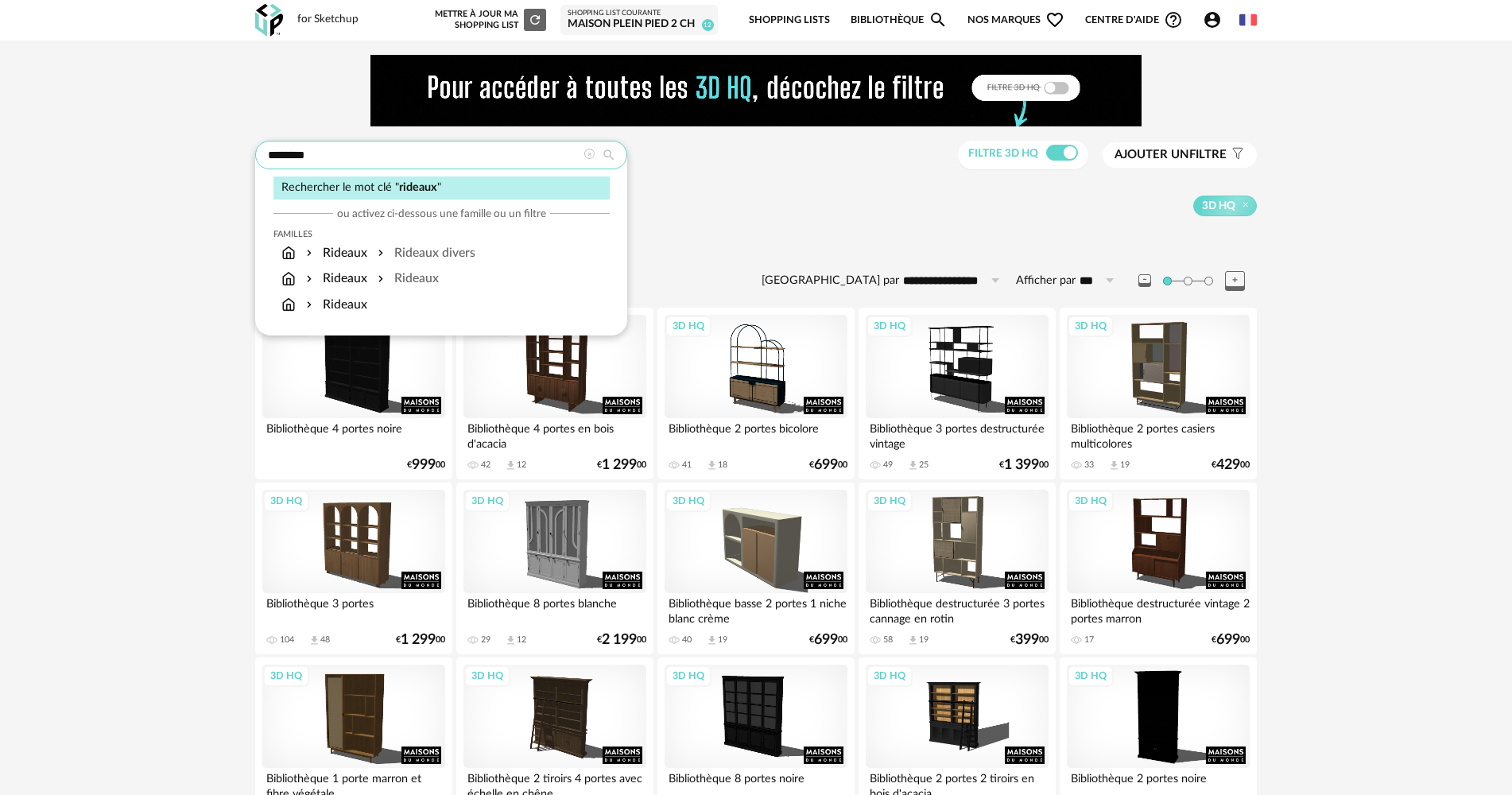
type input "********"
type input "**********"
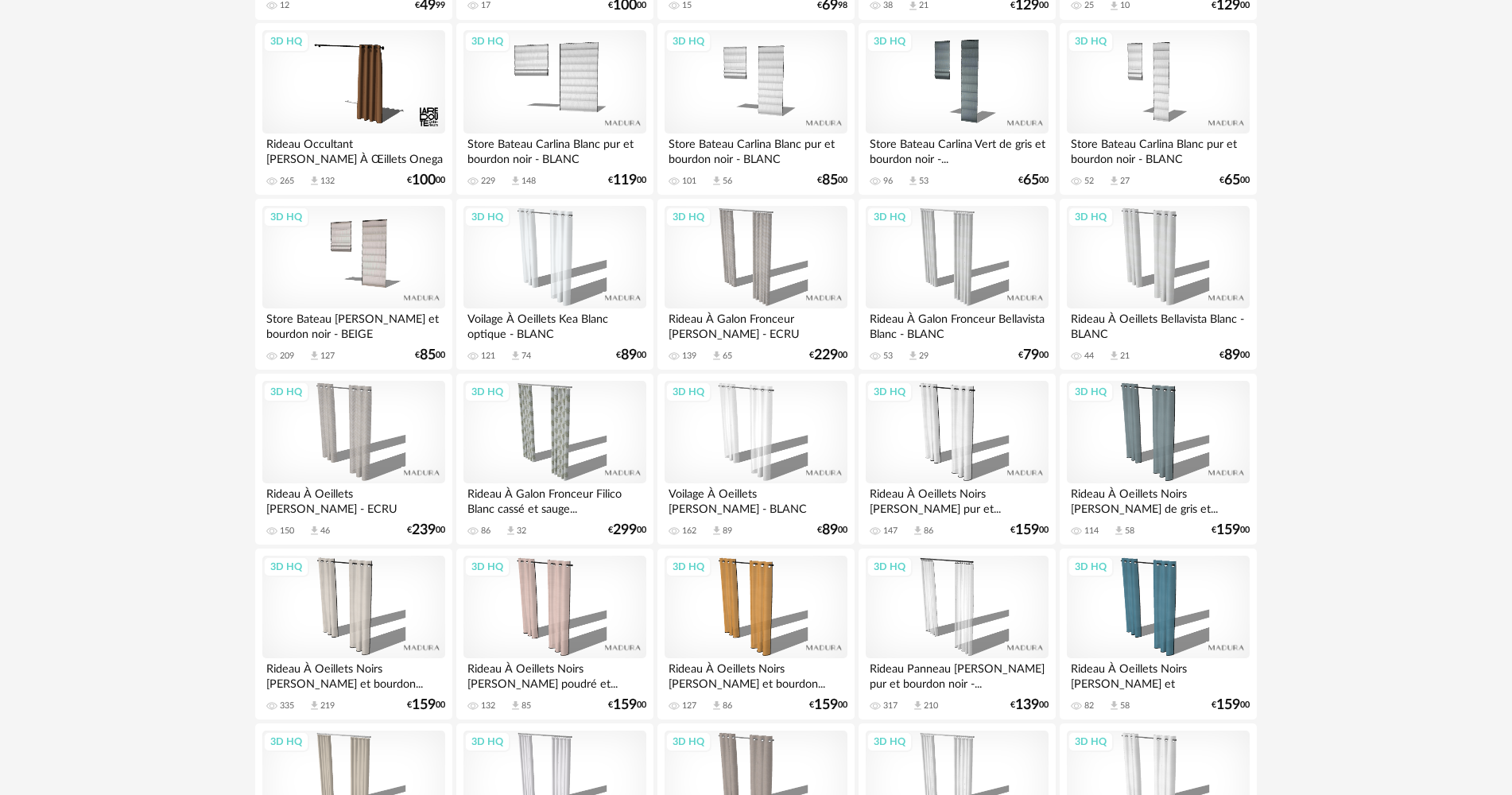
scroll to position [636, 0]
click at [1153, 458] on div "3D HQ" at bounding box center [1158, 431] width 183 height 104
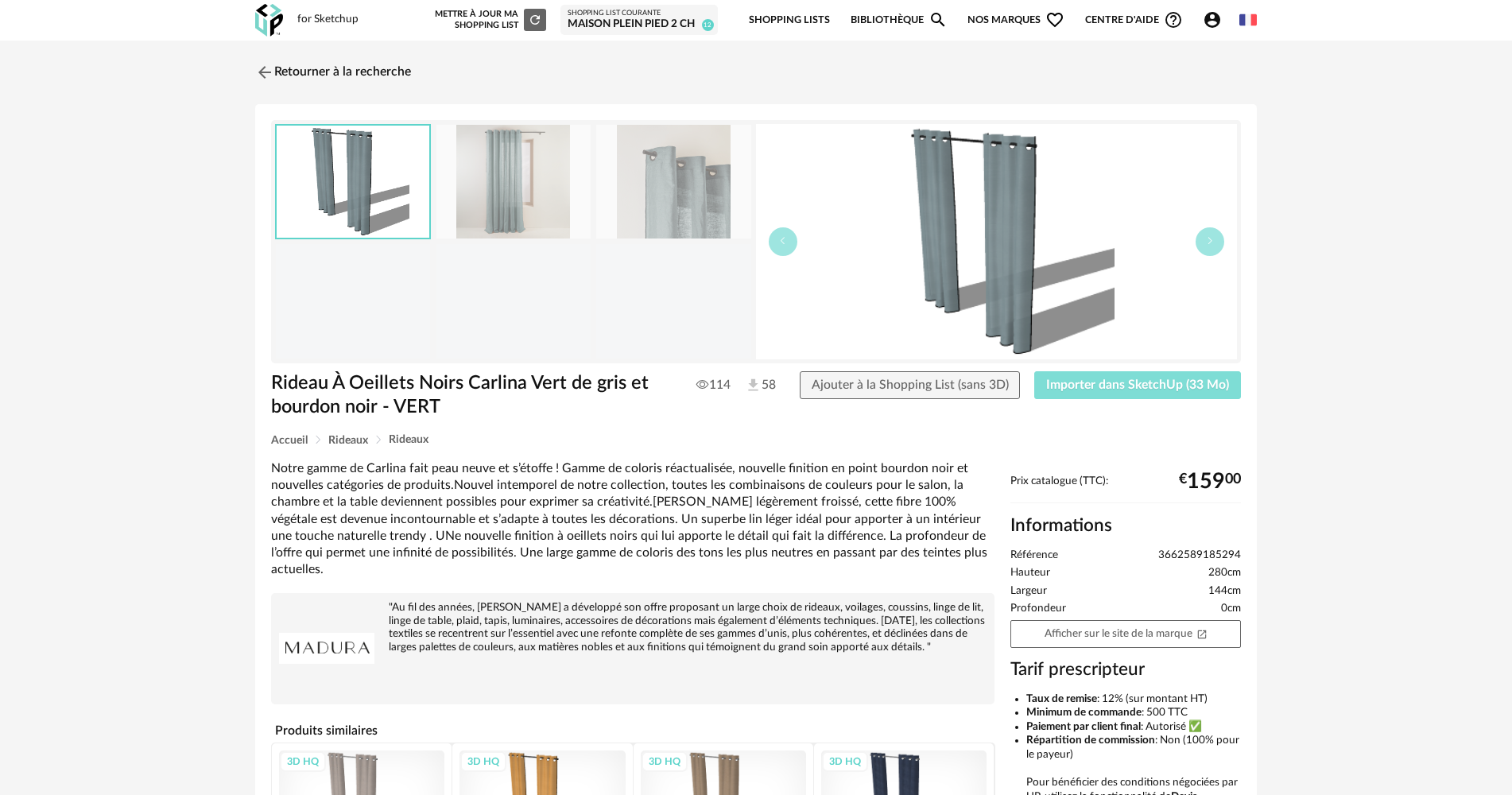
click at [1123, 395] on button "Importer dans SketchUp (33 Mo)" at bounding box center [1138, 385] width 207 height 29
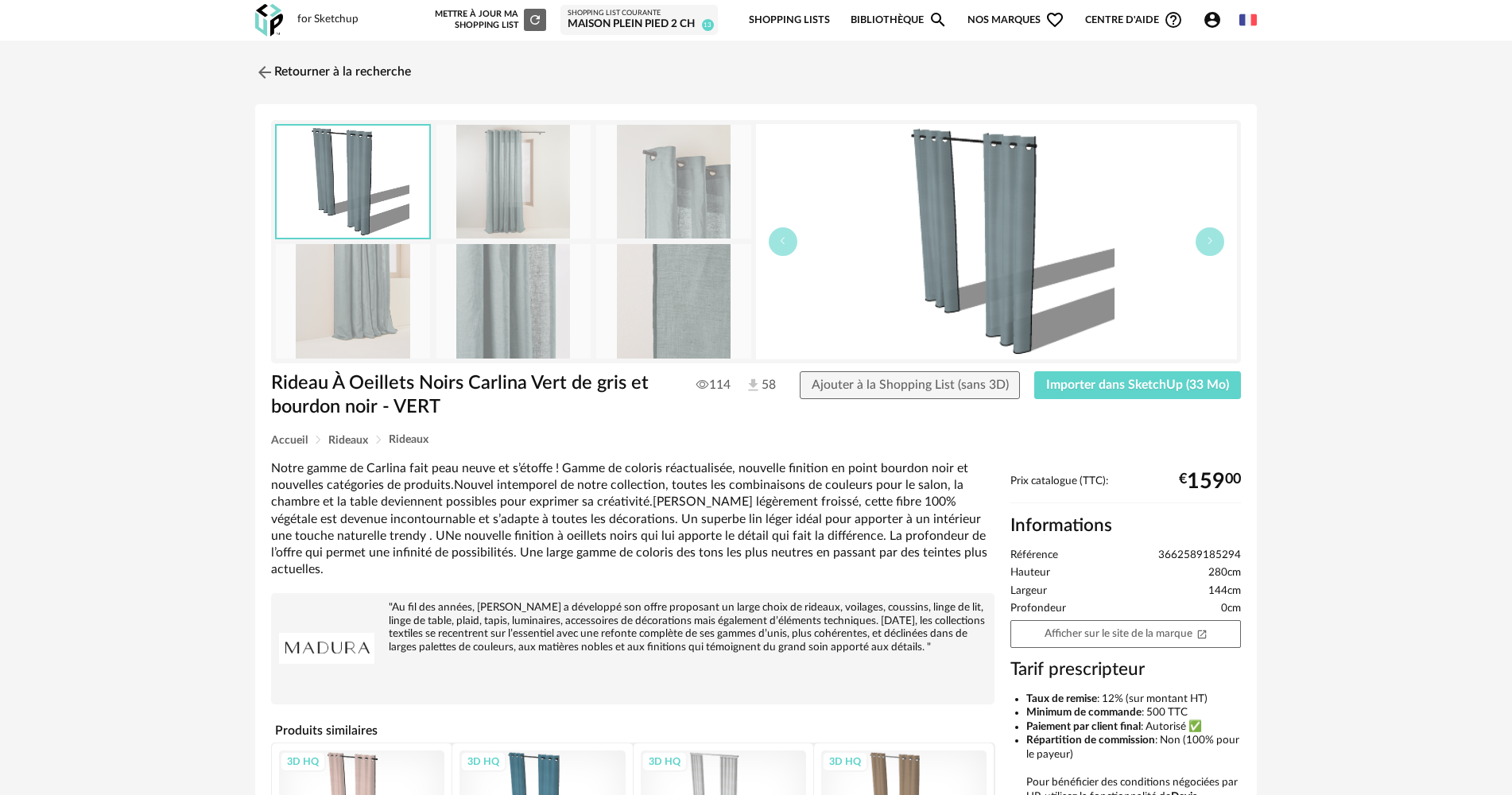
click at [303, 59] on link "Retourner à la recherche" at bounding box center [333, 72] width 156 height 35
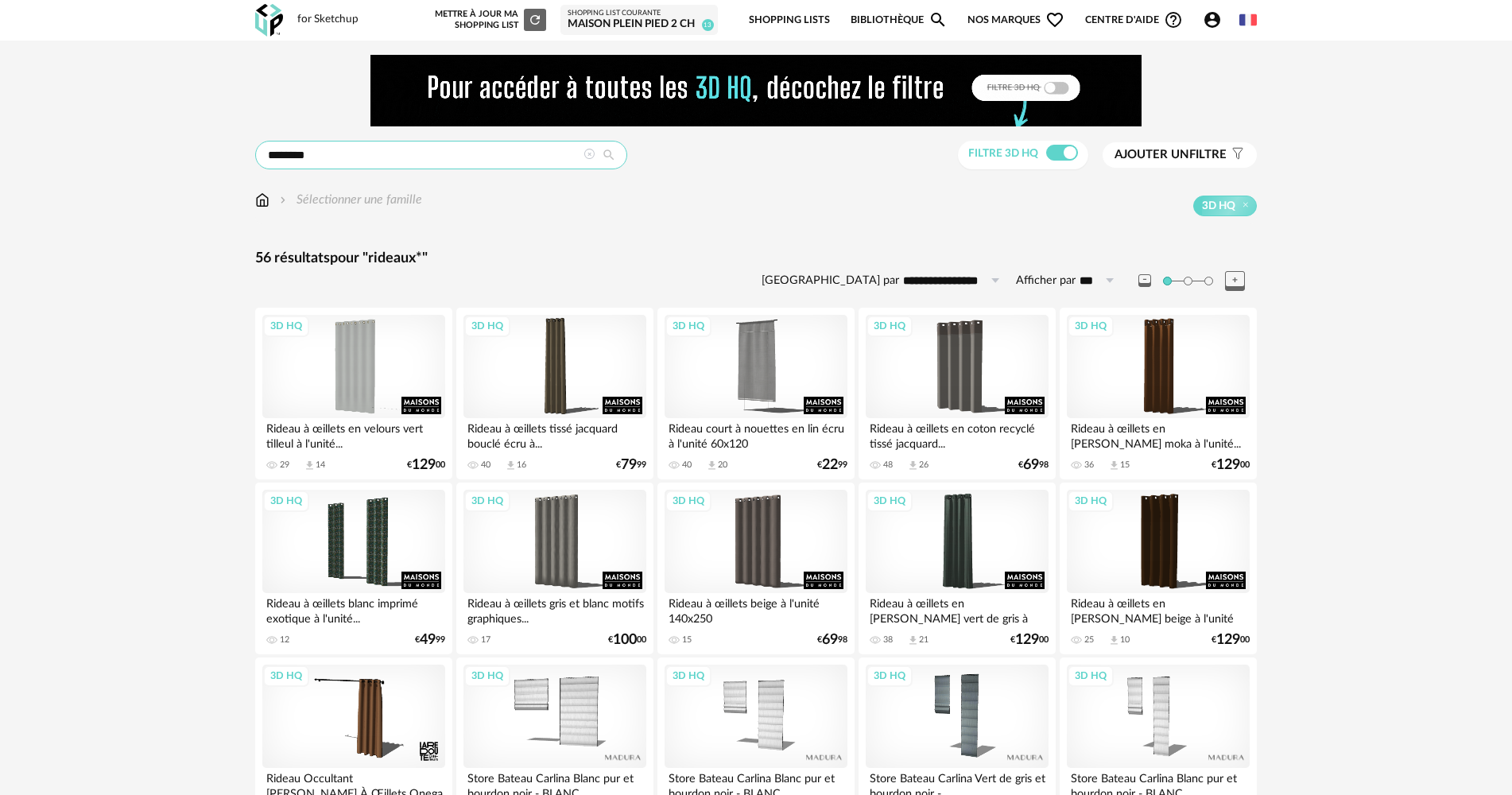
click at [323, 153] on input "********" at bounding box center [441, 154] width 372 height 29
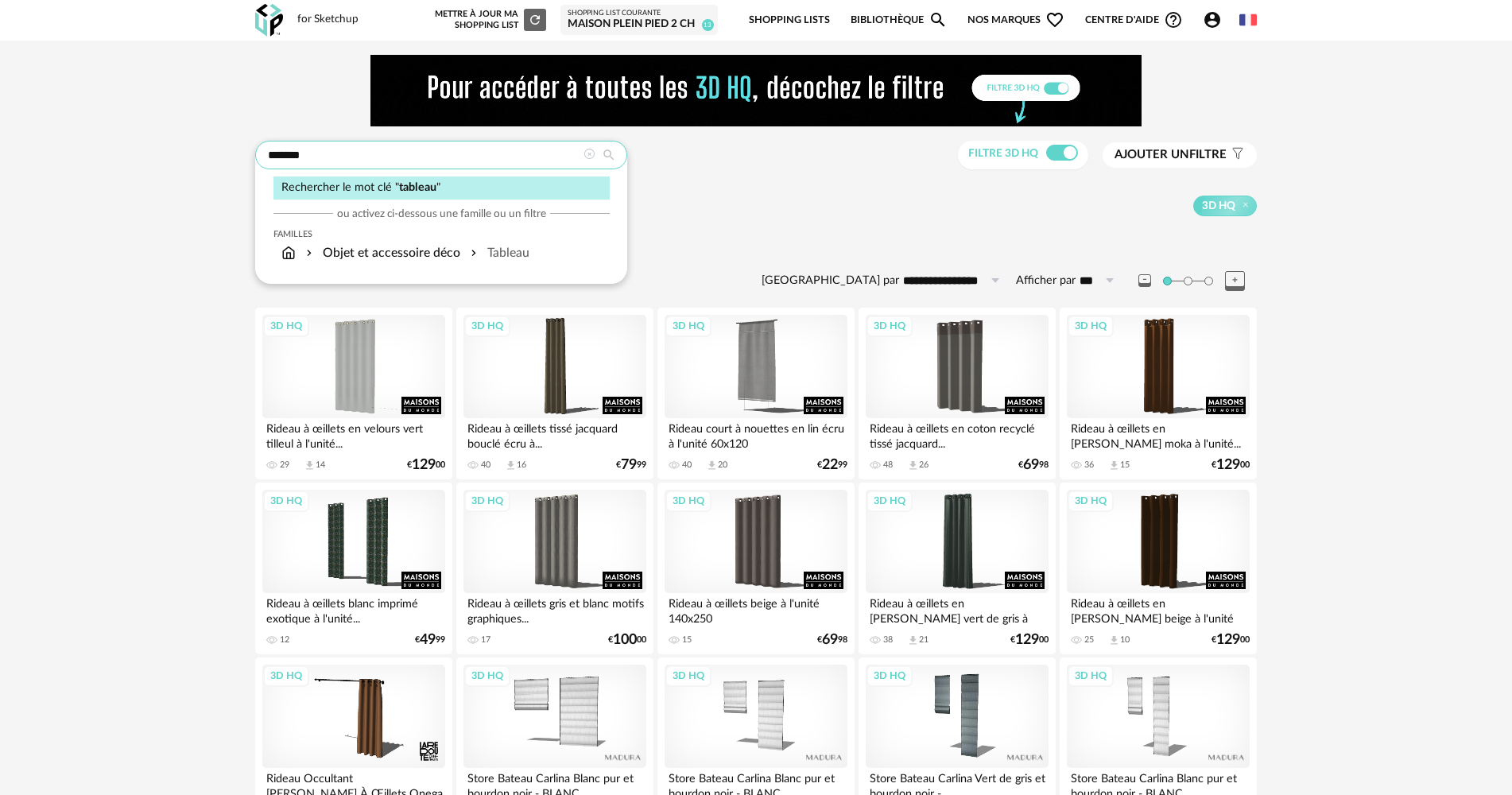
type input "*******"
type input "**********"
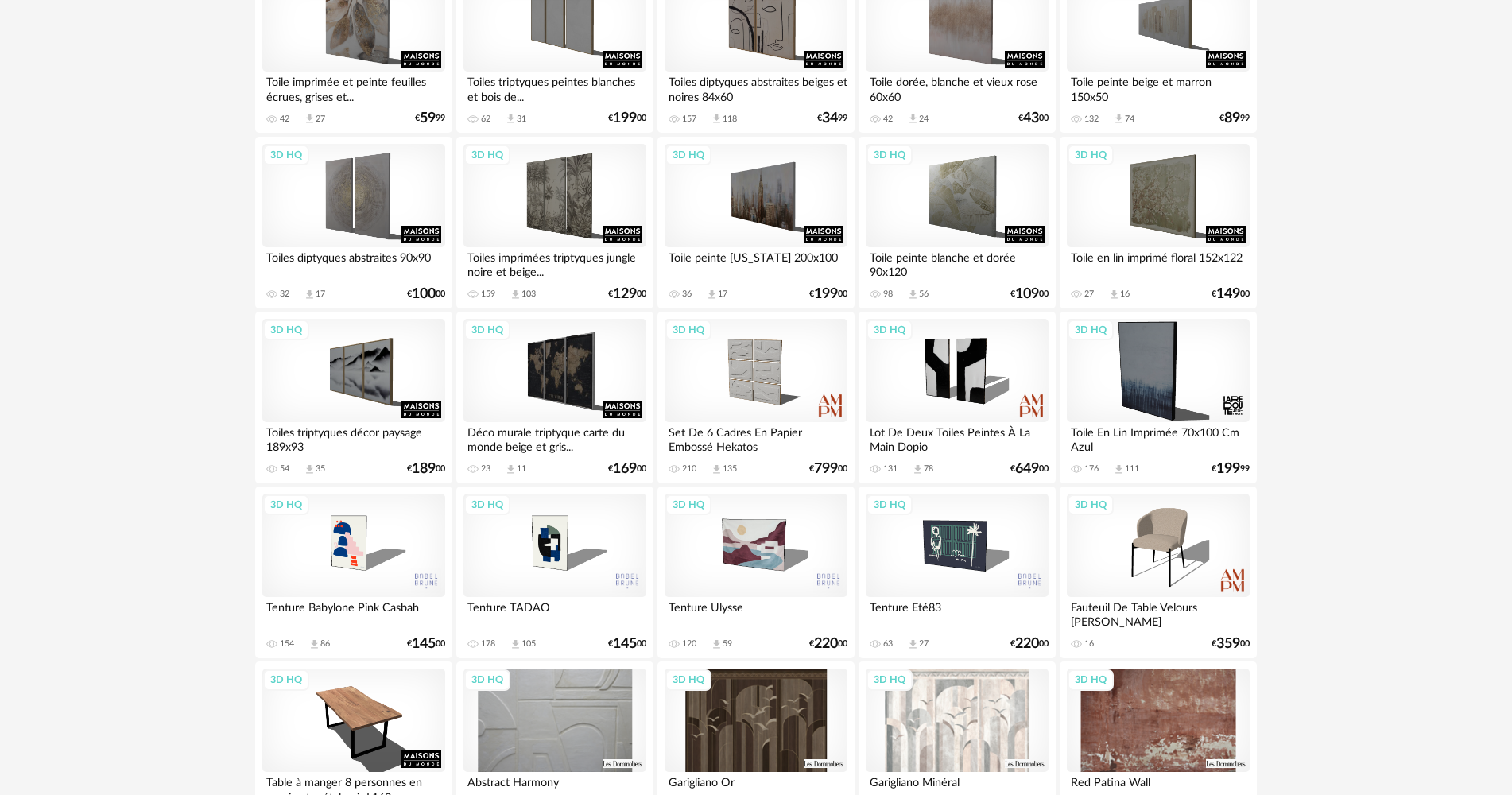
scroll to position [1431, 0]
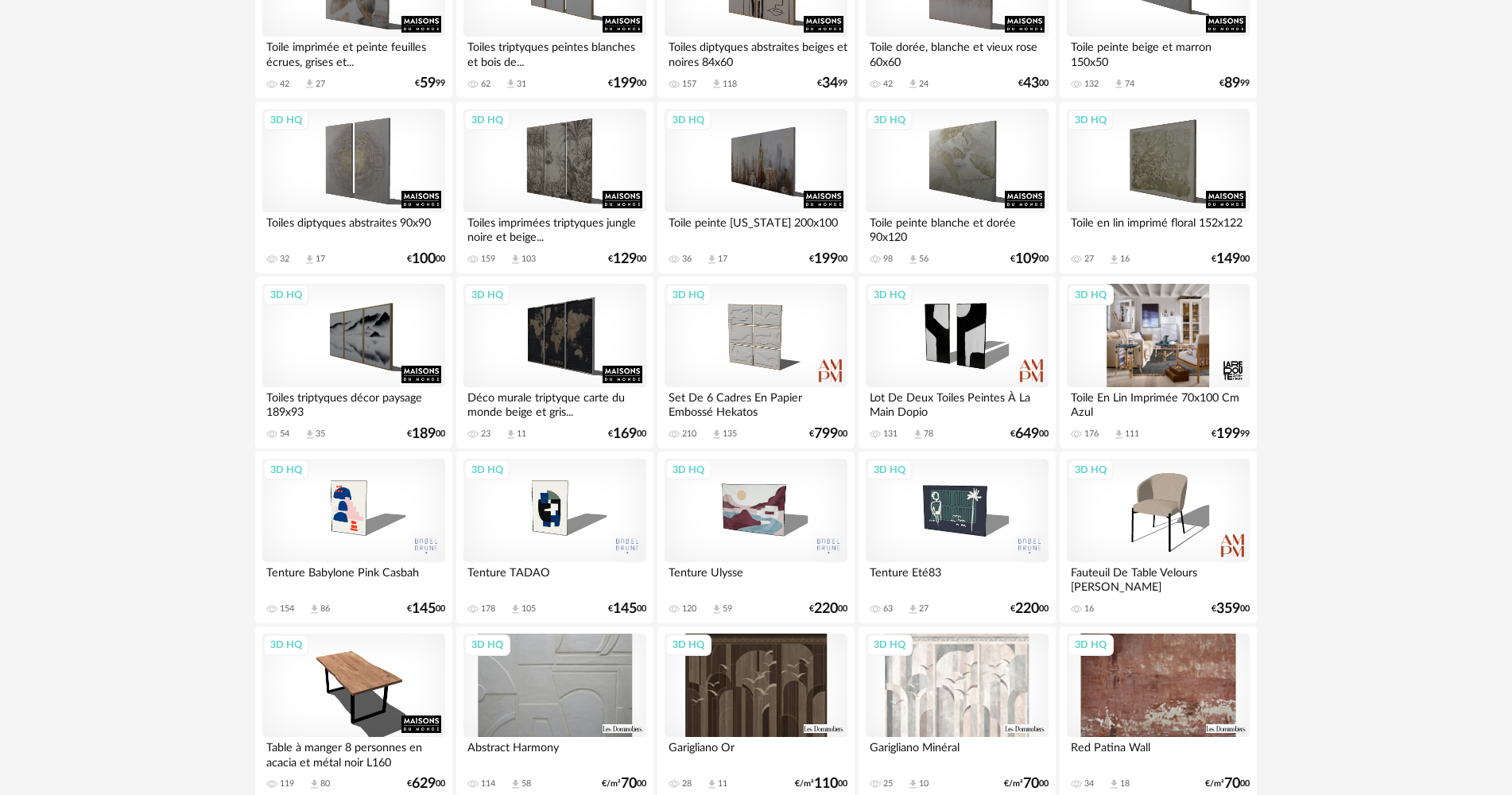
click at [1137, 353] on div "3D HQ" at bounding box center [1158, 336] width 183 height 104
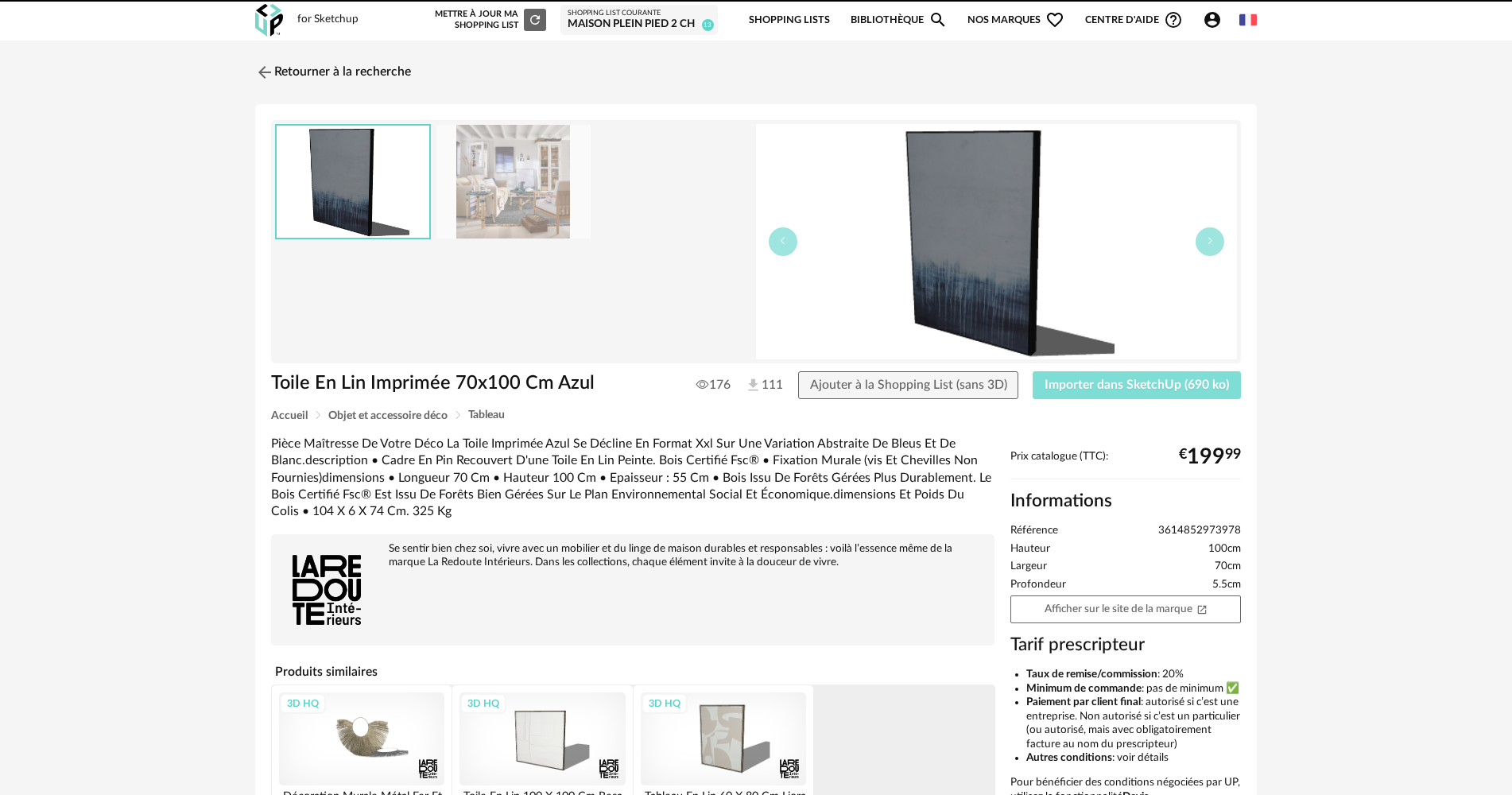
click at [1128, 385] on span "Importer dans SketchUp (690 ko)" at bounding box center [1137, 385] width 185 height 13
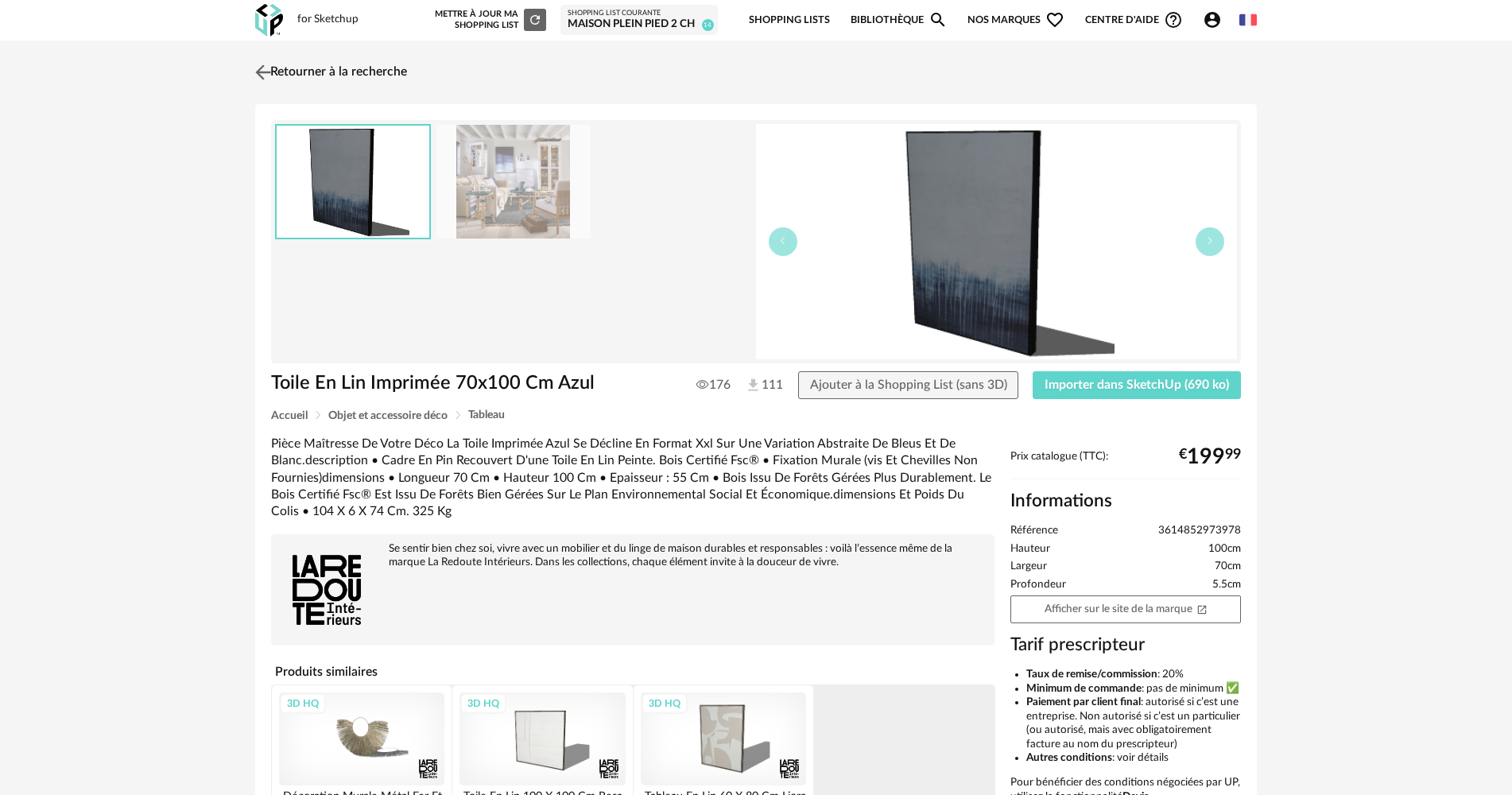
click at [283, 67] on link "Retourner à la recherche" at bounding box center [329, 72] width 156 height 35
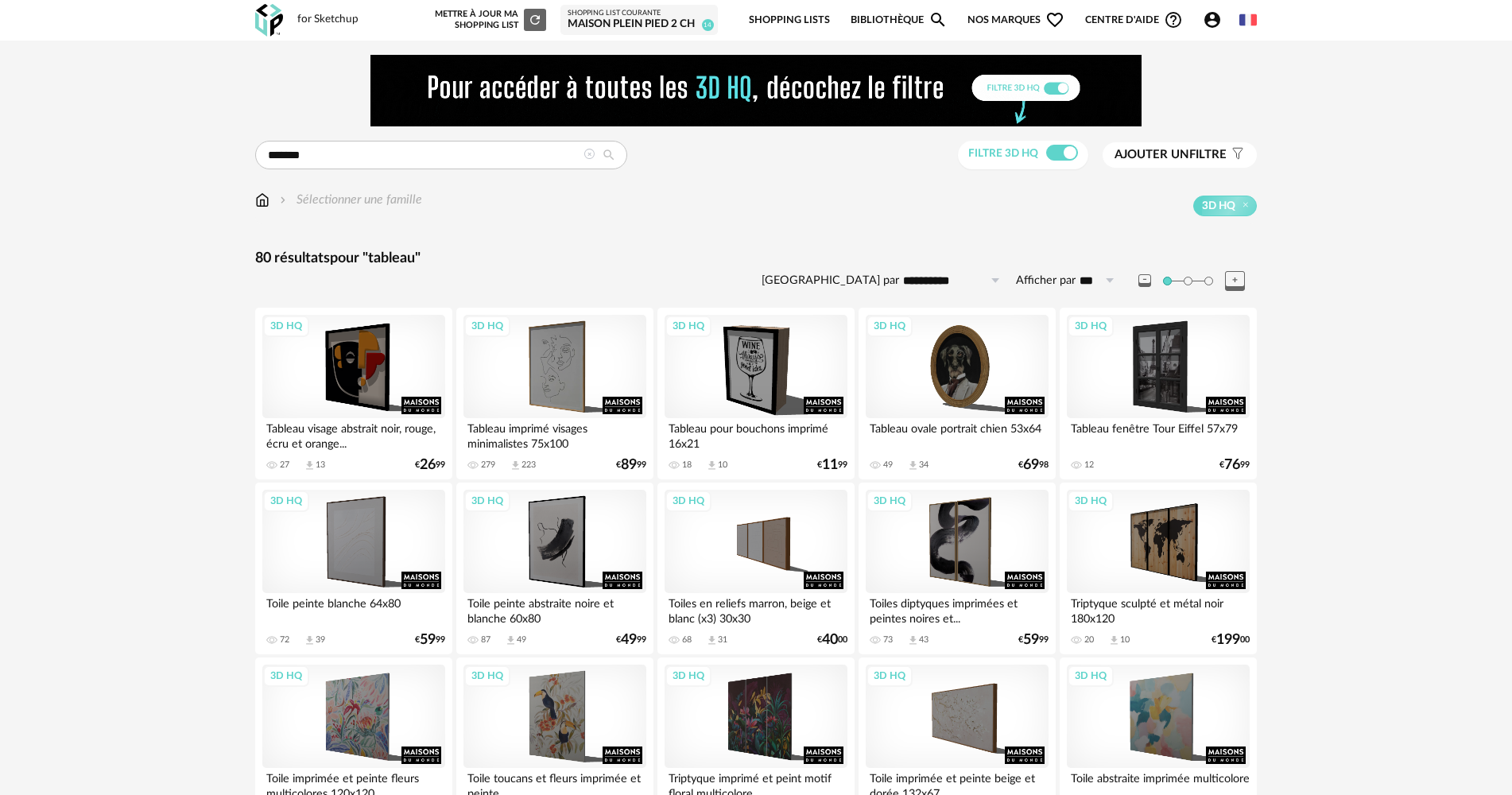
click at [275, 22] on img at bounding box center [269, 19] width 28 height 32
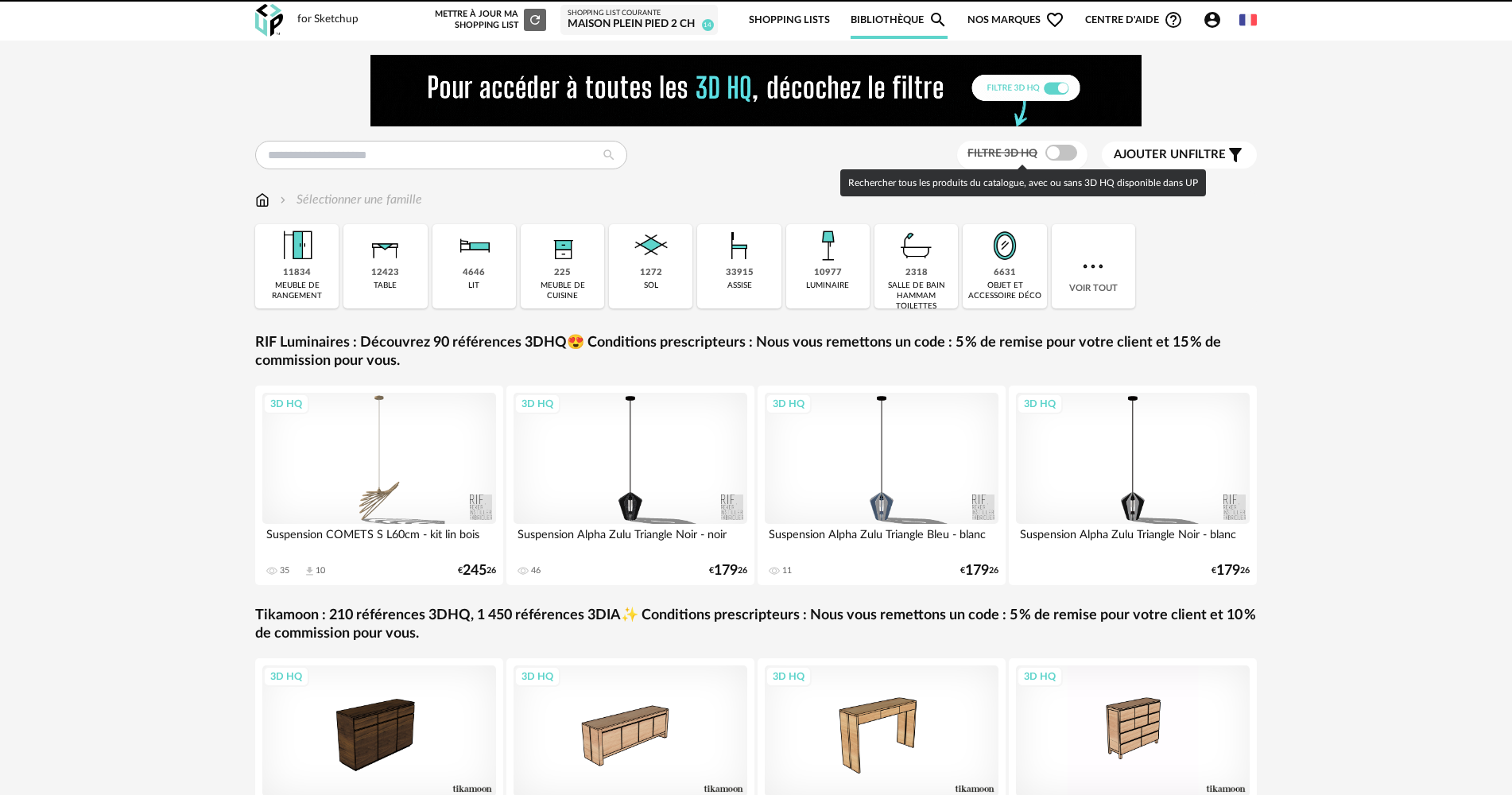
click at [1067, 162] on div "Filtre 3D HQ" at bounding box center [1023, 155] width 131 height 30
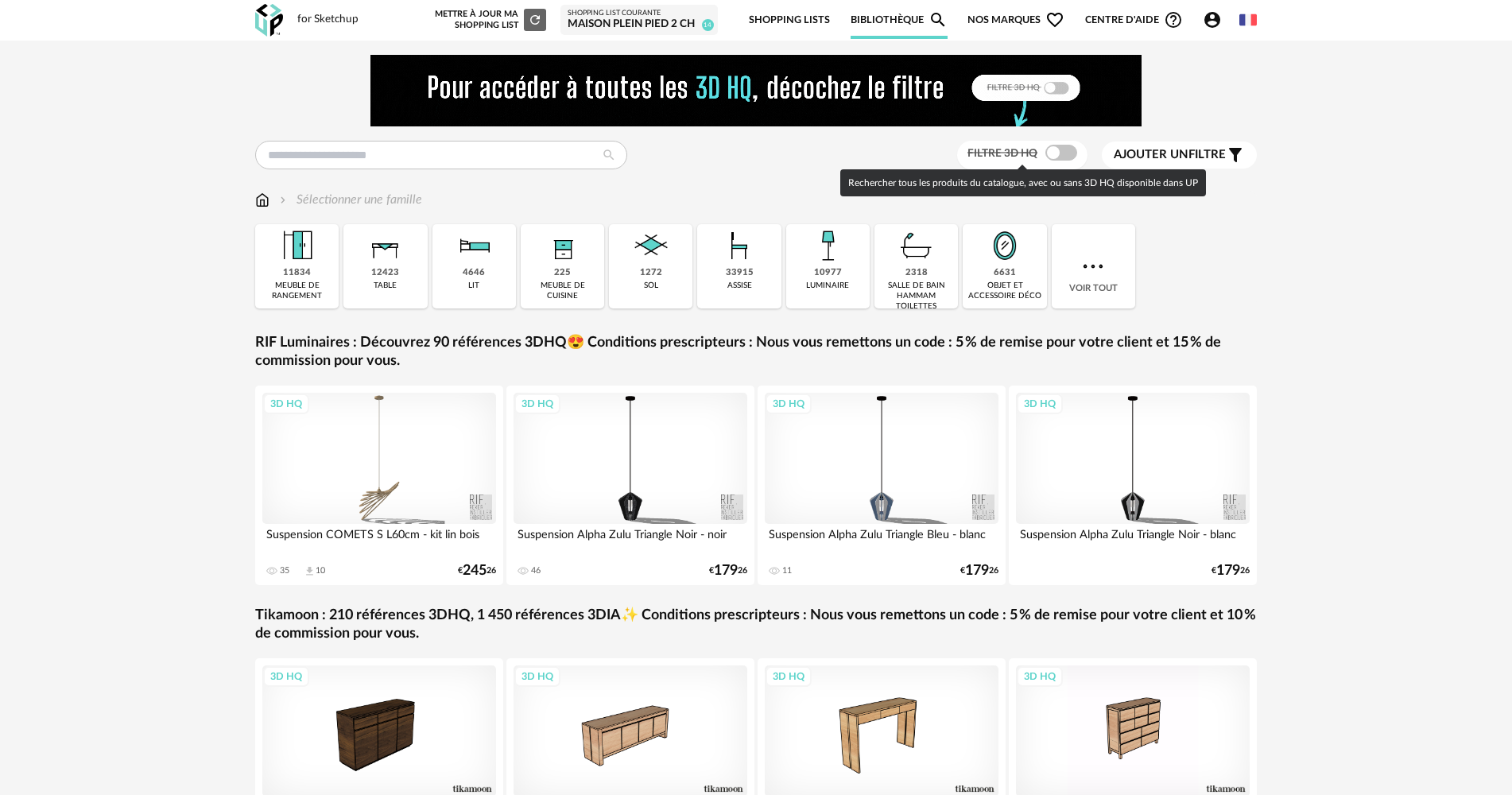
drag, startPoint x: 1052, startPoint y: 153, endPoint x: 1052, endPoint y: 167, distance: 14.0
click at [1052, 155] on span at bounding box center [1061, 153] width 31 height 16
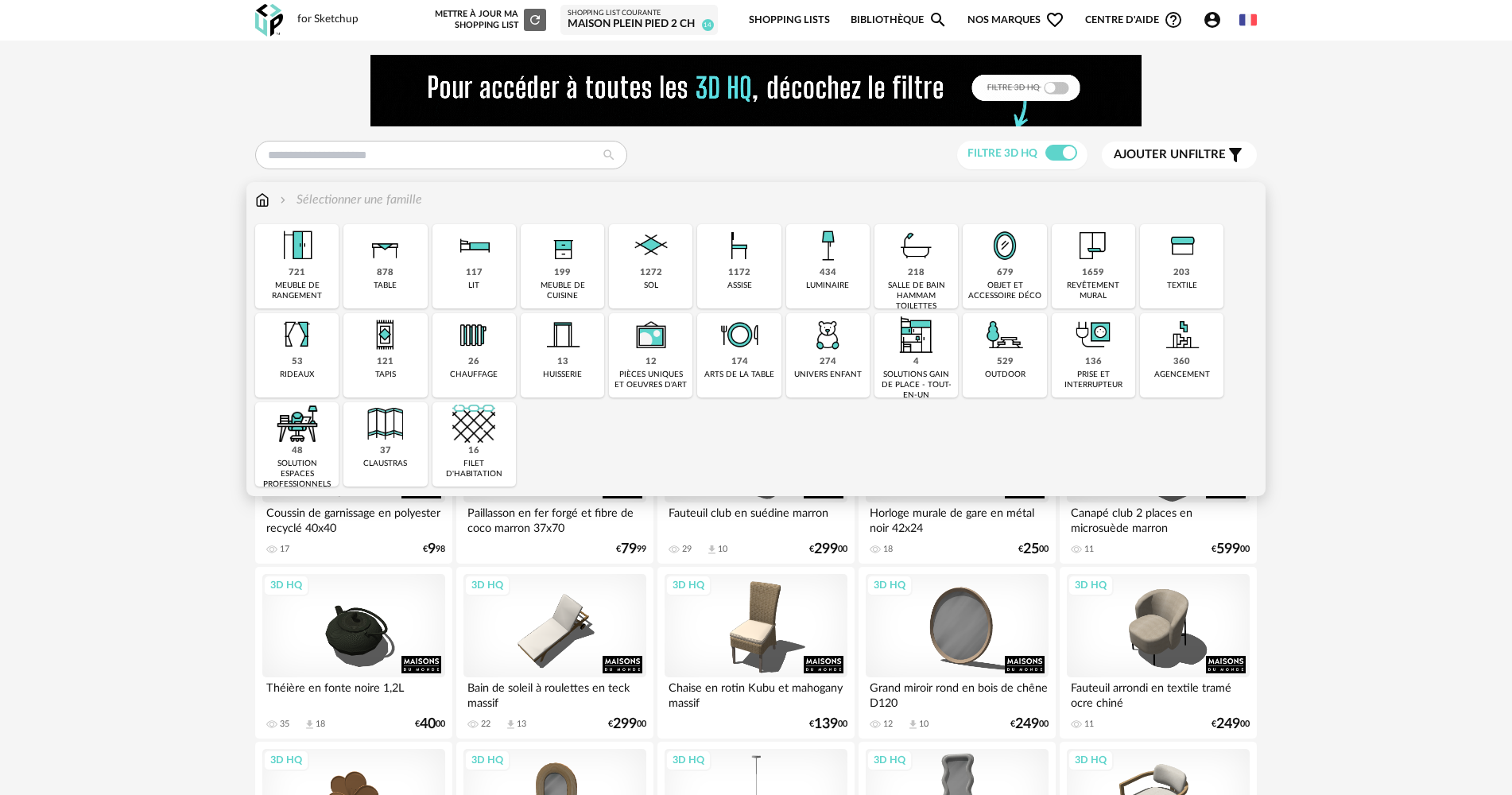
click at [1077, 256] on img at bounding box center [1092, 246] width 43 height 43
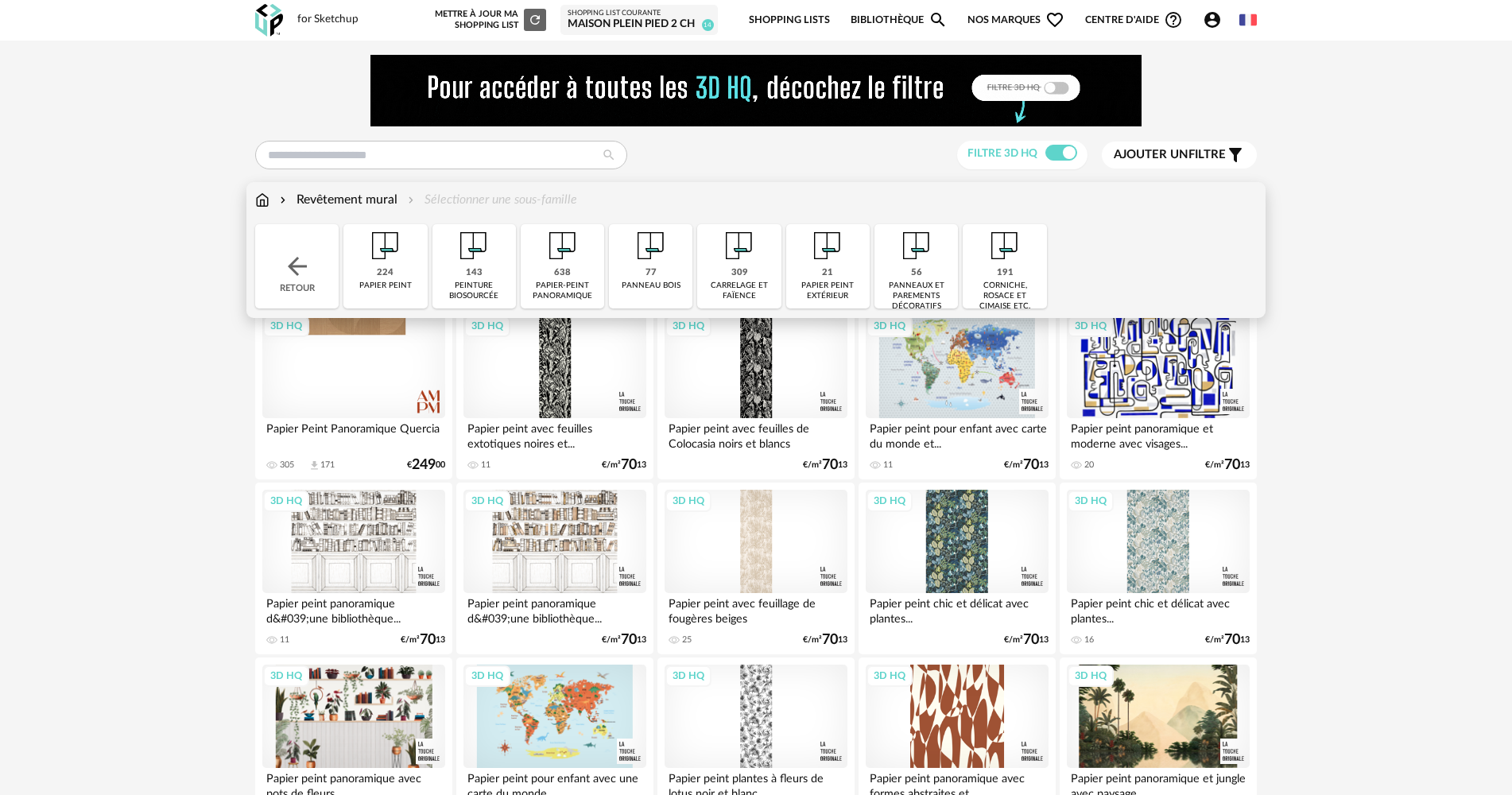
click at [492, 276] on div "143 peinture biosourcée" at bounding box center [474, 266] width 83 height 84
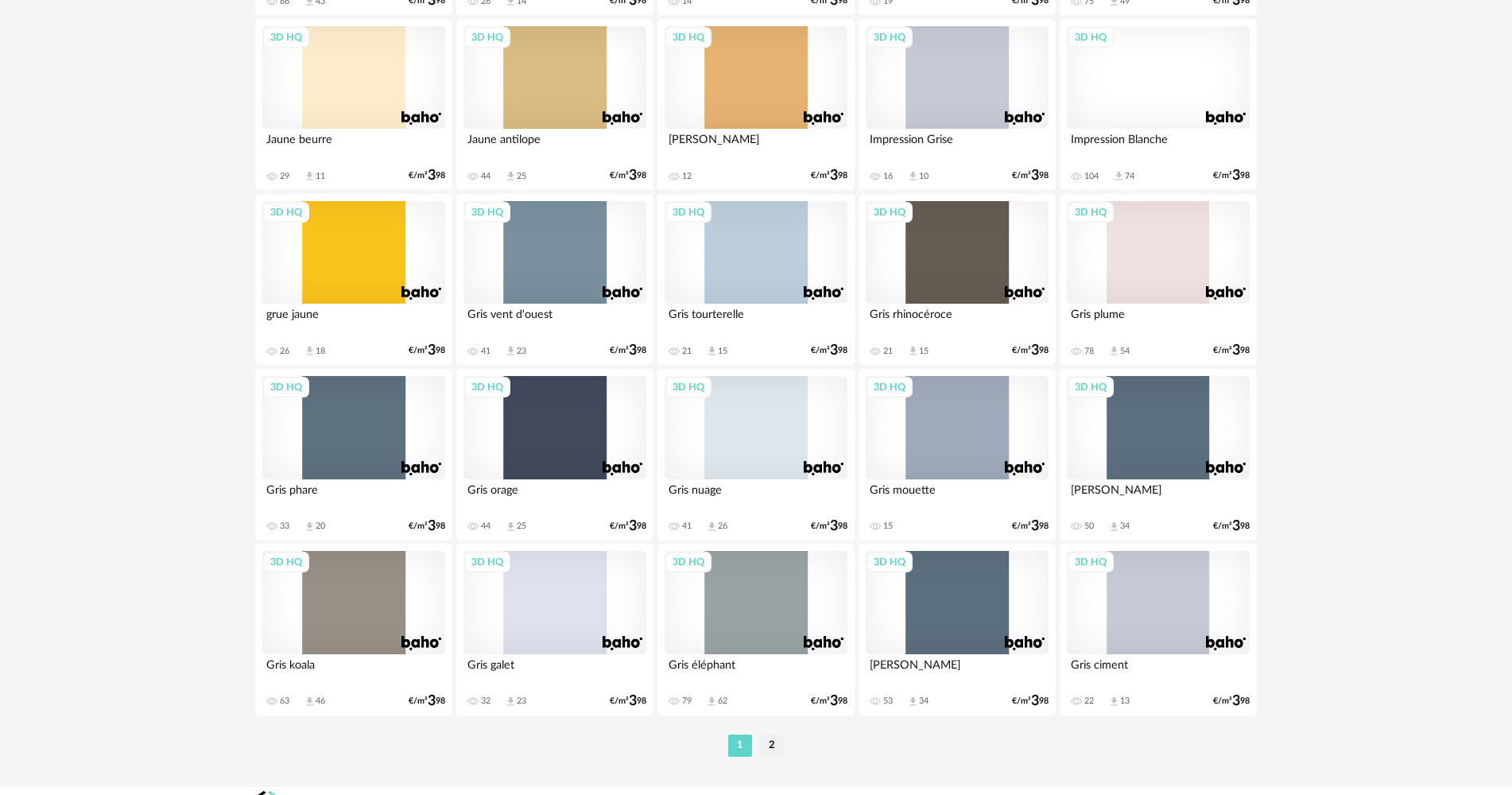
scroll to position [3117, 0]
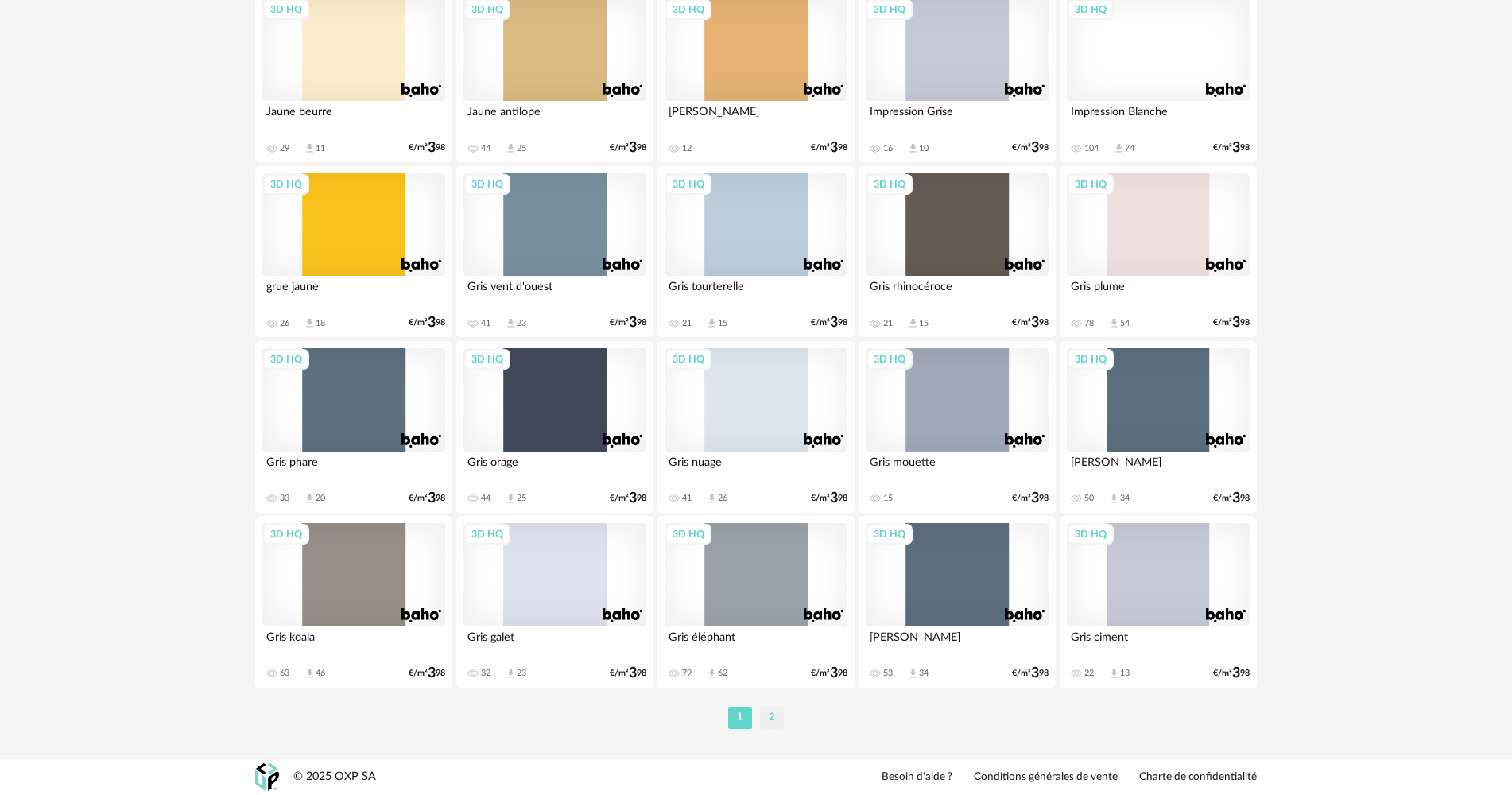
click at [774, 714] on li "2" at bounding box center [772, 718] width 24 height 22
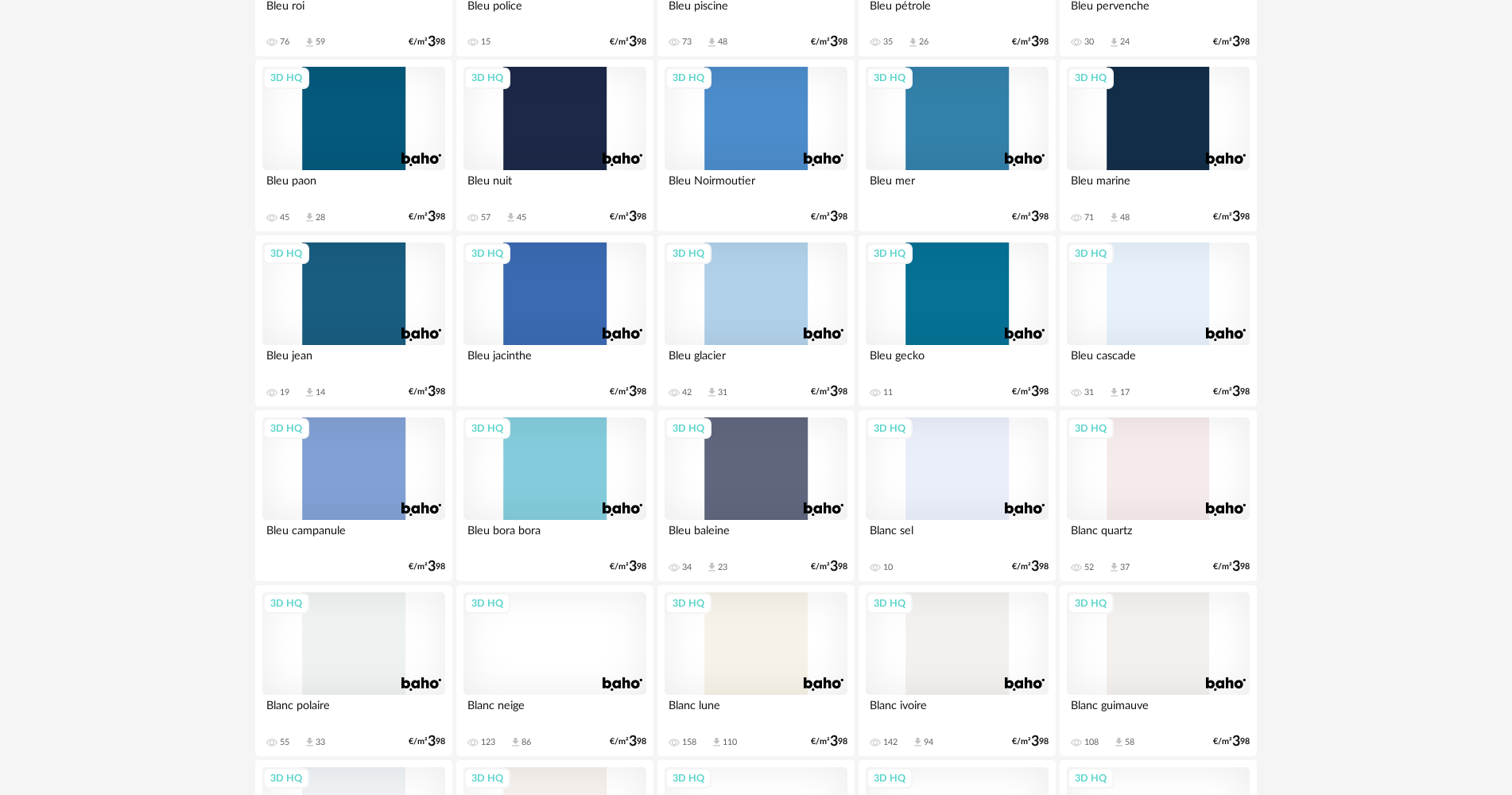
scroll to position [954, 0]
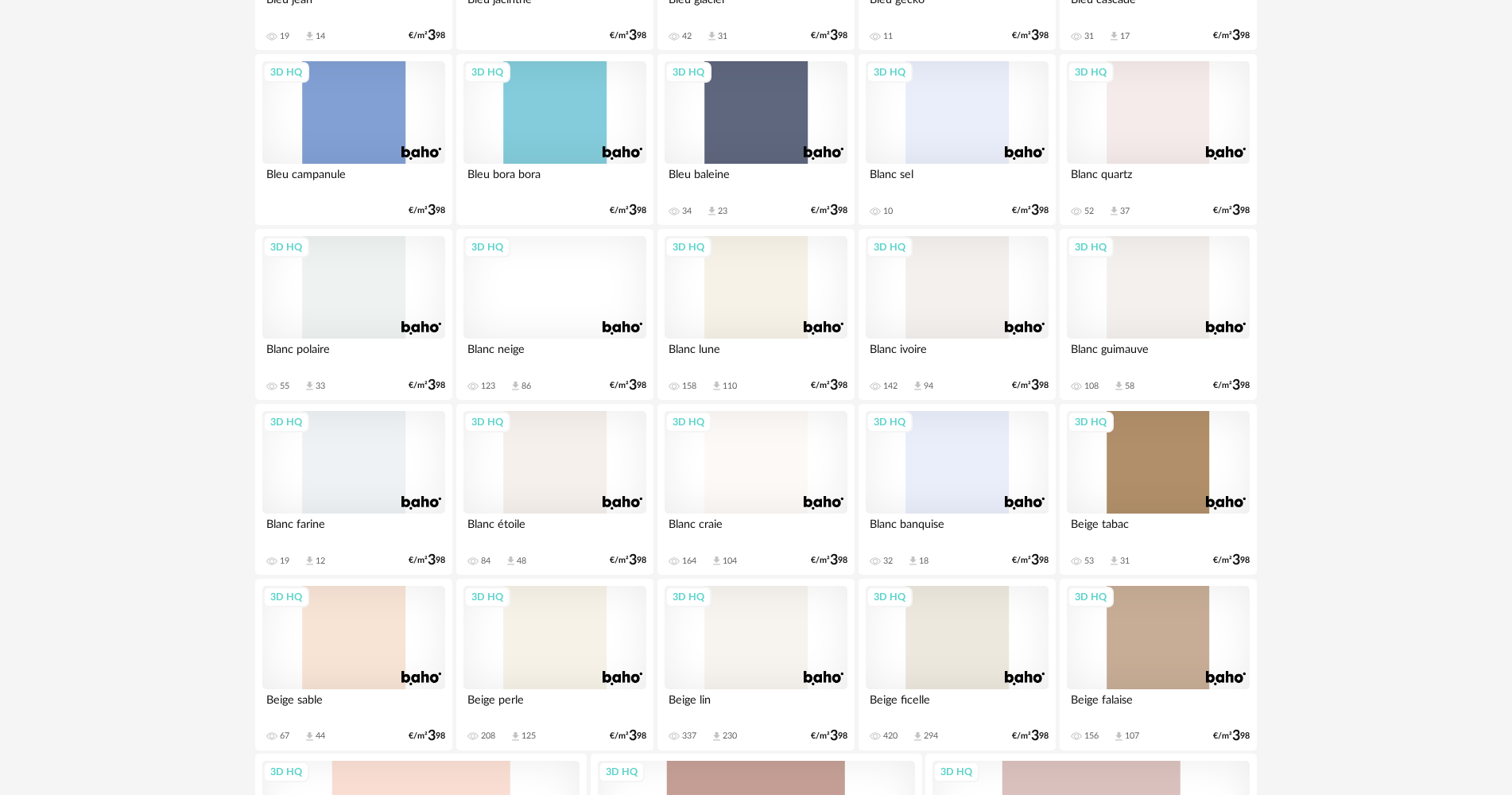
click at [957, 153] on div "3D HQ" at bounding box center [957, 113] width 183 height 104
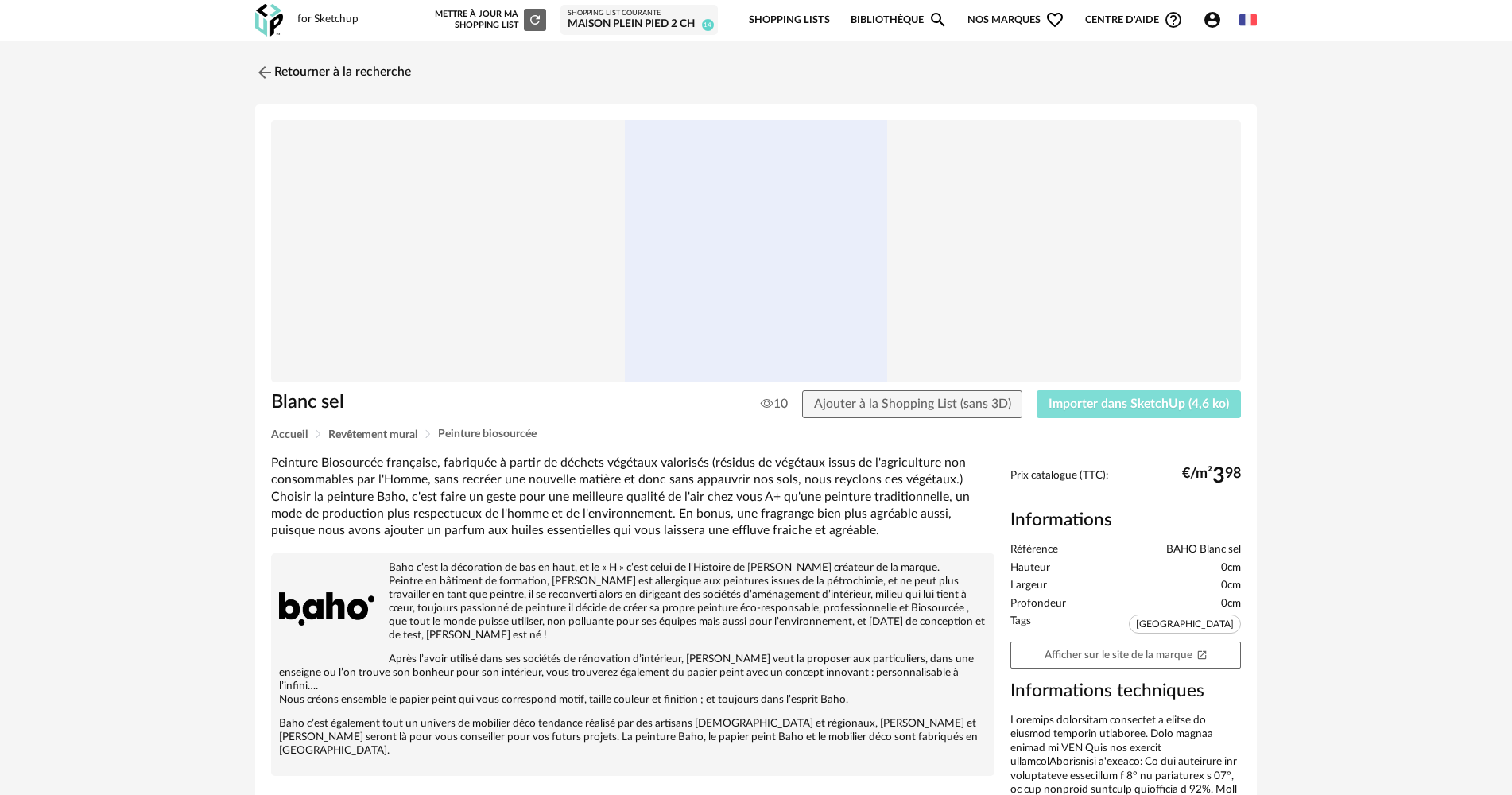
click at [1076, 399] on span "Importer dans SketchUp (4,6 ko)" at bounding box center [1138, 404] width 180 height 13
drag, startPoint x: 270, startPoint y: 20, endPoint x: 273, endPoint y: 50, distance: 30.1
click at [270, 20] on img at bounding box center [269, 19] width 28 height 32
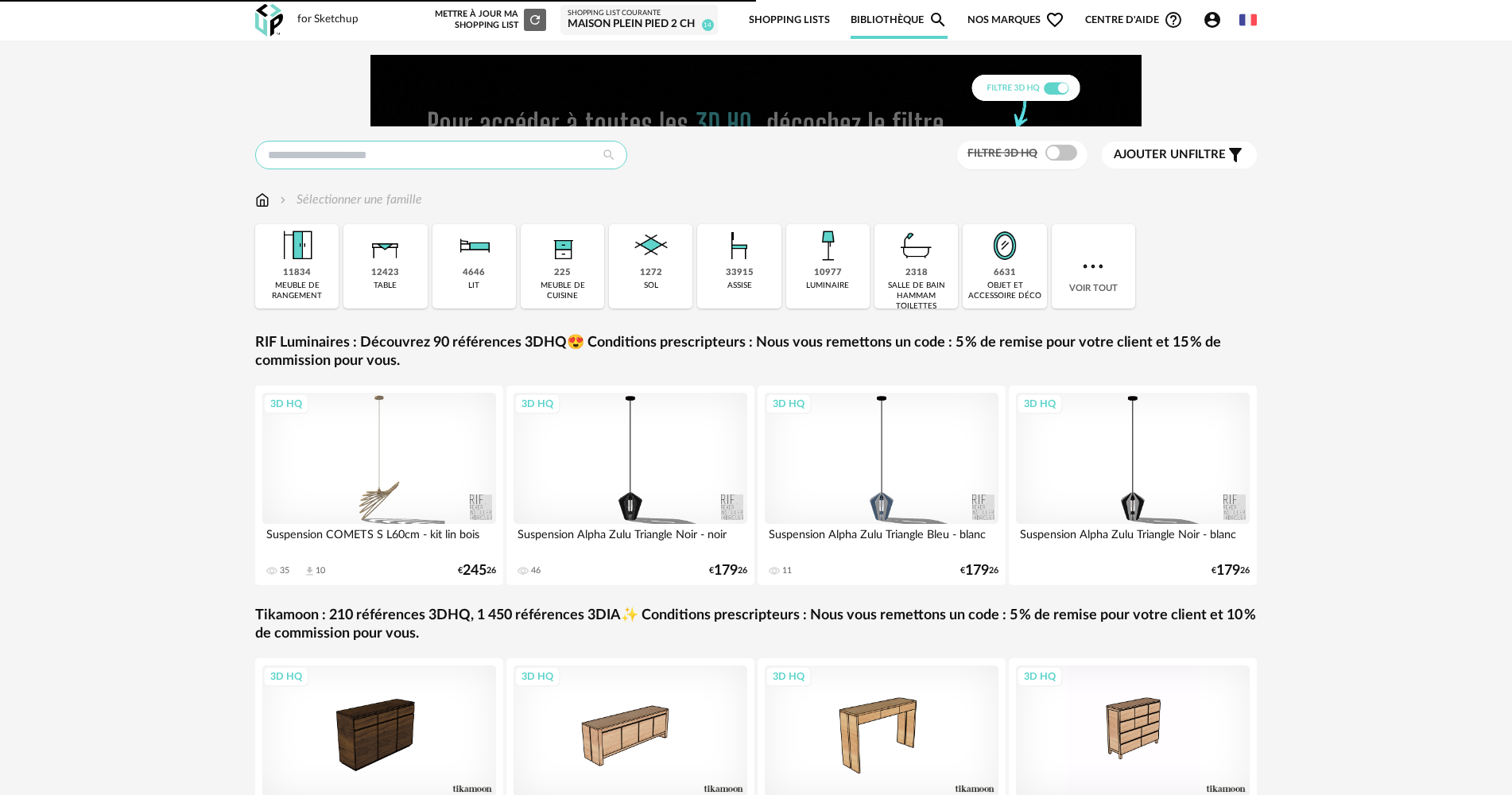
click at [307, 153] on input "text" at bounding box center [441, 154] width 372 height 29
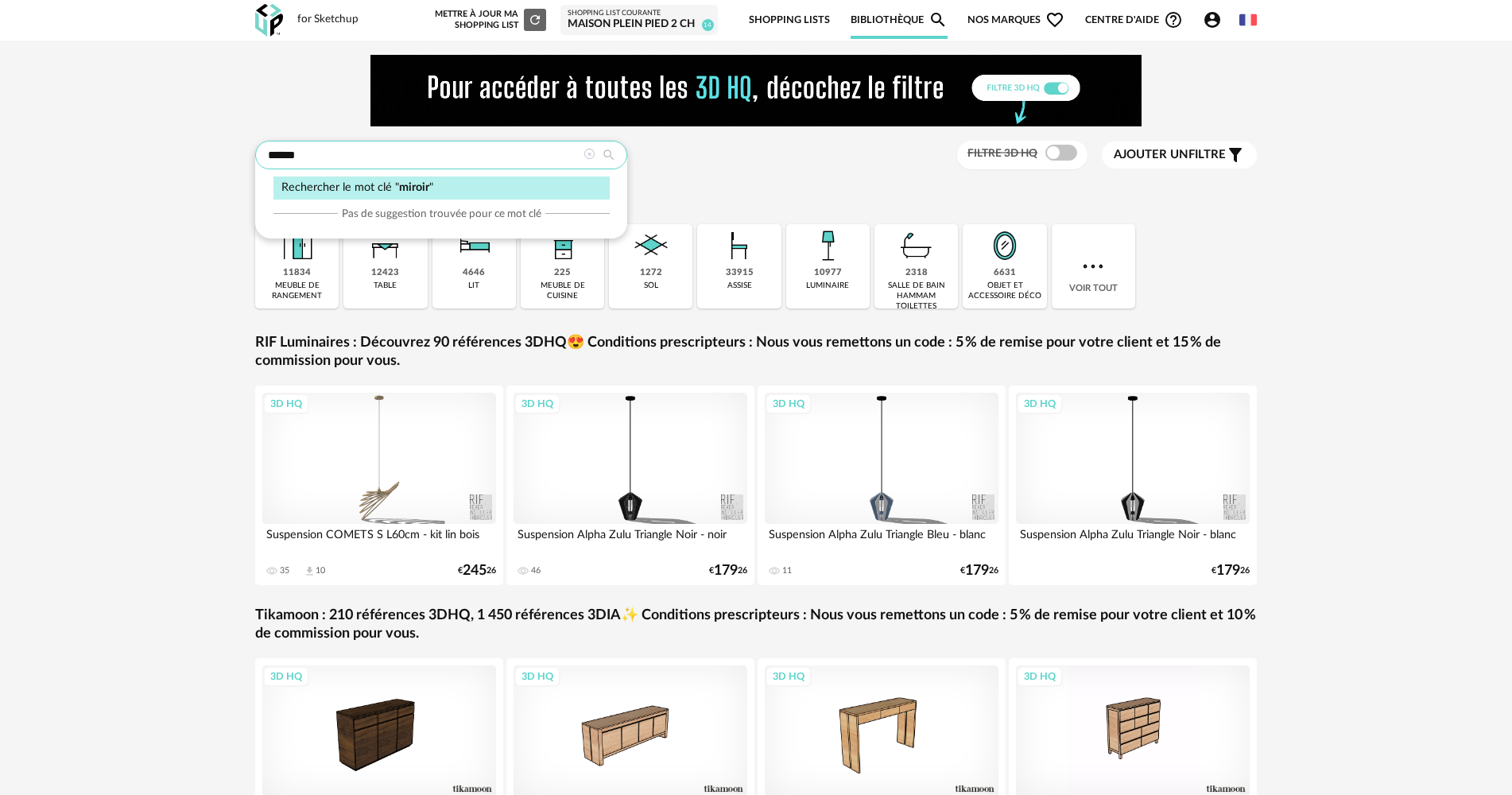
type input "******"
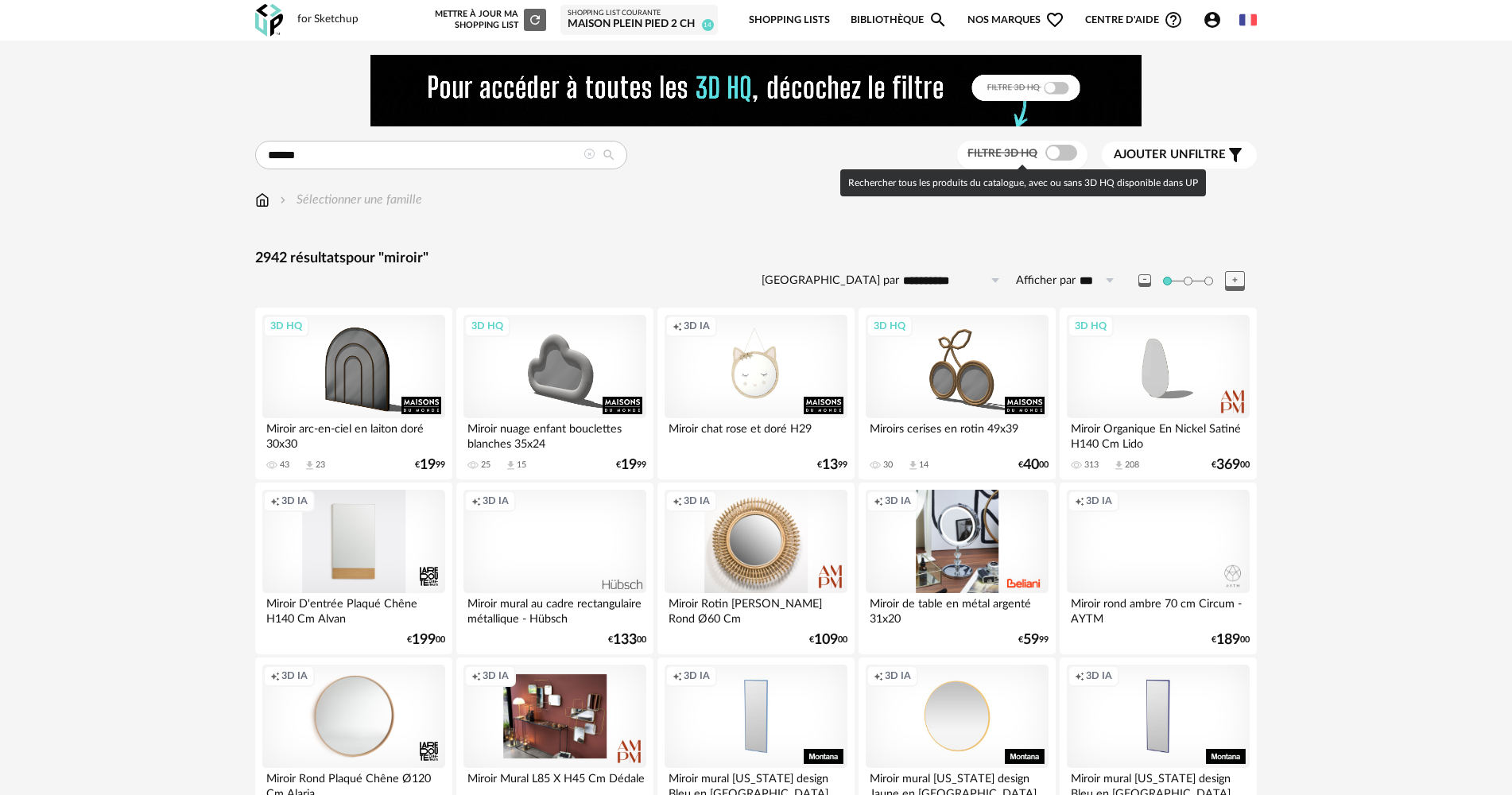
click at [1048, 157] on span at bounding box center [1061, 153] width 31 height 16
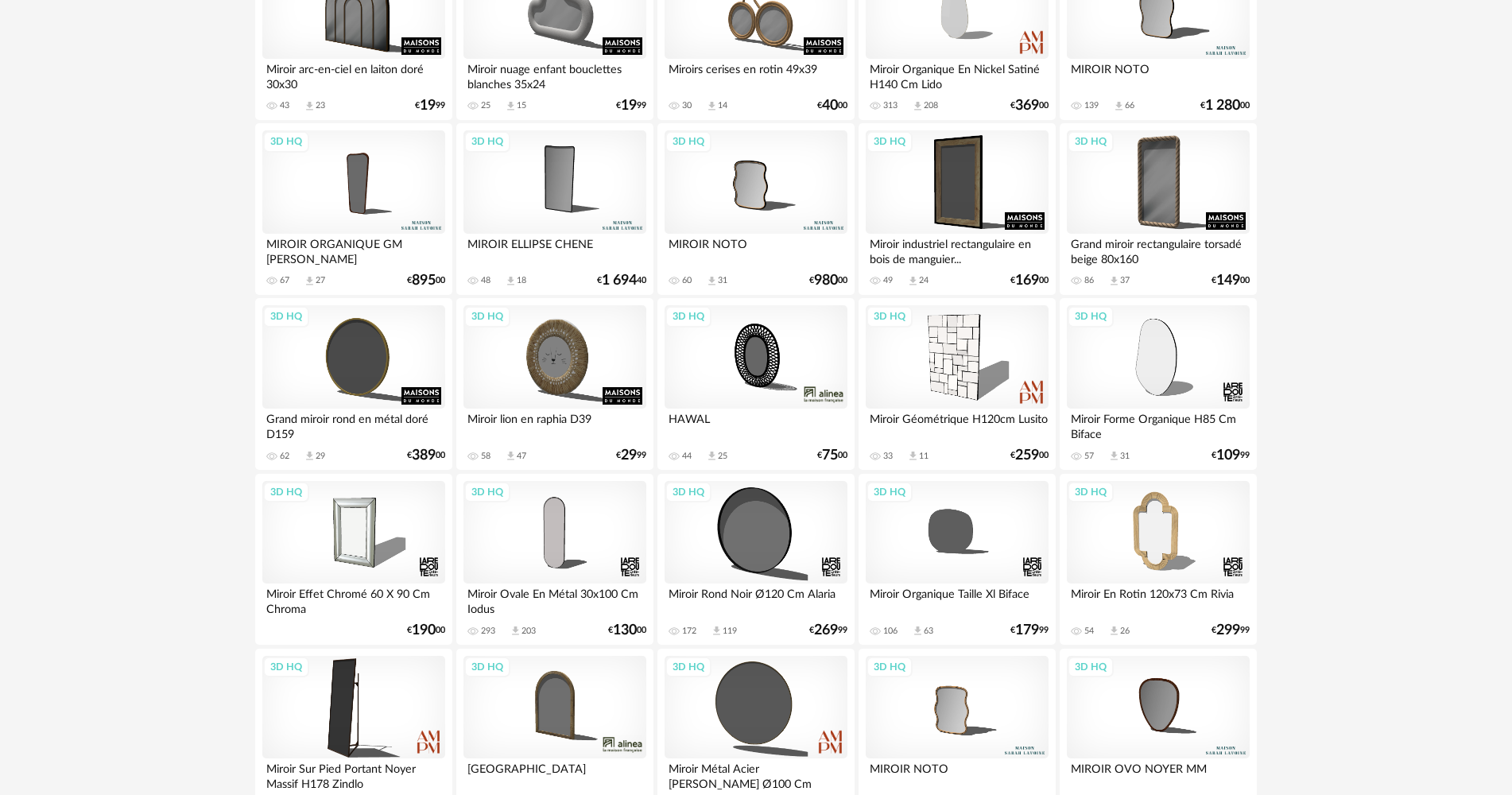
scroll to position [318, 0]
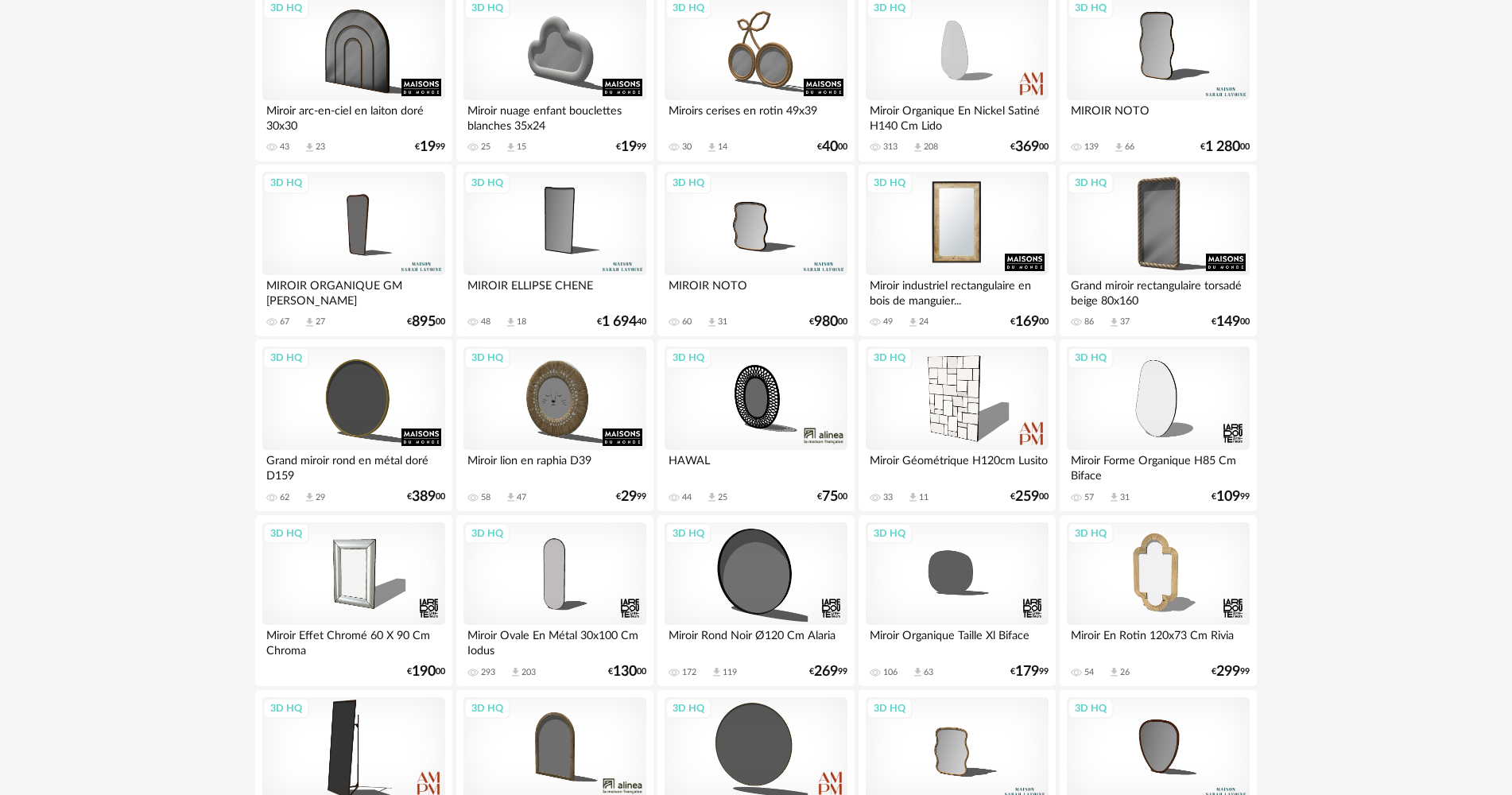
click at [1004, 238] on div "3D HQ" at bounding box center [957, 224] width 183 height 104
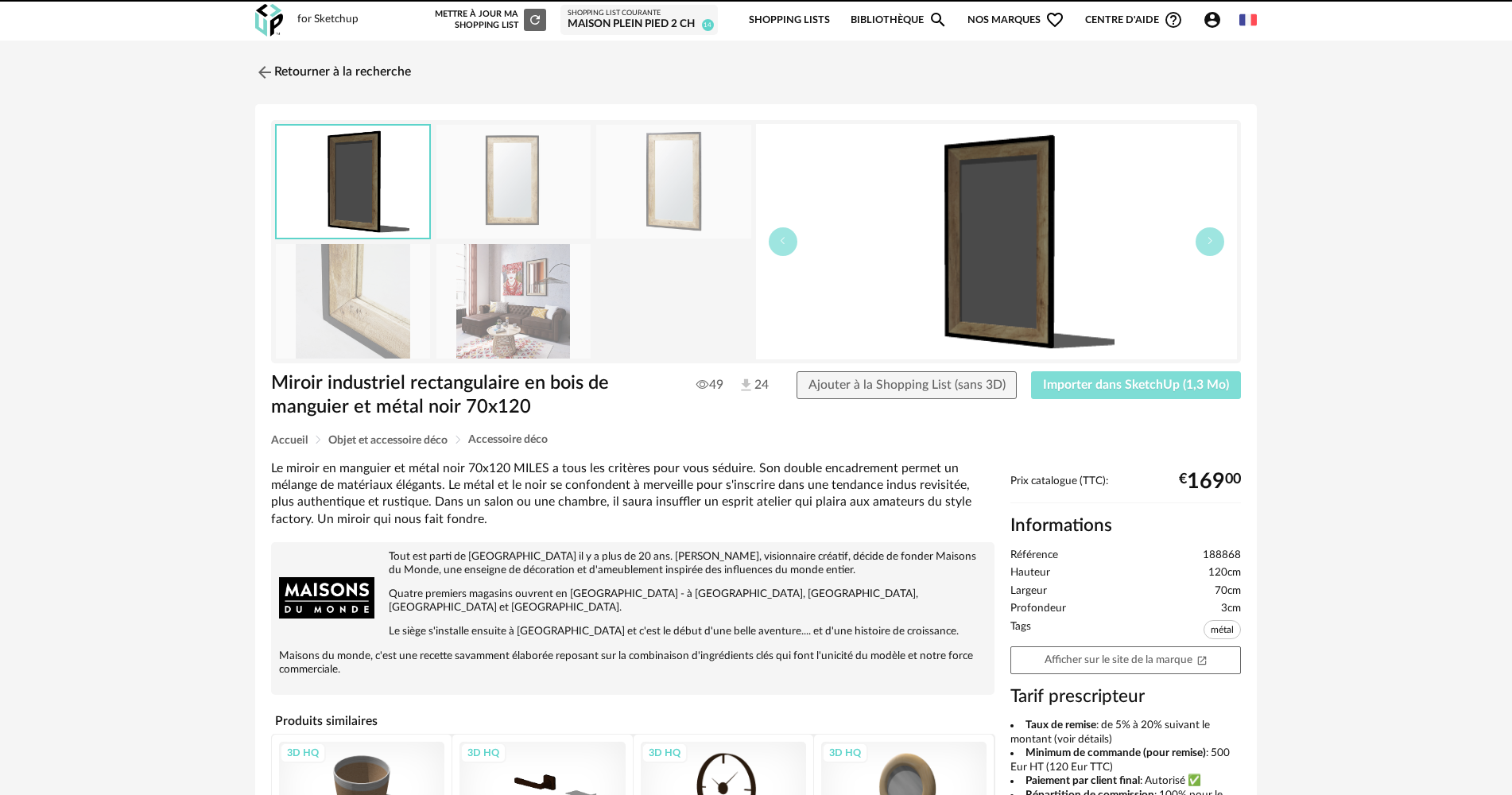
click at [1097, 388] on span "Importer dans SketchUp (1,3 Mo)" at bounding box center [1135, 385] width 186 height 13
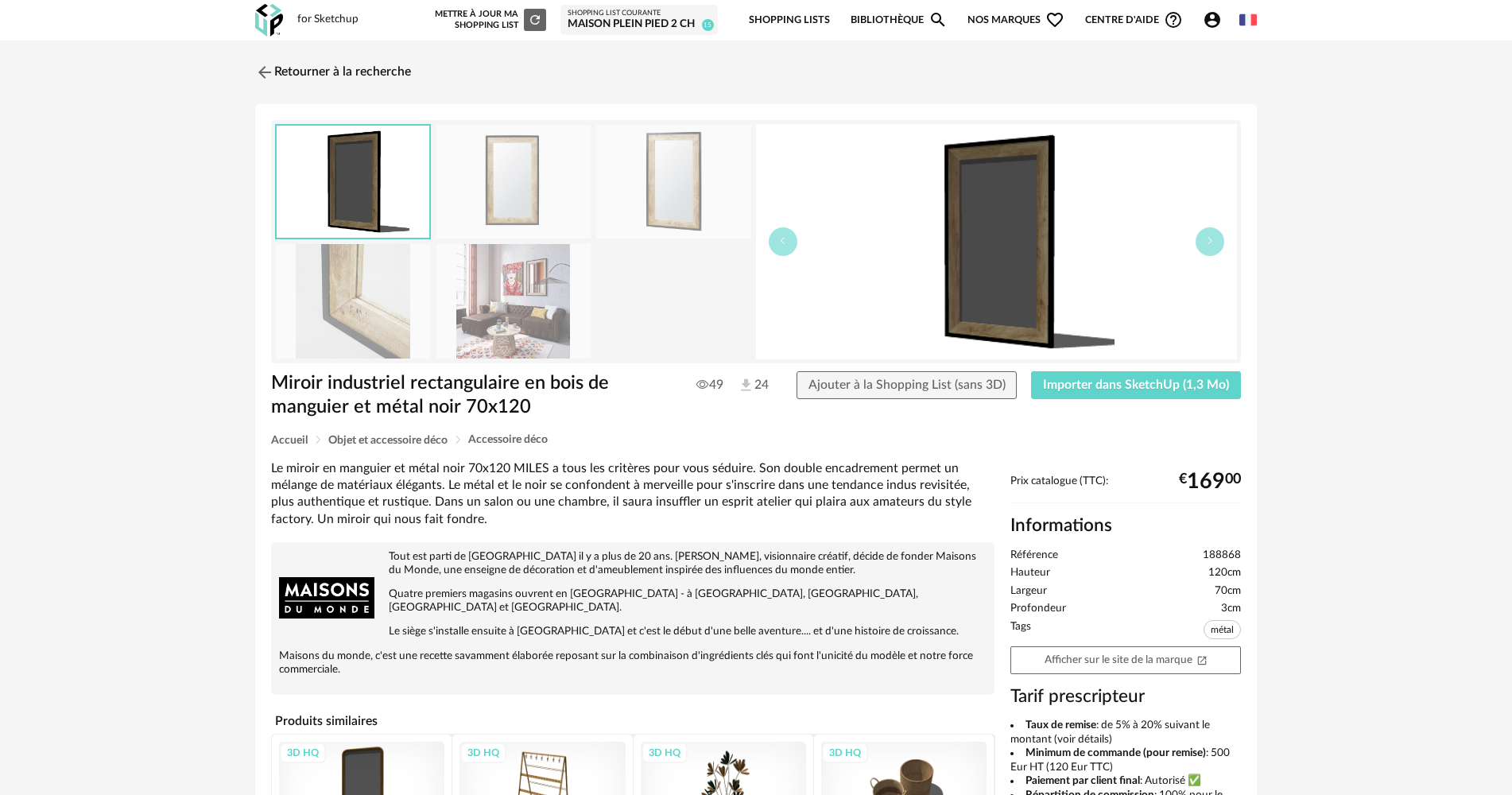
click at [259, 22] on img at bounding box center [269, 19] width 28 height 32
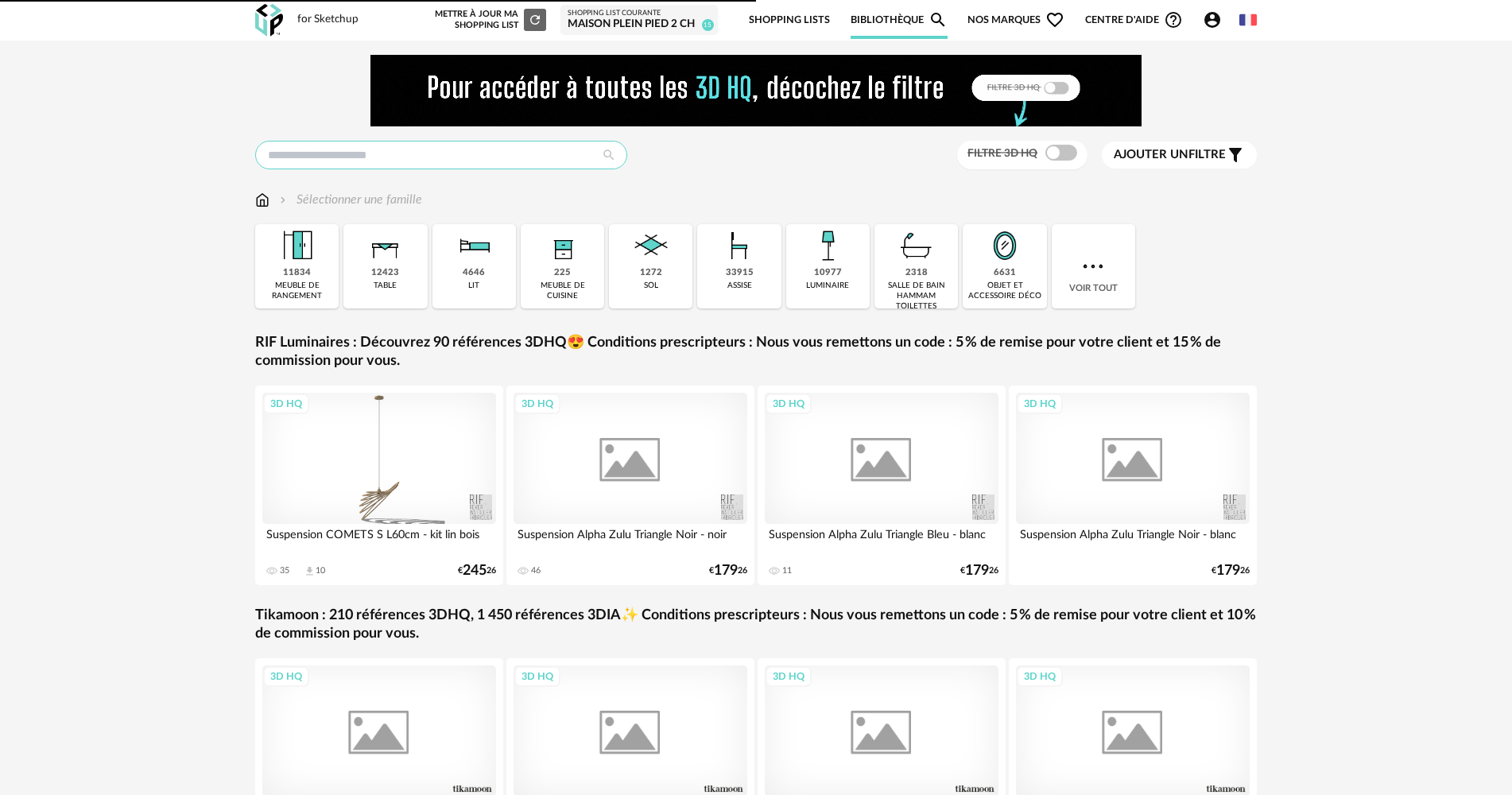
click at [390, 153] on input "text" at bounding box center [441, 154] width 372 height 29
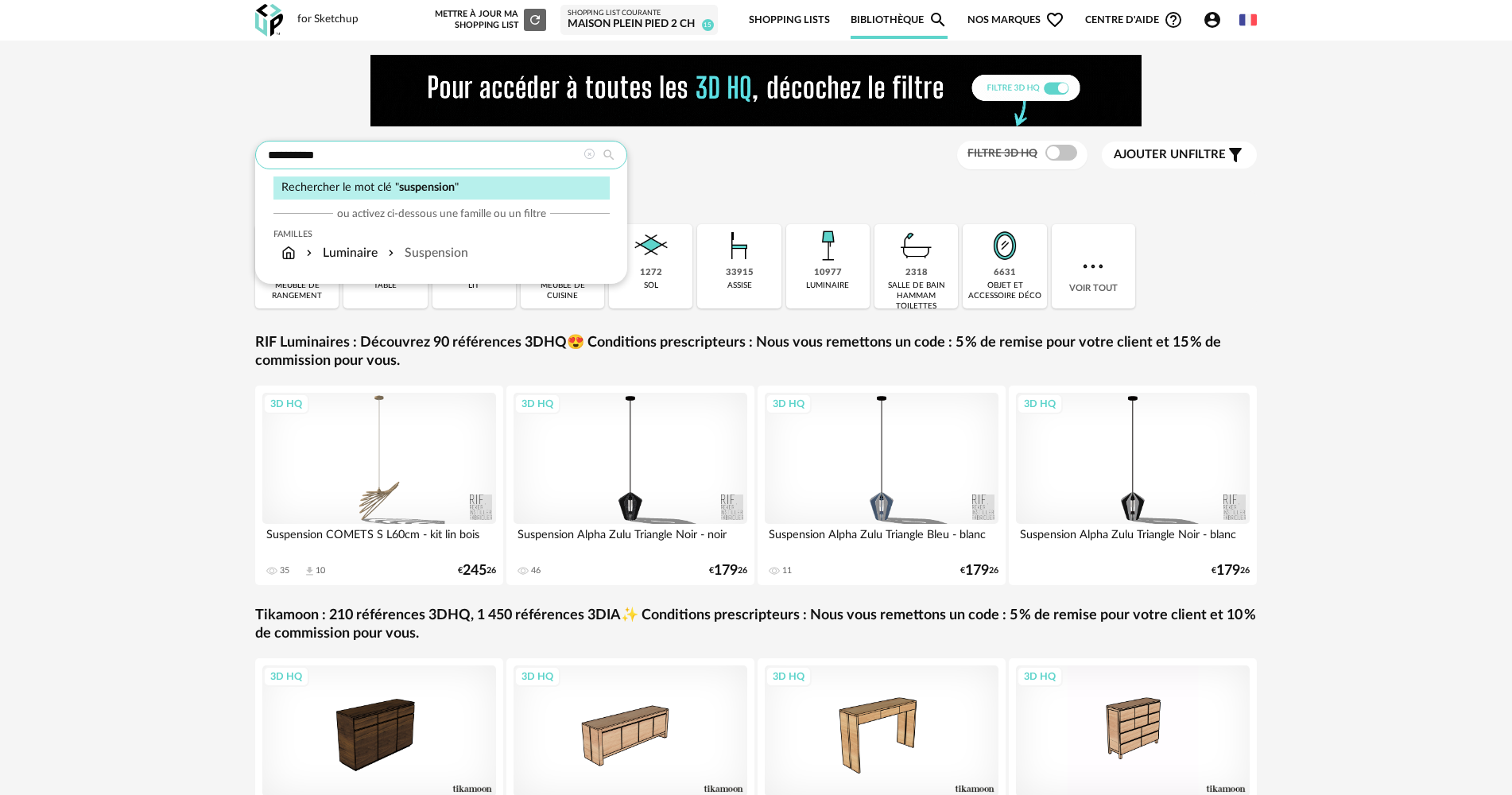
type input "**********"
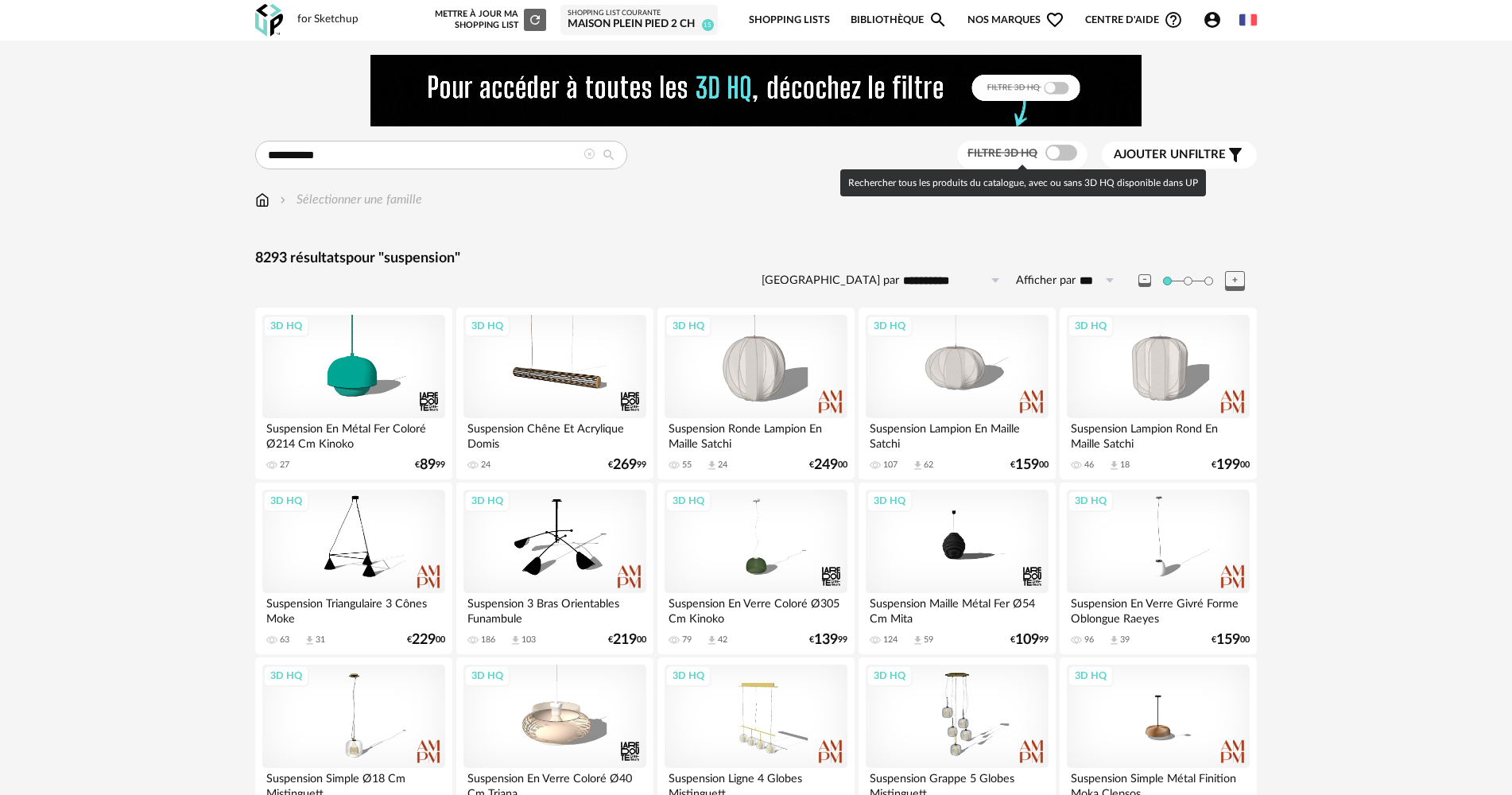
click at [1055, 156] on span at bounding box center [1061, 153] width 31 height 16
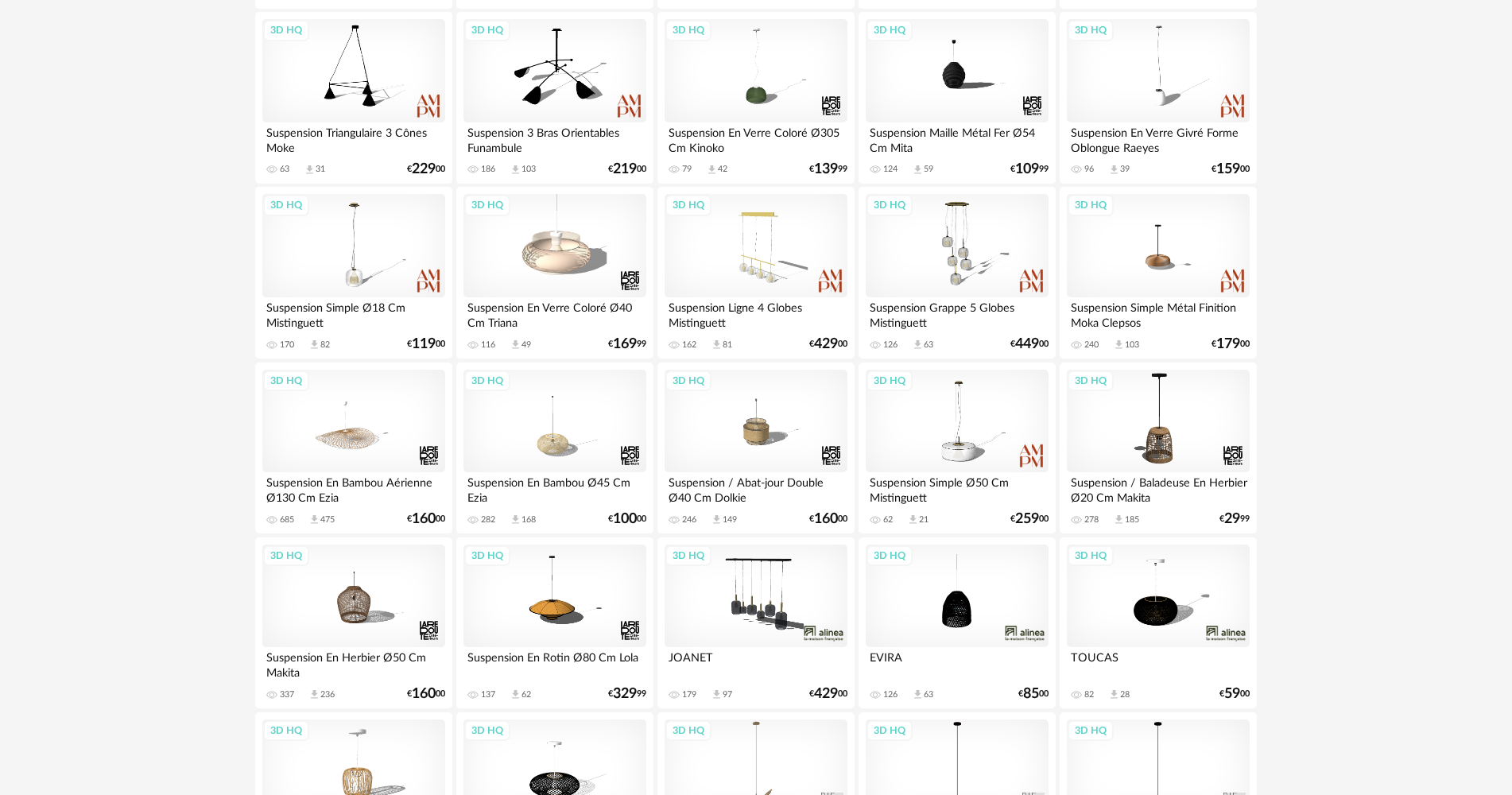
scroll to position [477, 0]
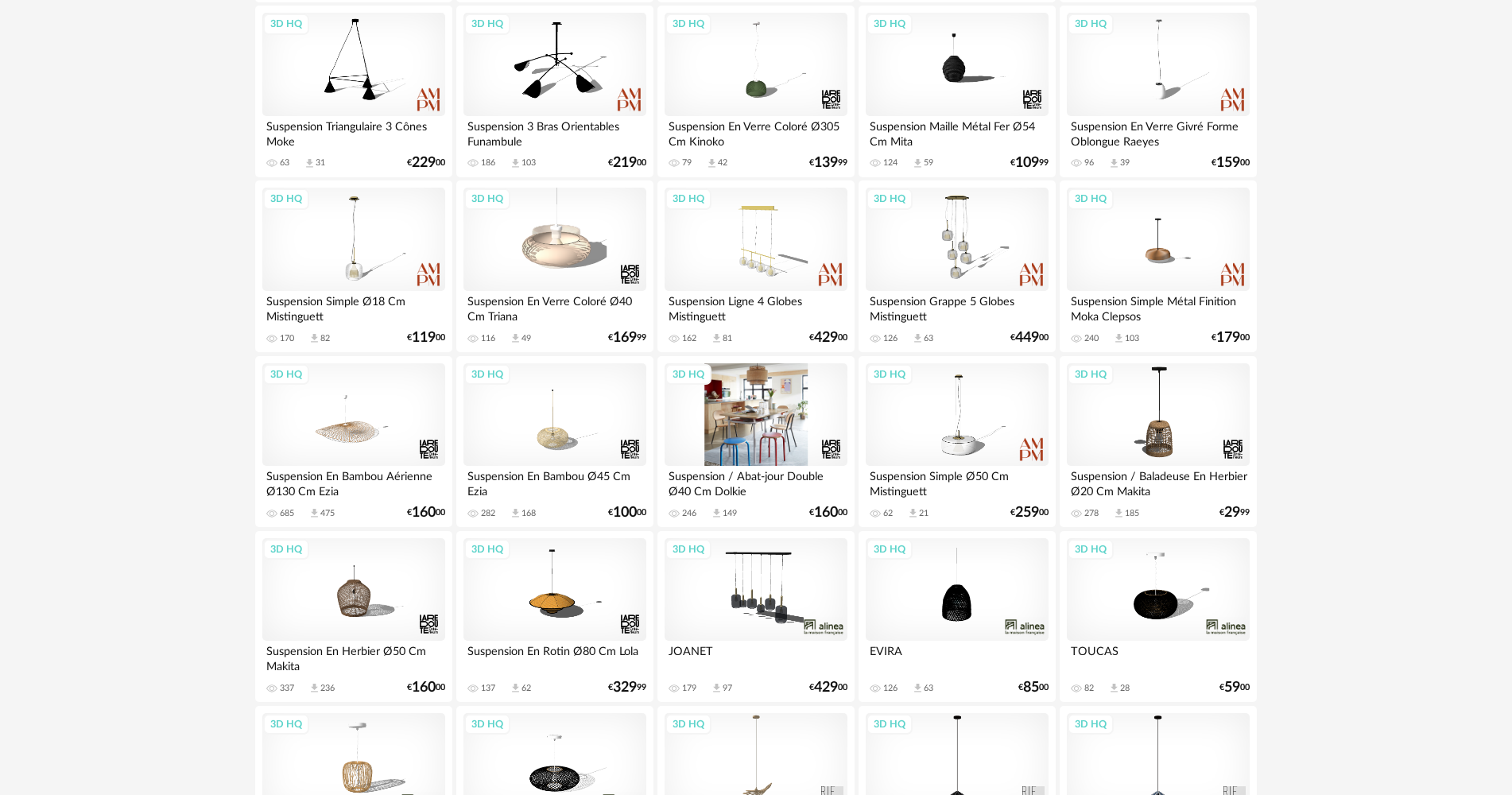
click at [782, 425] on div "3D HQ" at bounding box center [756, 415] width 183 height 104
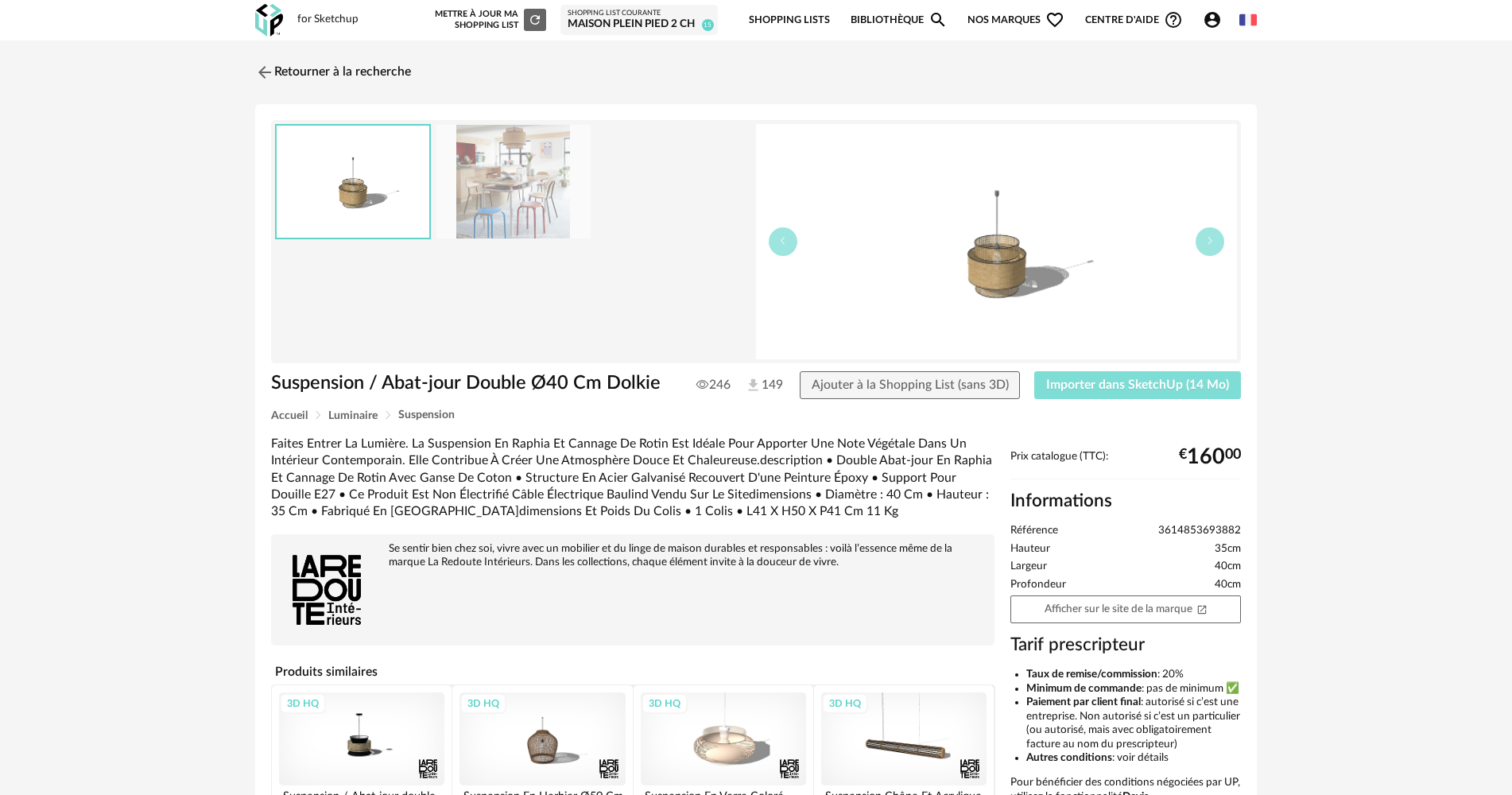
drag, startPoint x: 1108, startPoint y: 386, endPoint x: 1094, endPoint y: 389, distance: 14.3
click at [1106, 386] on span "Importer dans SketchUp (14 Mo)" at bounding box center [1138, 385] width 183 height 13
click at [274, 24] on img at bounding box center [269, 19] width 28 height 32
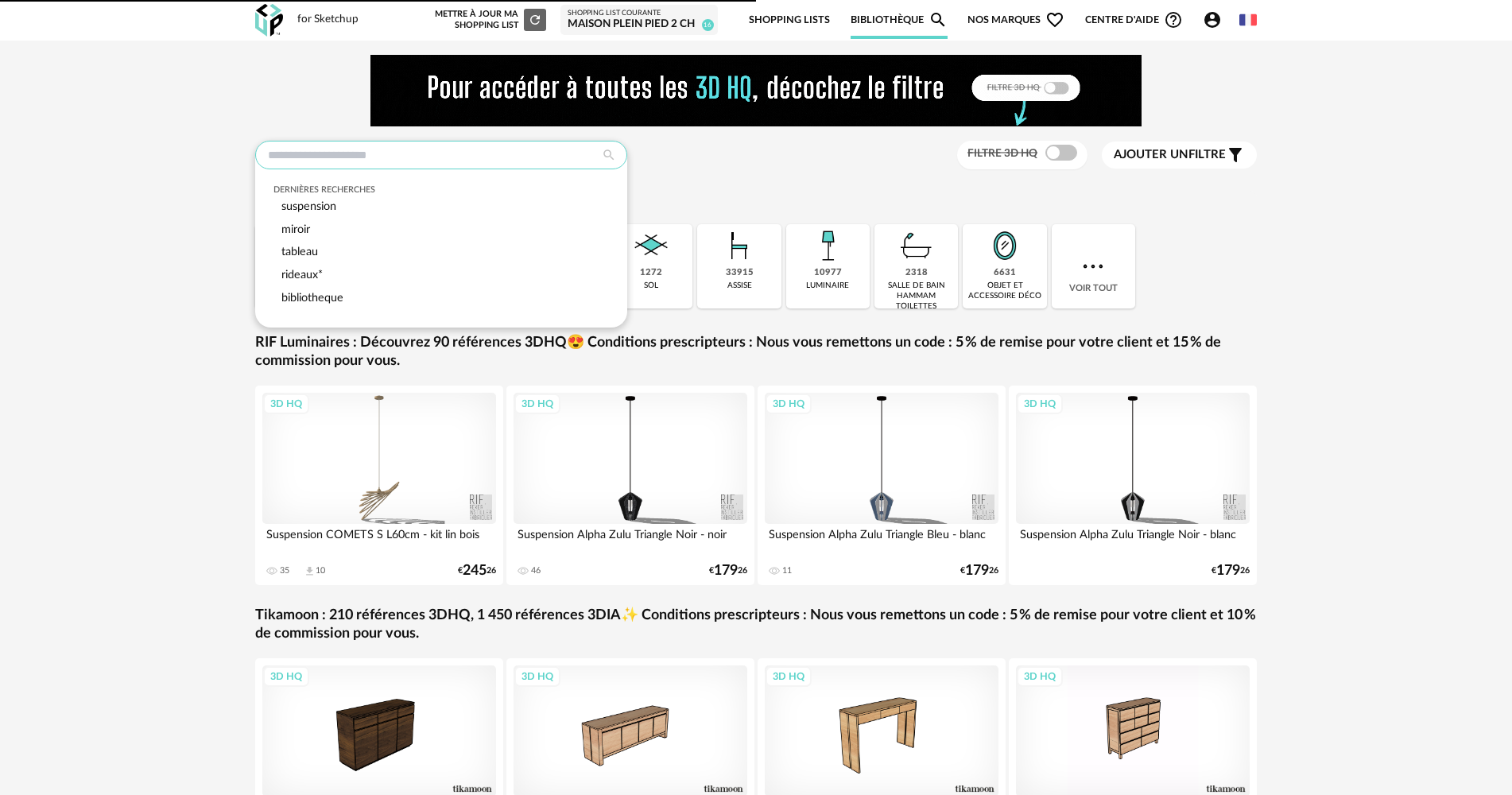
click at [376, 153] on input "text" at bounding box center [441, 154] width 372 height 29
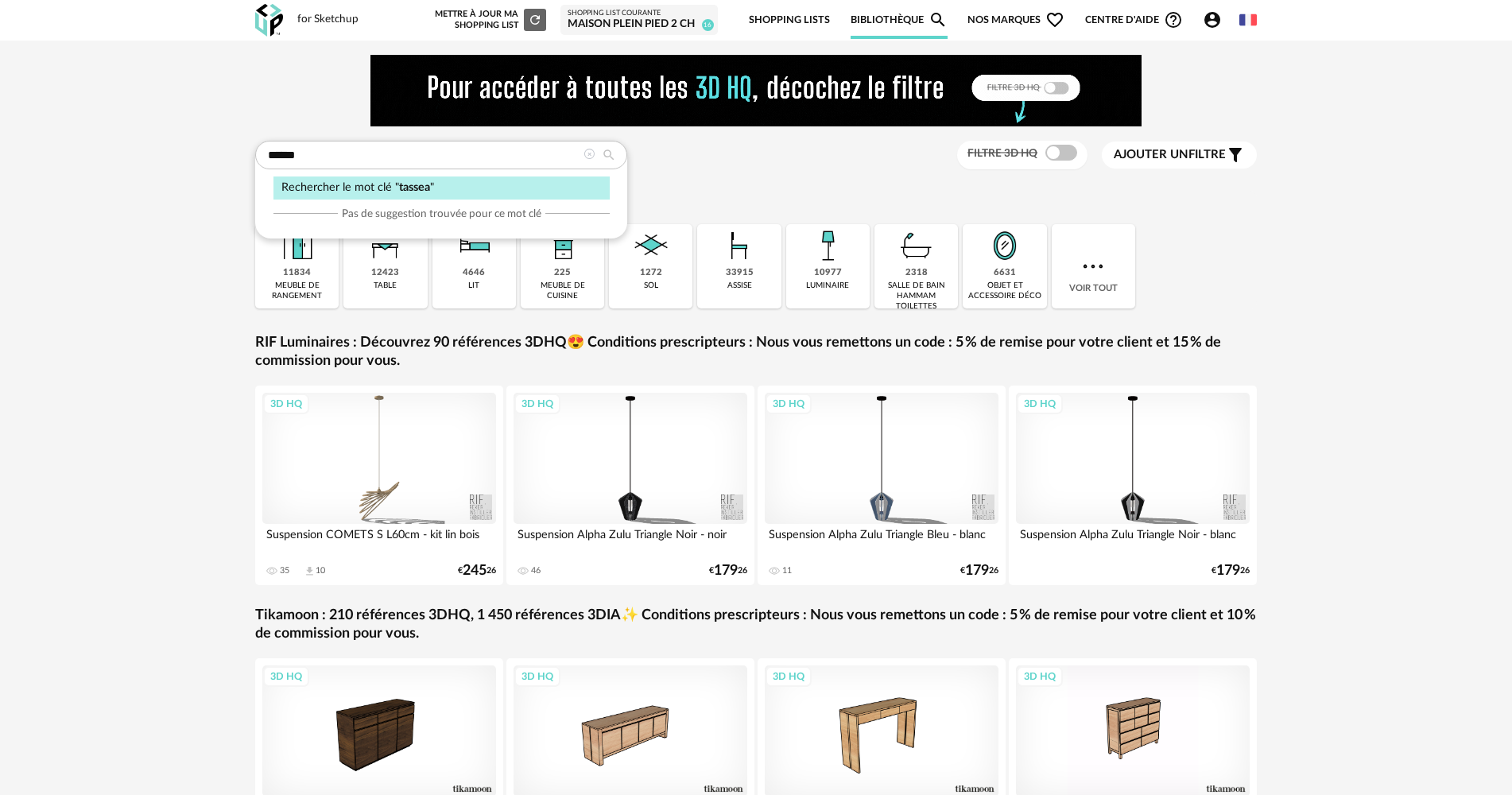
click at [355, 188] on div "Rechercher le mot clé " tassea "" at bounding box center [442, 188] width 336 height 23
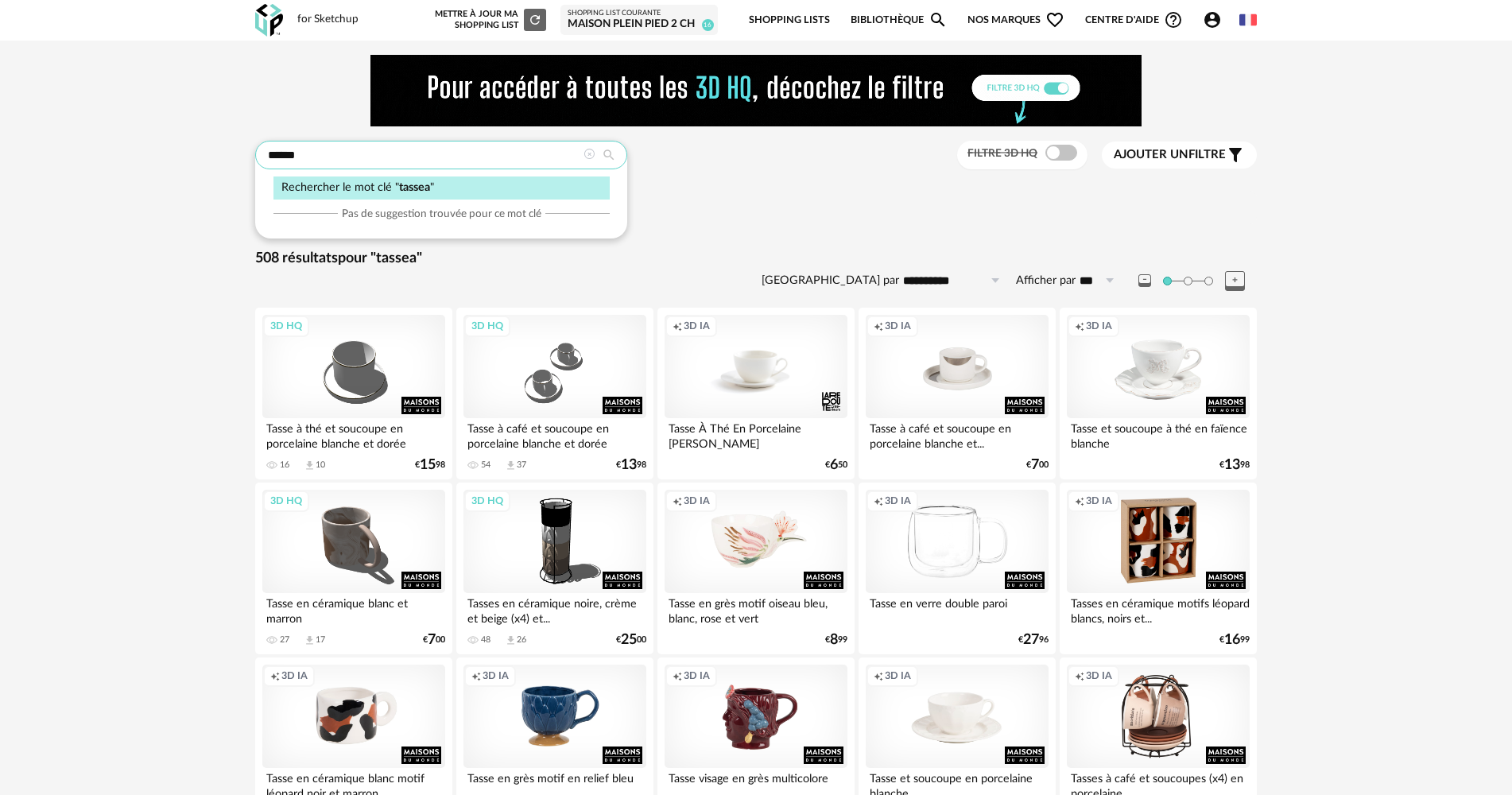
click at [354, 162] on input "******" at bounding box center [441, 154] width 372 height 29
type input "********"
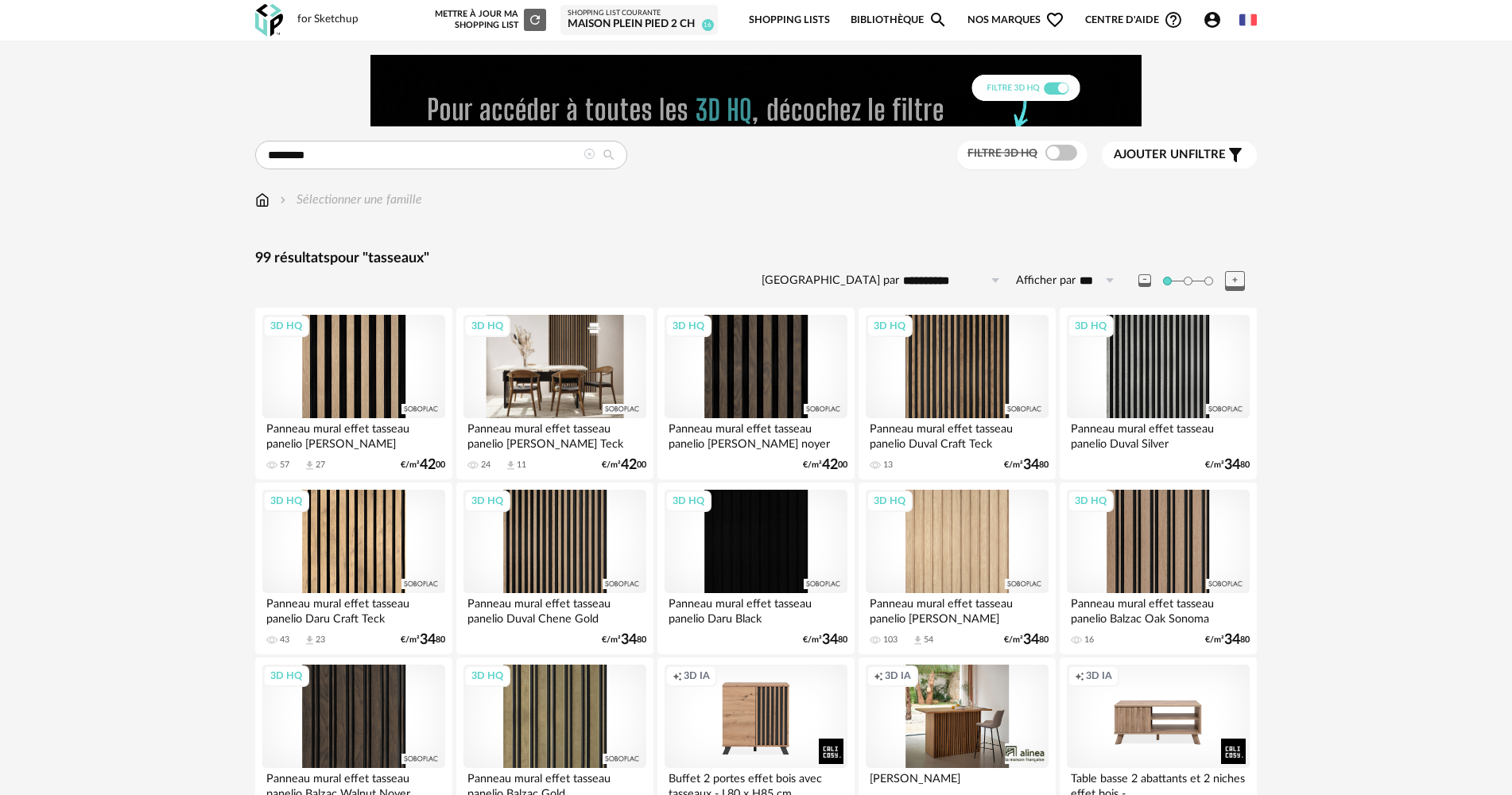
click at [531, 364] on div "3D HQ" at bounding box center [555, 367] width 183 height 104
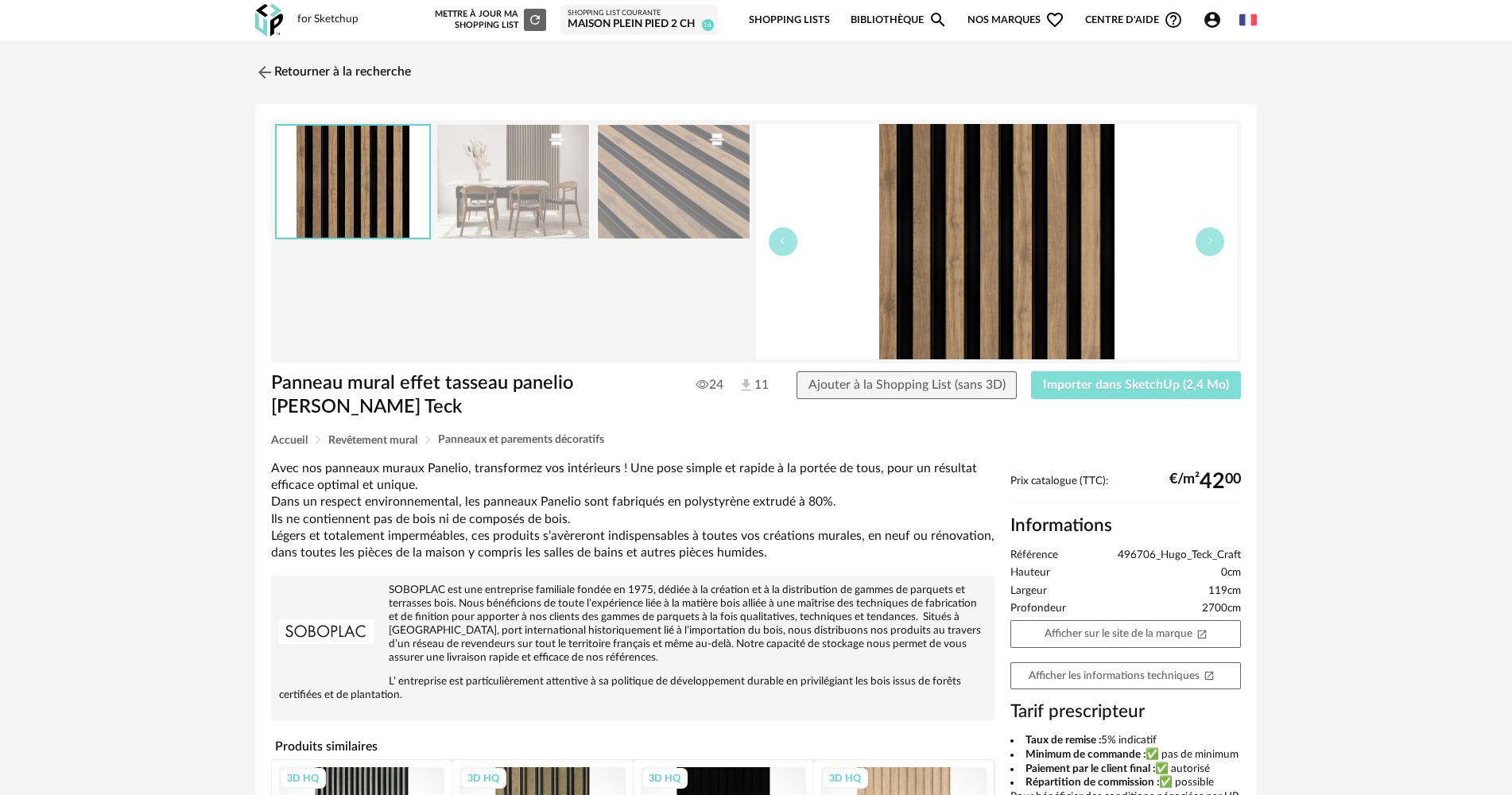
click at [1066, 387] on span "Importer dans SketchUp (2,4 Mo)" at bounding box center [1135, 385] width 186 height 13
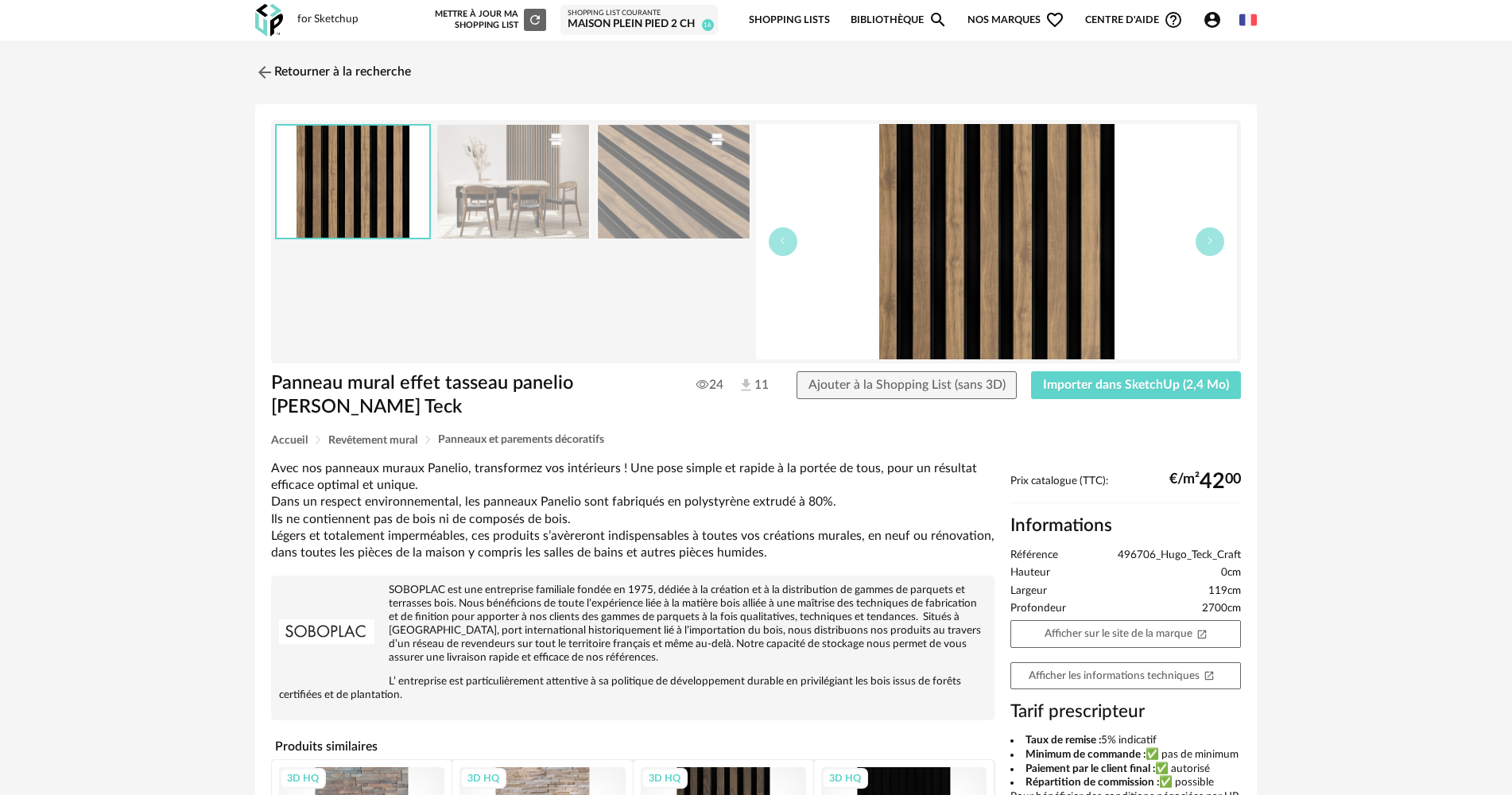
click at [268, 23] on img at bounding box center [269, 19] width 28 height 32
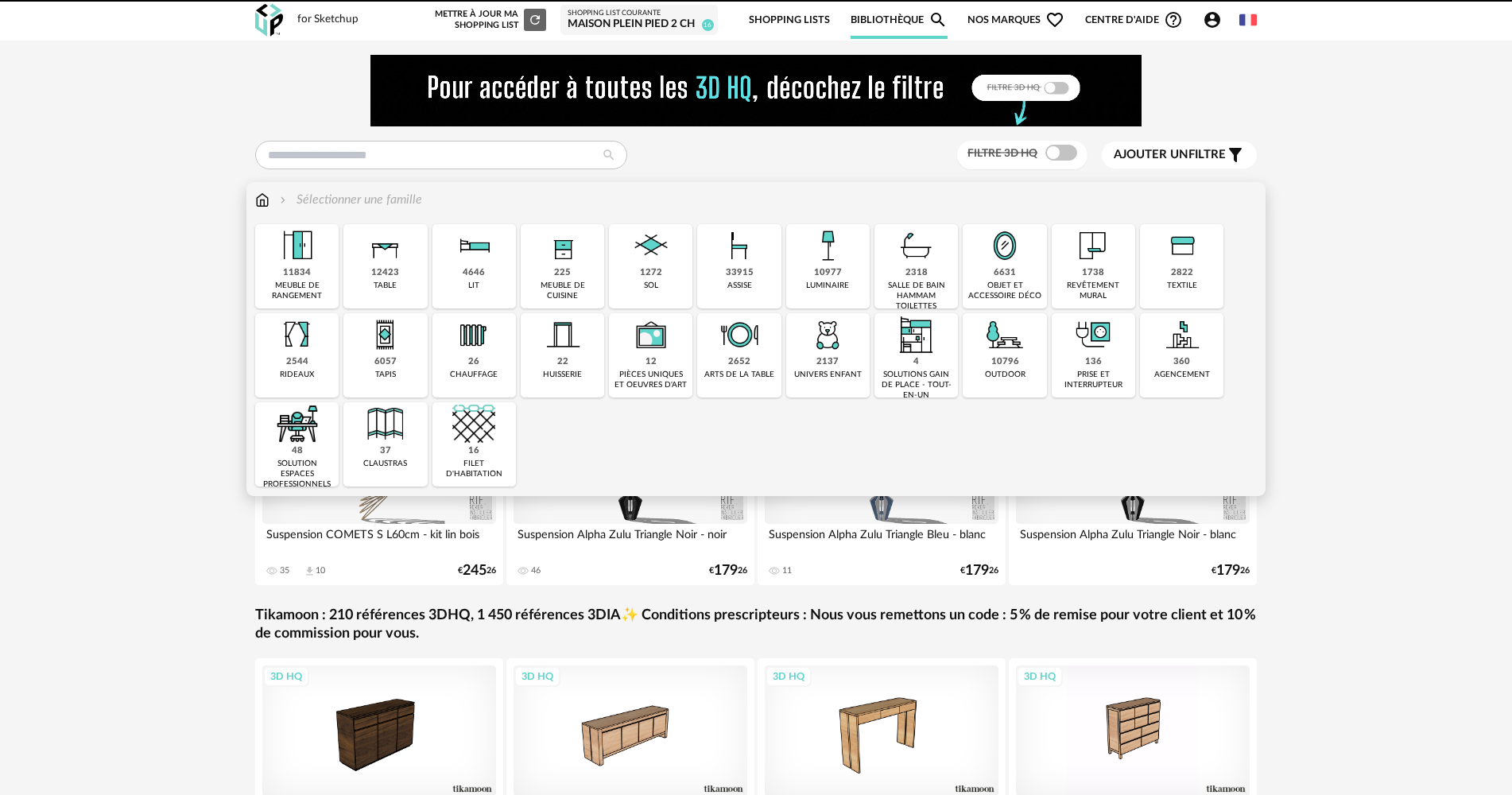
click at [457, 249] on img at bounding box center [473, 246] width 43 height 43
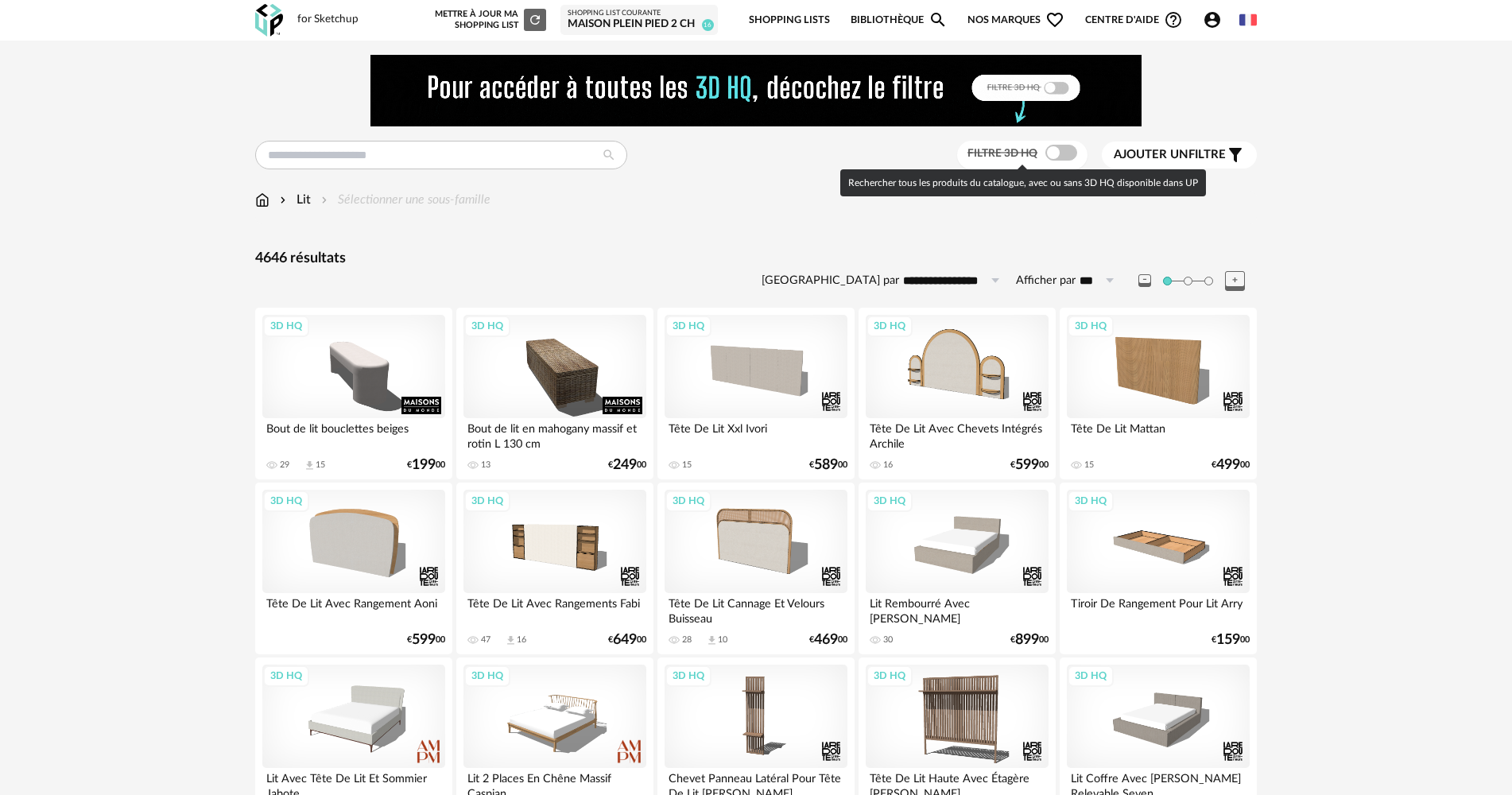
click at [1053, 151] on span at bounding box center [1061, 153] width 31 height 16
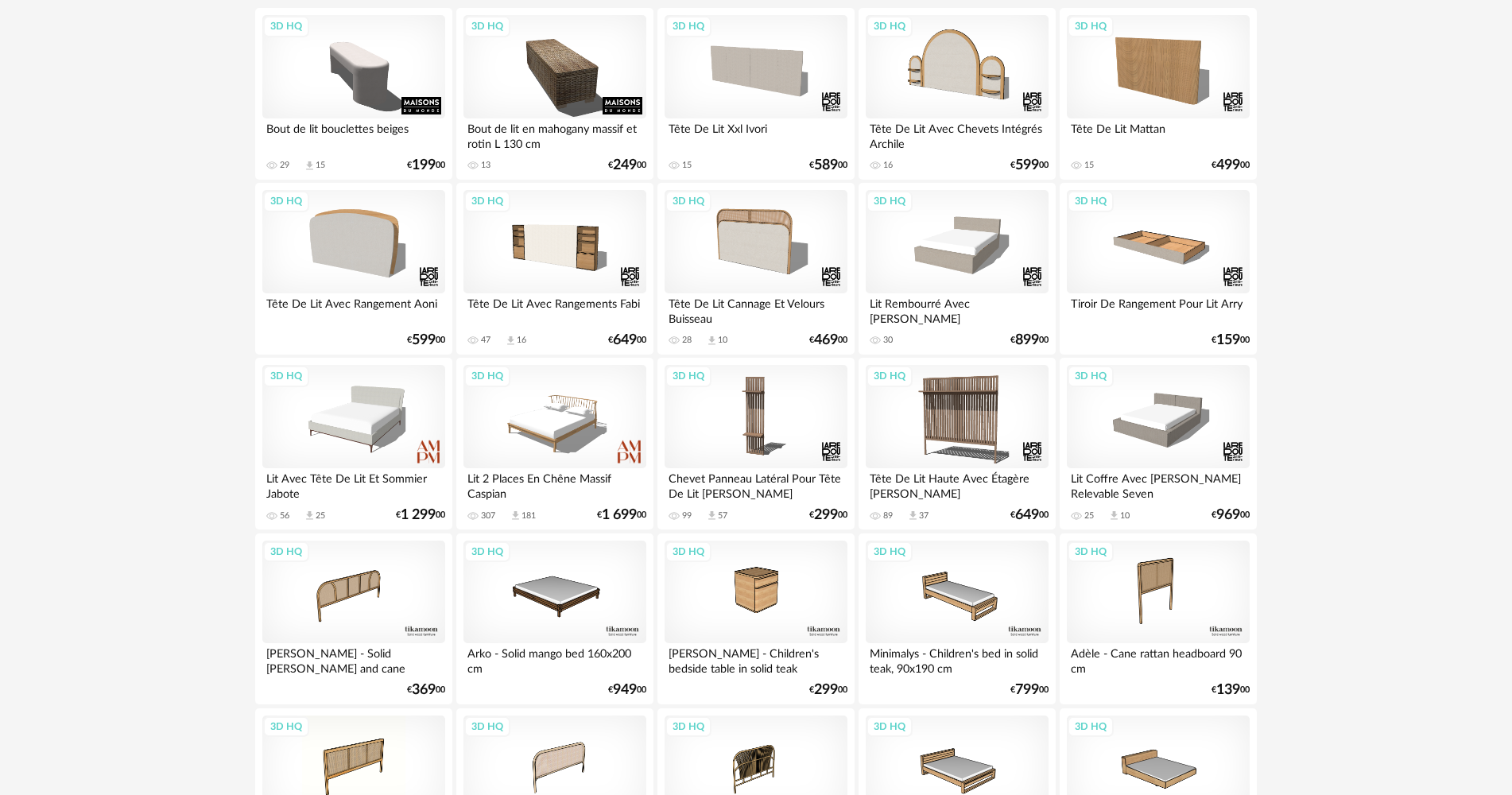
scroll to position [318, 0]
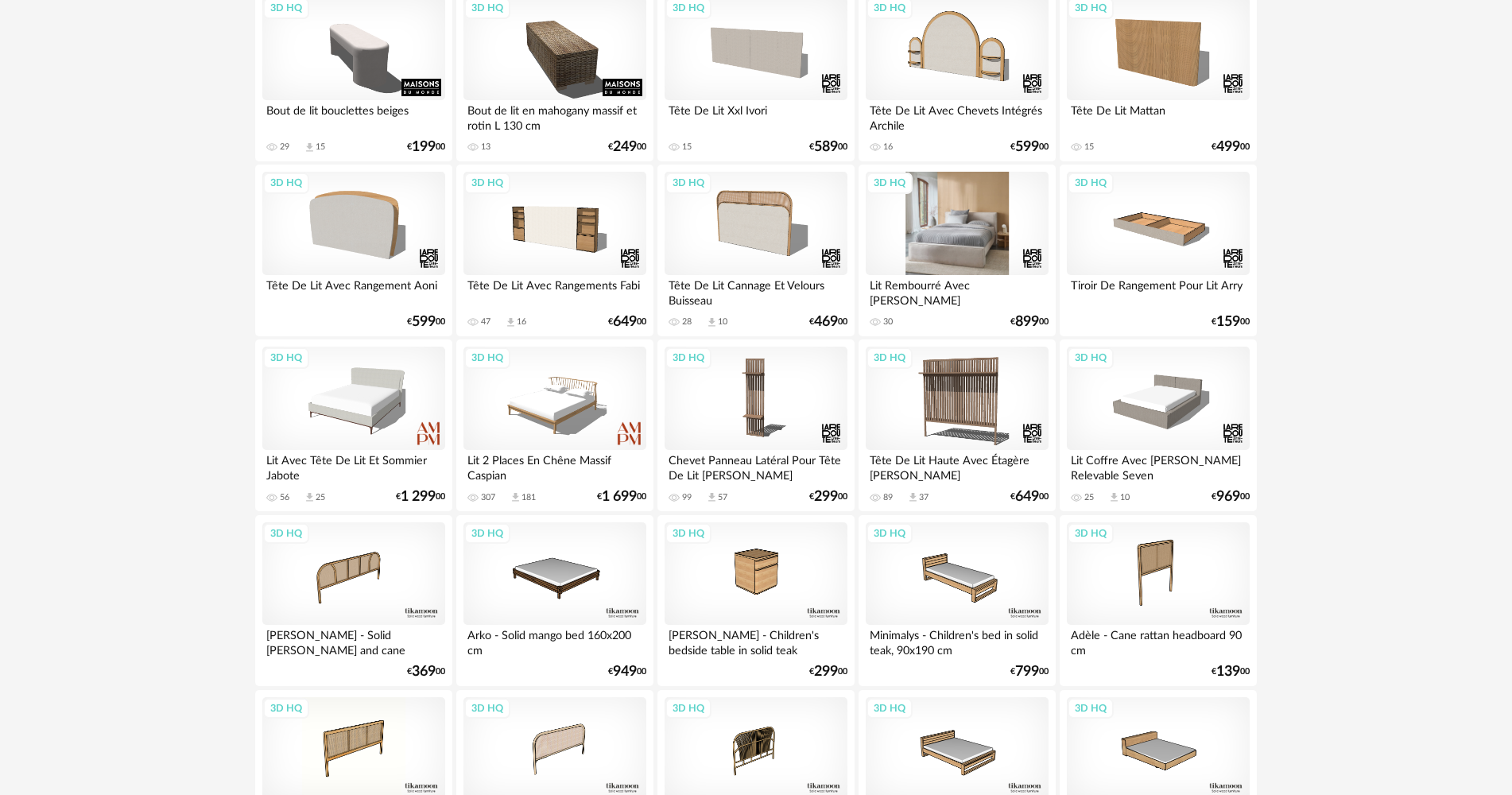
click at [913, 264] on div "3D HQ" at bounding box center [957, 224] width 183 height 104
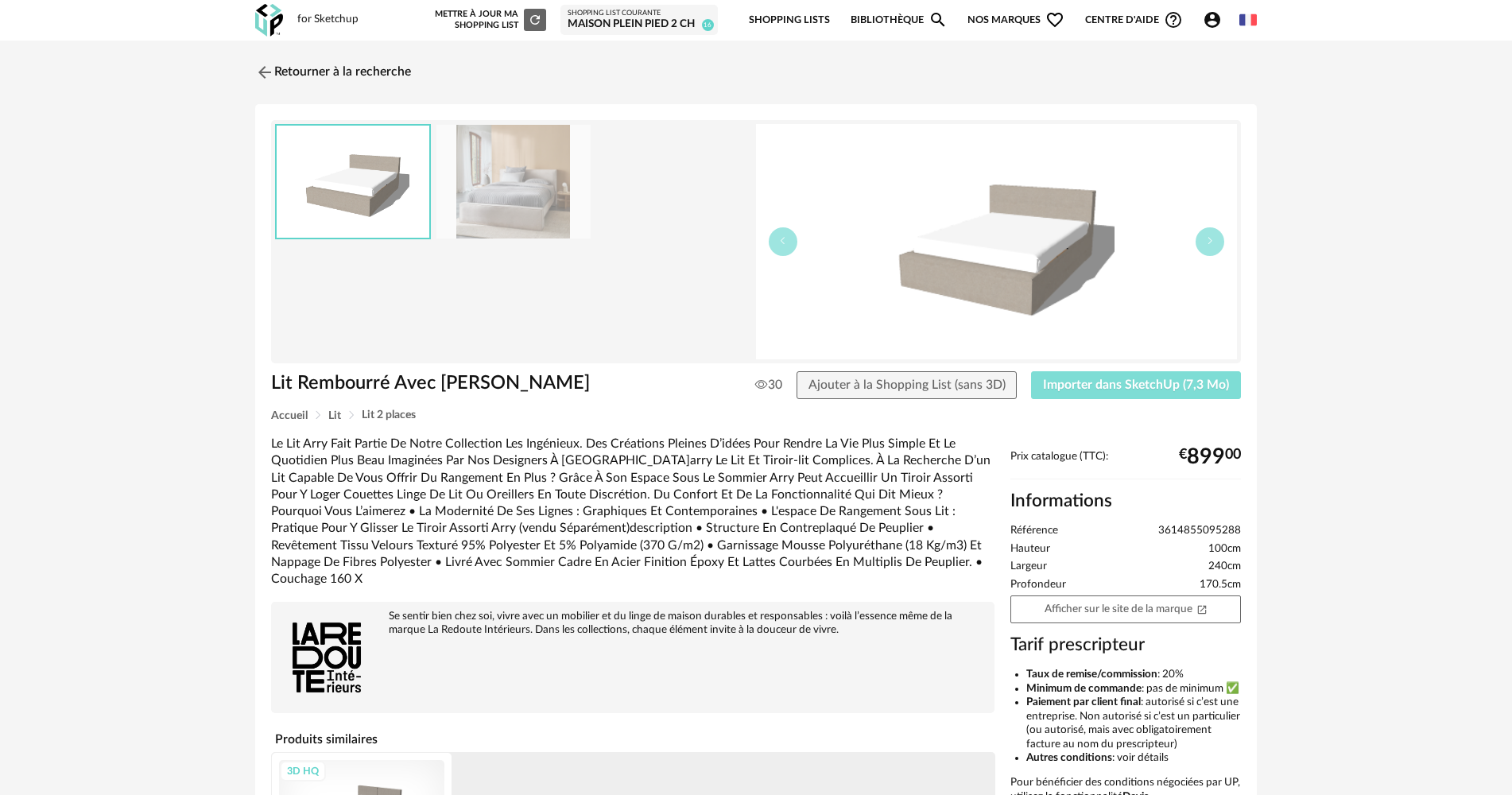
click at [1092, 399] on button "Importer dans SketchUp (7,3 Mo)" at bounding box center [1136, 385] width 210 height 29
click at [304, 82] on link "Retourner à la recherche" at bounding box center [329, 72] width 156 height 35
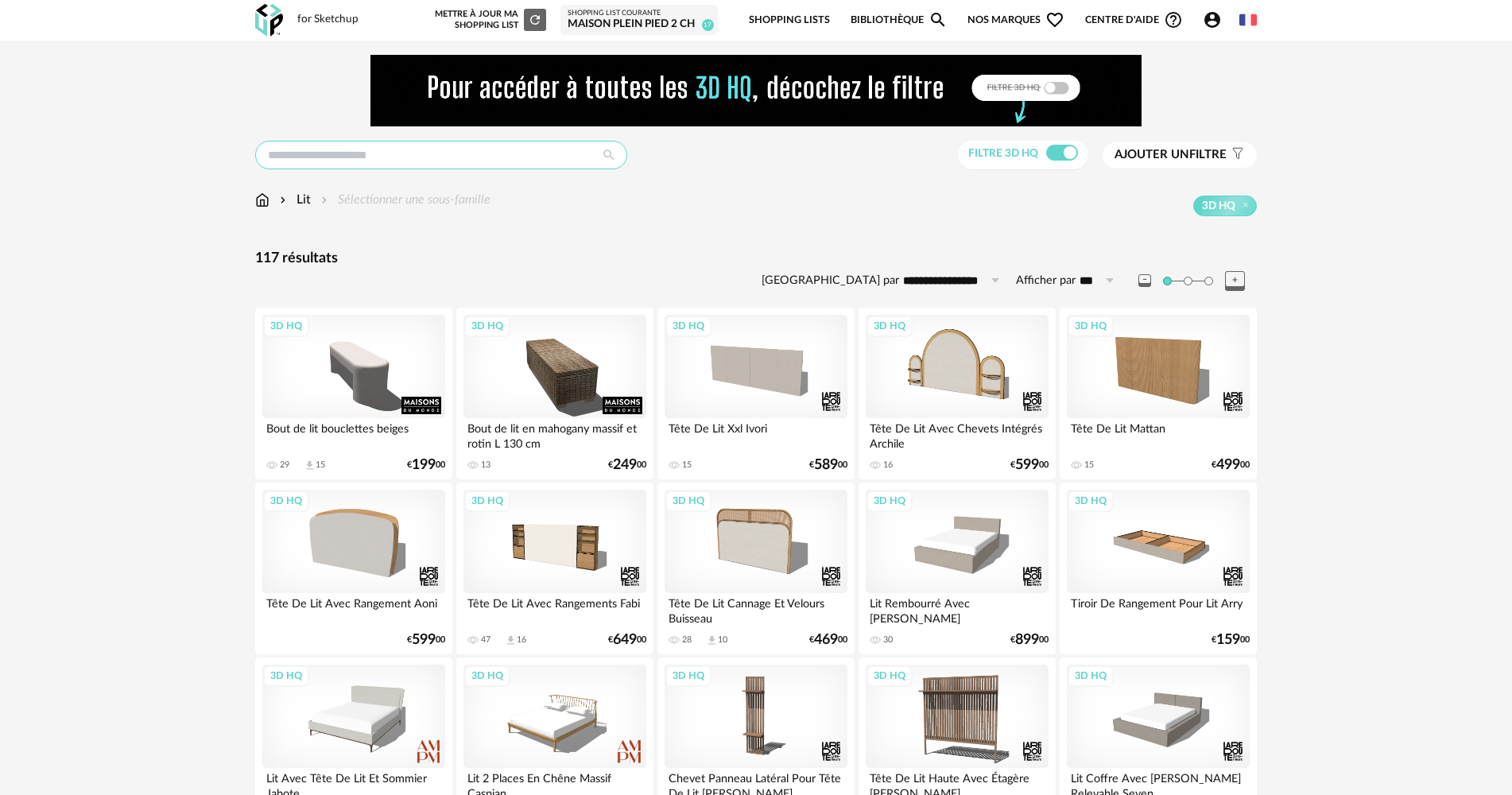
click at [348, 166] on input "text" at bounding box center [441, 154] width 372 height 29
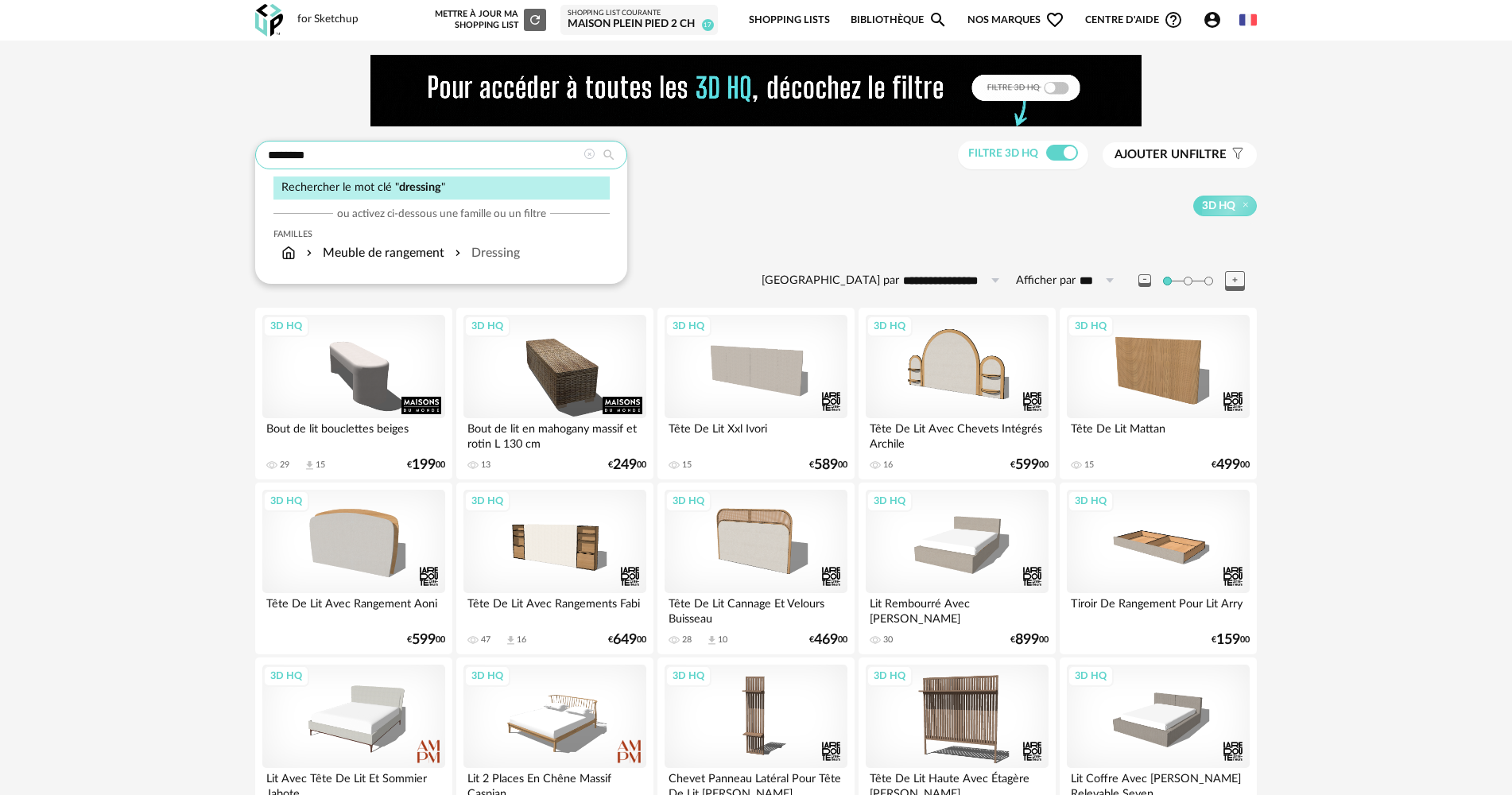
type input "********"
type input "**********"
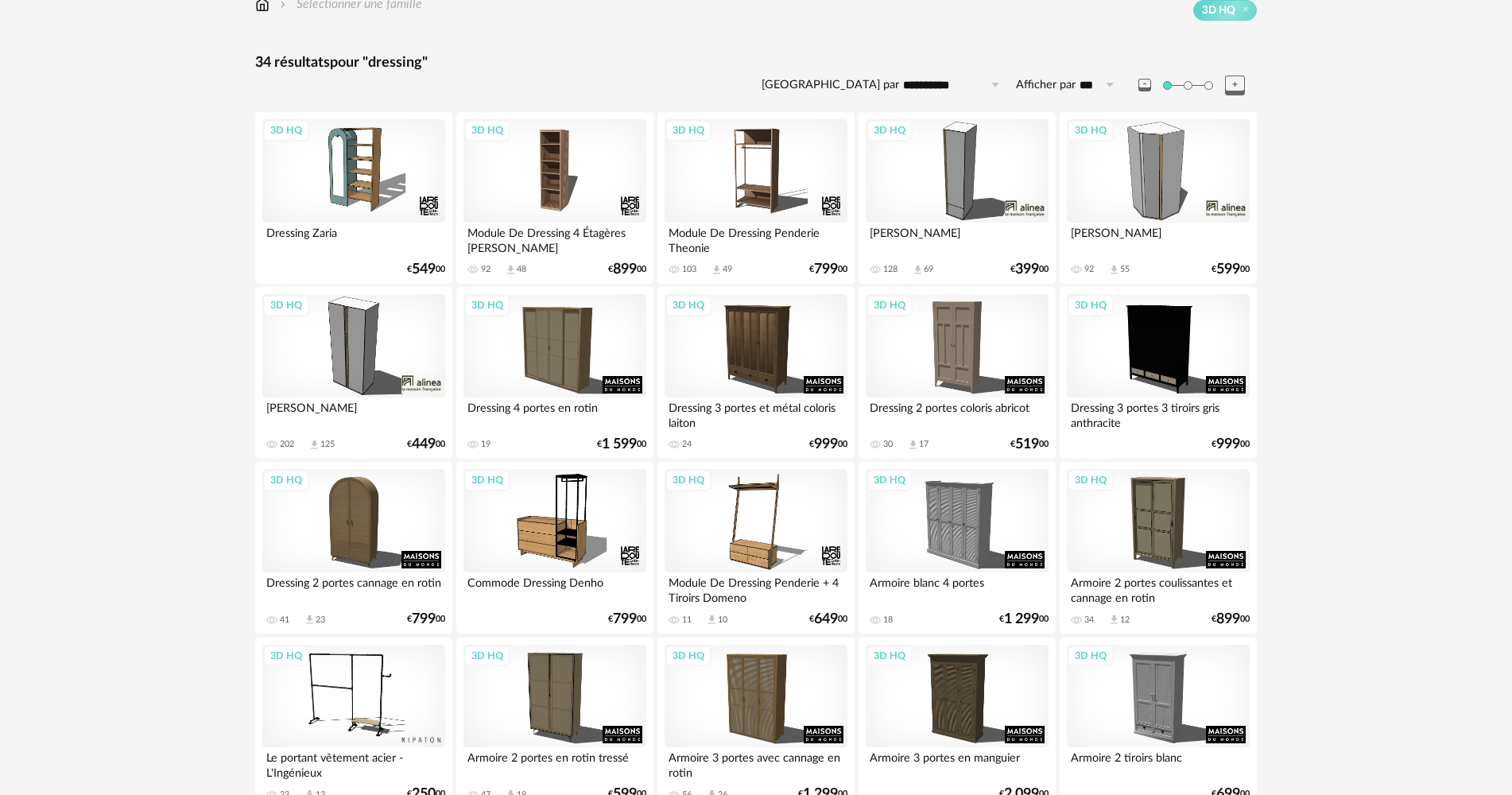
scroll to position [238, 0]
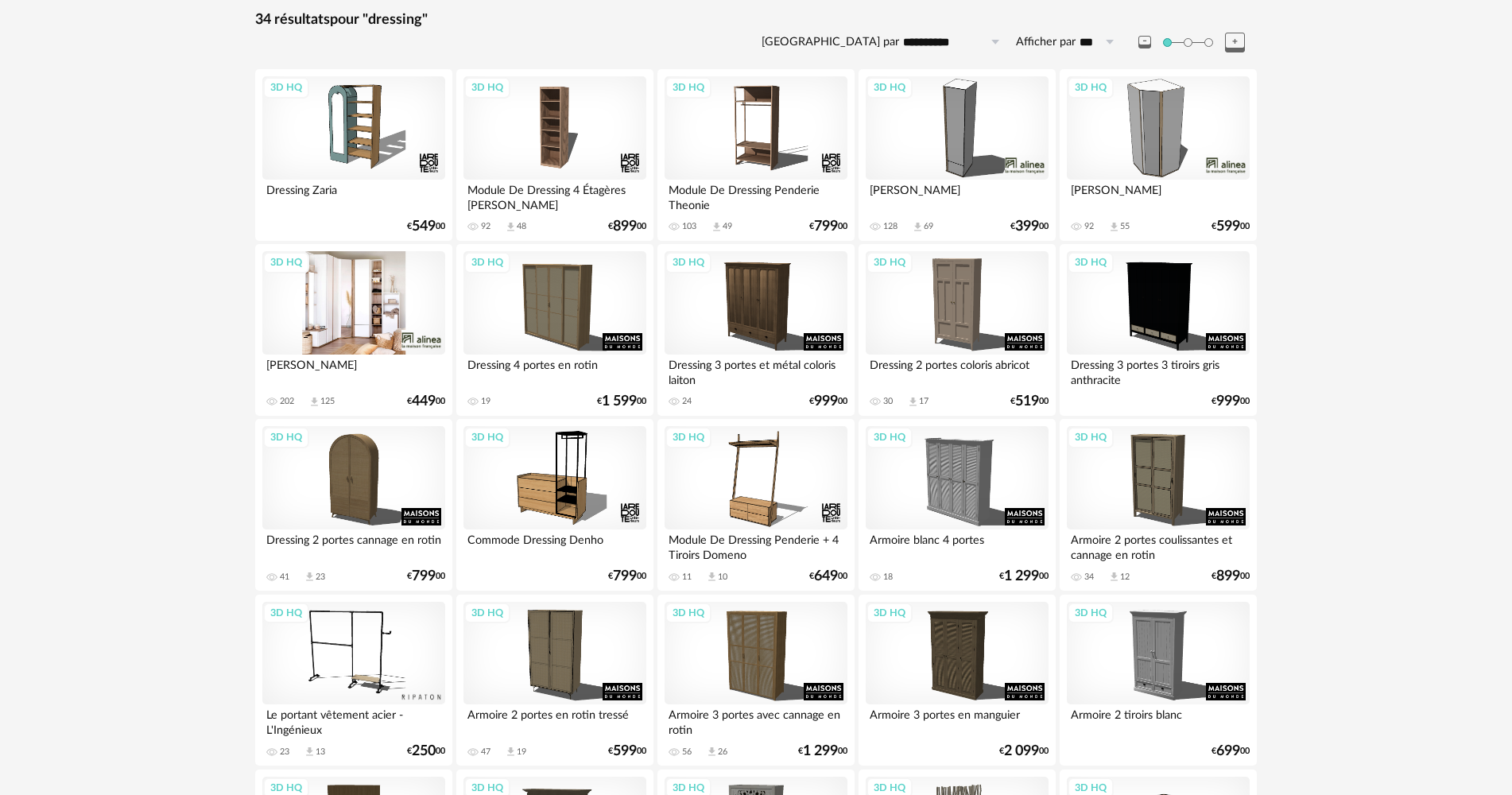
click at [330, 302] on div "3D HQ" at bounding box center [354, 303] width 183 height 104
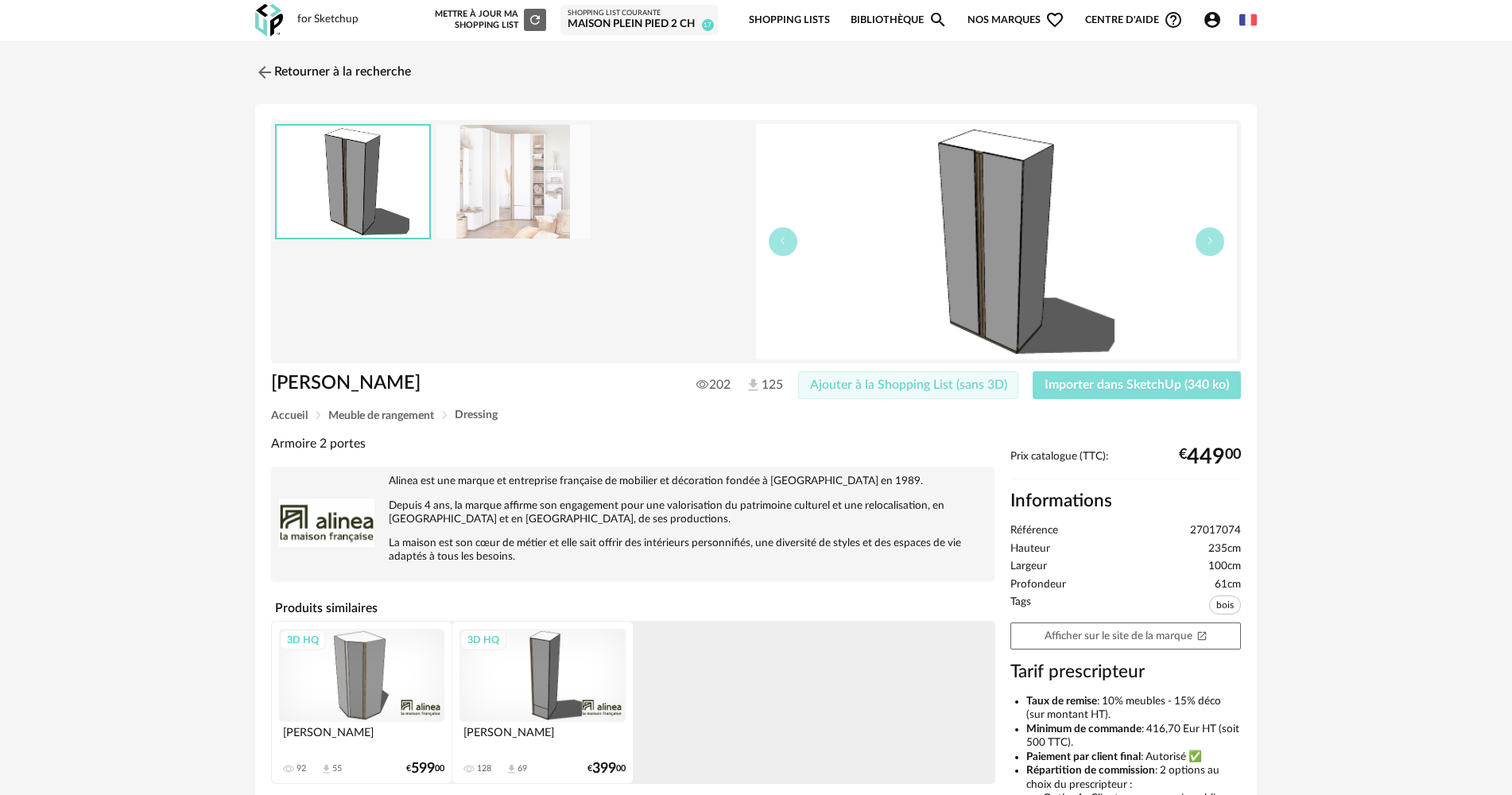
drag, startPoint x: 1112, startPoint y: 380, endPoint x: 980, endPoint y: 373, distance: 132.2
click at [1111, 379] on span "Importer dans SketchUp (340 ko)" at bounding box center [1137, 385] width 185 height 13
click at [302, 76] on link "Retourner à la recherche" at bounding box center [329, 72] width 156 height 35
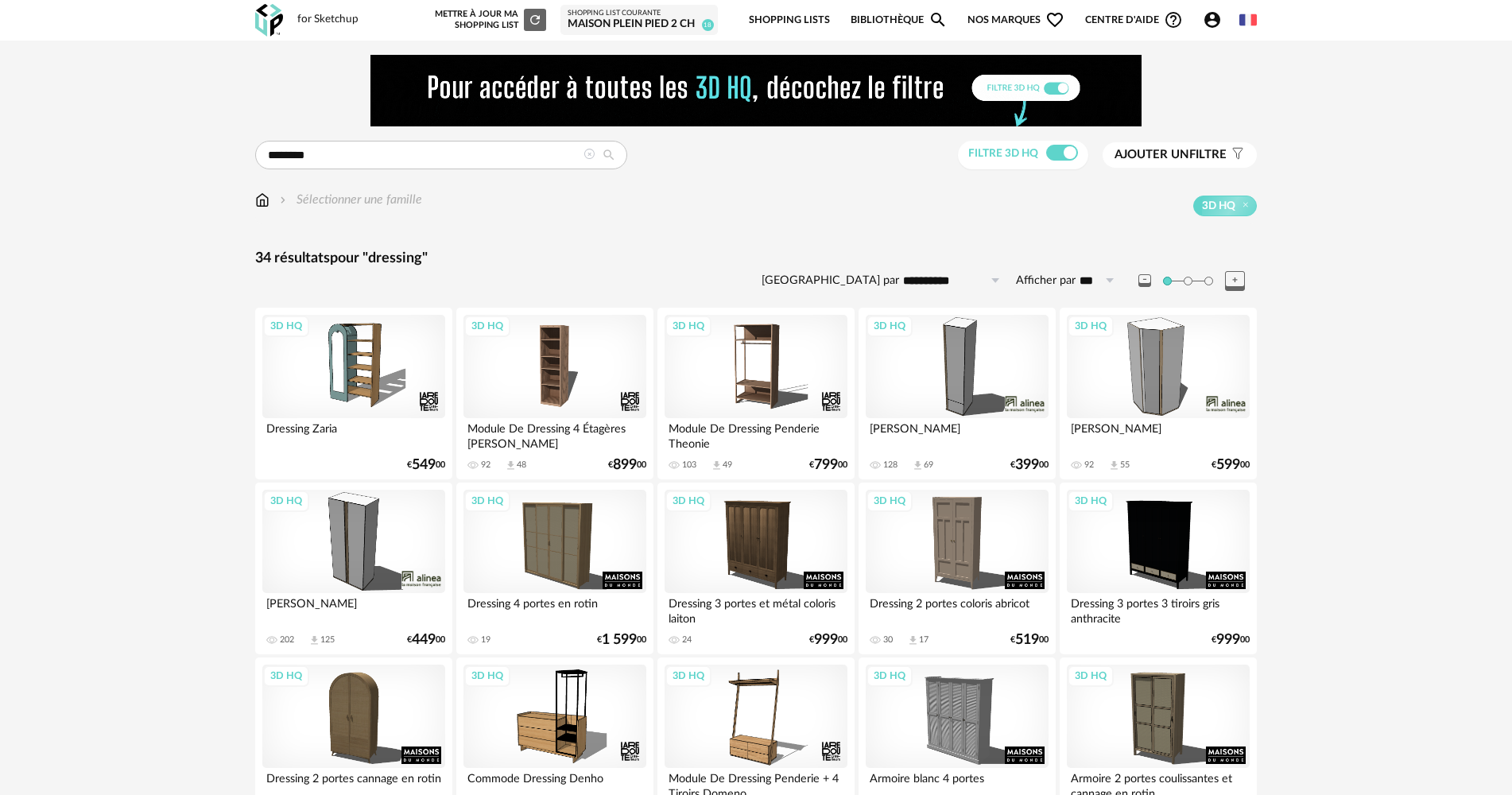
click at [257, 202] on img at bounding box center [262, 200] width 14 height 18
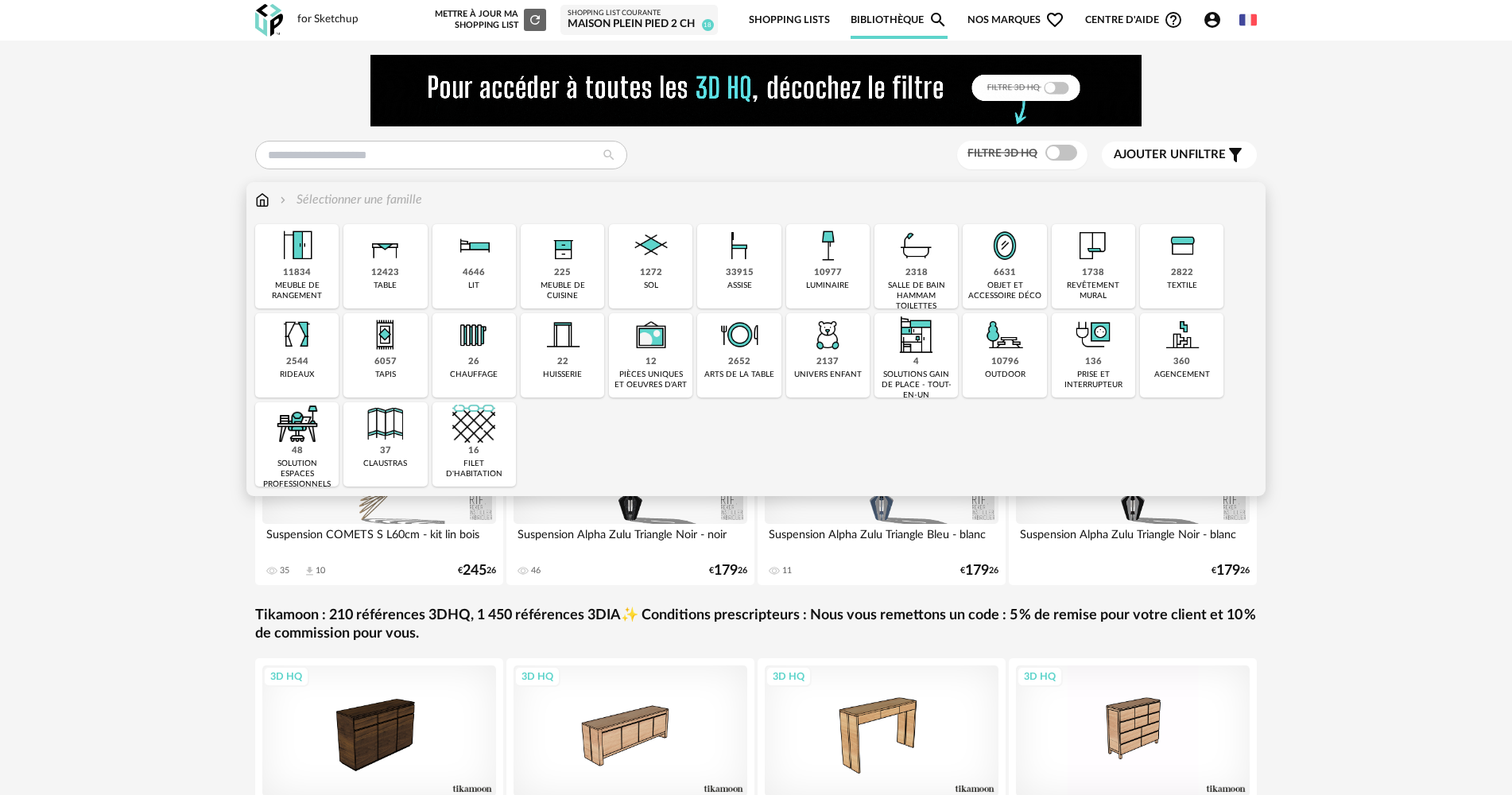
click at [396, 361] on div "6057 tapis" at bounding box center [385, 355] width 83 height 84
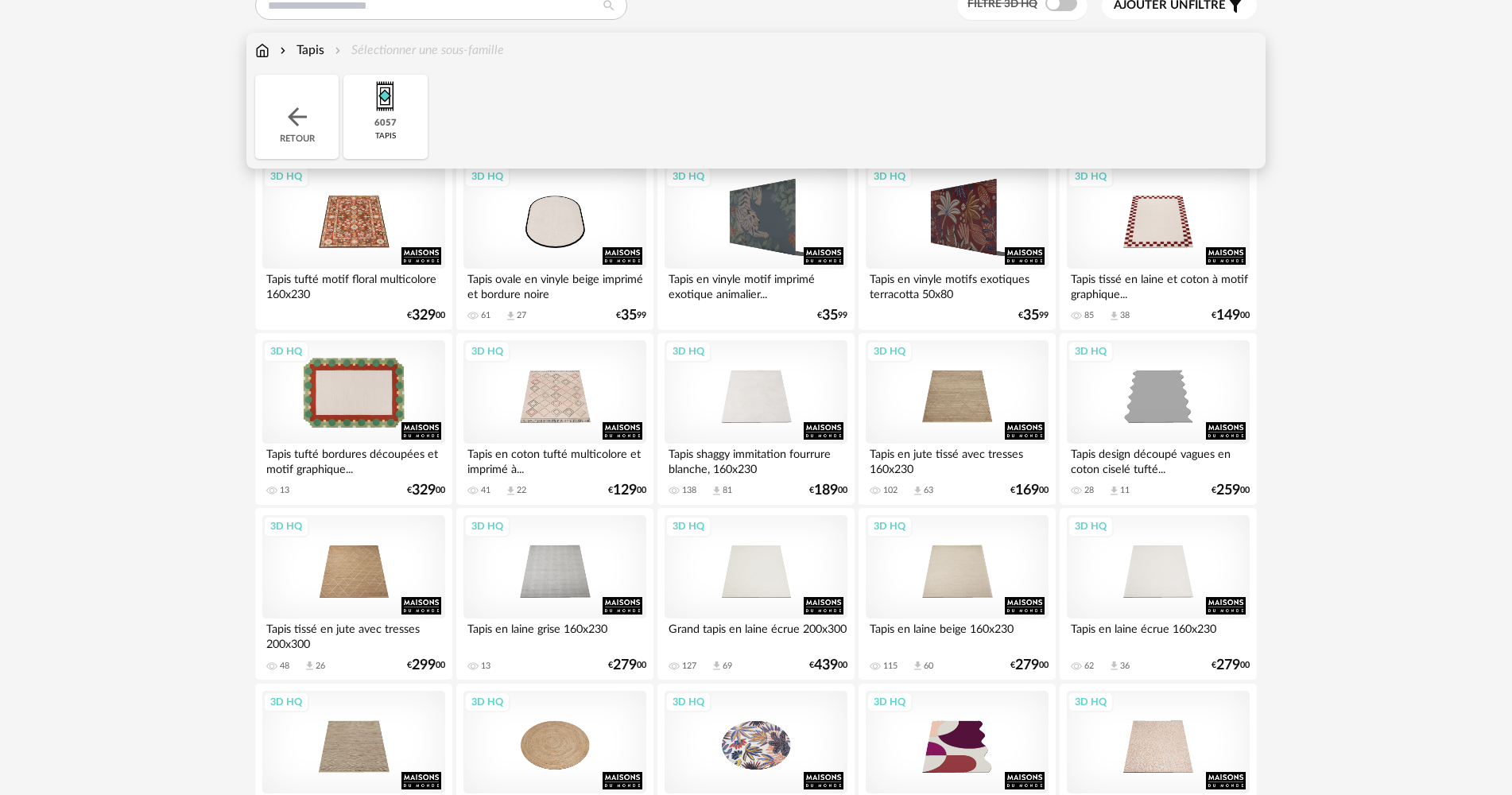
scroll to position [159, 0]
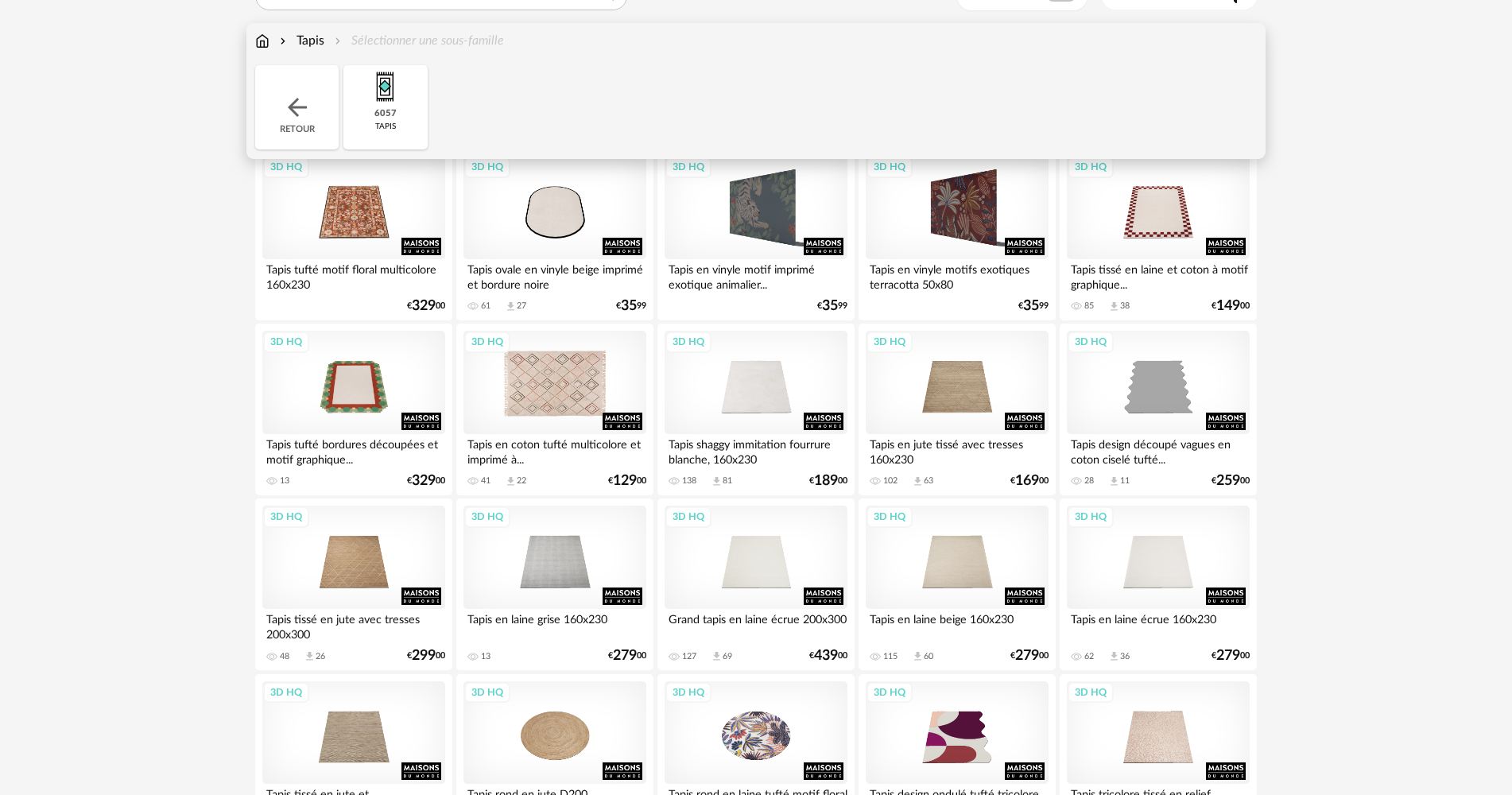
click at [561, 373] on div "3D HQ" at bounding box center [555, 383] width 183 height 104
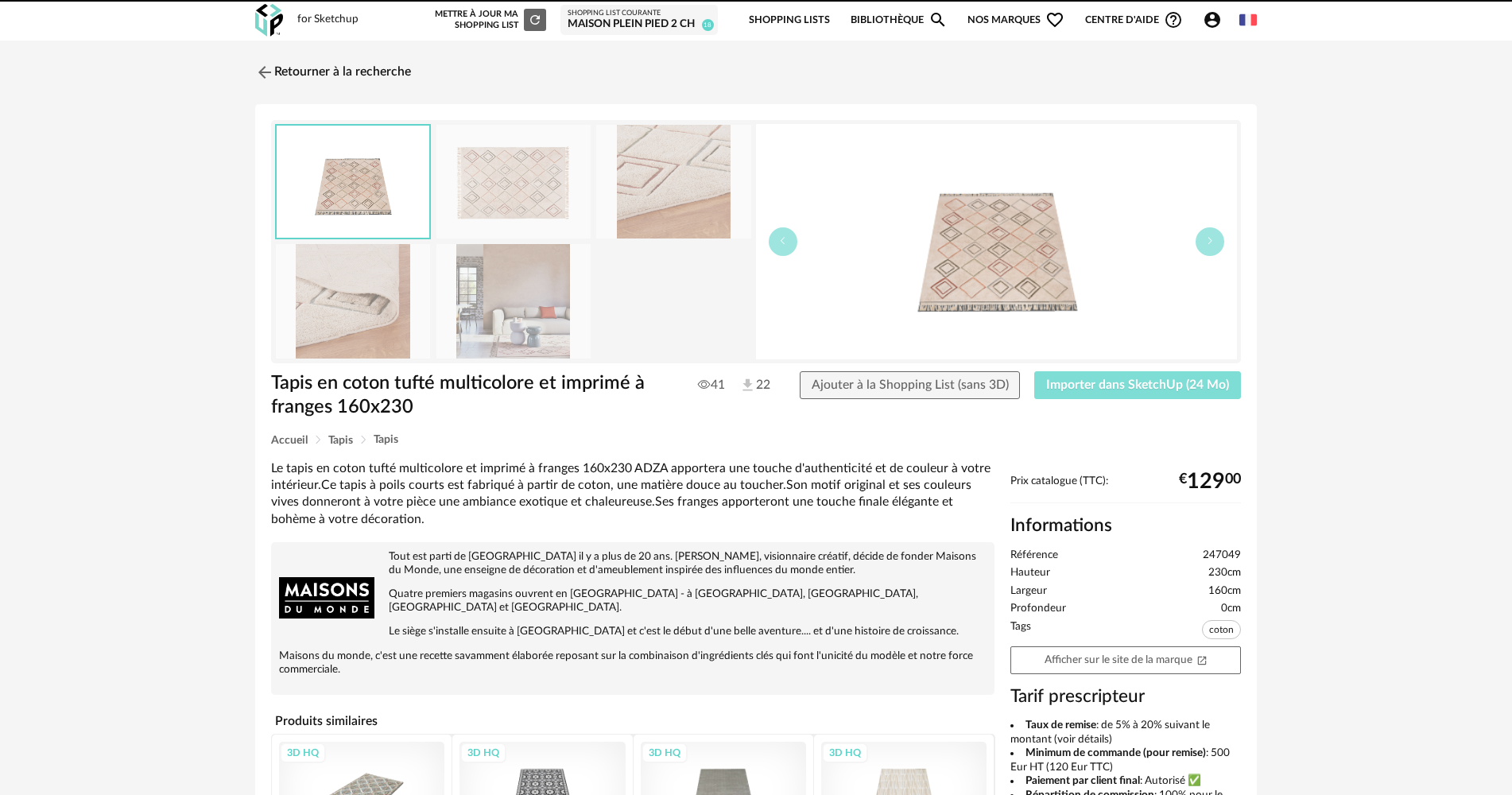
drag, startPoint x: 1087, startPoint y: 391, endPoint x: 1071, endPoint y: 390, distance: 16.0
click at [1087, 390] on button "Importer dans SketchUp (24 Mo)" at bounding box center [1138, 385] width 207 height 29
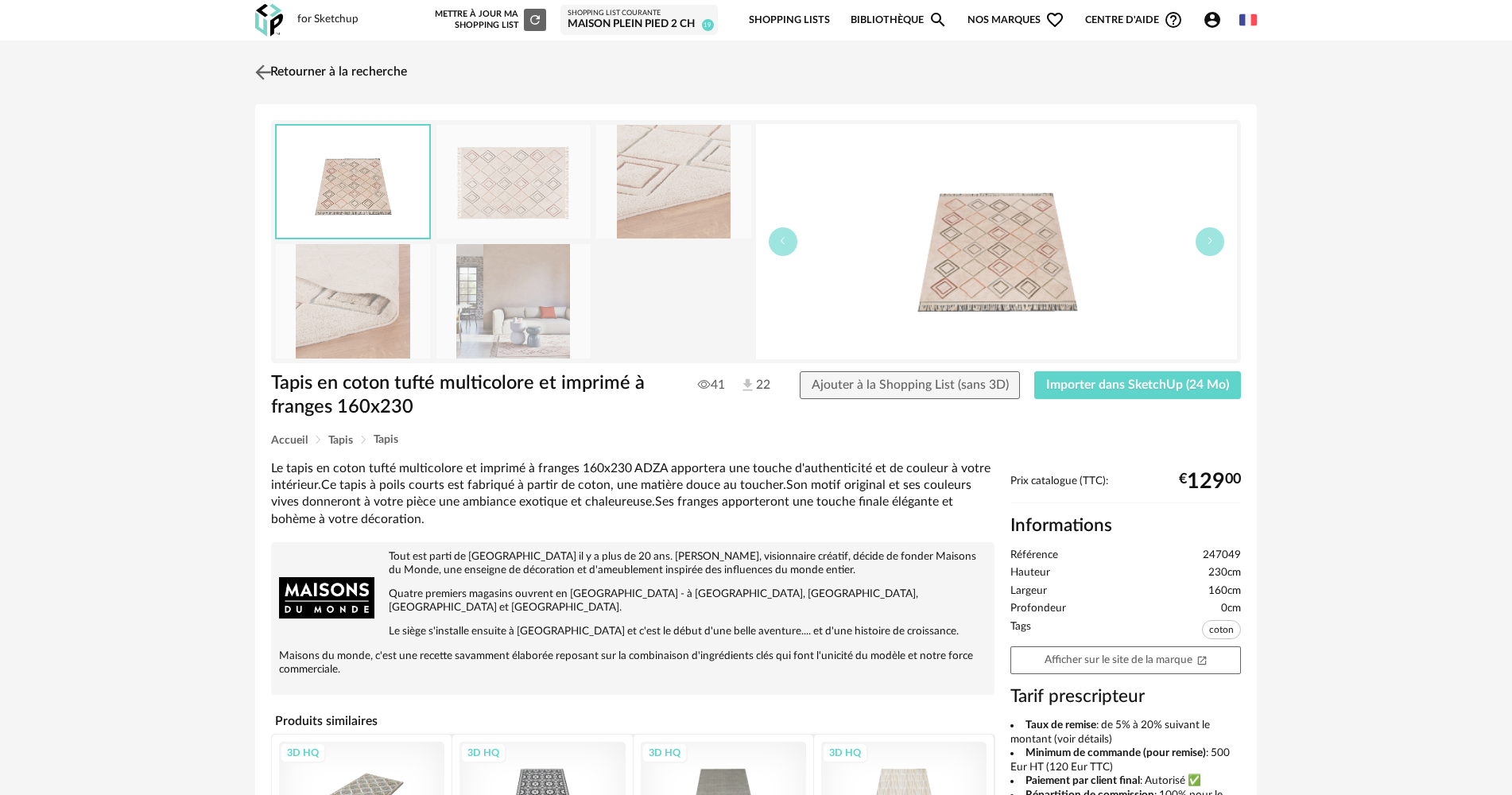
click at [264, 70] on img at bounding box center [263, 71] width 23 height 23
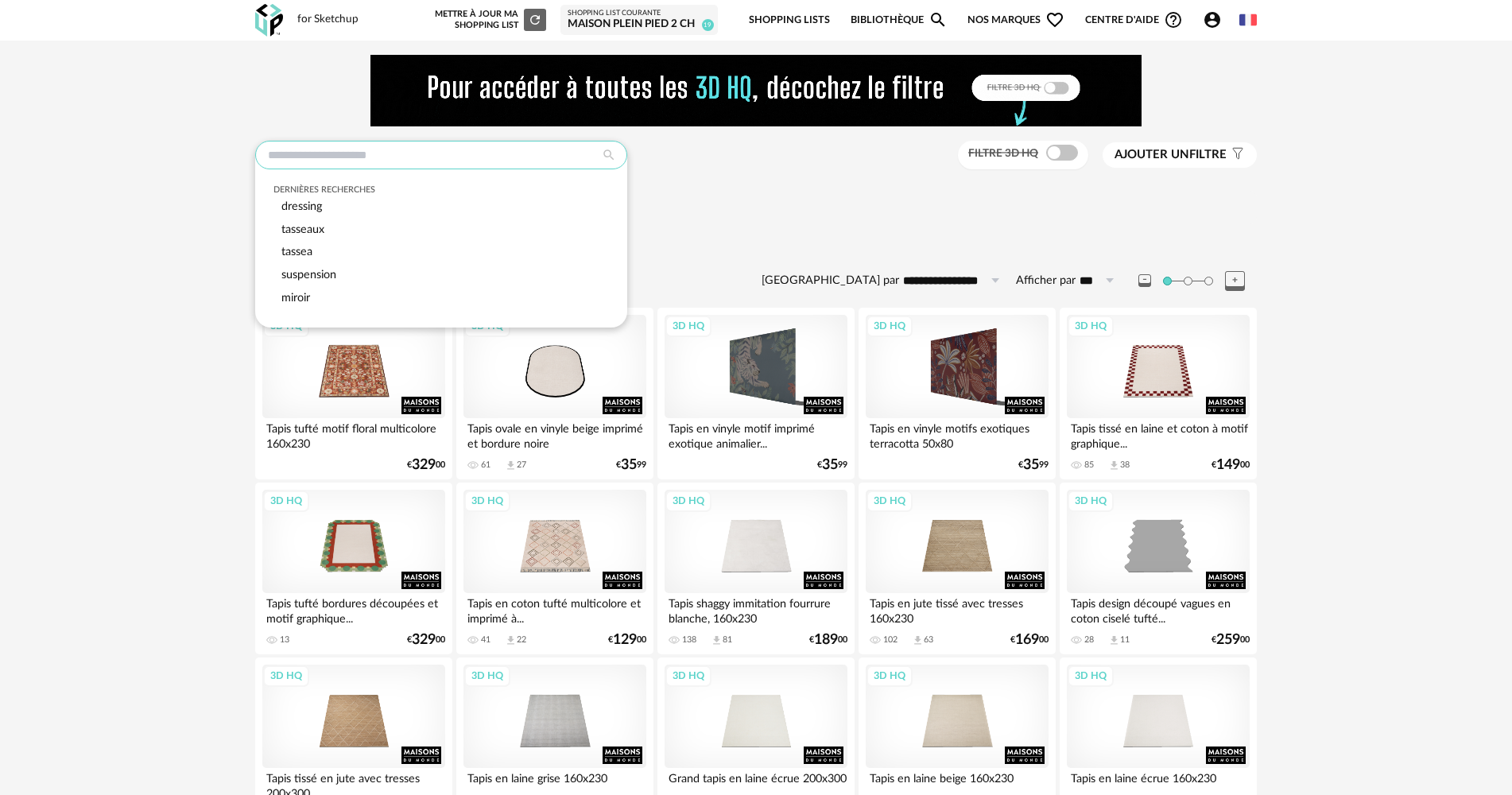
click at [323, 153] on input "text" at bounding box center [441, 154] width 372 height 29
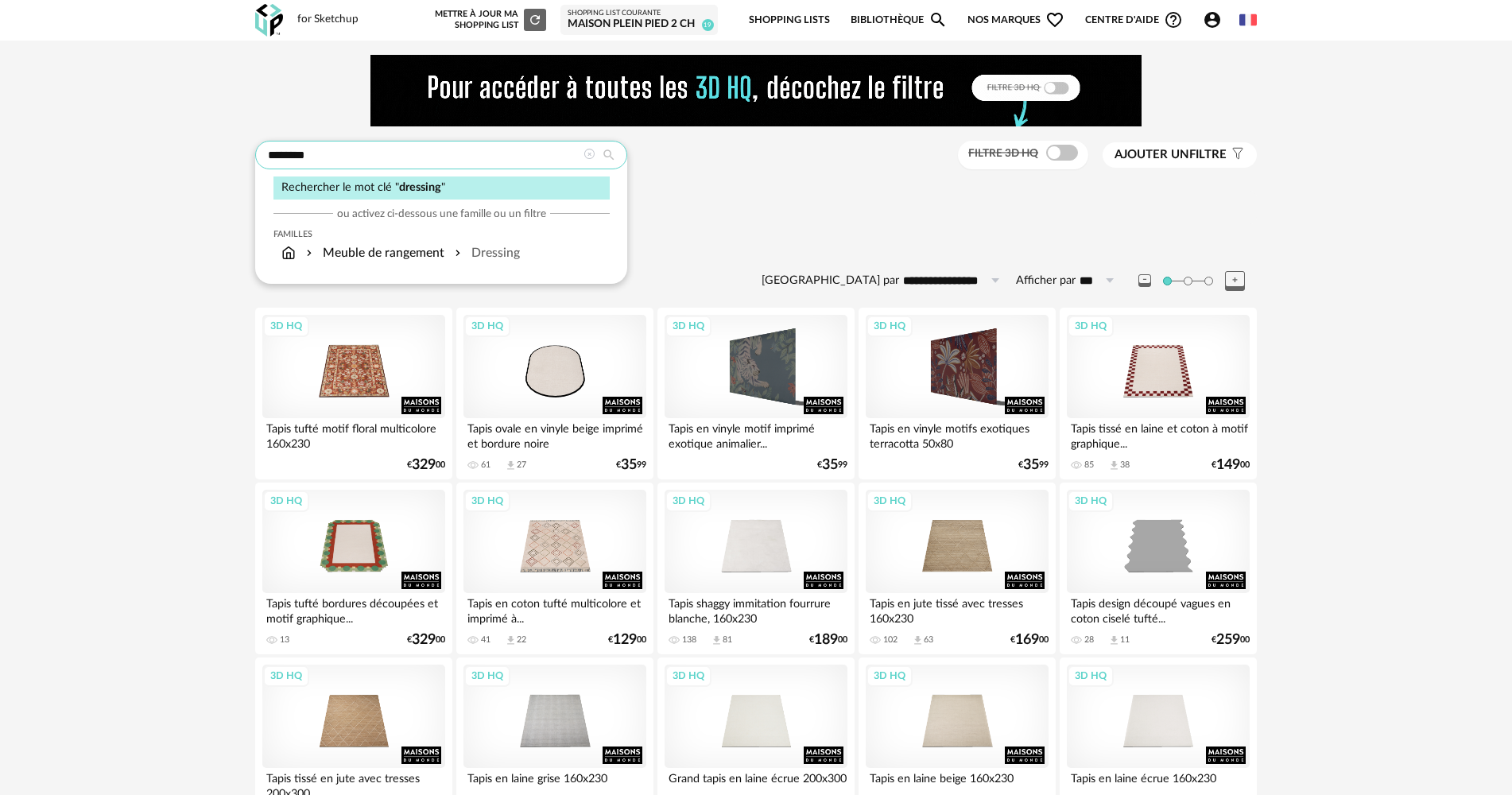
type input "********"
type input "**********"
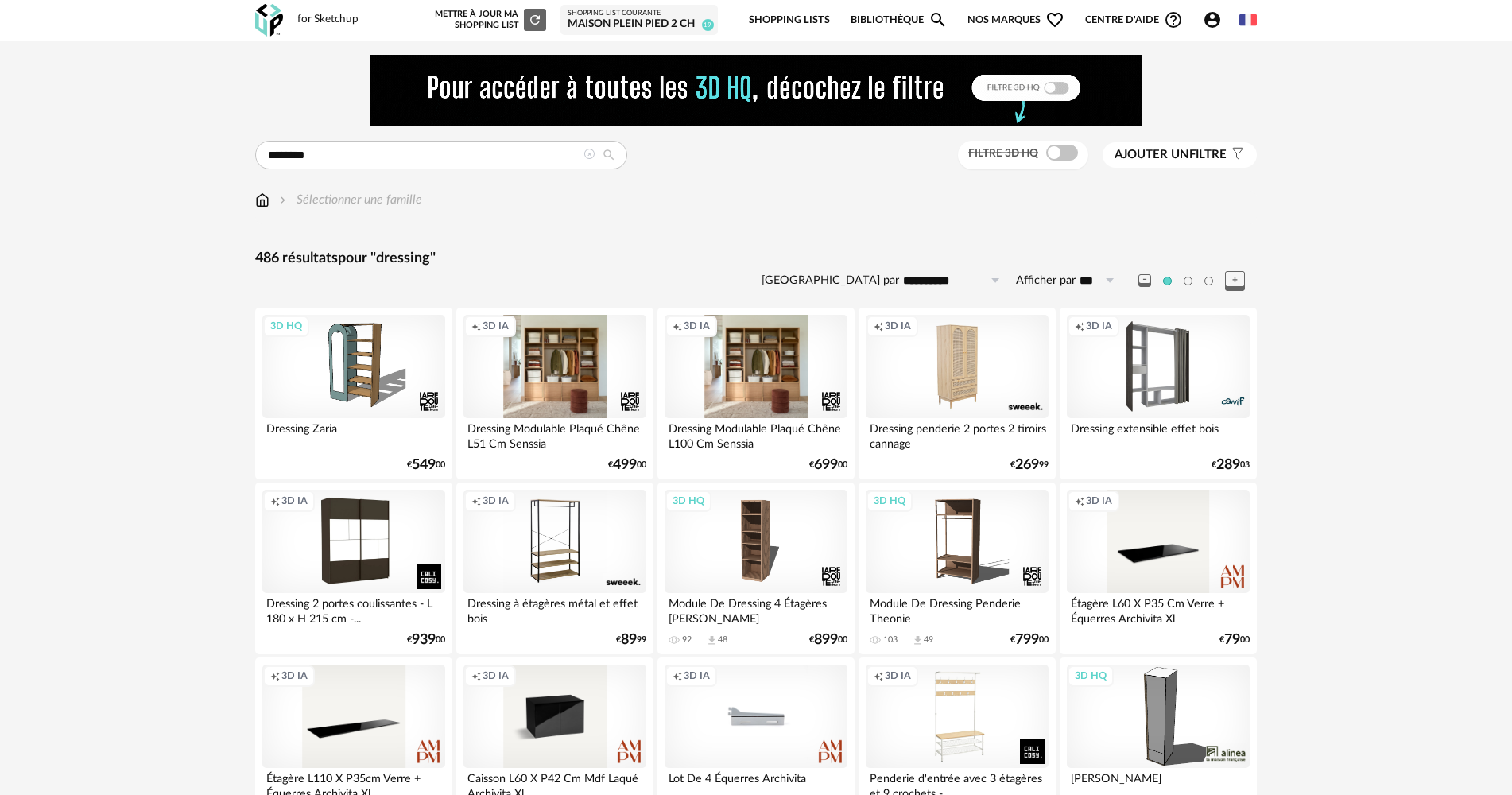
click at [1055, 161] on span at bounding box center [1062, 153] width 31 height 16
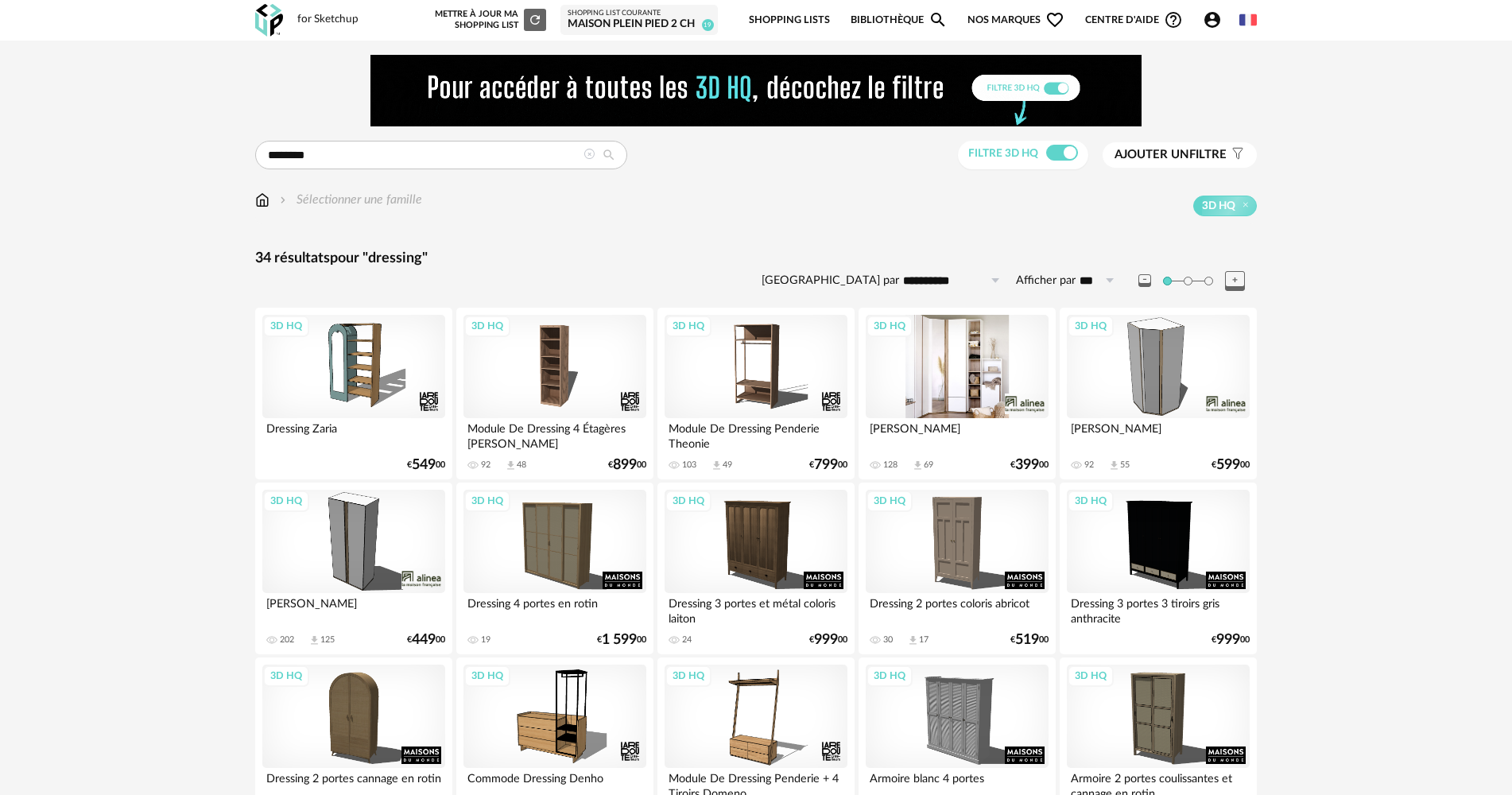
click at [976, 378] on div "3D HQ" at bounding box center [957, 367] width 183 height 104
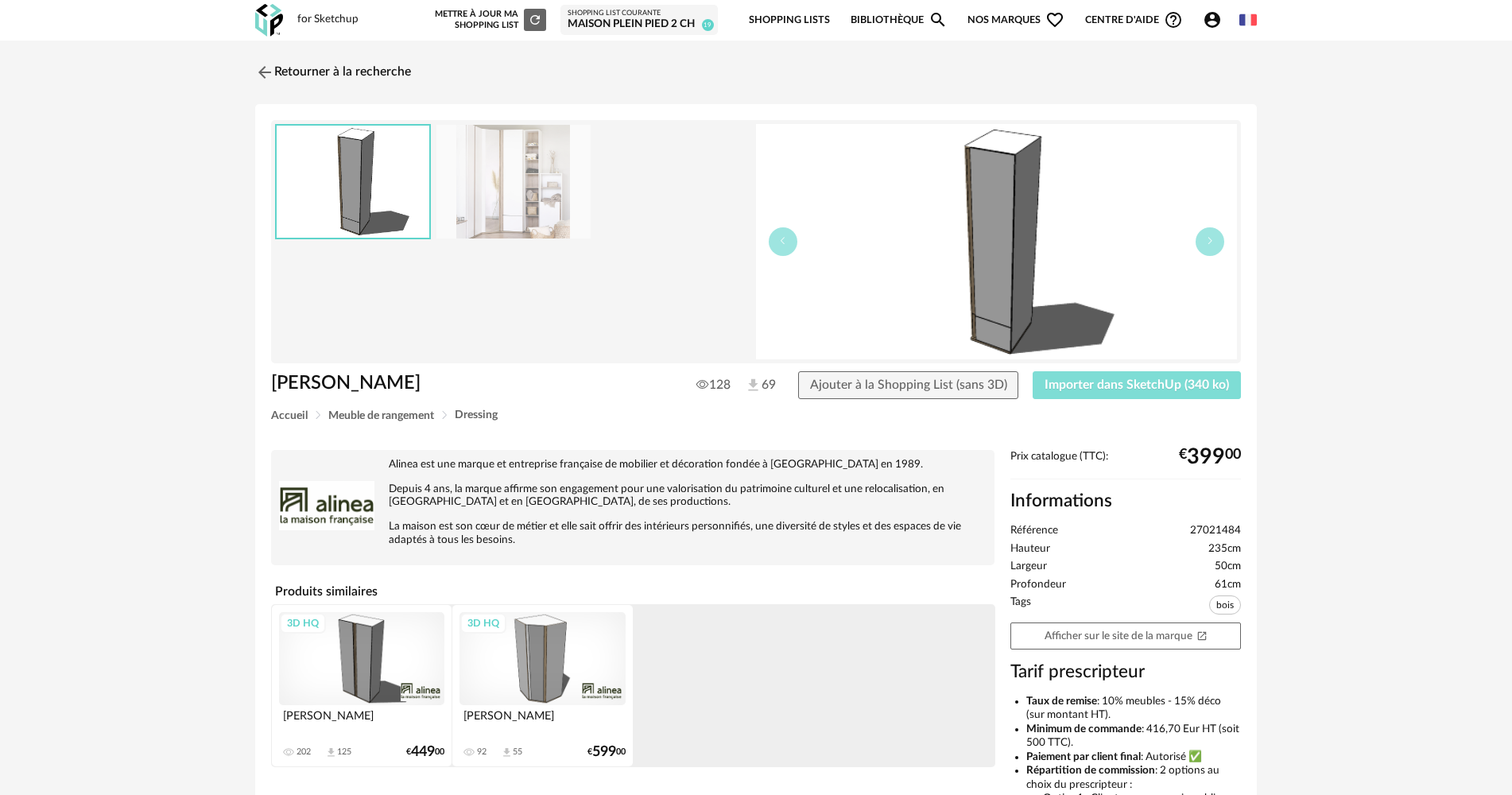
click at [1121, 398] on button "Importer dans SketchUp (340 ko)" at bounding box center [1136, 385] width 208 height 29
click at [282, 76] on link "Retourner à la recherche" at bounding box center [329, 72] width 156 height 35
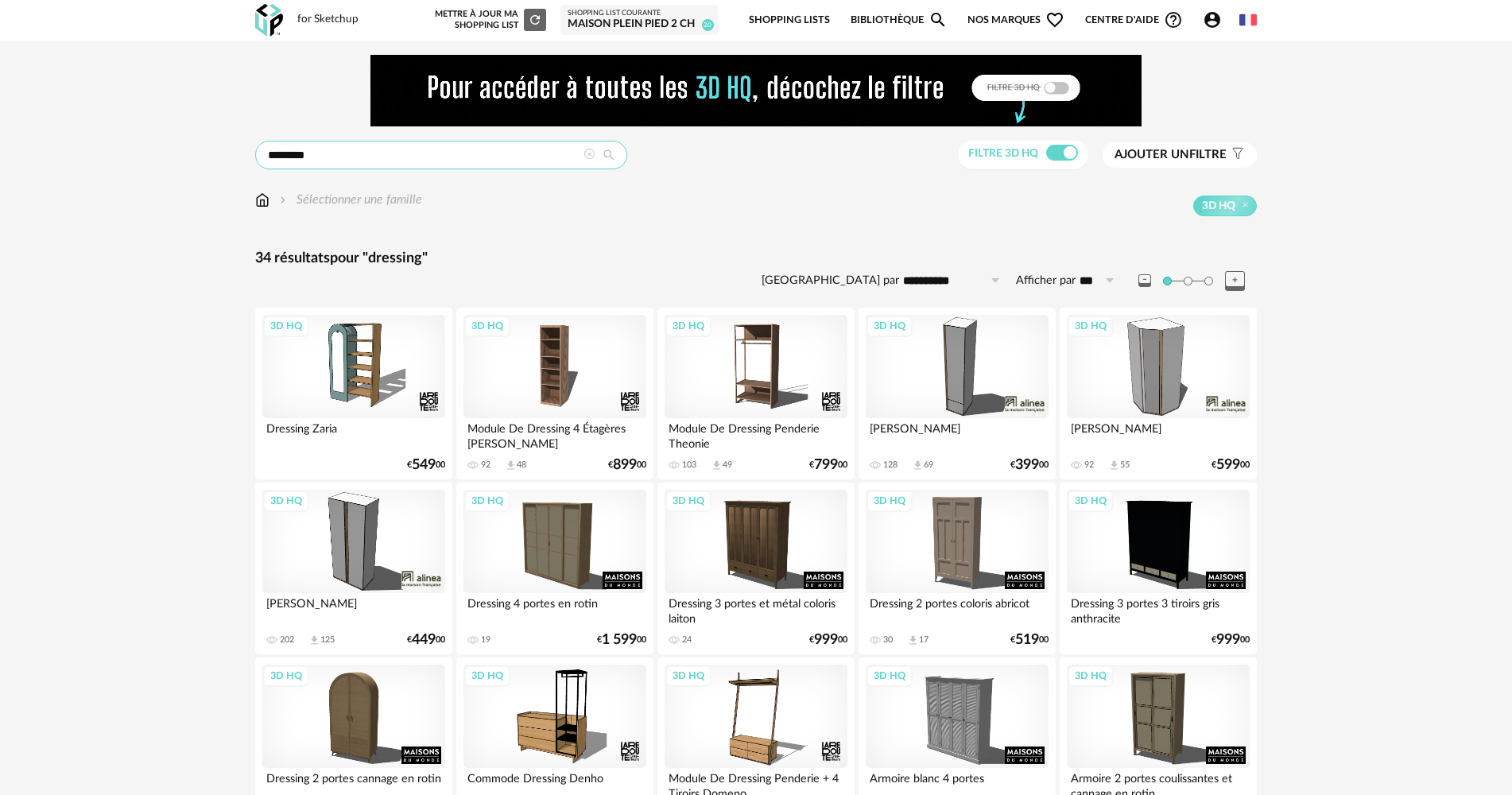
click at [304, 153] on input "********" at bounding box center [441, 154] width 372 height 29
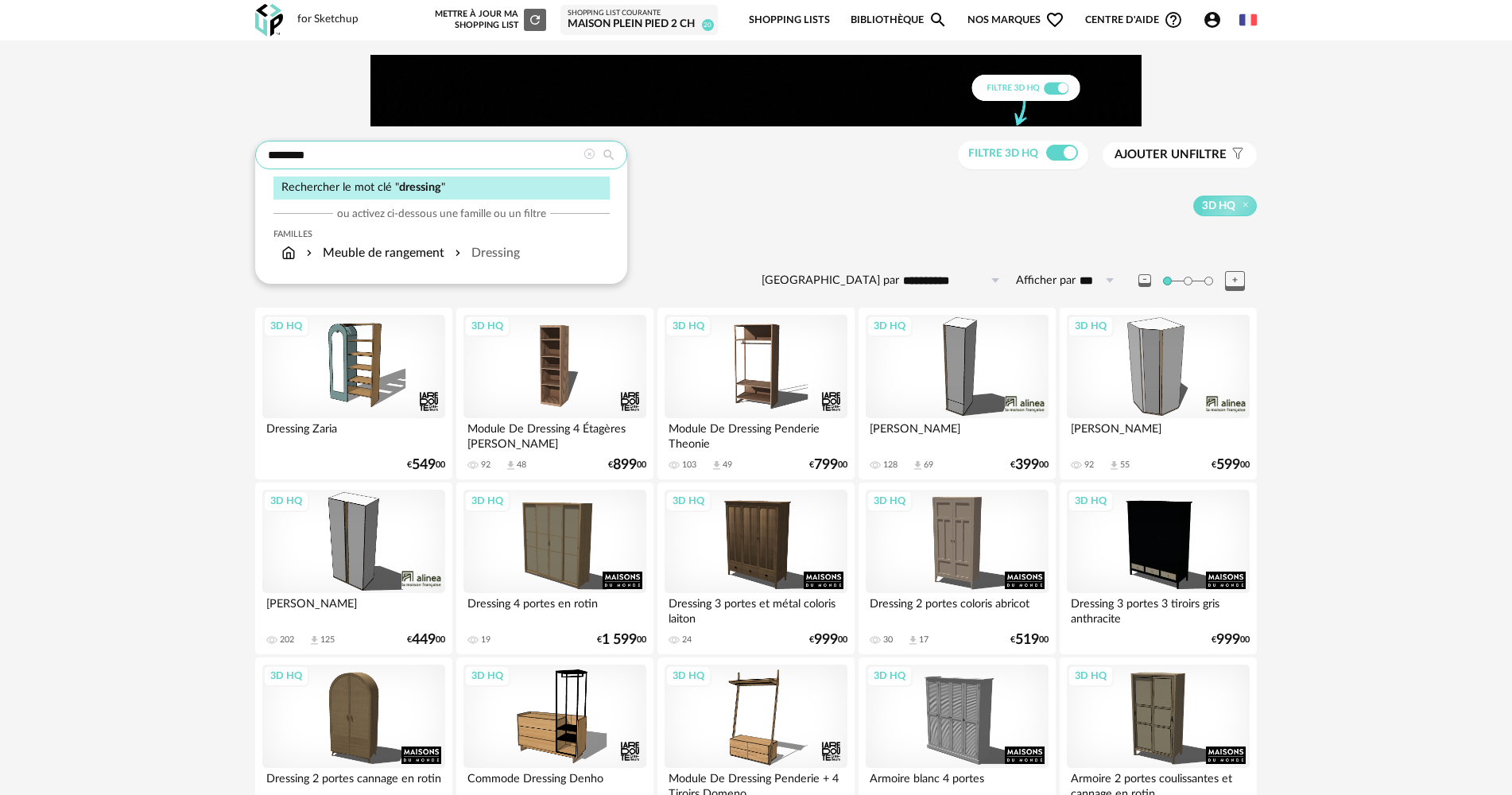
click at [304, 153] on input "********" at bounding box center [441, 154] width 372 height 29
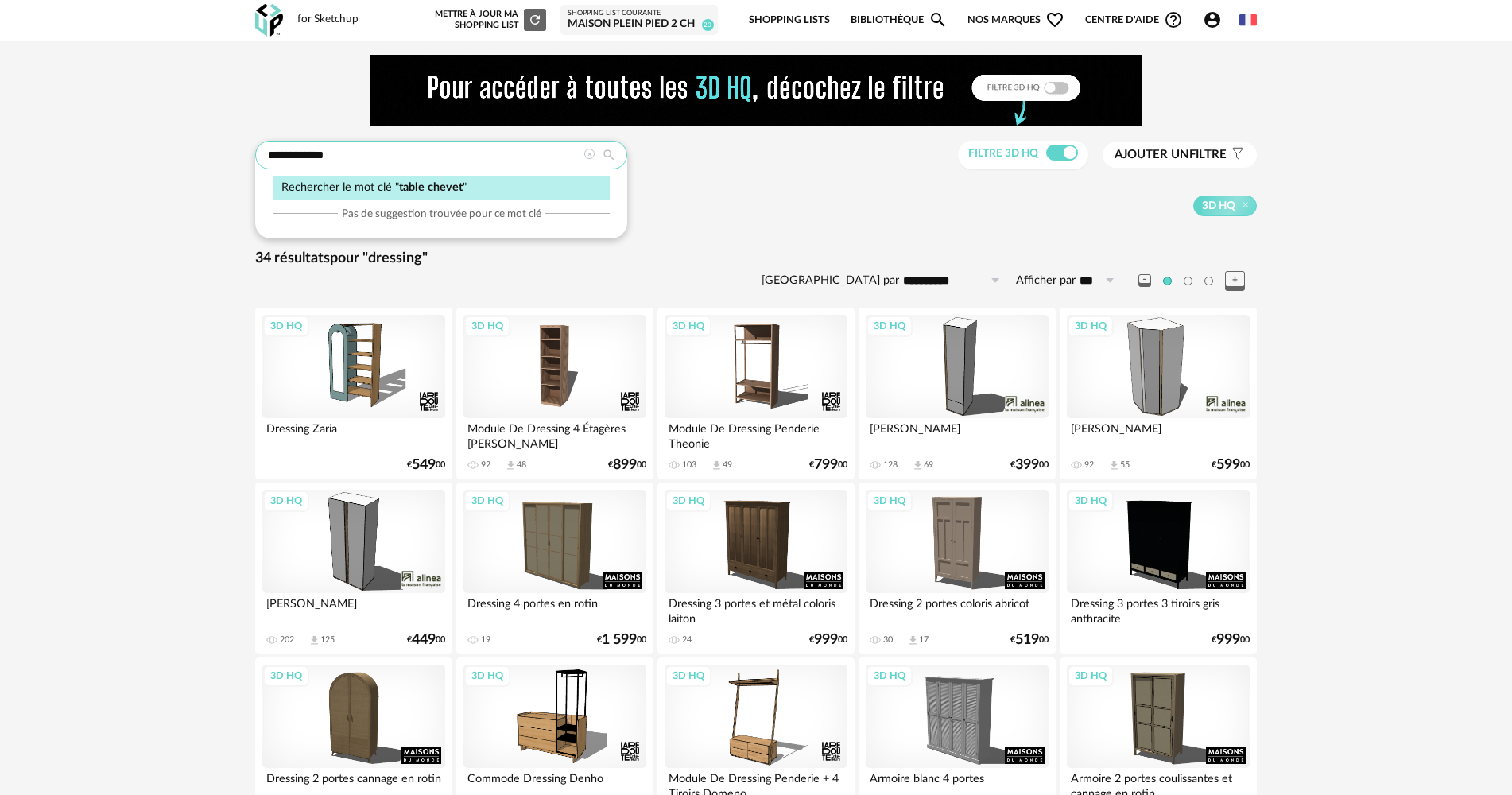
type input "**********"
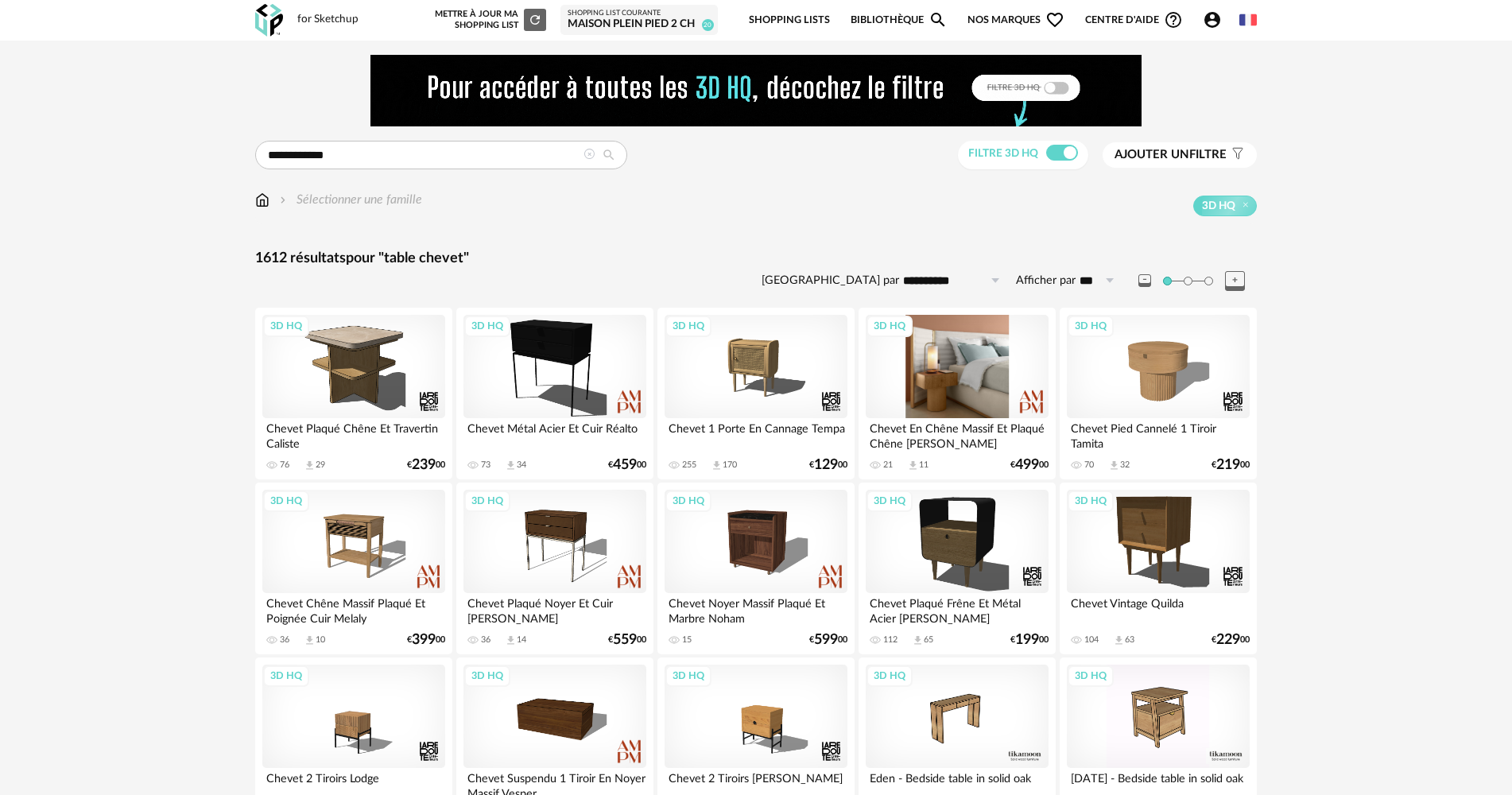
drag, startPoint x: 945, startPoint y: 342, endPoint x: 969, endPoint y: 344, distance: 24.1
click at [946, 342] on div "3D HQ" at bounding box center [957, 367] width 183 height 104
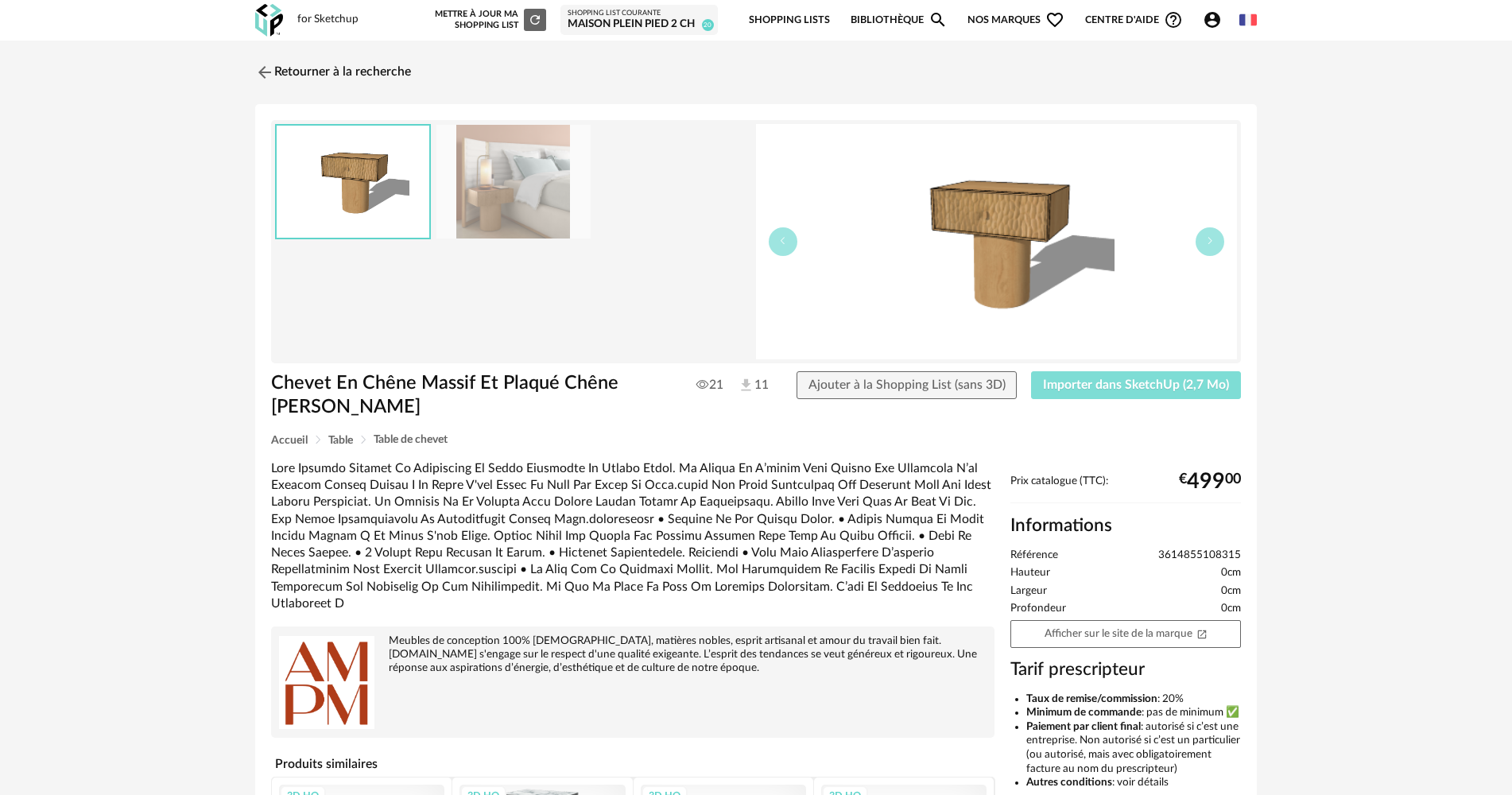
click at [1070, 381] on span "Importer dans SketchUp (2,7 Mo)" at bounding box center [1135, 385] width 186 height 13
click at [273, 33] on img at bounding box center [269, 19] width 28 height 32
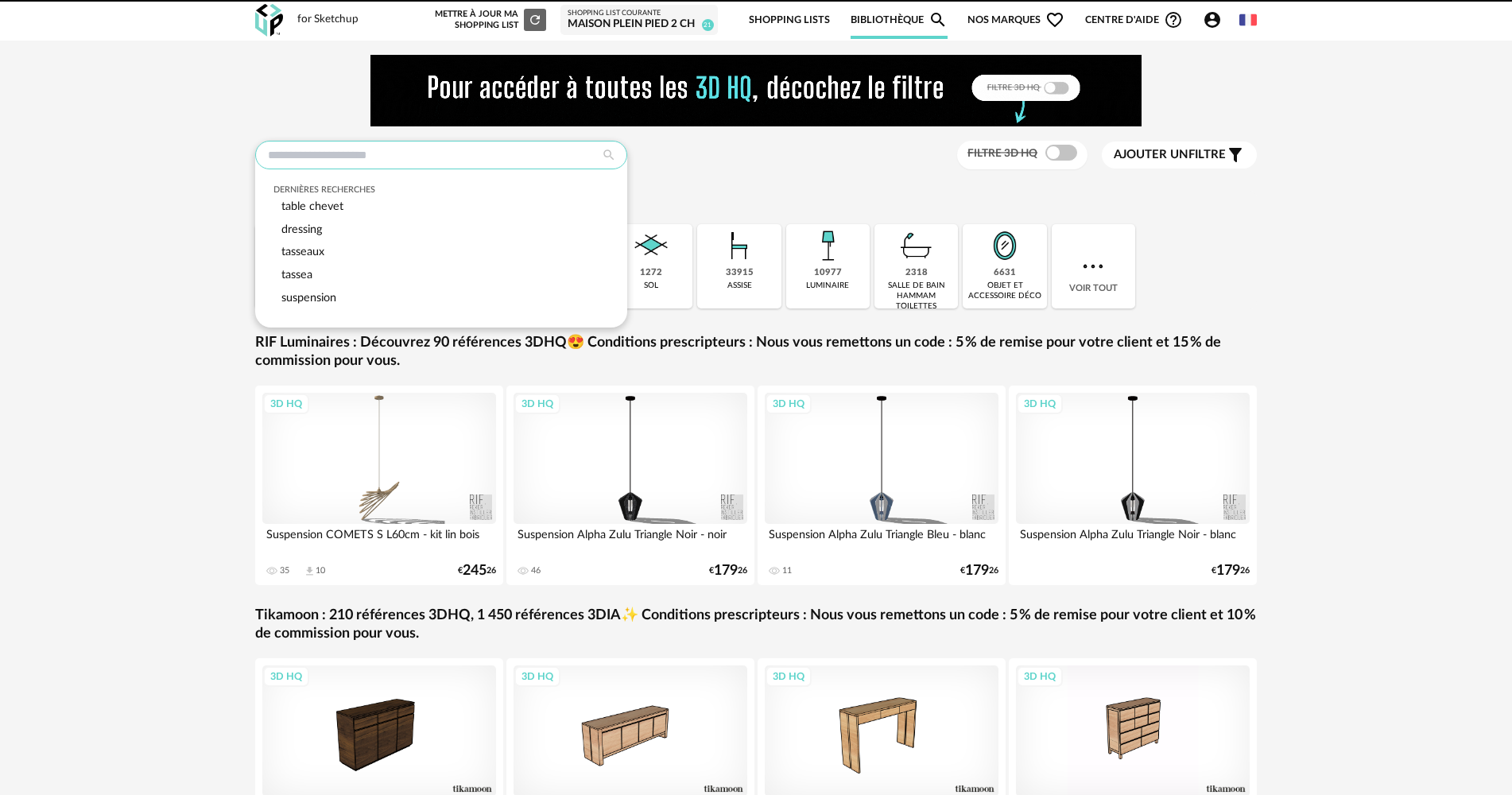
click at [313, 156] on input "text" at bounding box center [441, 154] width 372 height 29
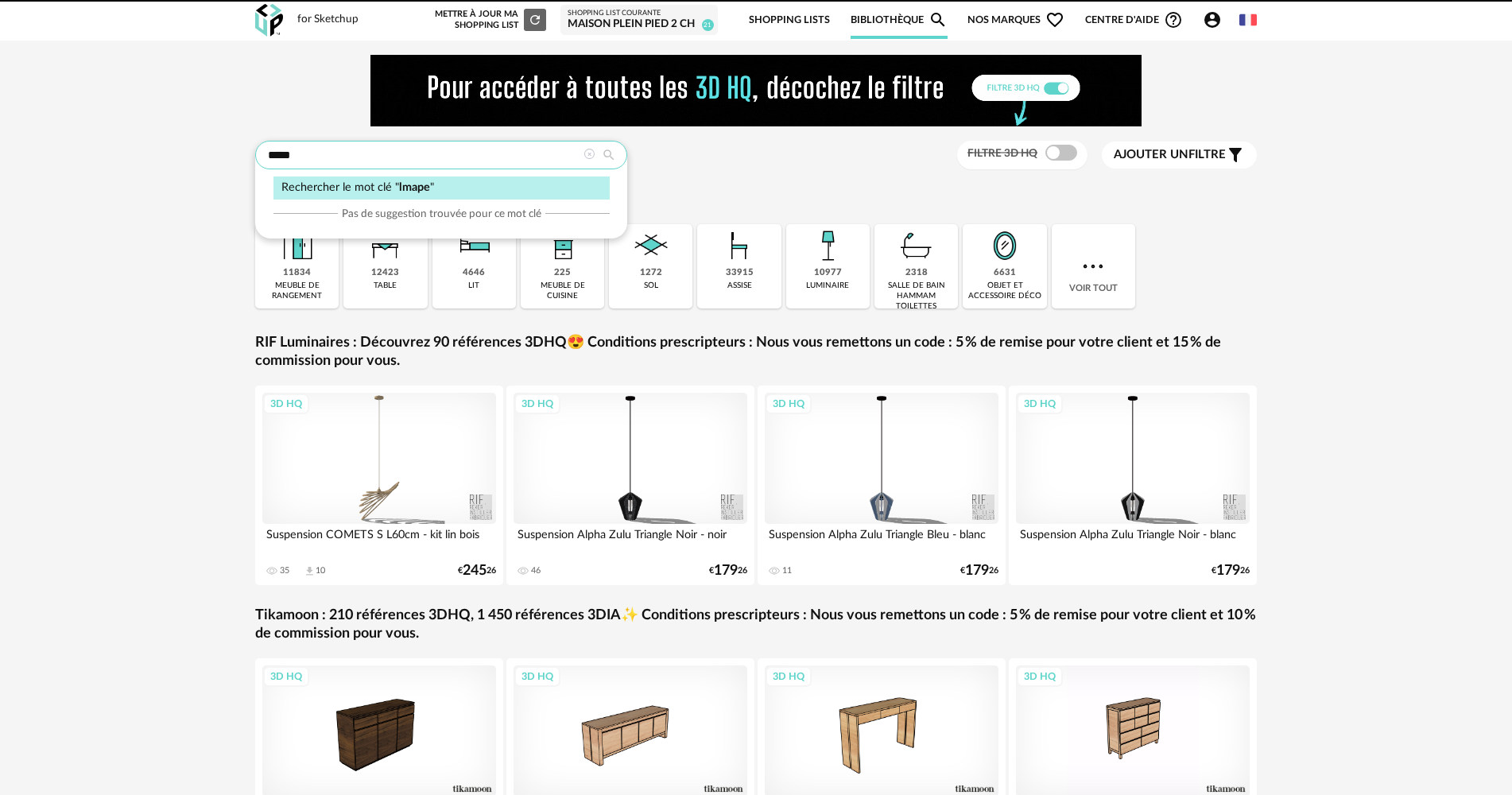
type input "*****"
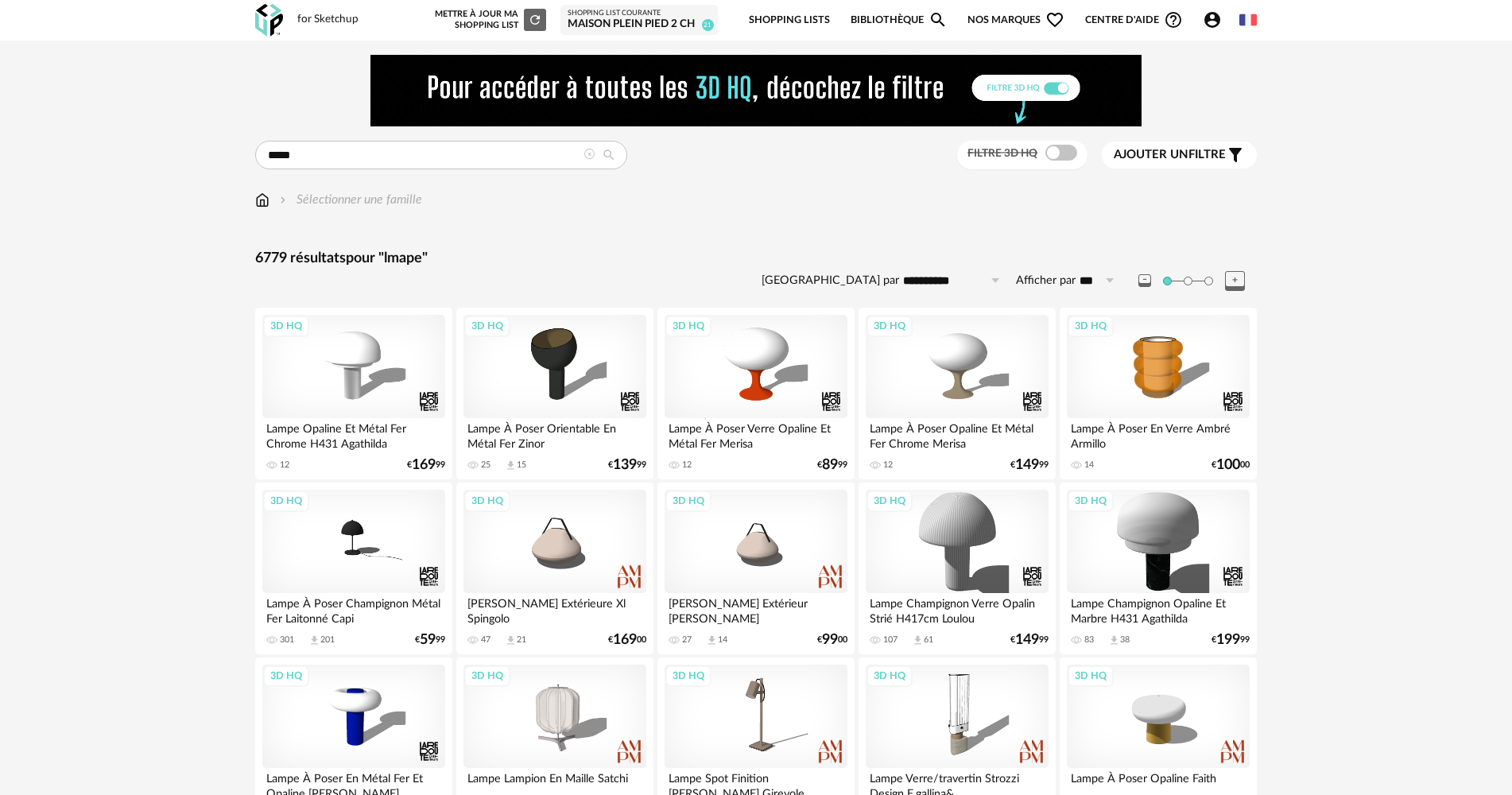
click at [1050, 158] on span at bounding box center [1061, 153] width 31 height 16
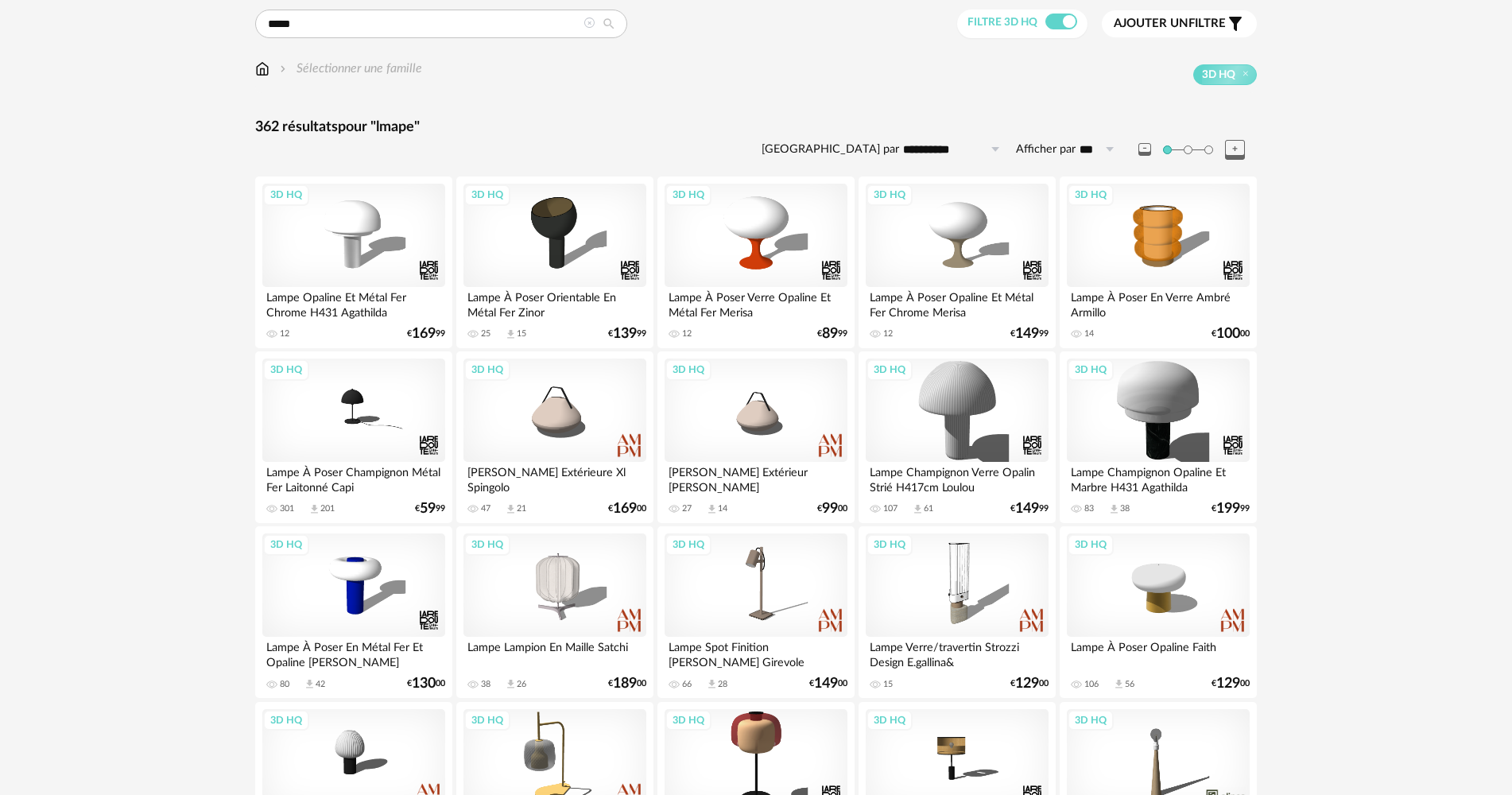
scroll to position [159, 0]
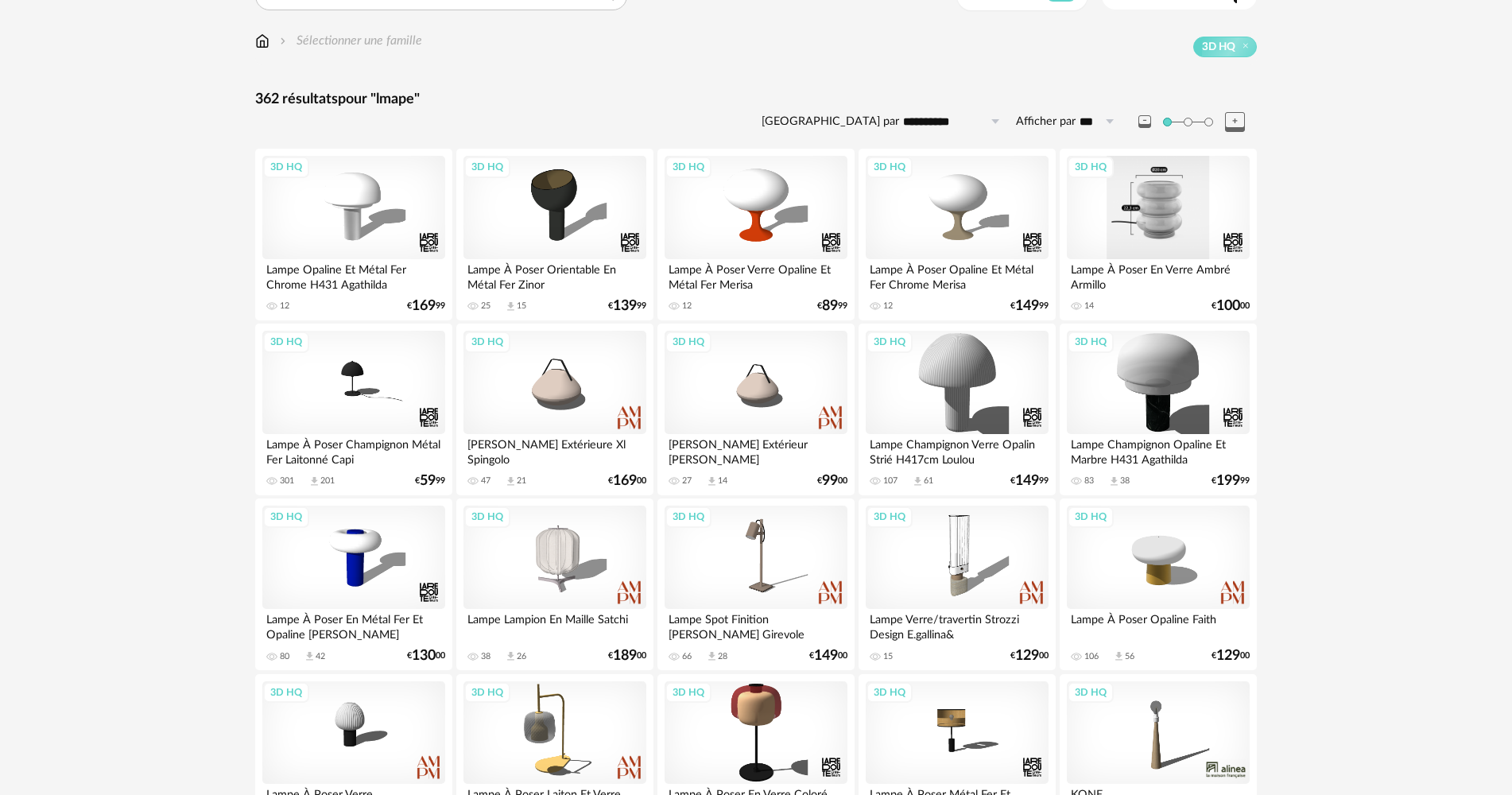
click at [1176, 221] on div "3D HQ" at bounding box center [1158, 208] width 183 height 104
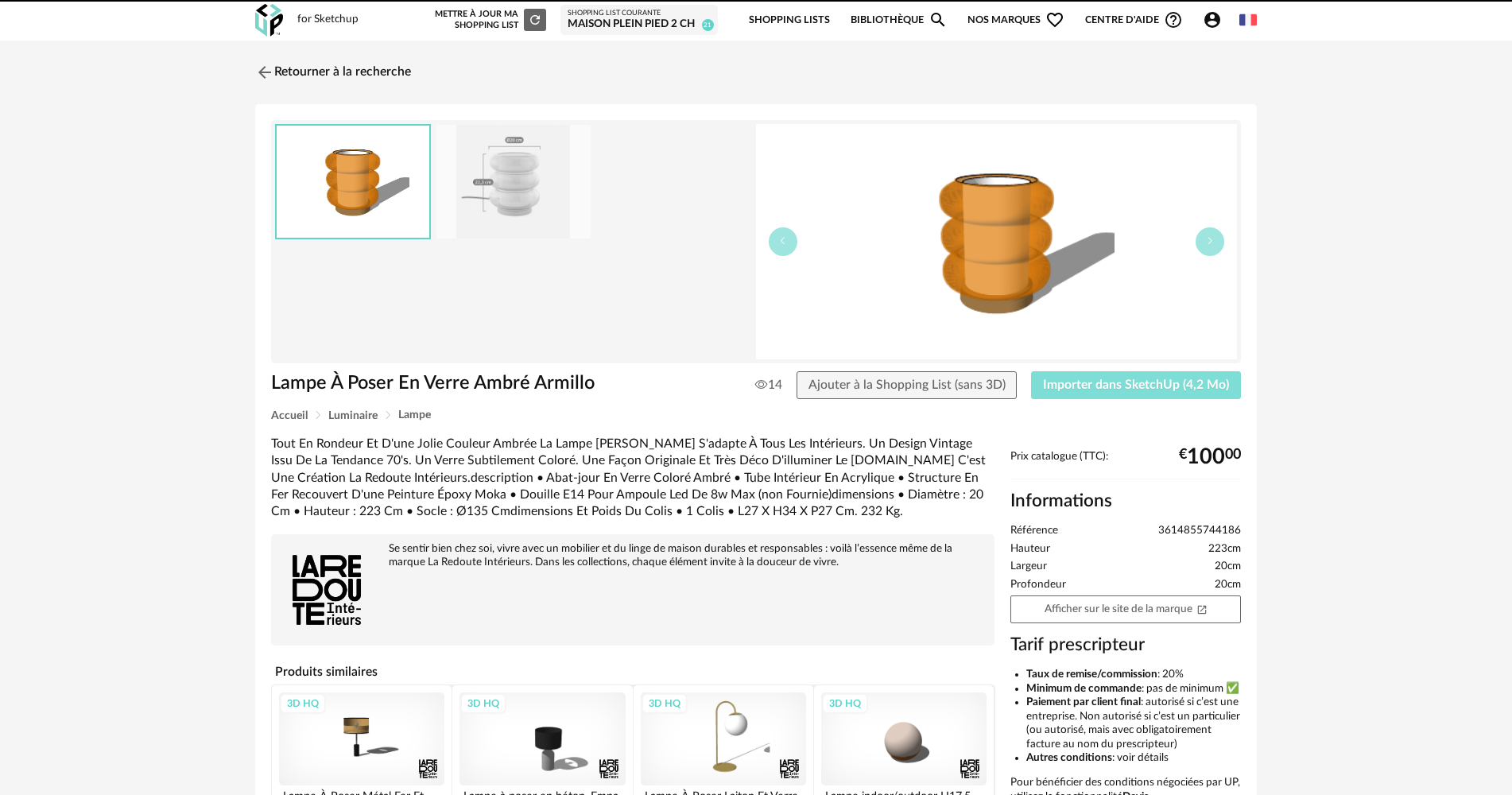
click at [1109, 393] on button "Importer dans SketchUp (4,2 Mo)" at bounding box center [1136, 385] width 210 height 29
click at [271, 77] on img at bounding box center [263, 71] width 23 height 23
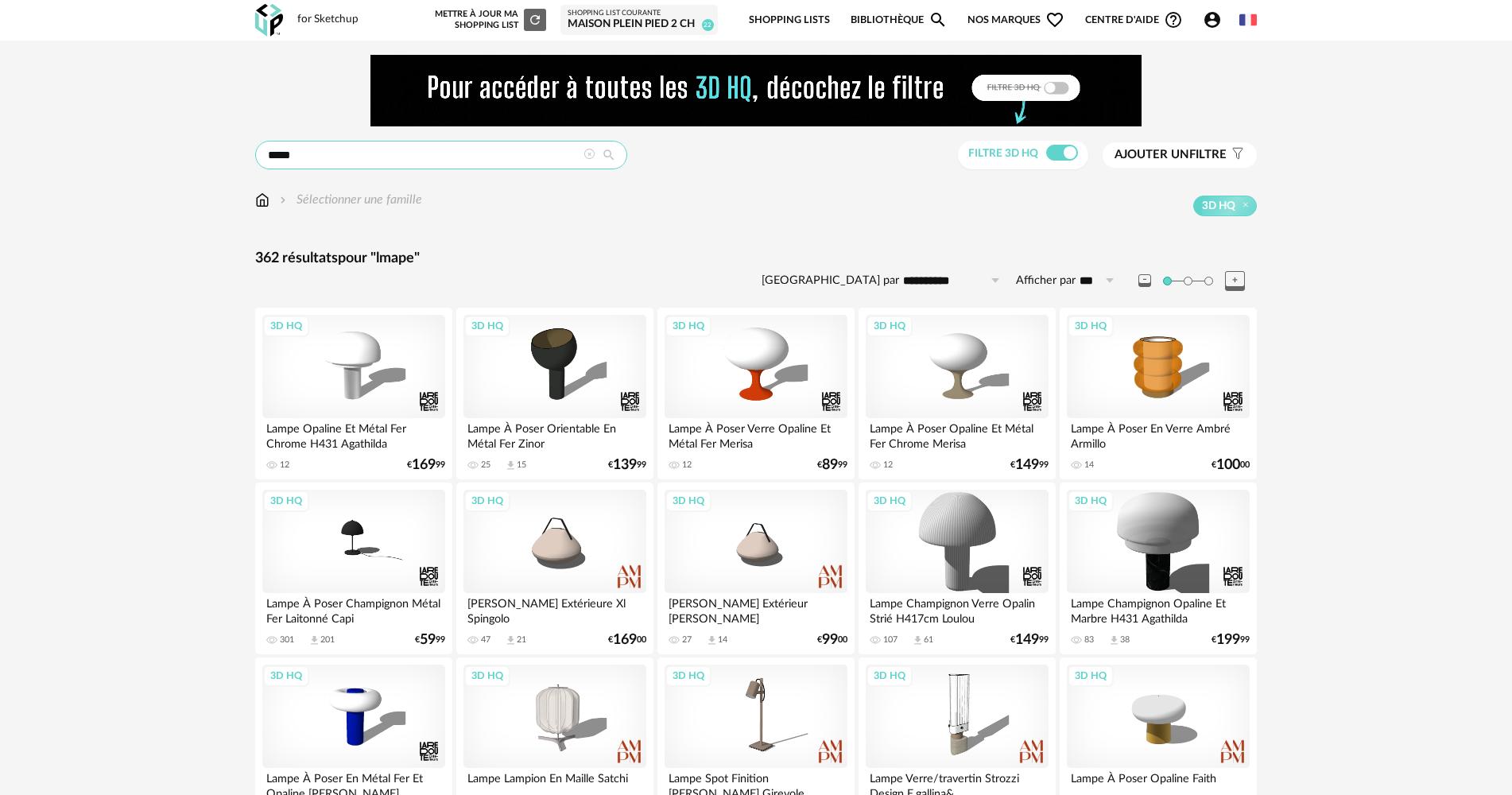
click at [335, 152] on input "*****" at bounding box center [441, 154] width 372 height 29
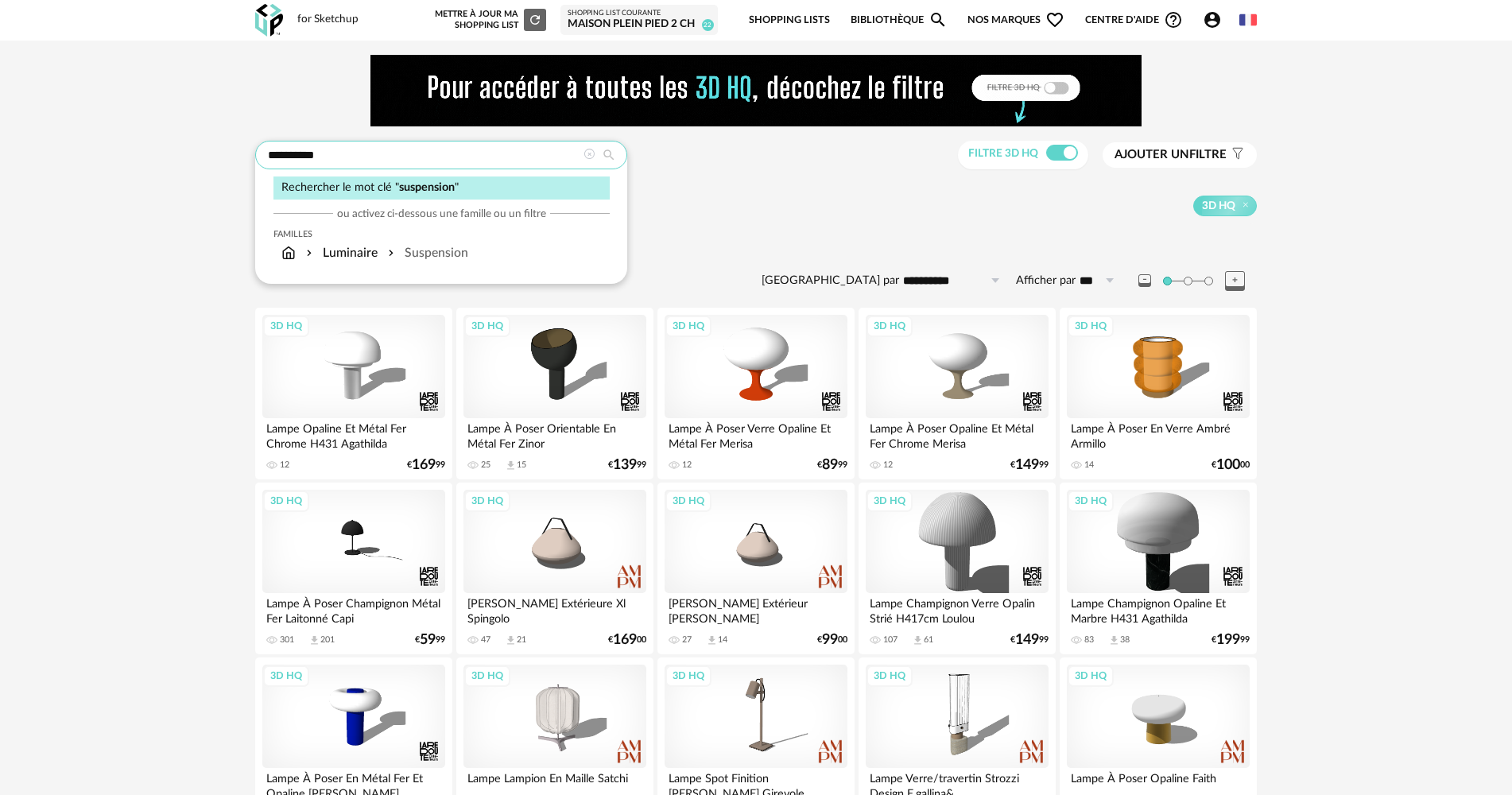
type input "**********"
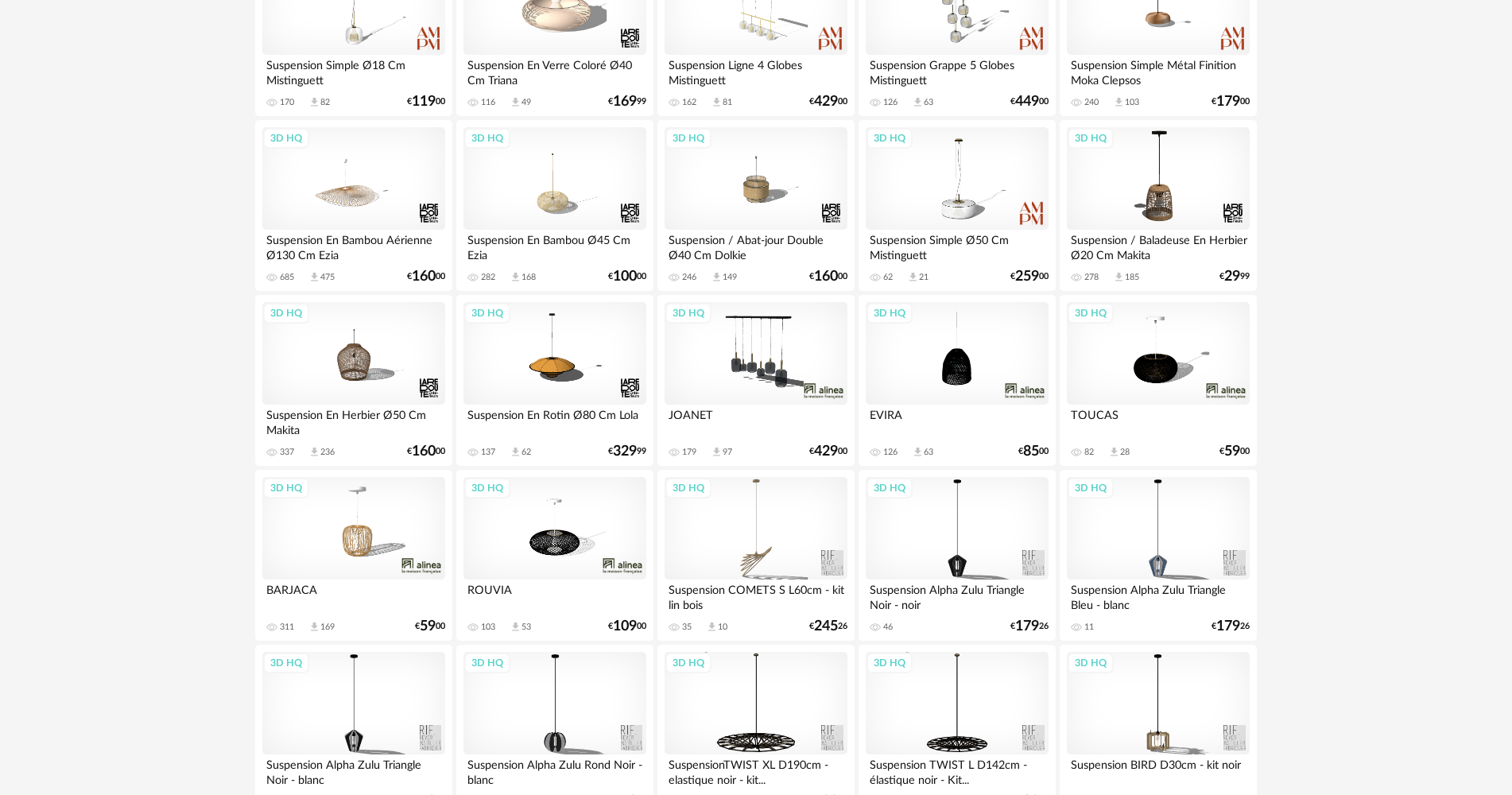
scroll to position [716, 0]
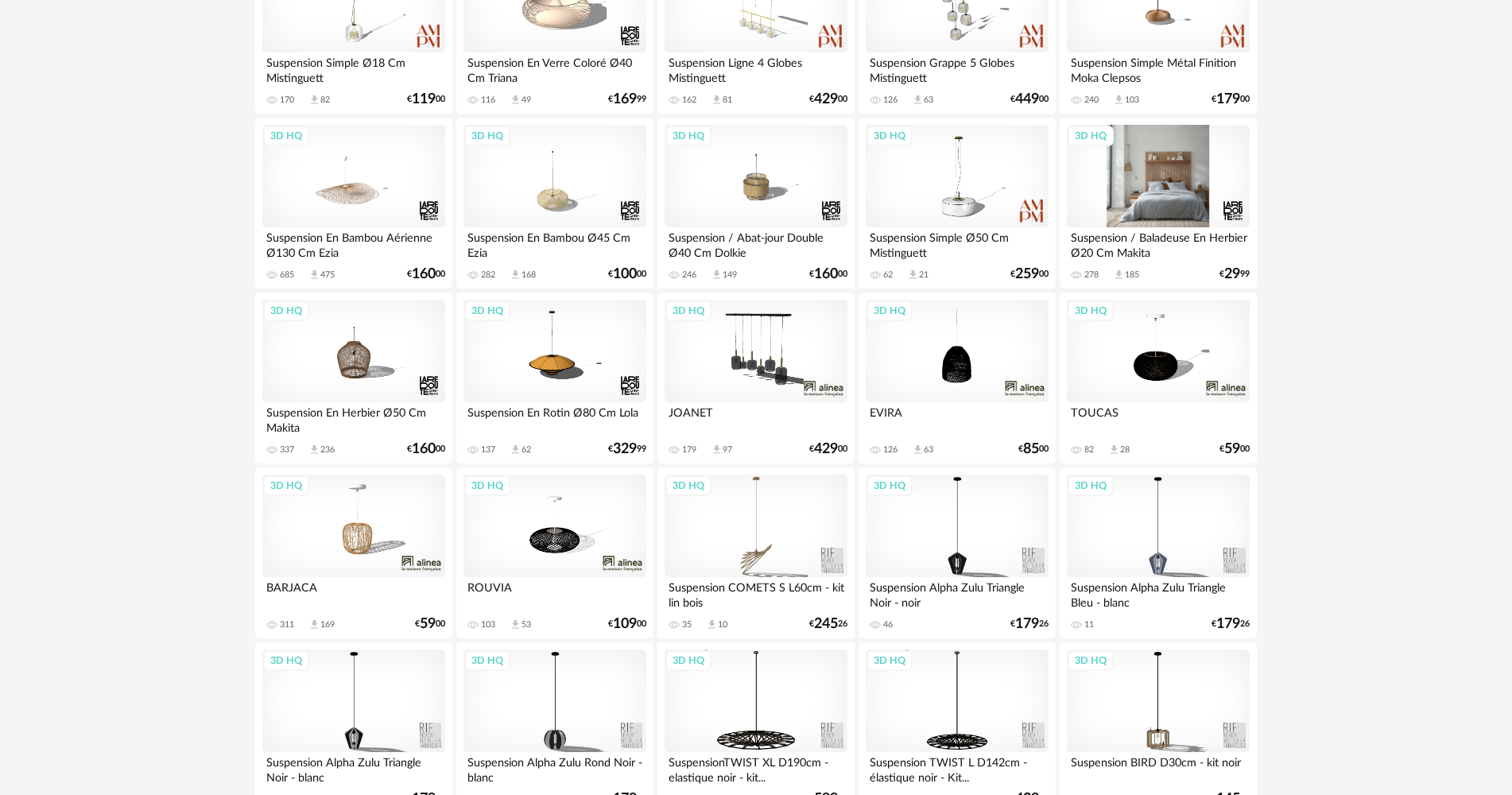
click at [1134, 219] on div "3D HQ" at bounding box center [1158, 177] width 183 height 104
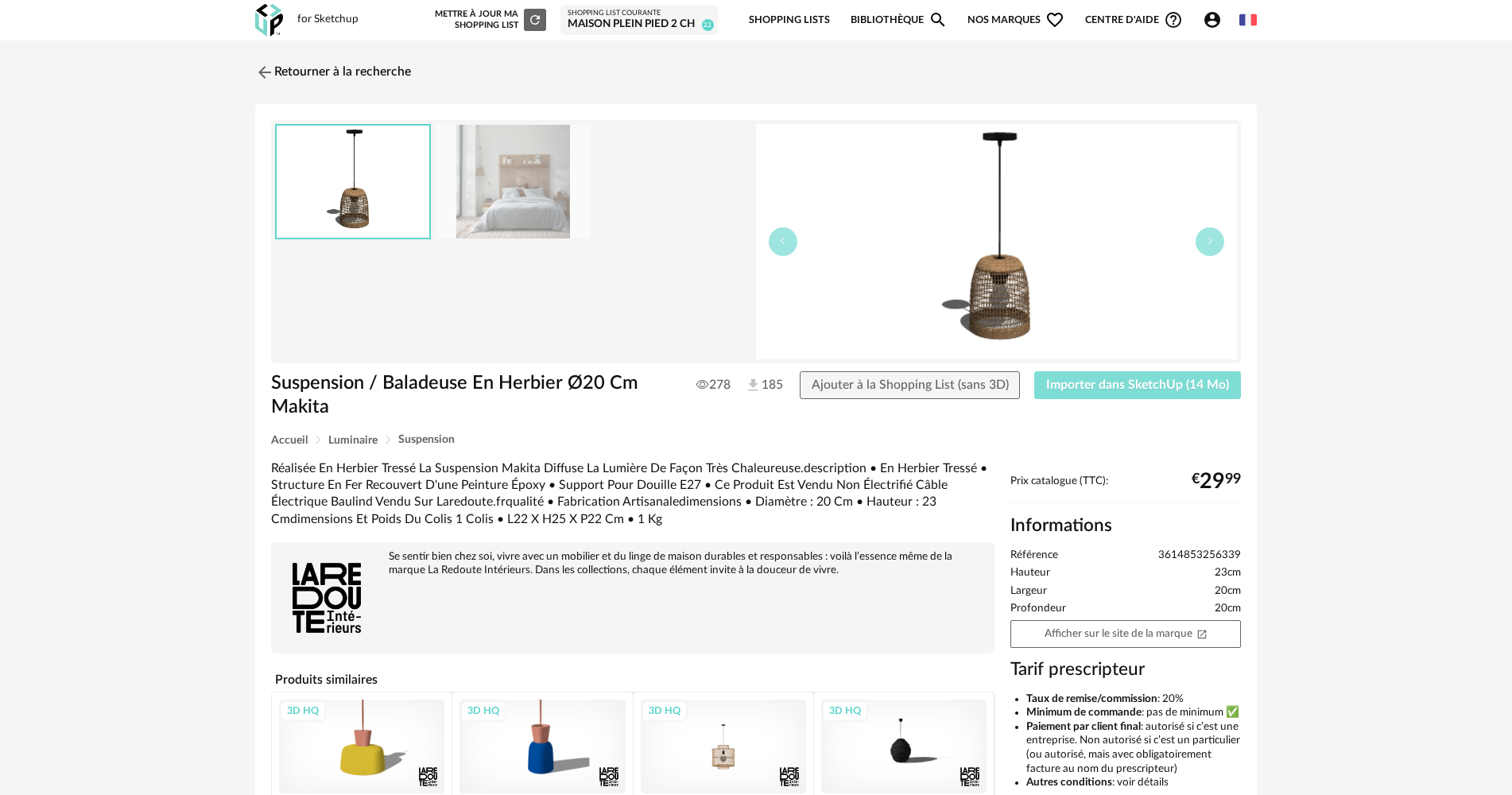
click at [1116, 384] on span "Importer dans SketchUp (14 Mo)" at bounding box center [1138, 385] width 183 height 13
click at [267, 80] on img at bounding box center [263, 71] width 23 height 23
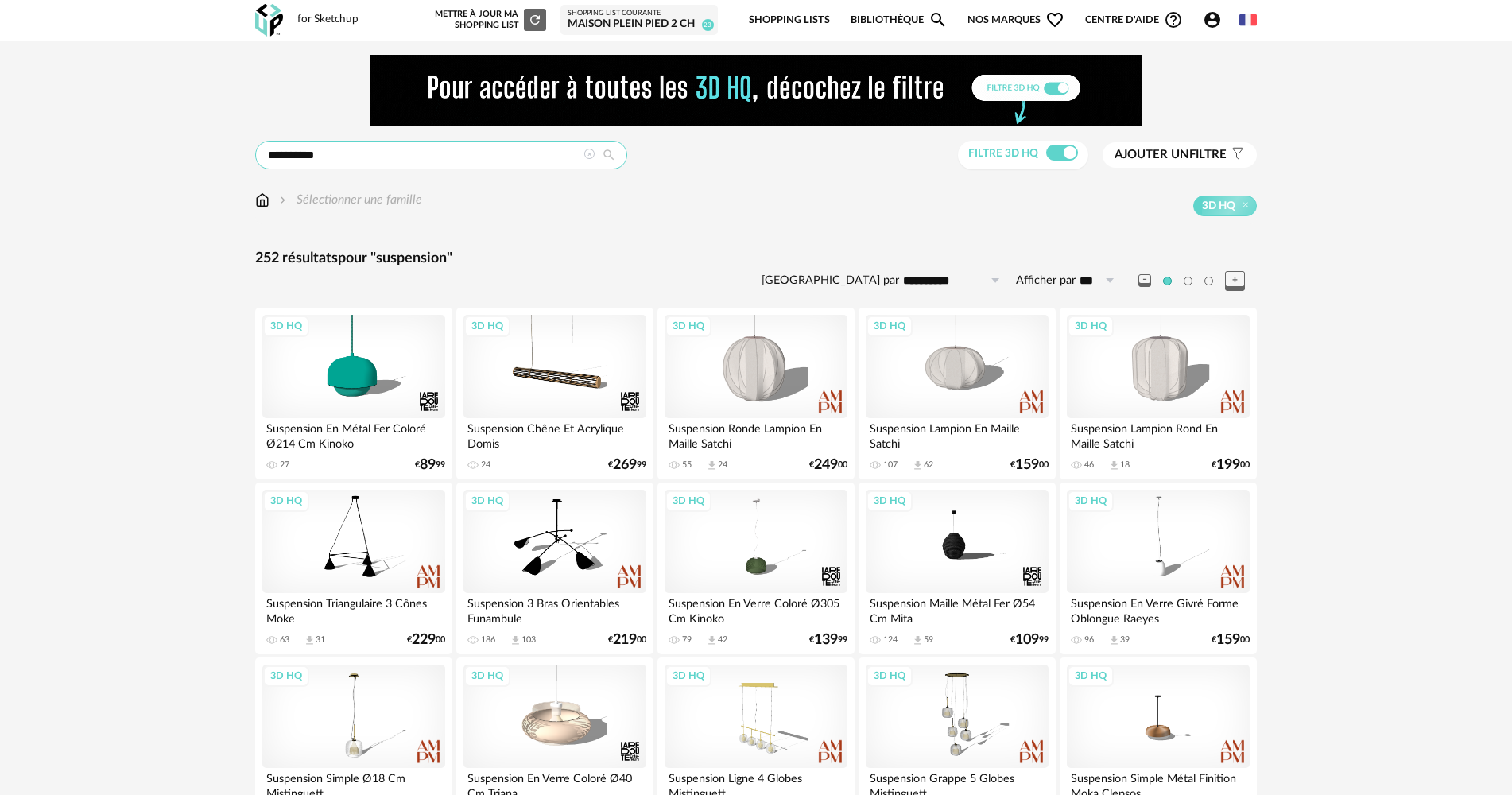
click at [315, 160] on input "**********" at bounding box center [441, 154] width 372 height 29
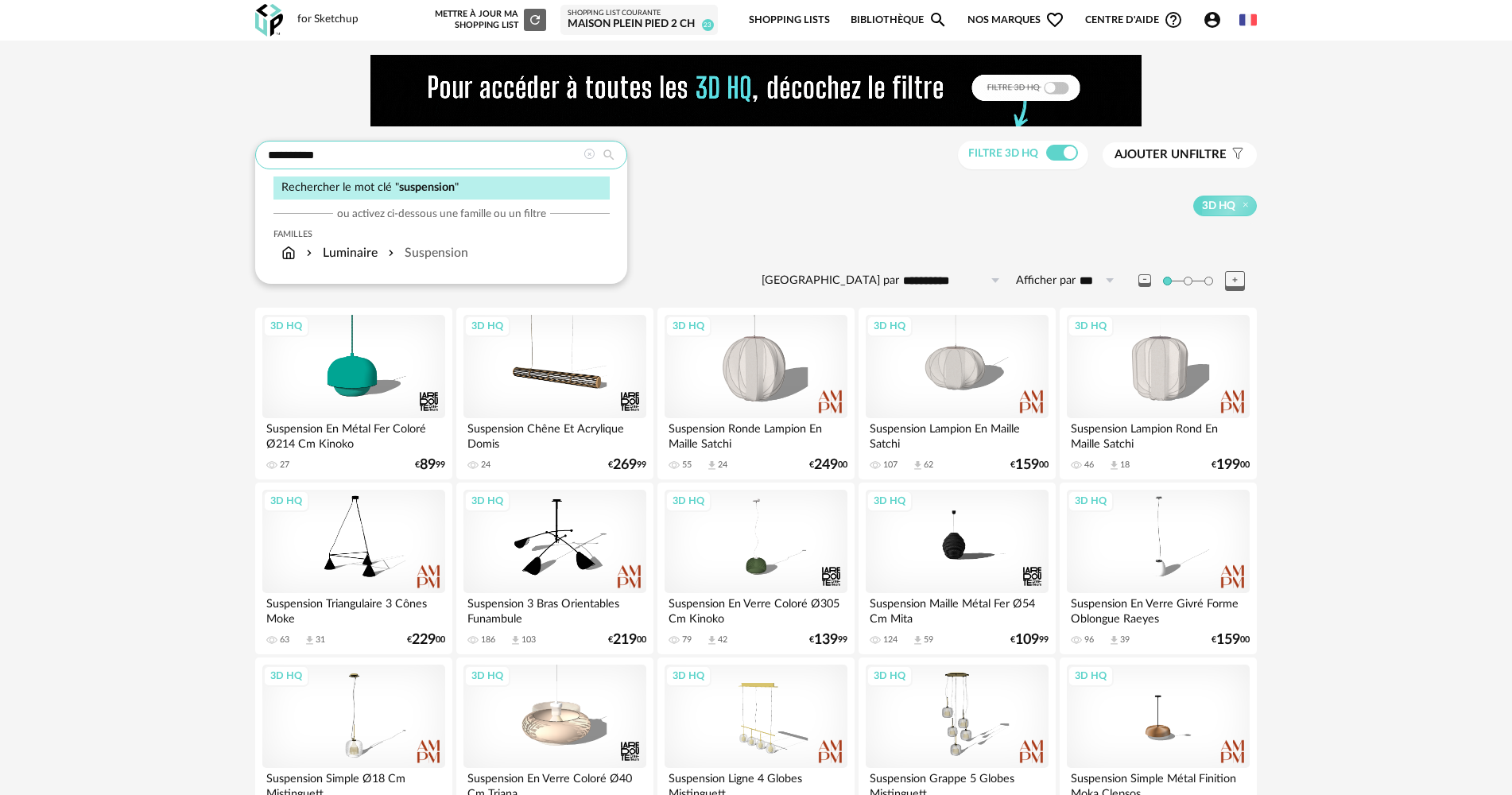
click at [315, 160] on input "**********" at bounding box center [441, 154] width 372 height 29
type input "*******"
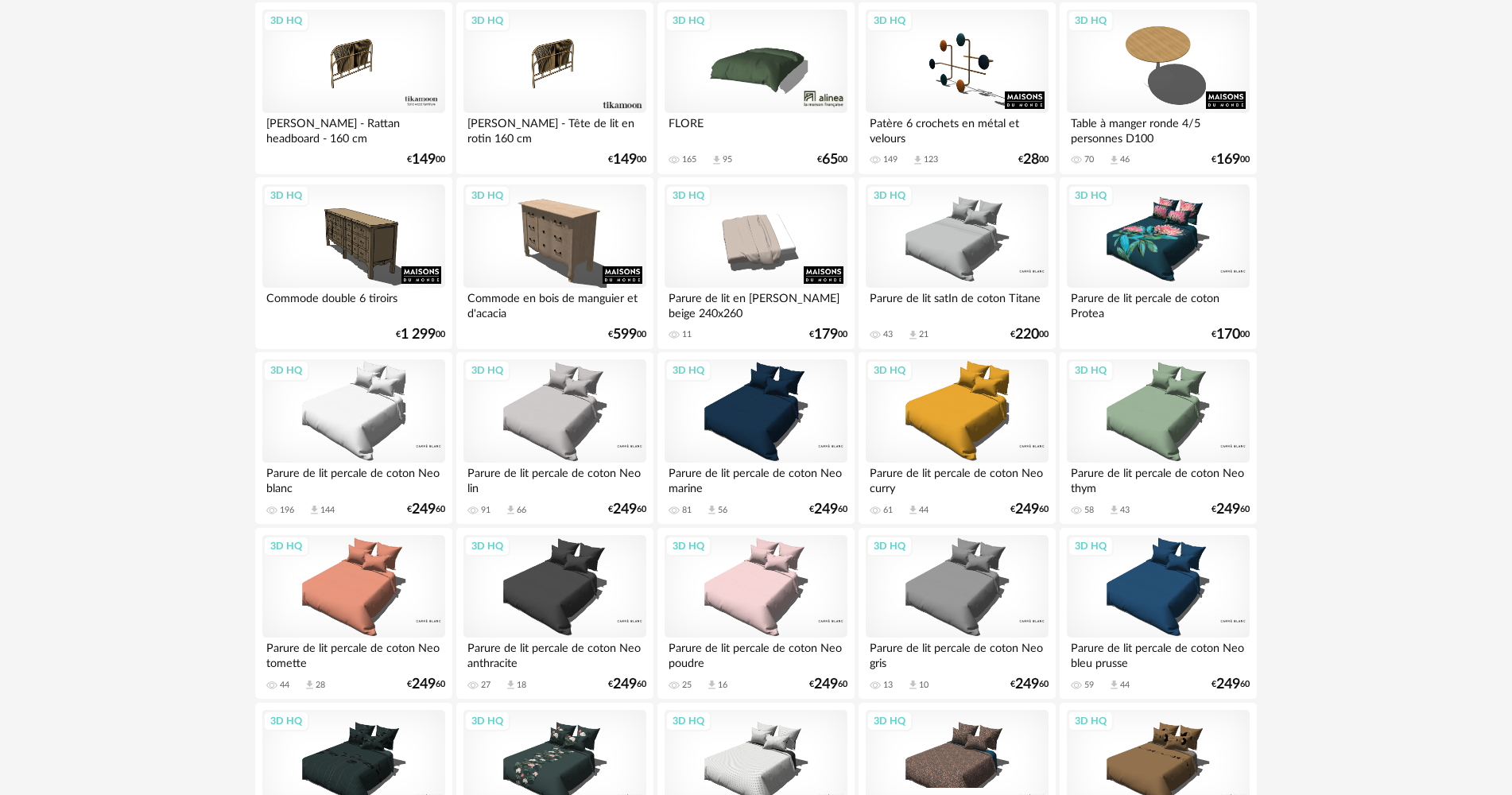
scroll to position [318, 0]
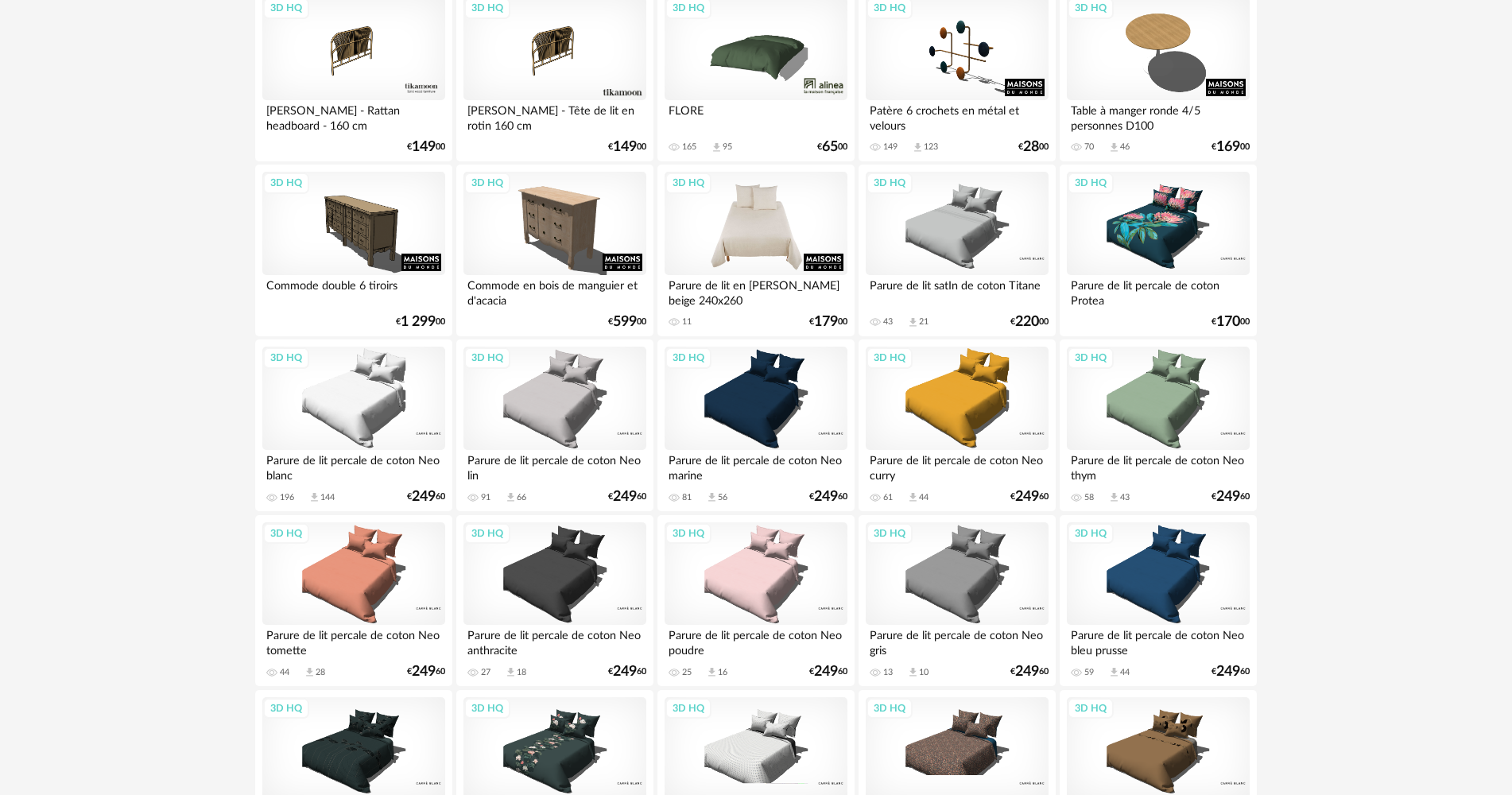
click at [779, 216] on div "3D HQ" at bounding box center [756, 224] width 183 height 104
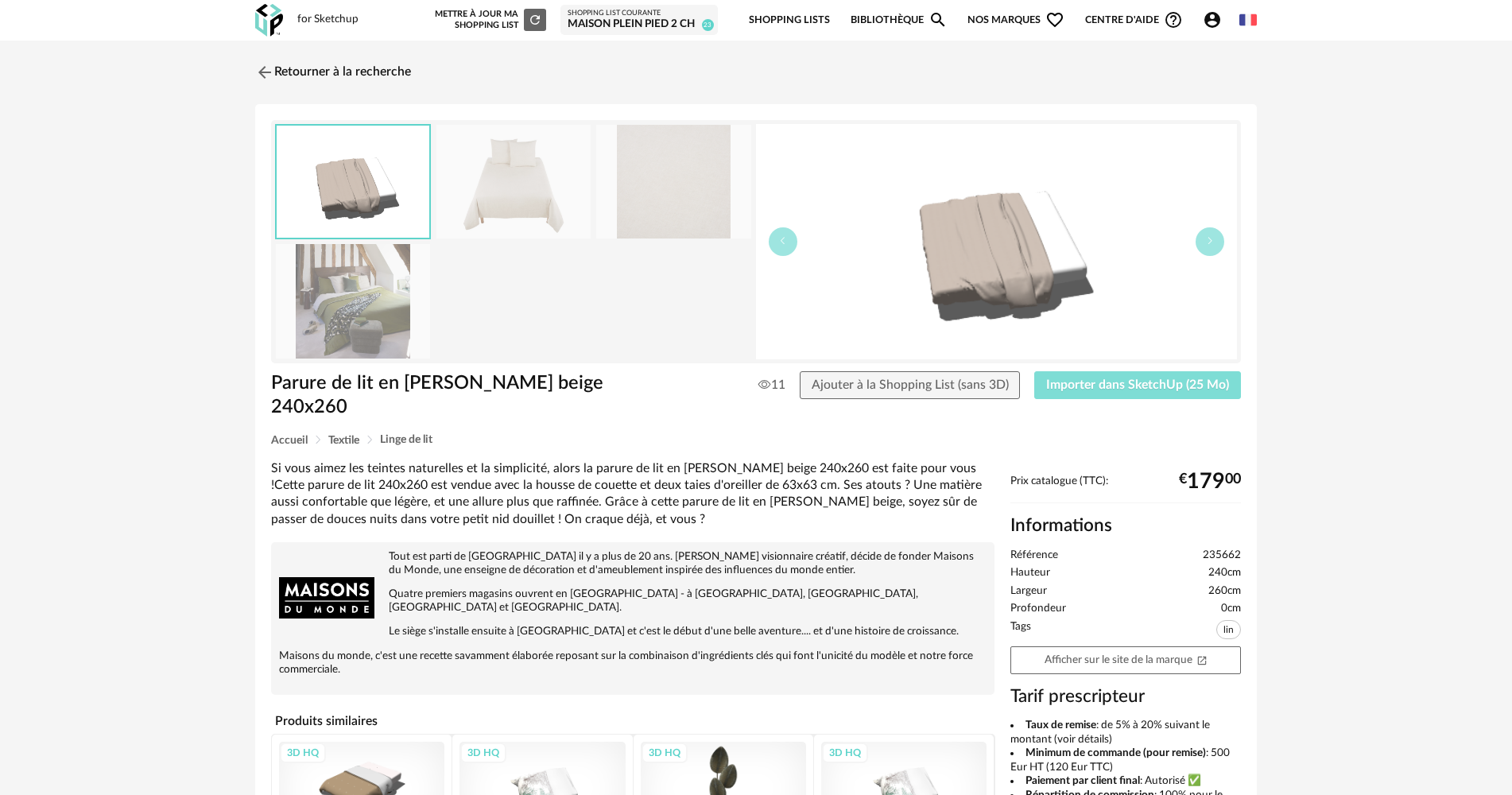
click at [1138, 384] on span "Importer dans SketchUp (25 Mo)" at bounding box center [1138, 385] width 183 height 13
click at [264, 8] on img at bounding box center [269, 19] width 28 height 32
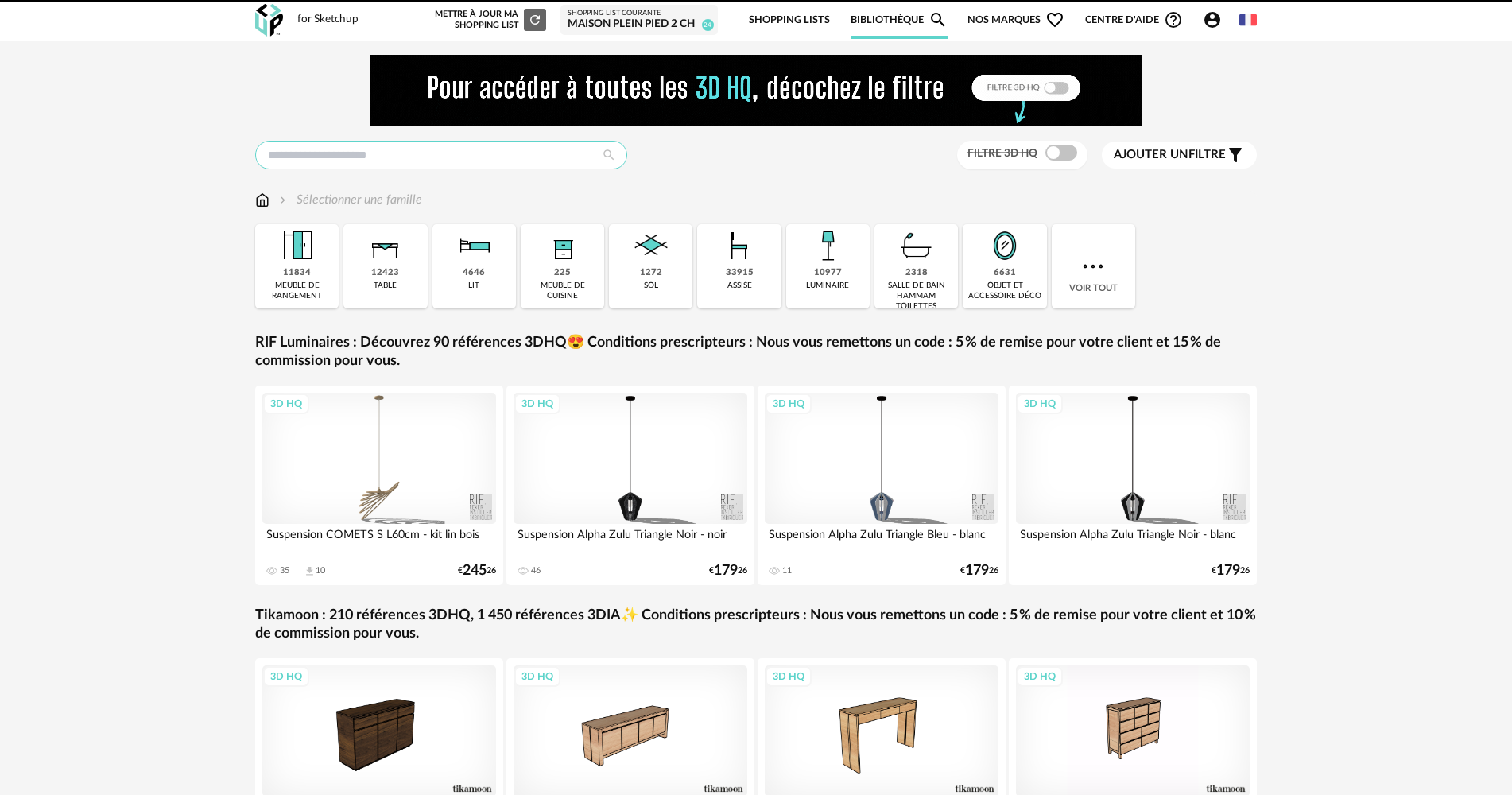
click at [312, 155] on input "text" at bounding box center [441, 154] width 372 height 29
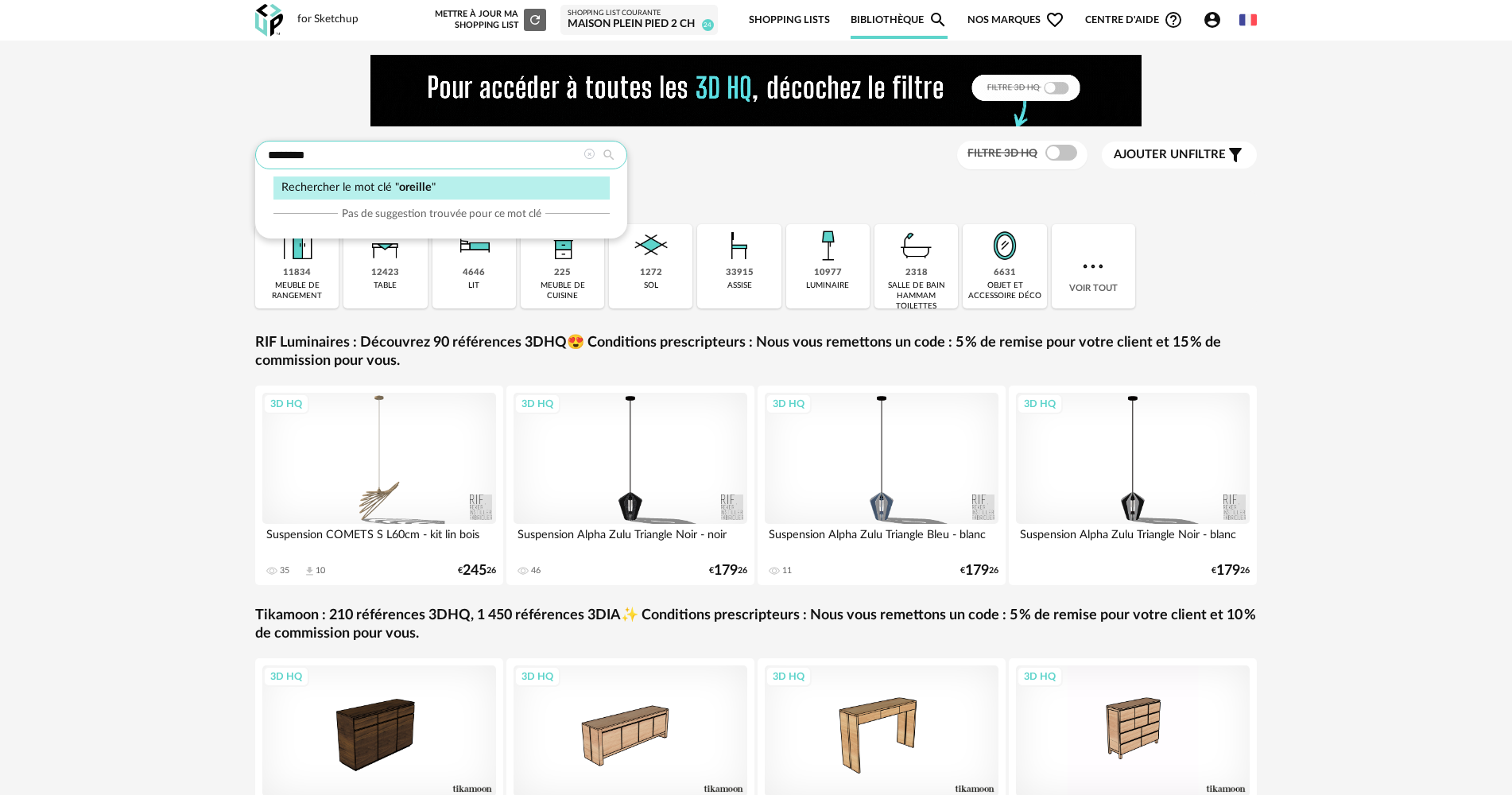
type input "********"
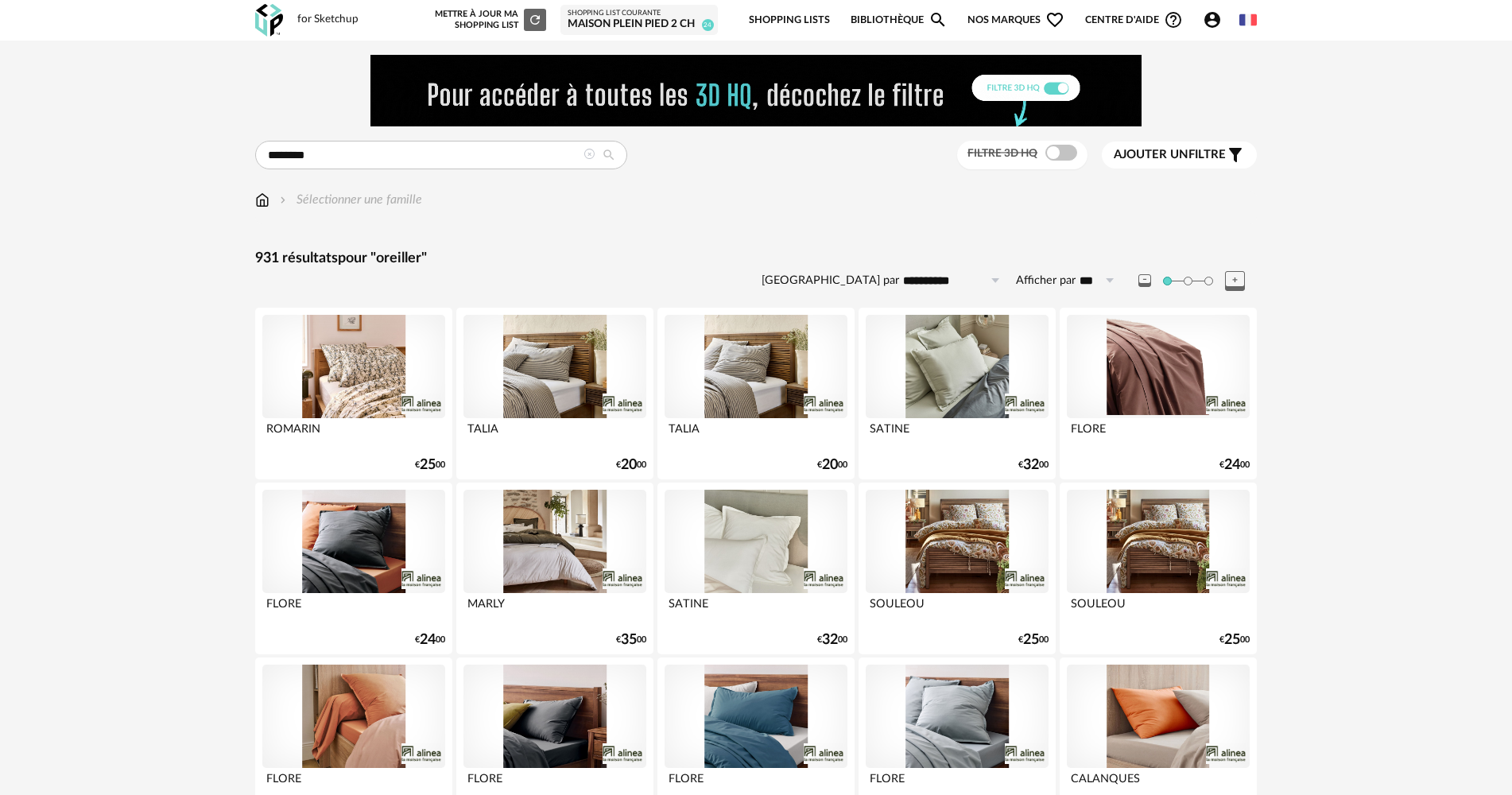
click at [1058, 162] on div "Filtre 3D HQ" at bounding box center [1023, 155] width 131 height 30
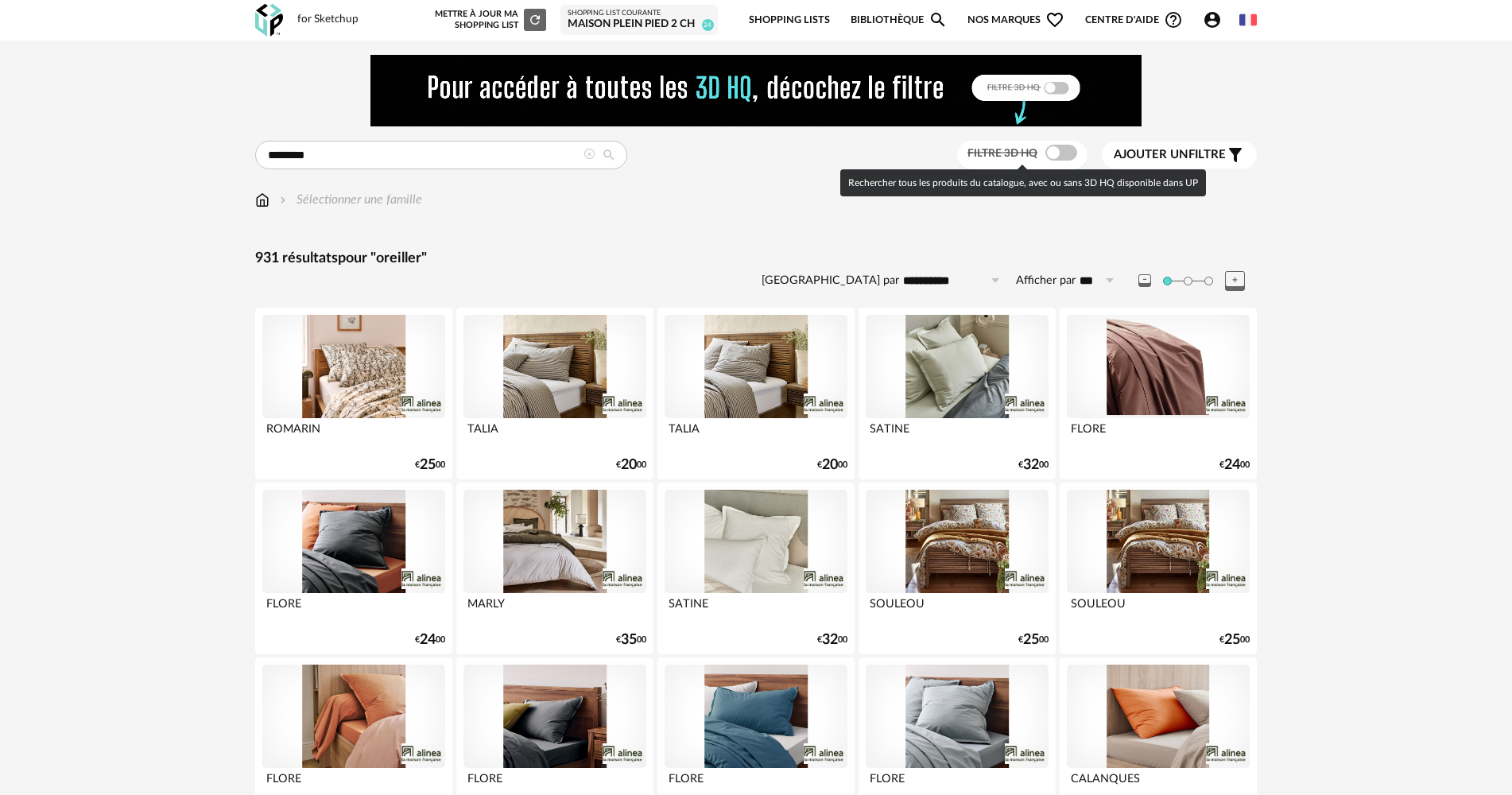
click at [1060, 150] on span at bounding box center [1061, 153] width 31 height 16
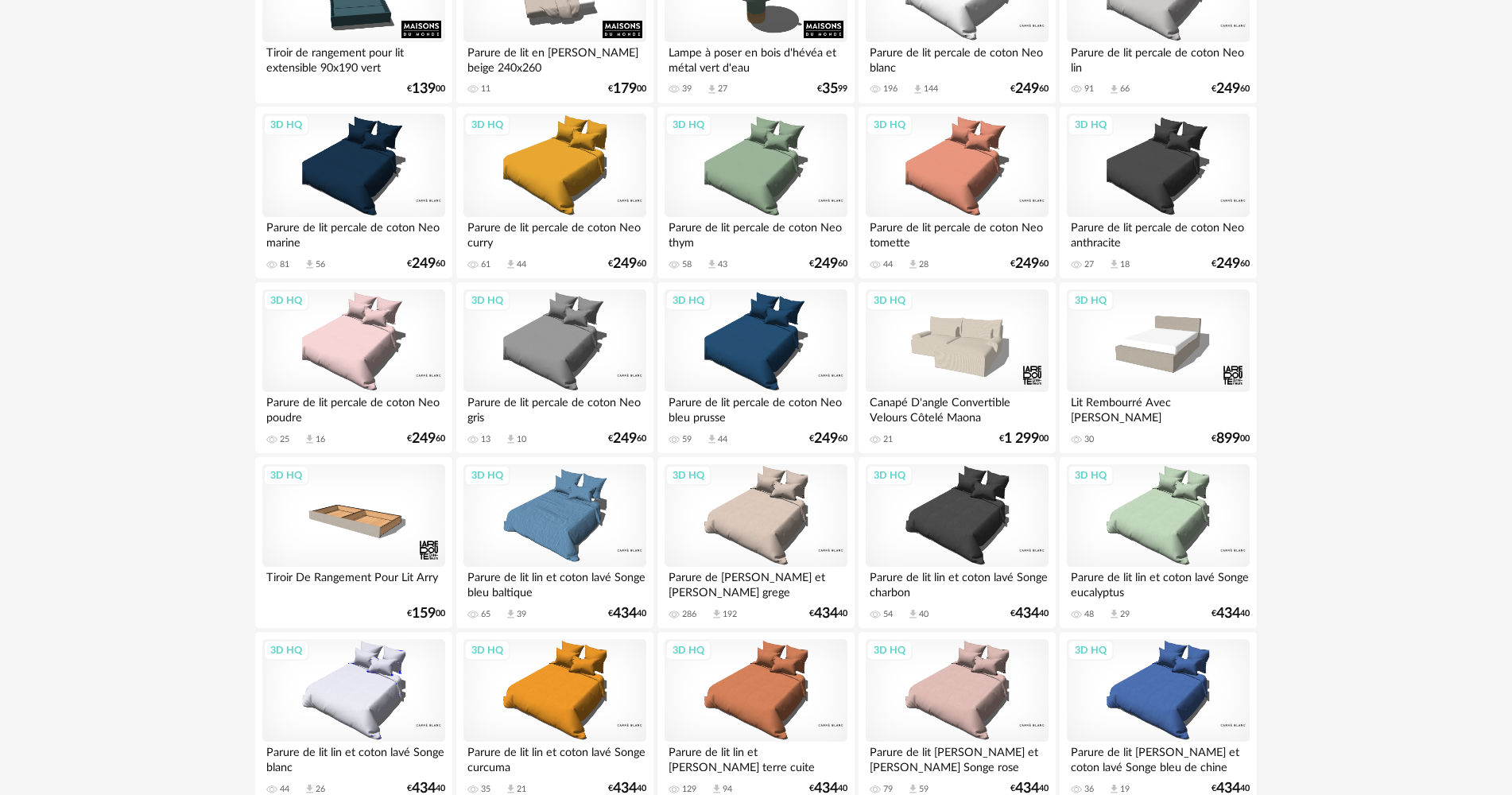
scroll to position [74, 0]
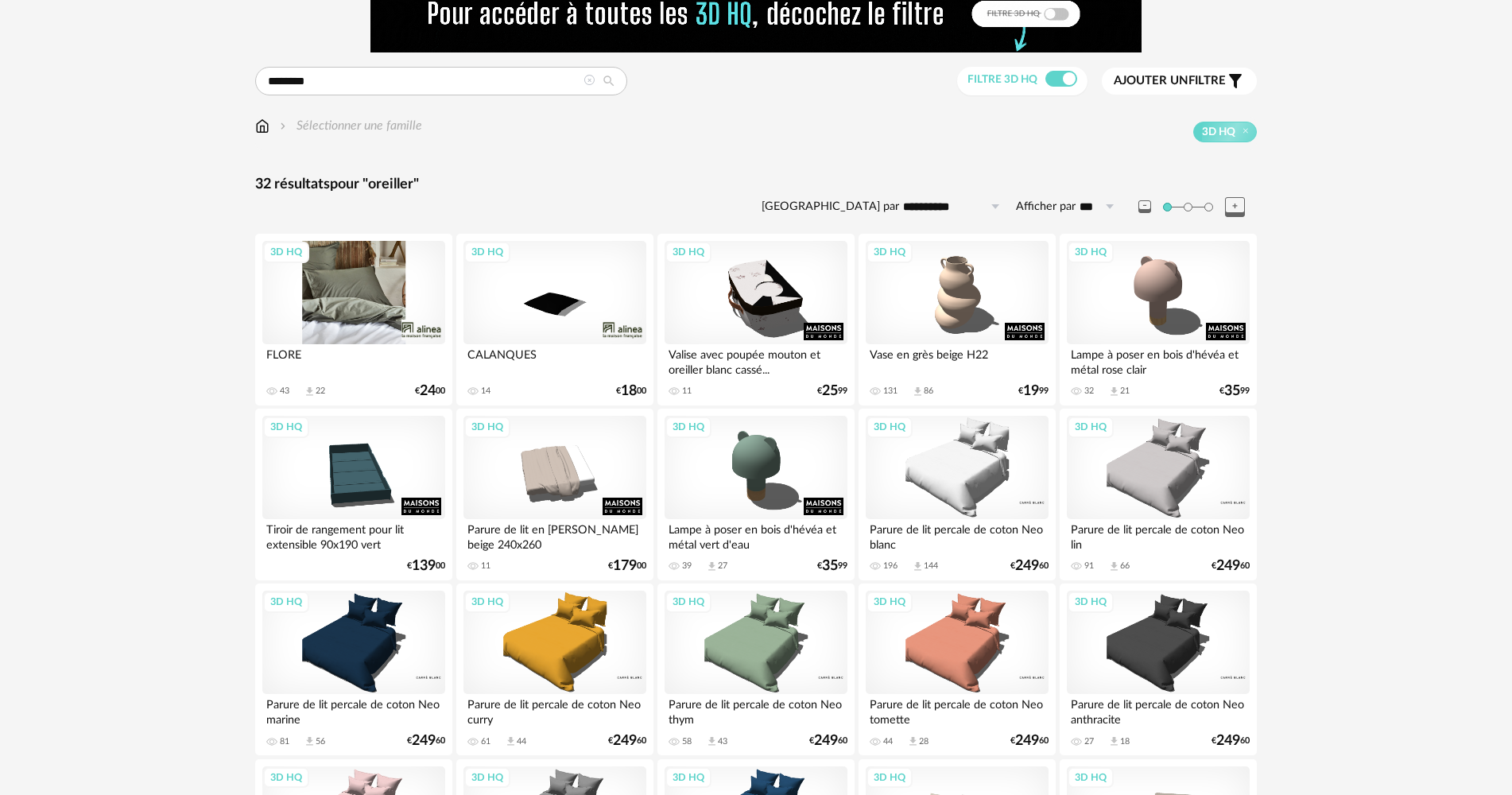
click at [319, 313] on div "3D HQ" at bounding box center [354, 293] width 183 height 104
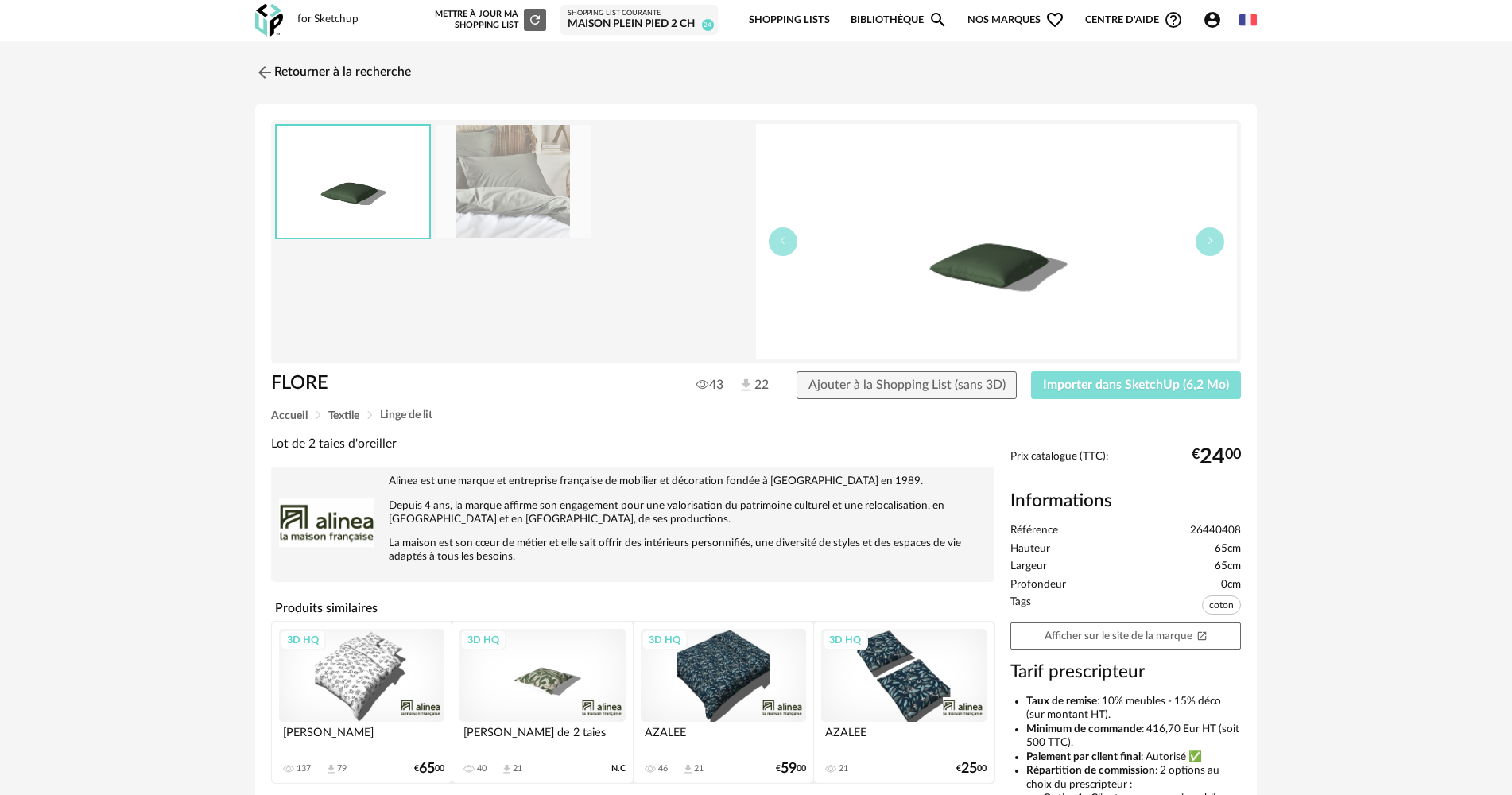
click at [1067, 395] on button "Importer dans SketchUp (6,2 Mo)" at bounding box center [1136, 385] width 210 height 29
click at [260, 79] on img at bounding box center [263, 71] width 23 height 23
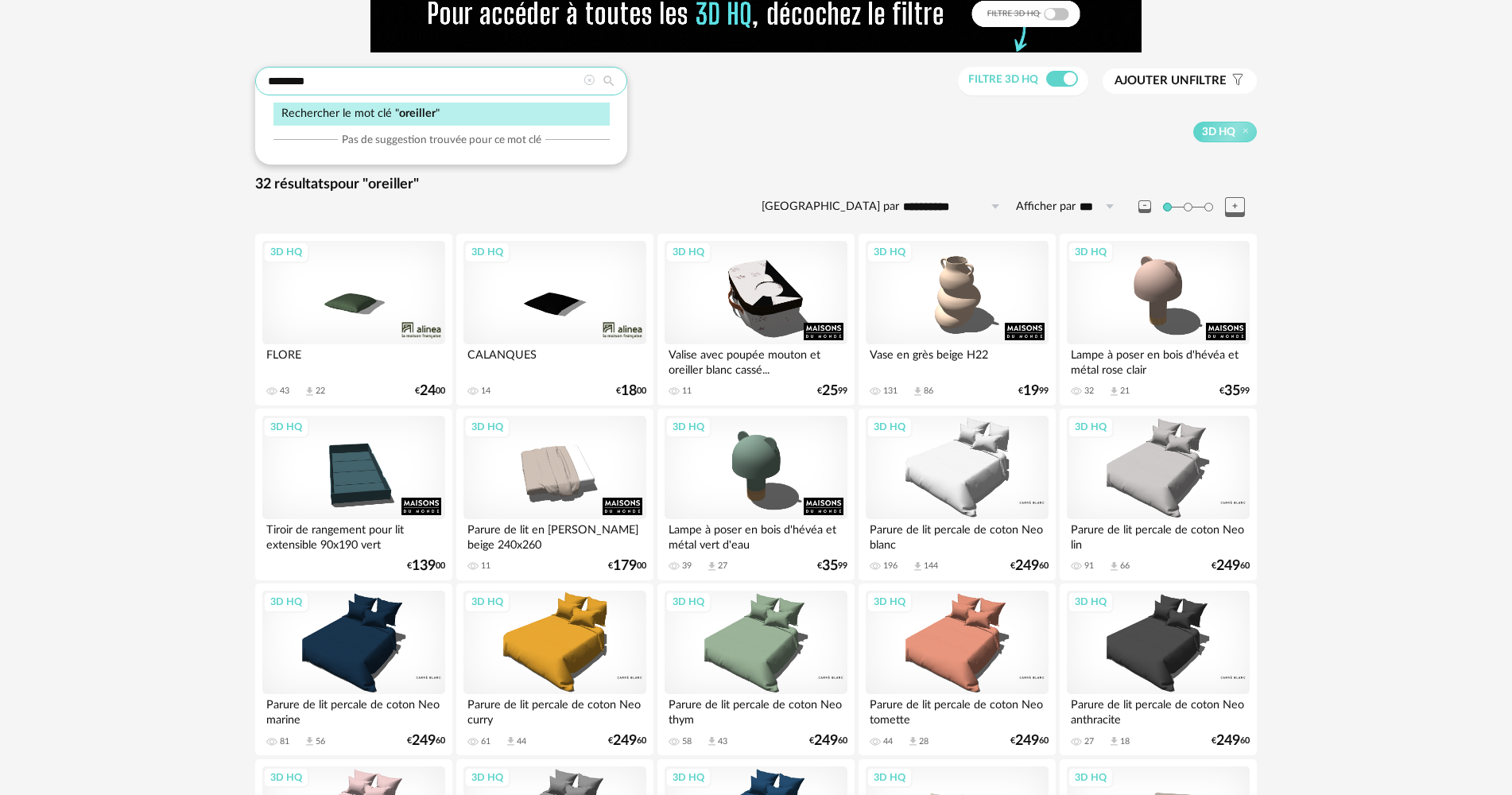
click at [357, 90] on input "********" at bounding box center [441, 80] width 372 height 29
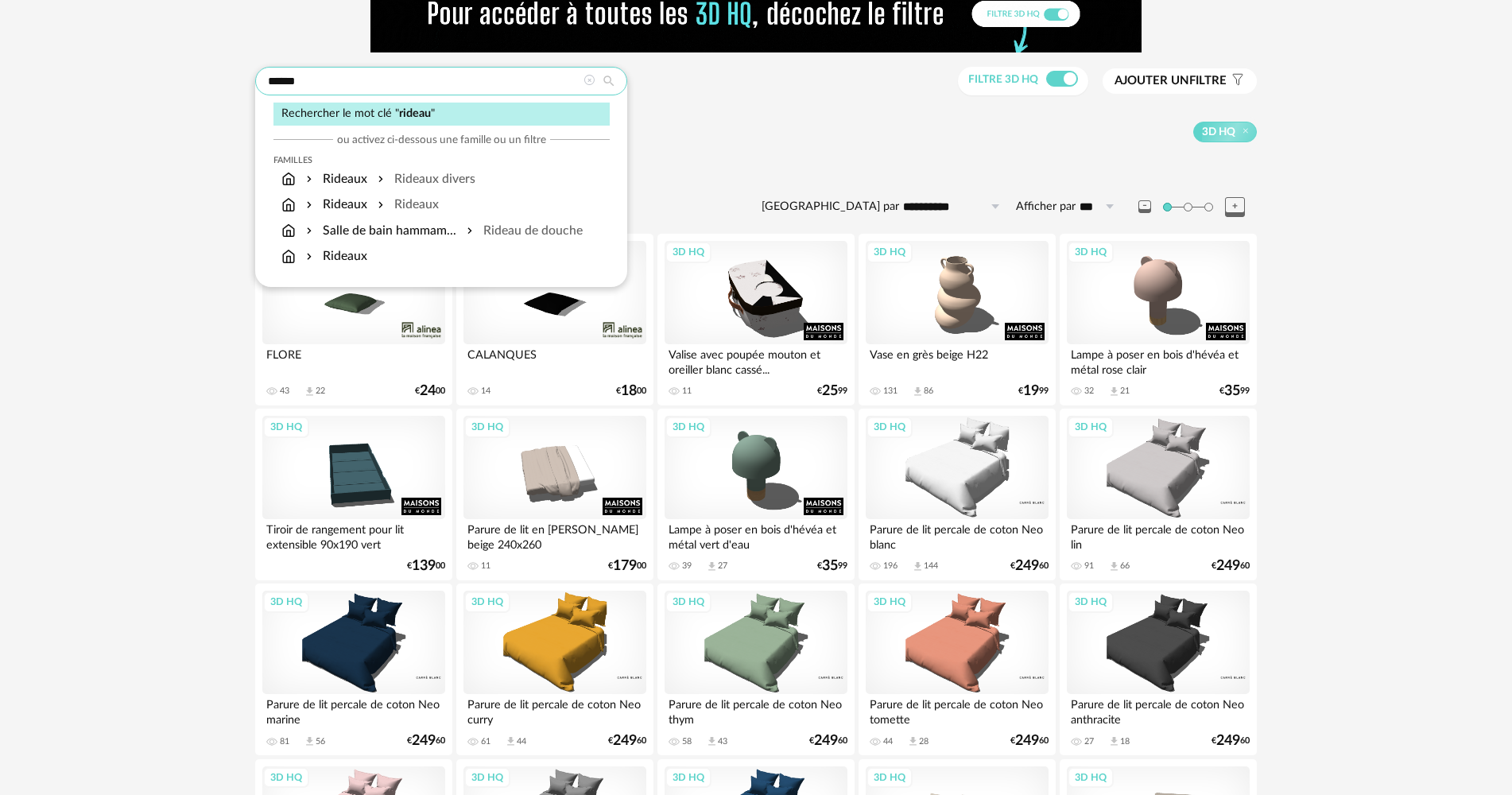
type input "******"
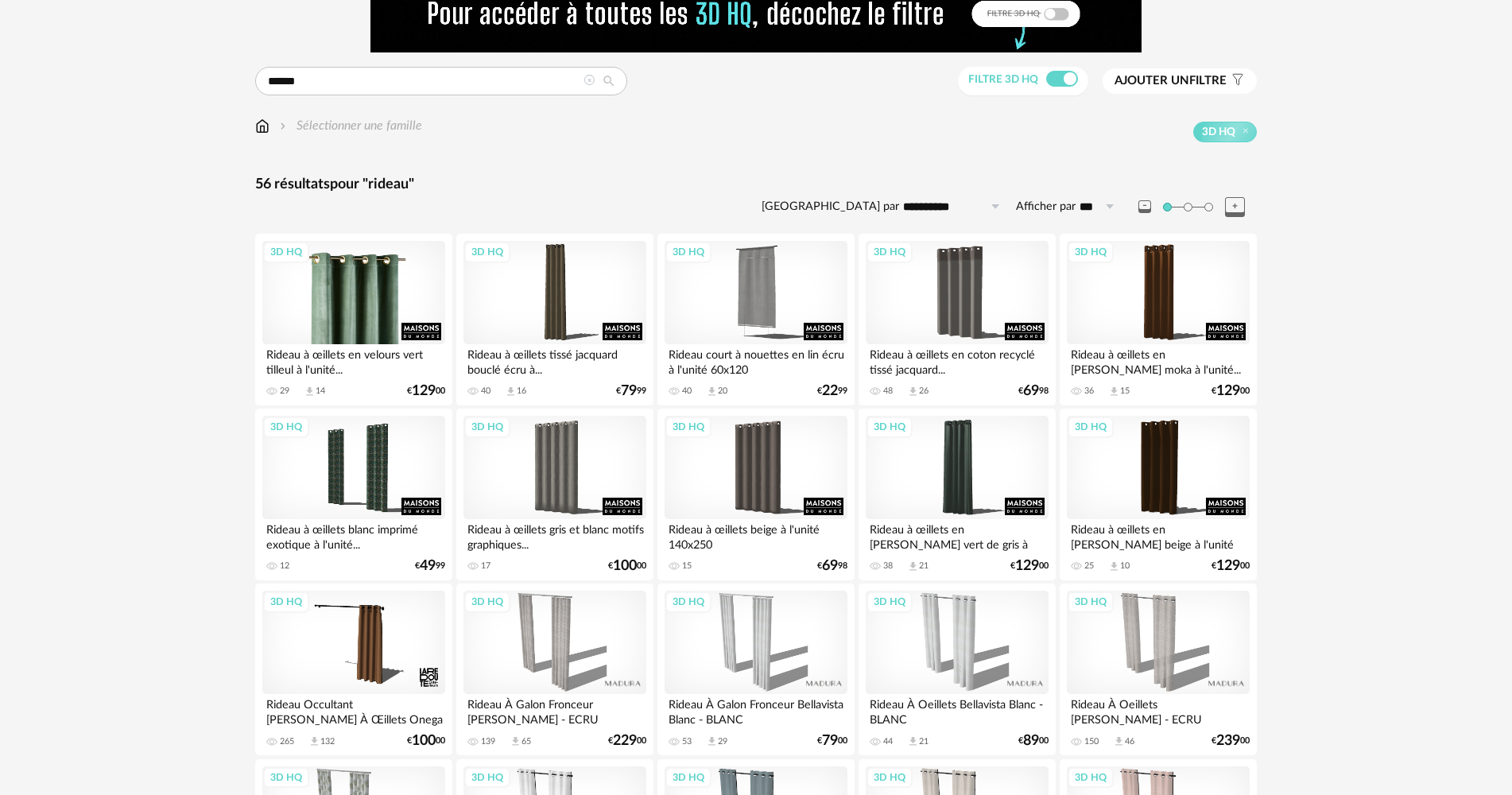
click at [340, 310] on div "3D HQ" at bounding box center [354, 293] width 183 height 104
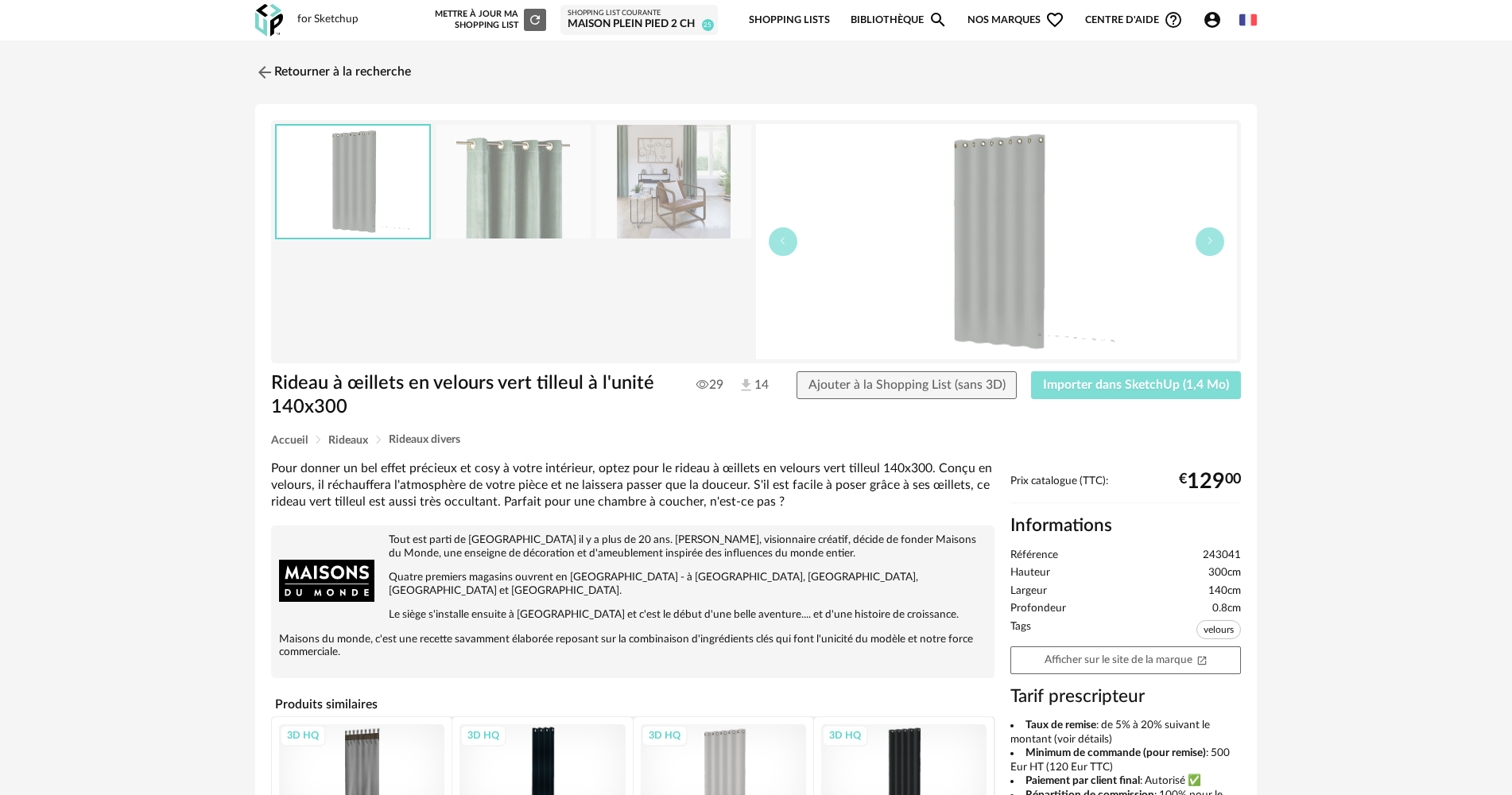
click at [1081, 384] on span "Importer dans SketchUp (1,4 Mo)" at bounding box center [1135, 385] width 186 height 13
click at [275, 15] on img at bounding box center [269, 19] width 28 height 32
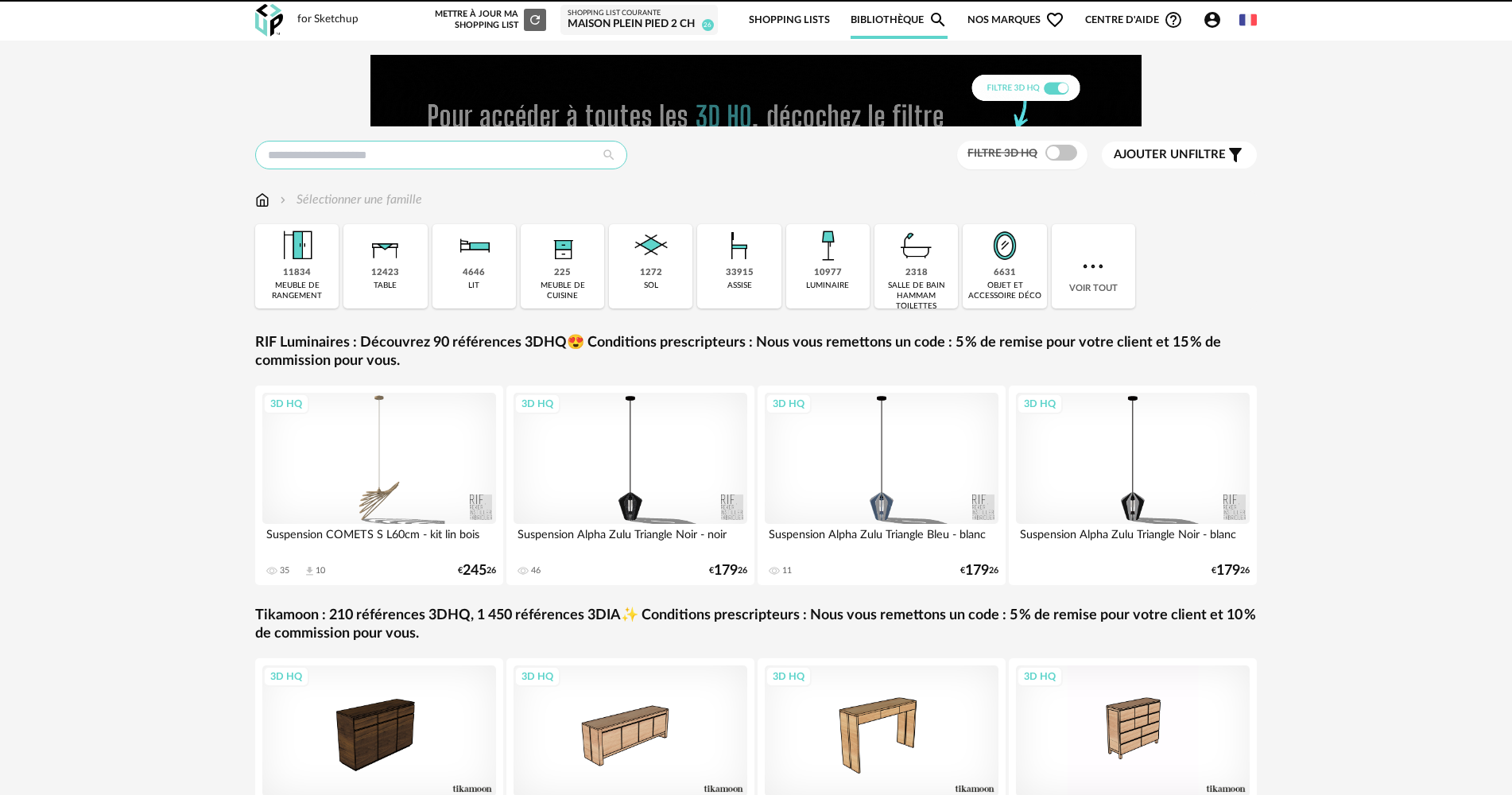
click at [390, 148] on input "text" at bounding box center [441, 154] width 372 height 29
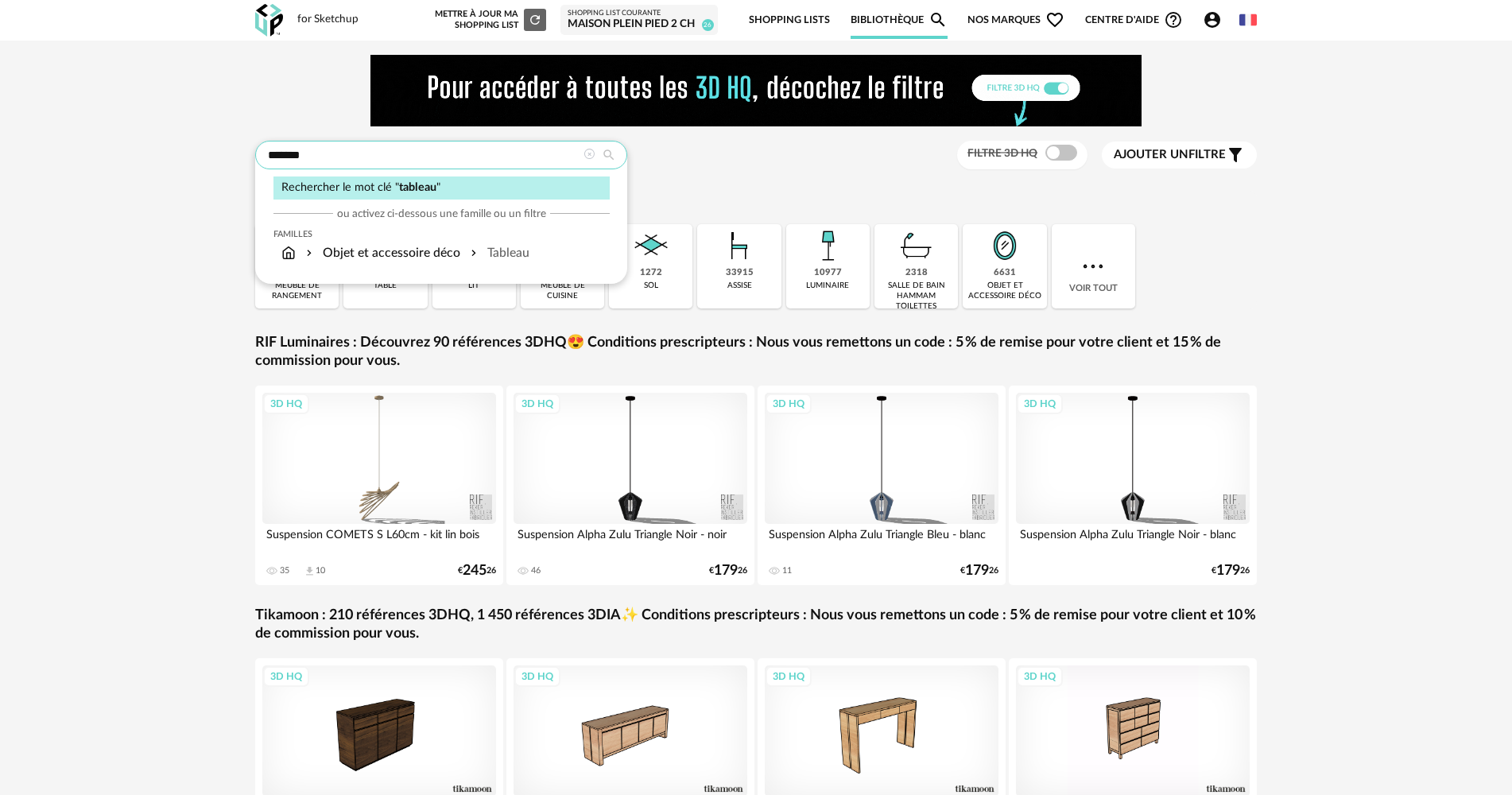
type input "*******"
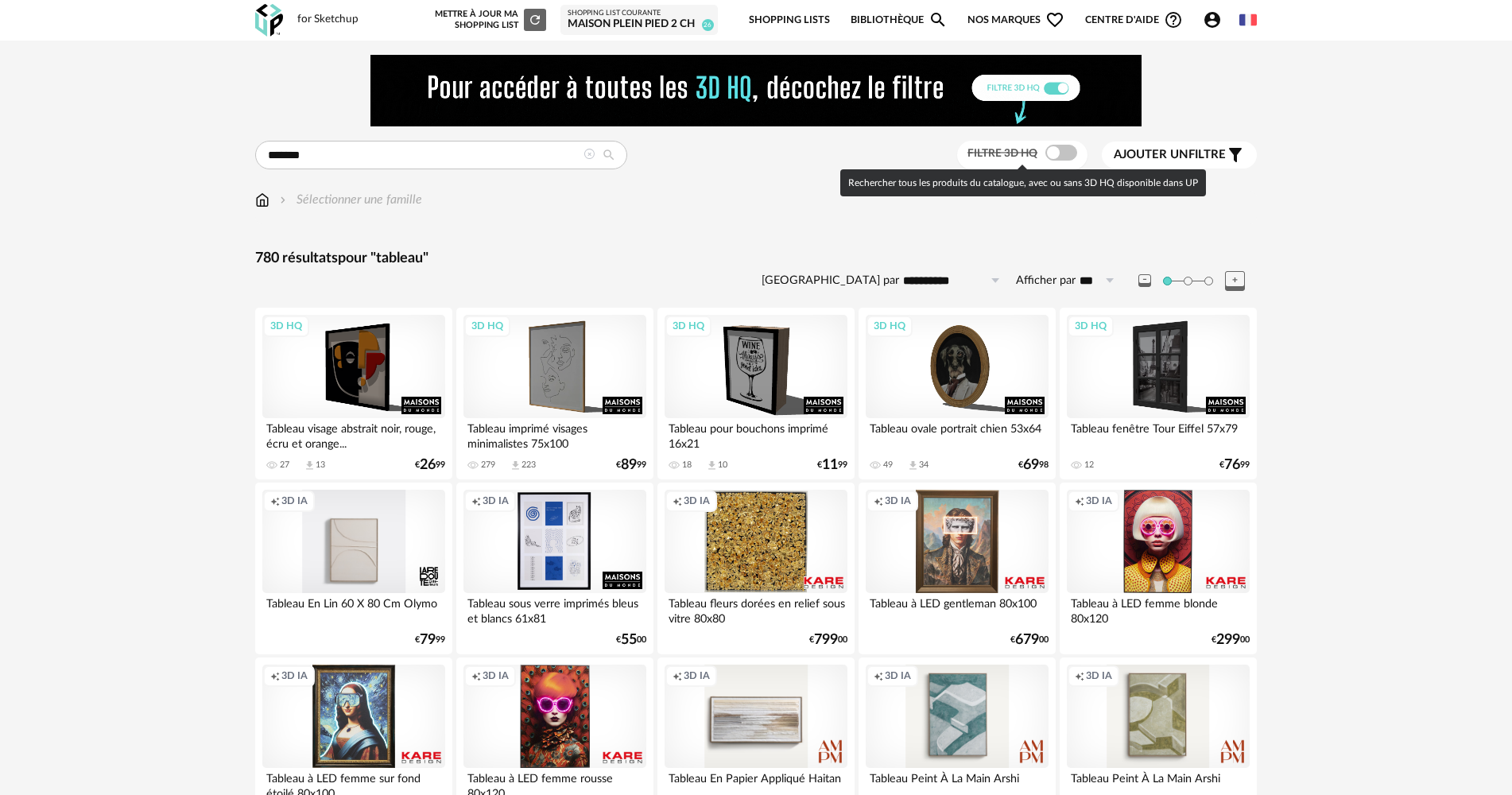
click at [1048, 151] on span at bounding box center [1061, 153] width 31 height 16
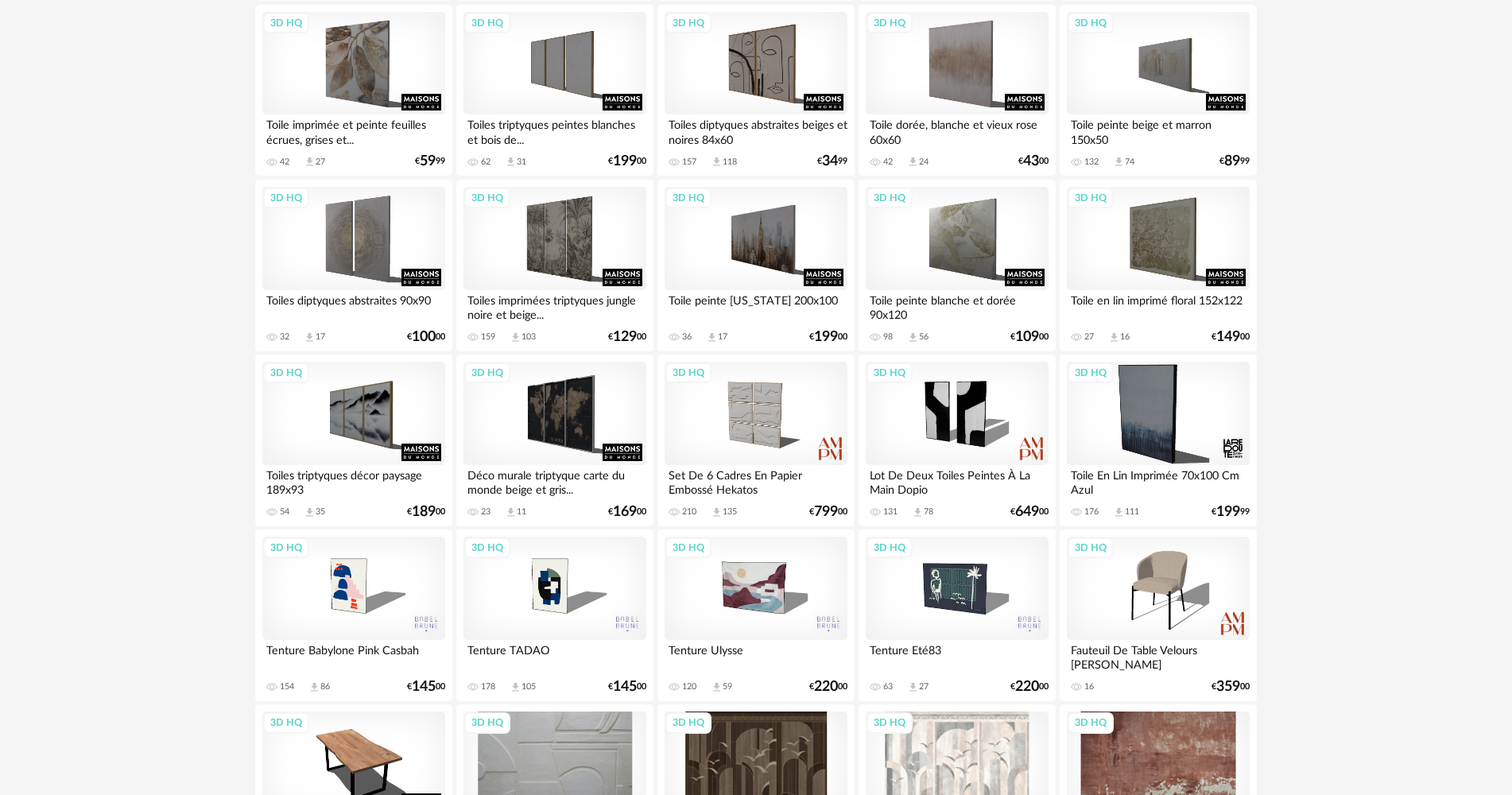
scroll to position [1352, 0]
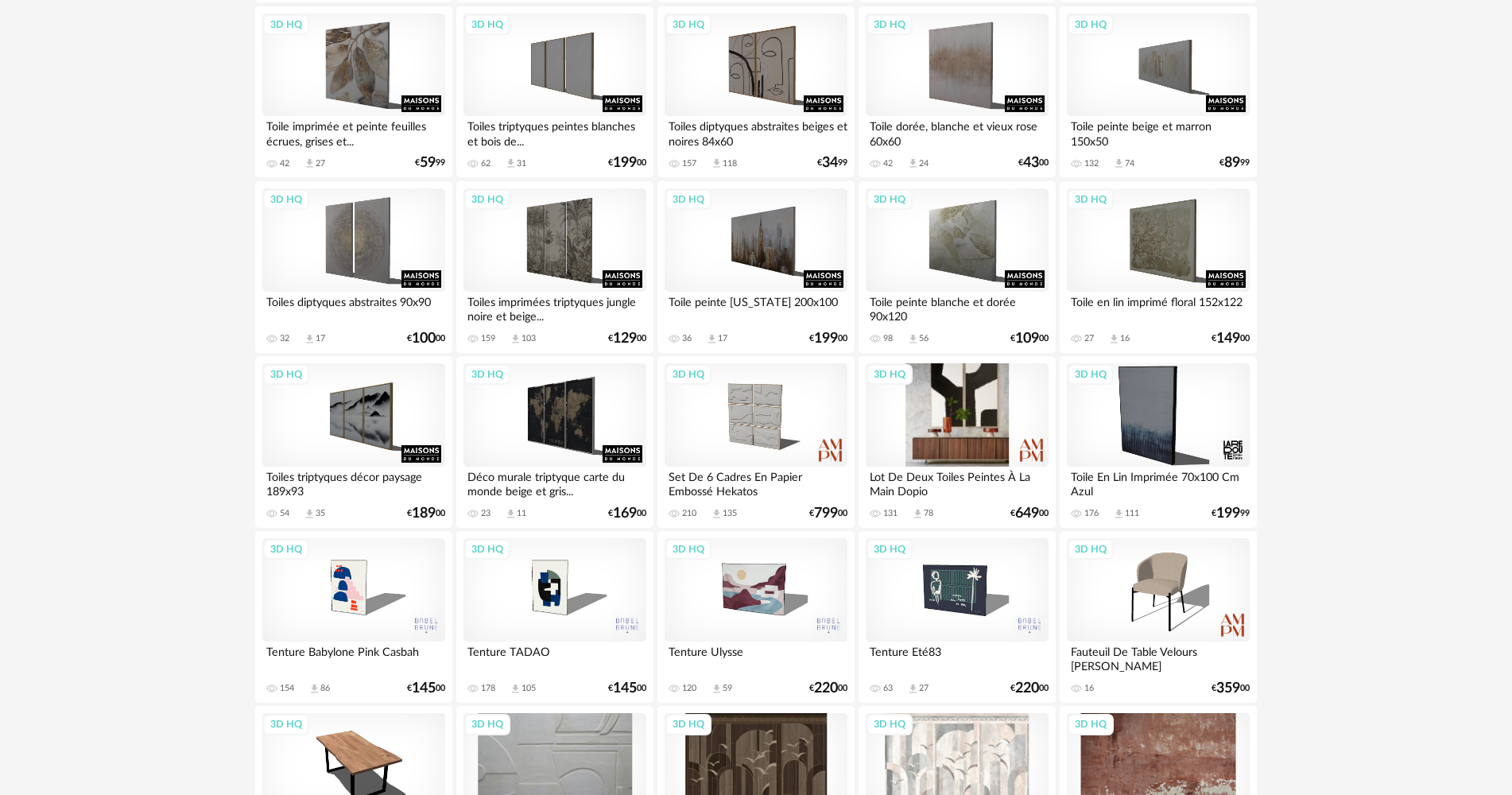
click at [986, 428] on div "3D HQ" at bounding box center [957, 415] width 183 height 104
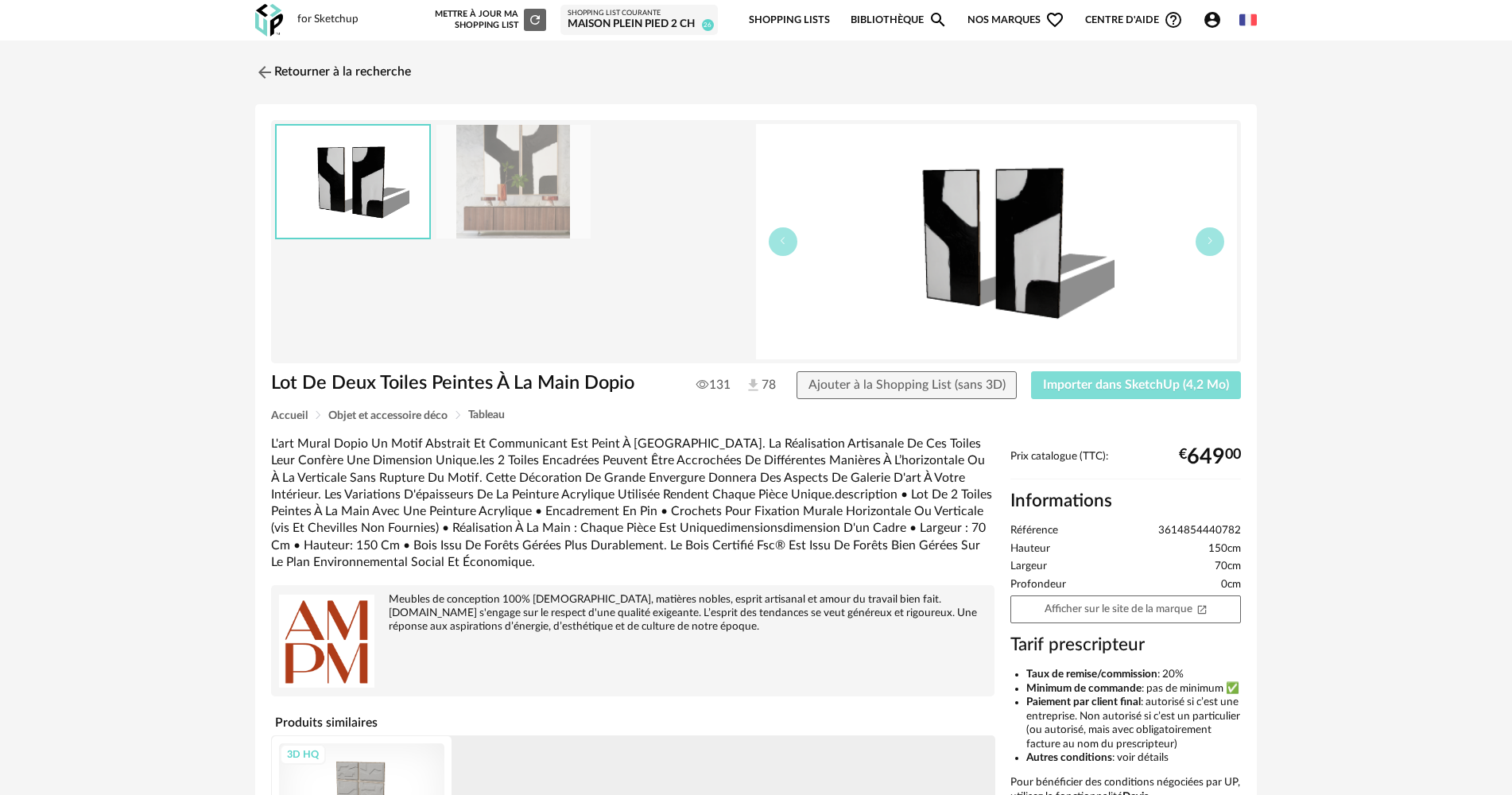
drag, startPoint x: 1104, startPoint y: 388, endPoint x: 398, endPoint y: 251, distance: 719.2
click at [597, 385] on div "Lot De Deux Toiles Peintes À La Main Dopio 131 78 Ajouter à la Shopping List (s…" at bounding box center [756, 391] width 986 height 39
click at [263, 77] on img at bounding box center [263, 71] width 23 height 23
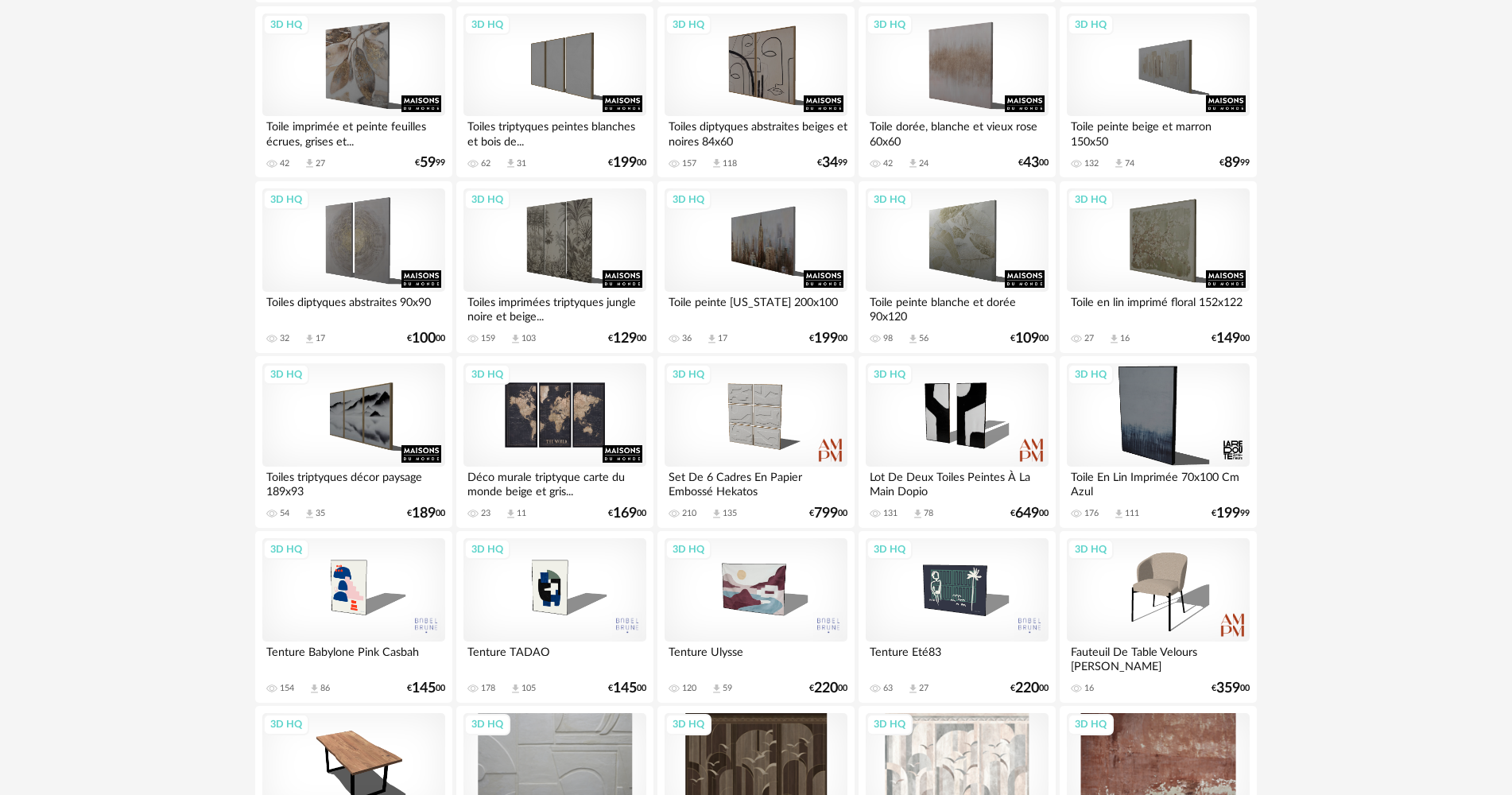
click at [551, 375] on div "3D HQ" at bounding box center [555, 415] width 183 height 104
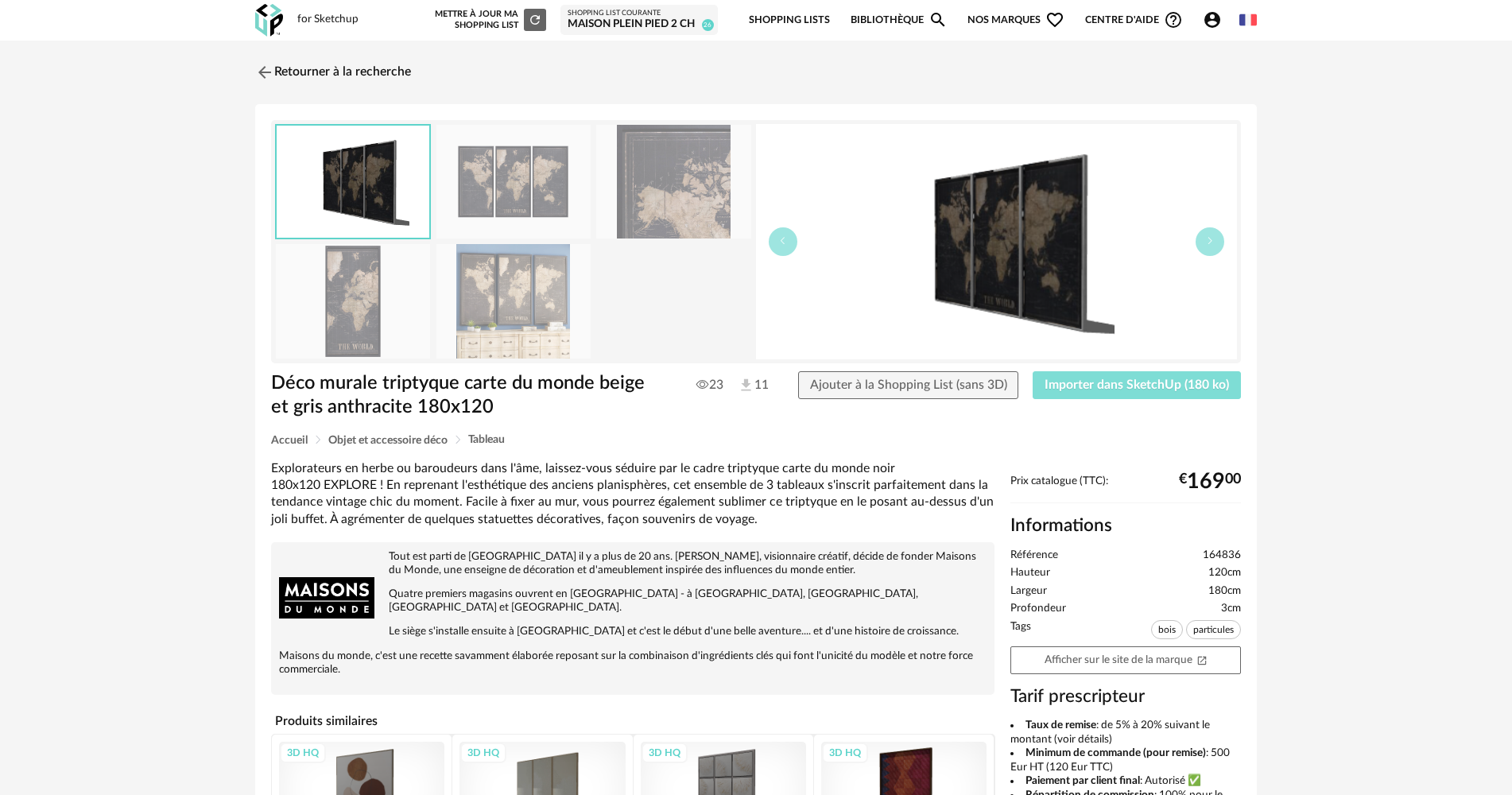
click at [1094, 393] on button "Importer dans SketchUp (180 ko)" at bounding box center [1136, 385] width 208 height 29
